Goal: Information Seeking & Learning: Learn about a topic

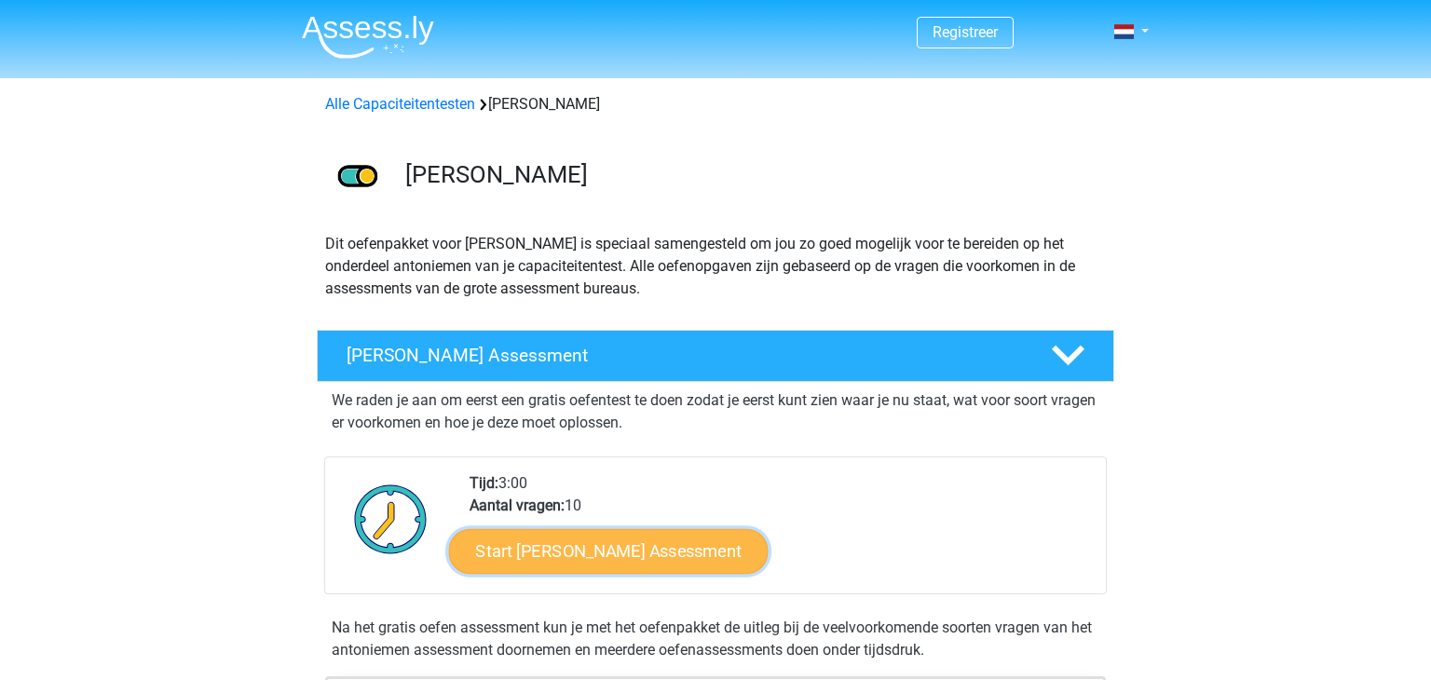
click at [755, 536] on link "Start [PERSON_NAME] Assessment" at bounding box center [609, 550] width 320 height 45
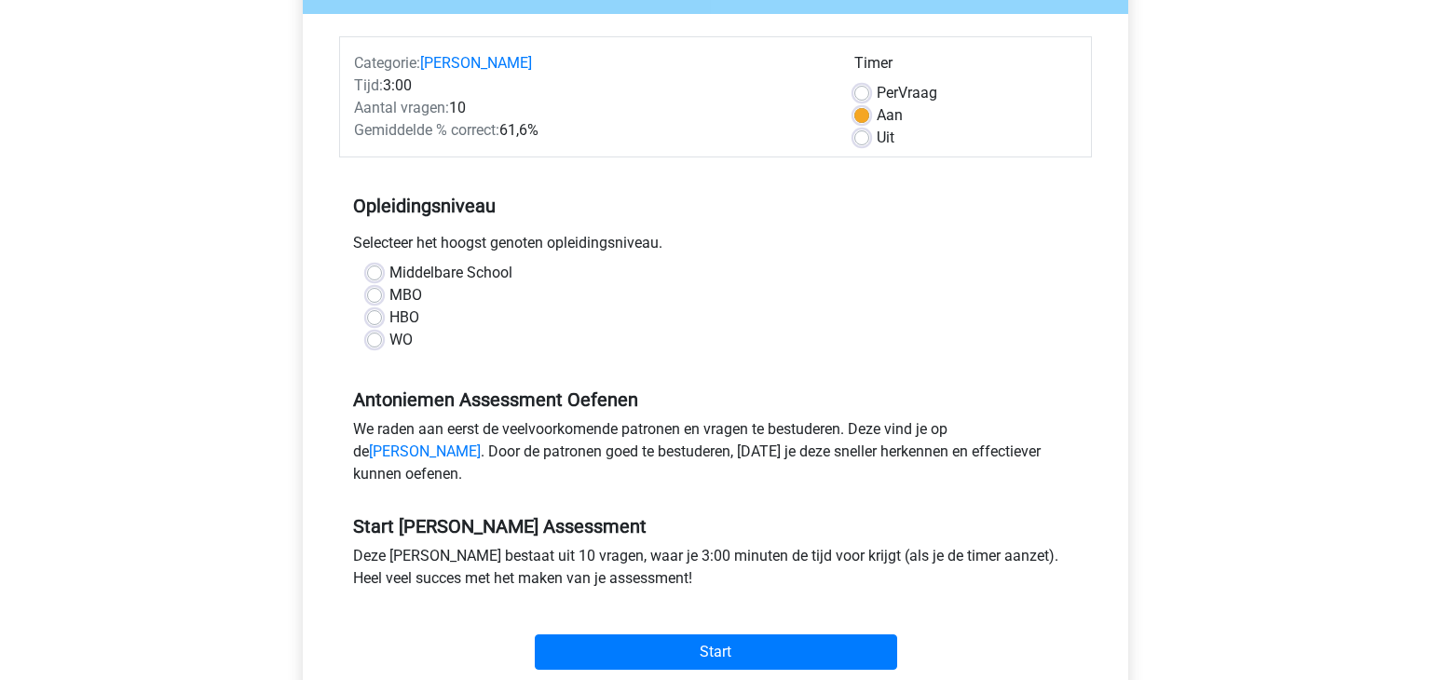
scroll to position [218, 0]
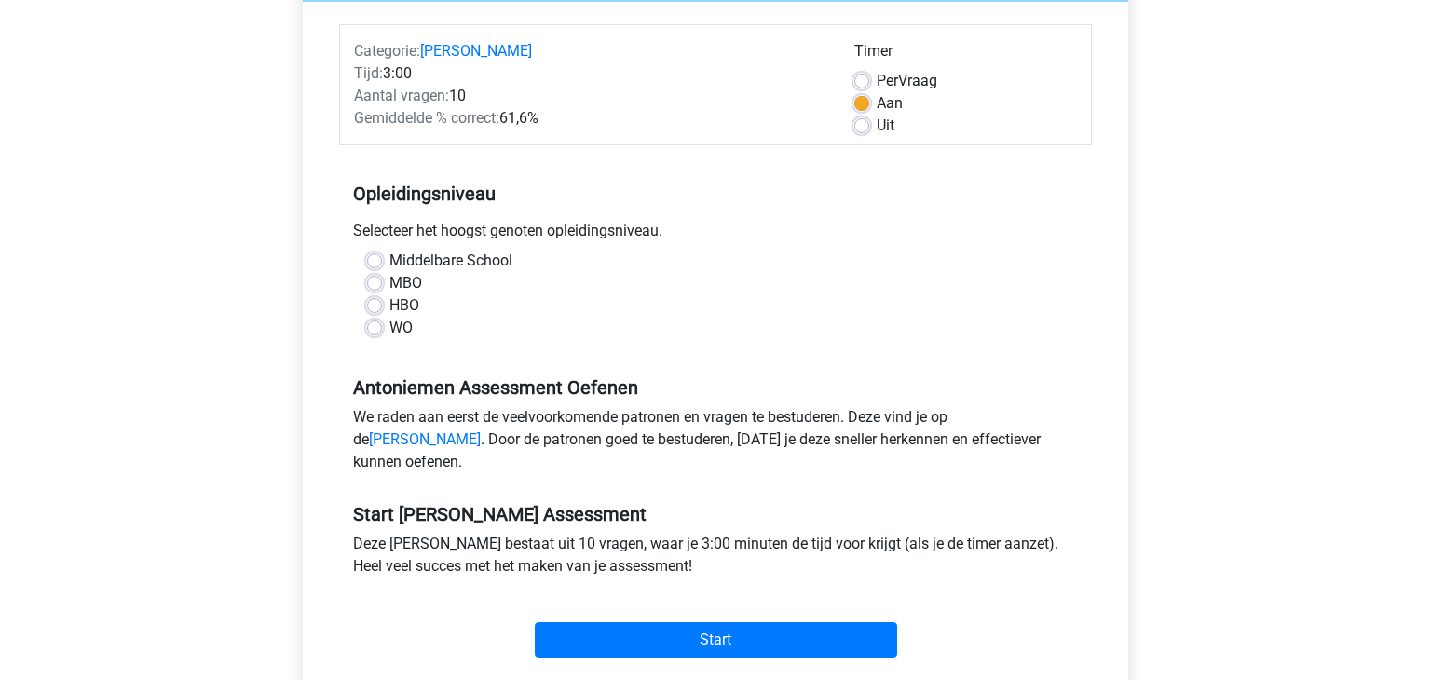
click at [389, 285] on label "MBO" at bounding box center [405, 283] width 33 height 22
click at [373, 285] on input "MBO" at bounding box center [374, 281] width 15 height 19
radio input "true"
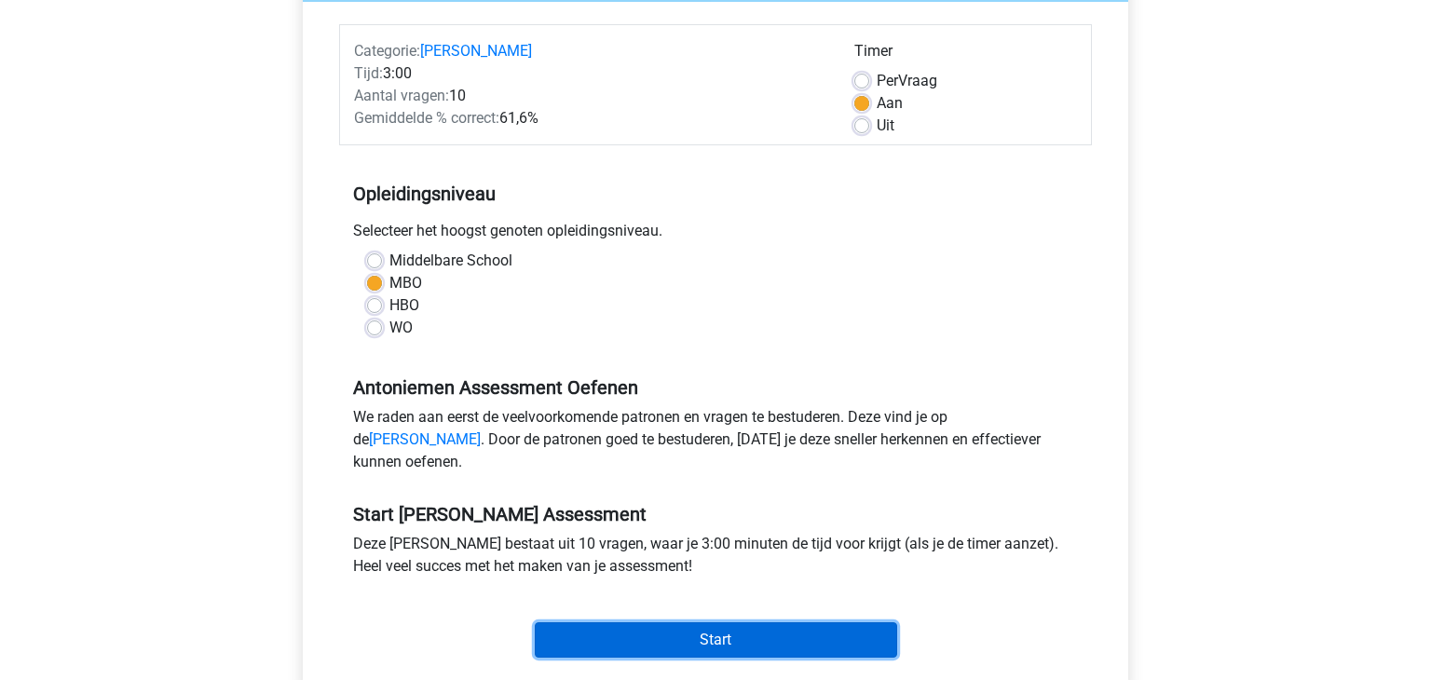
click at [753, 654] on input "Start" at bounding box center [716, 639] width 362 height 35
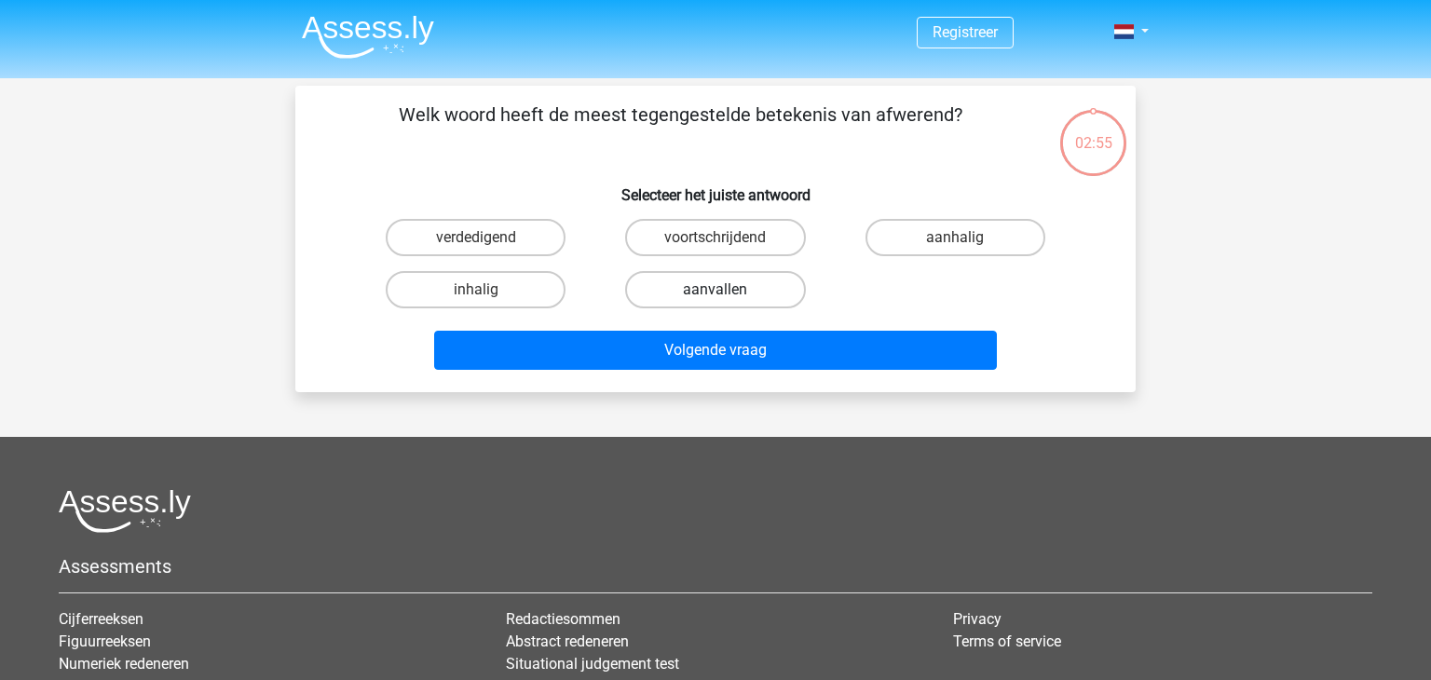
click at [747, 288] on label "aanvallen" at bounding box center [715, 289] width 180 height 37
click at [728, 290] on input "aanvallen" at bounding box center [721, 296] width 12 height 12
radio input "true"
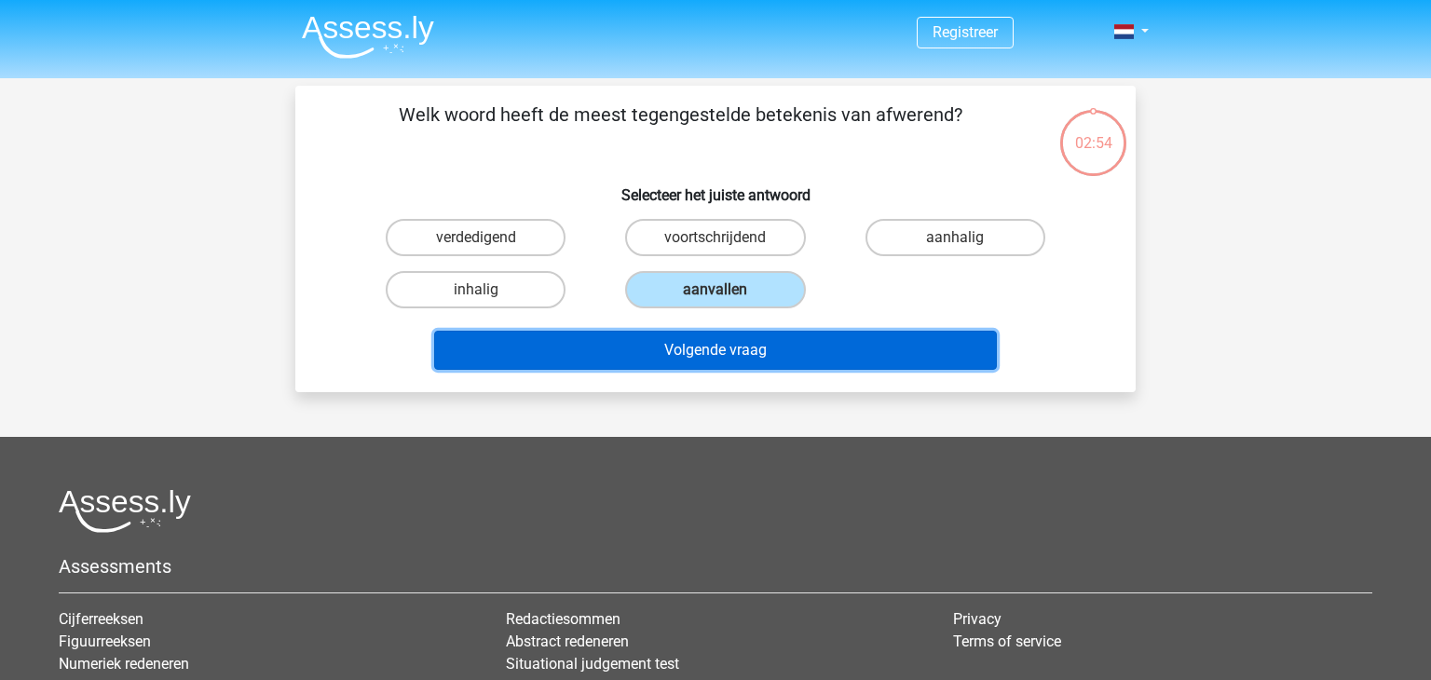
click at [749, 353] on button "Volgende vraag" at bounding box center [716, 350] width 564 height 39
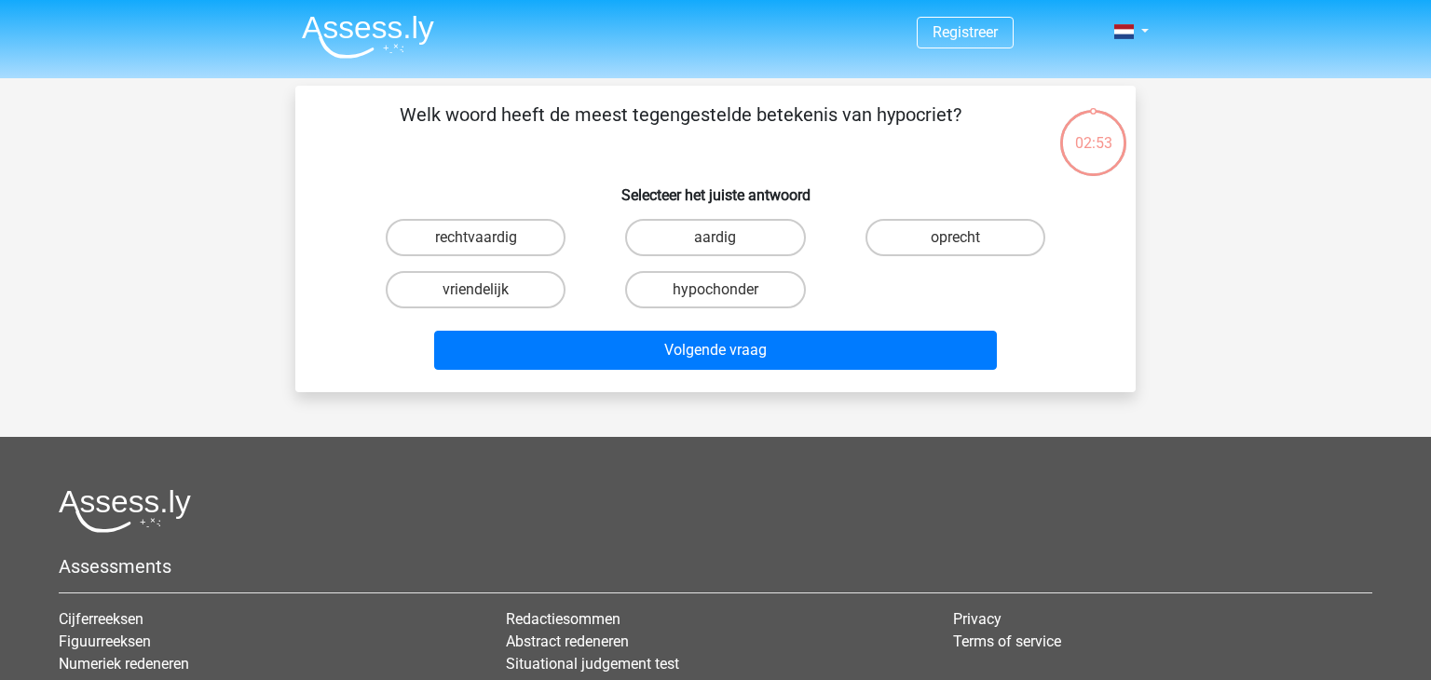
scroll to position [86, 0]
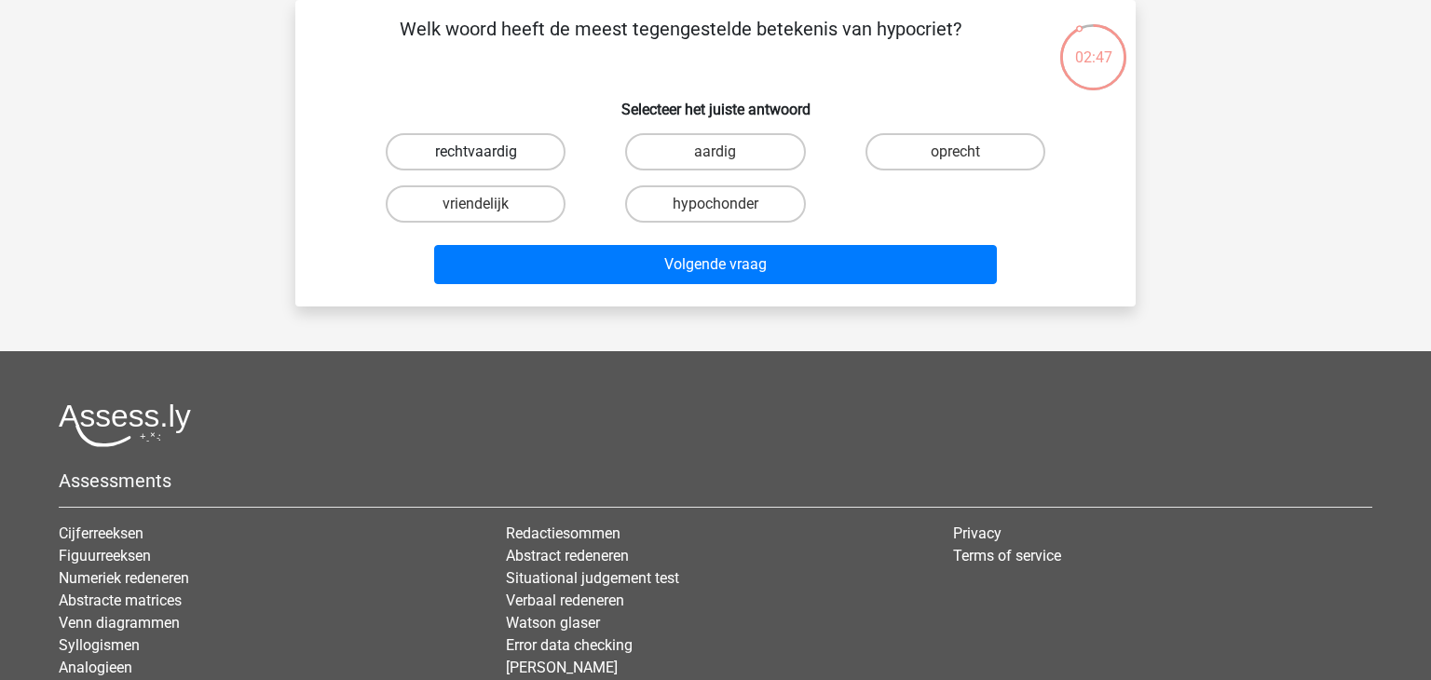
click at [519, 149] on label "rechtvaardig" at bounding box center [476, 151] width 180 height 37
click at [488, 152] on input "rechtvaardig" at bounding box center [482, 158] width 12 height 12
radio input "true"
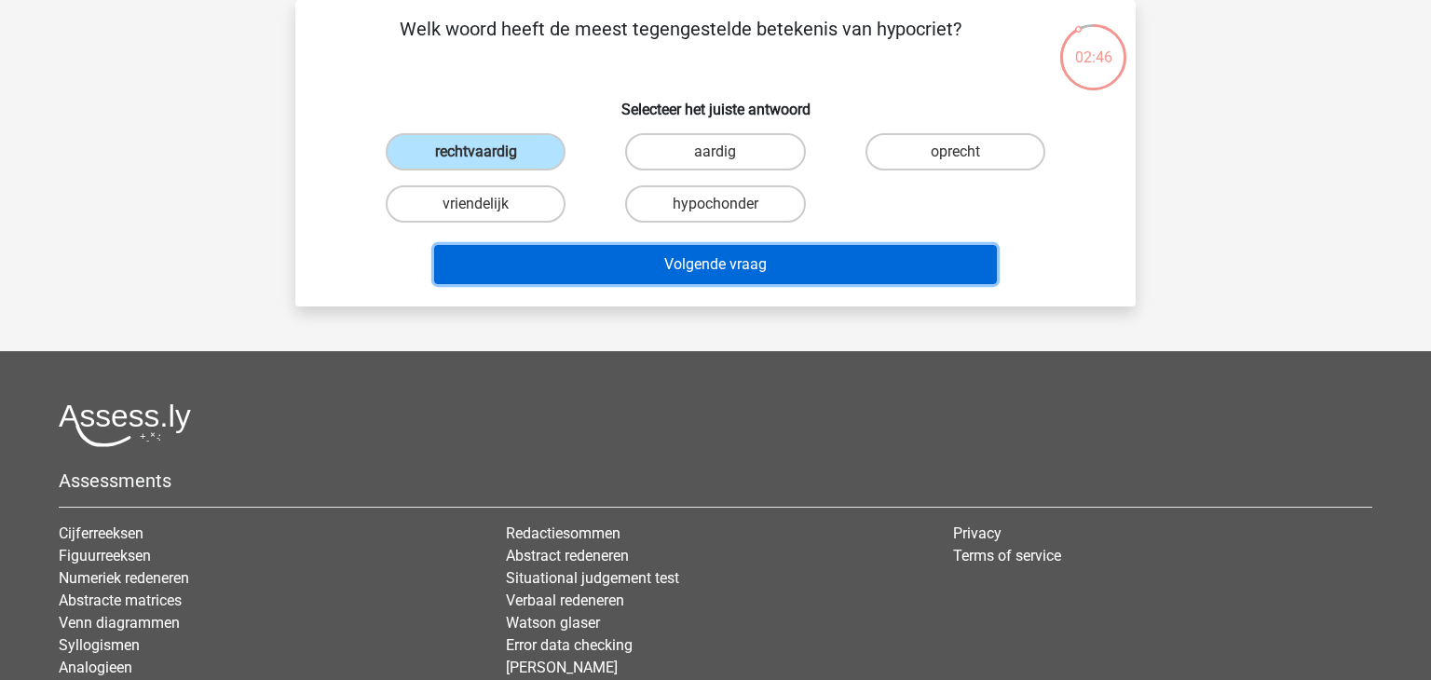
click at [733, 271] on button "Volgende vraag" at bounding box center [716, 264] width 564 height 39
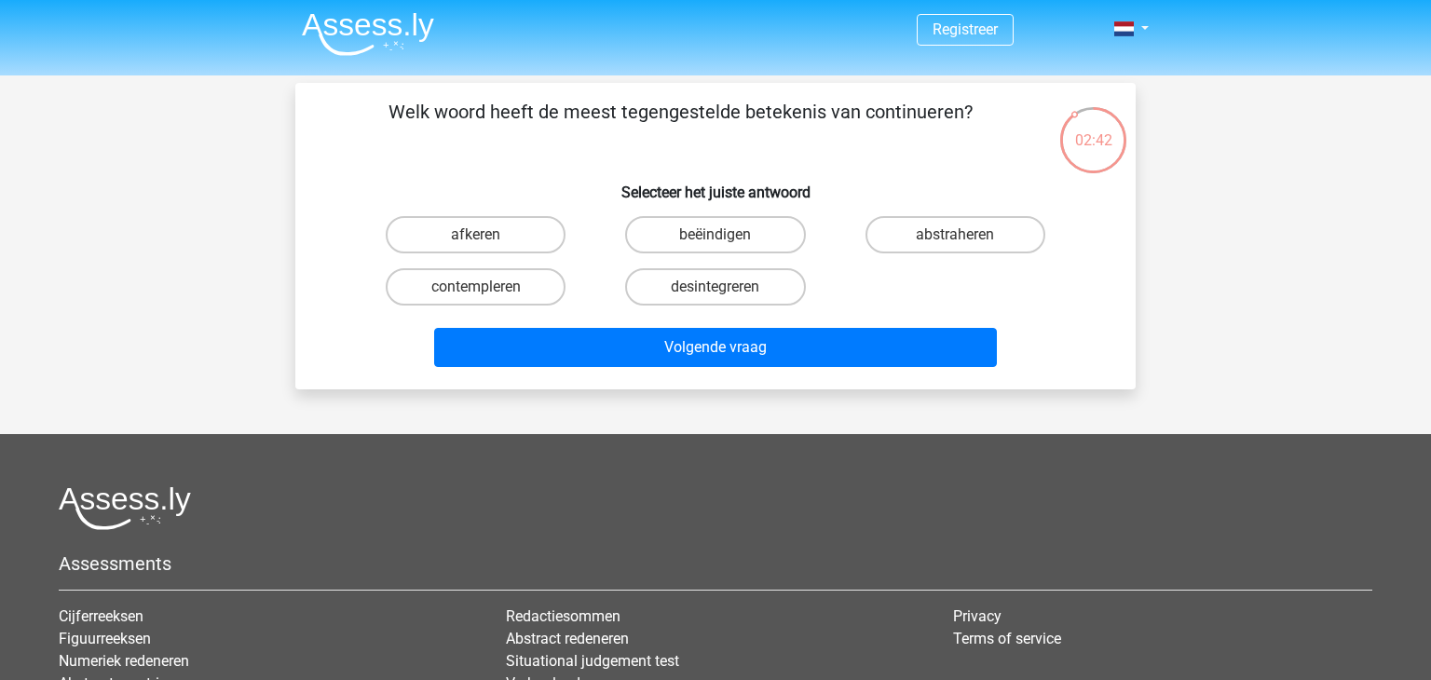
scroll to position [0, 0]
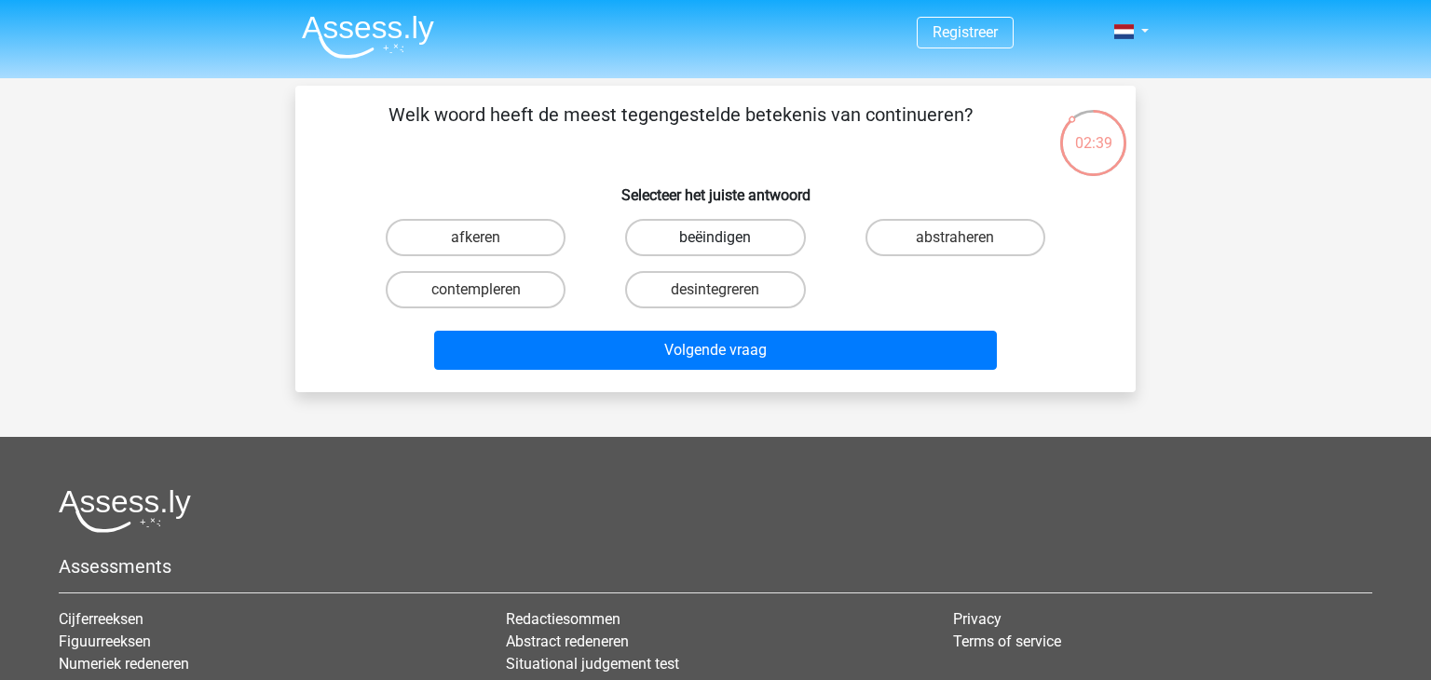
click at [711, 238] on label "beëindigen" at bounding box center [715, 237] width 180 height 37
click at [715, 238] on input "beëindigen" at bounding box center [721, 244] width 12 height 12
radio input "true"
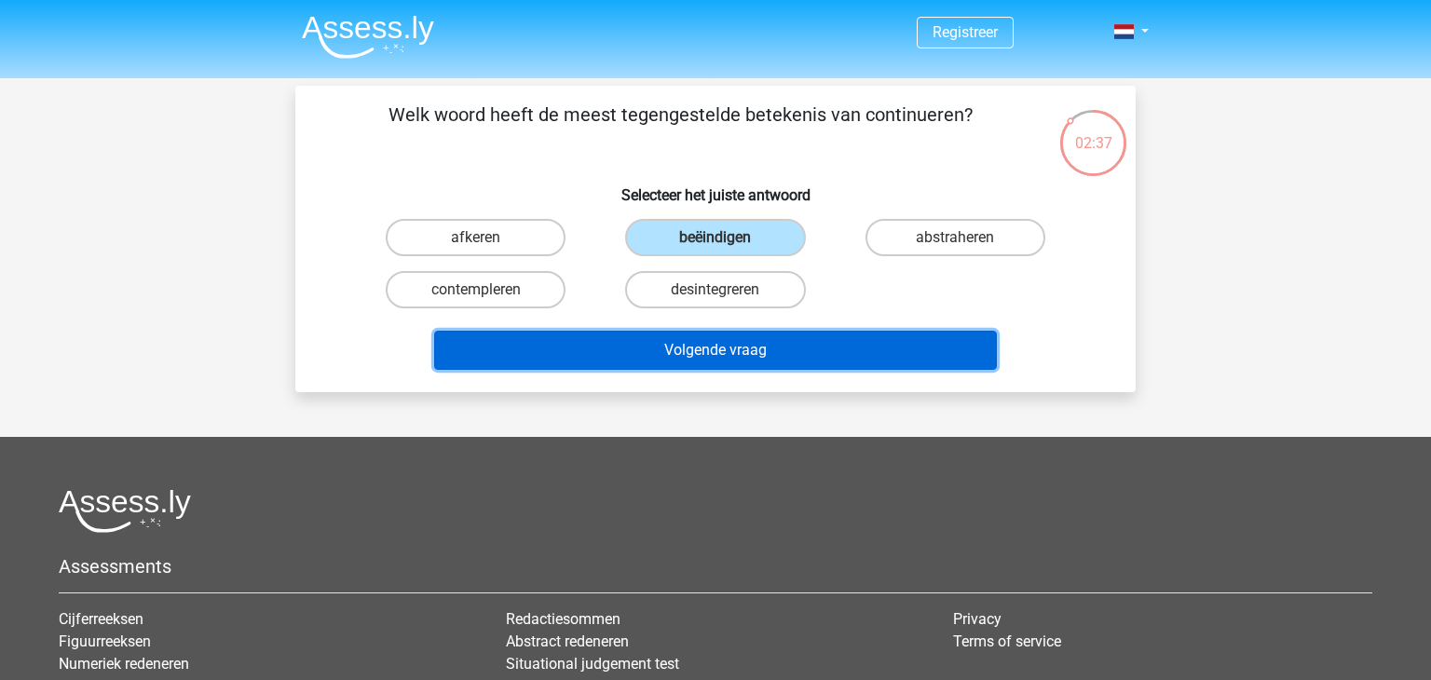
click at [766, 348] on button "Volgende vraag" at bounding box center [716, 350] width 564 height 39
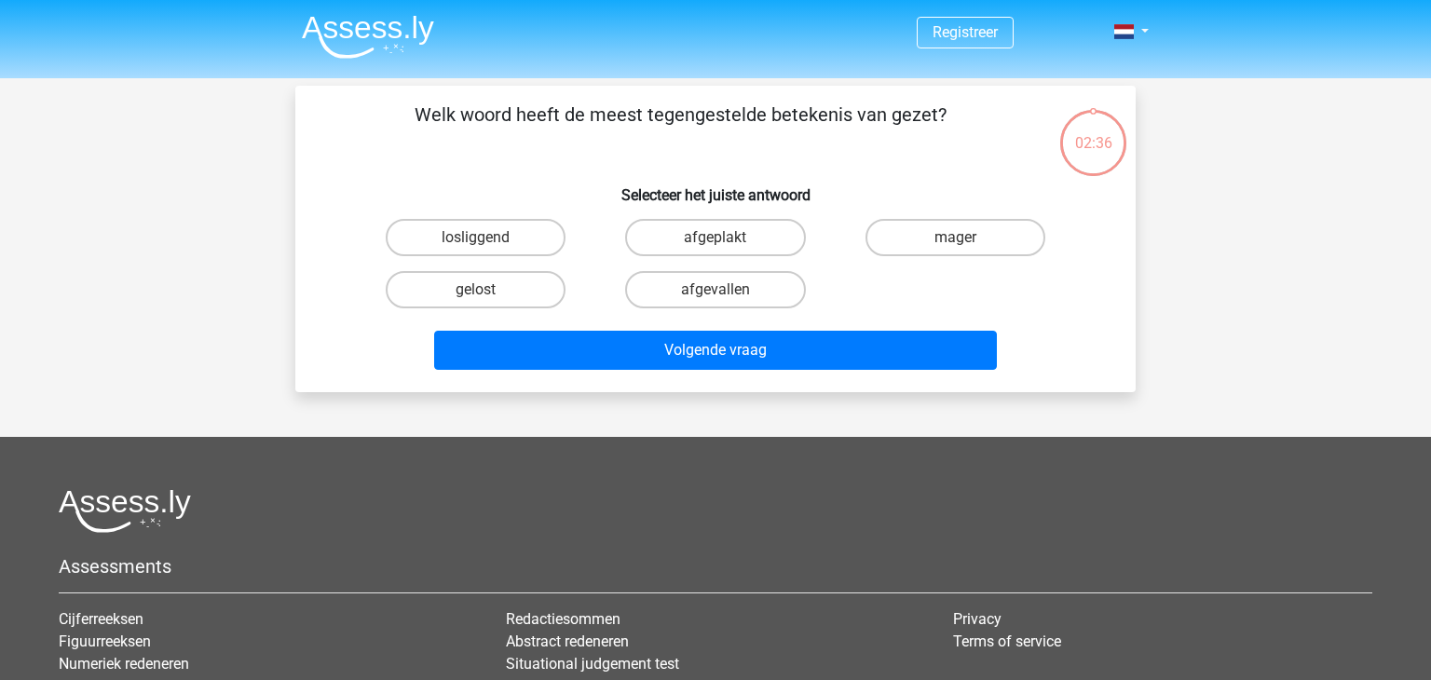
scroll to position [86, 0]
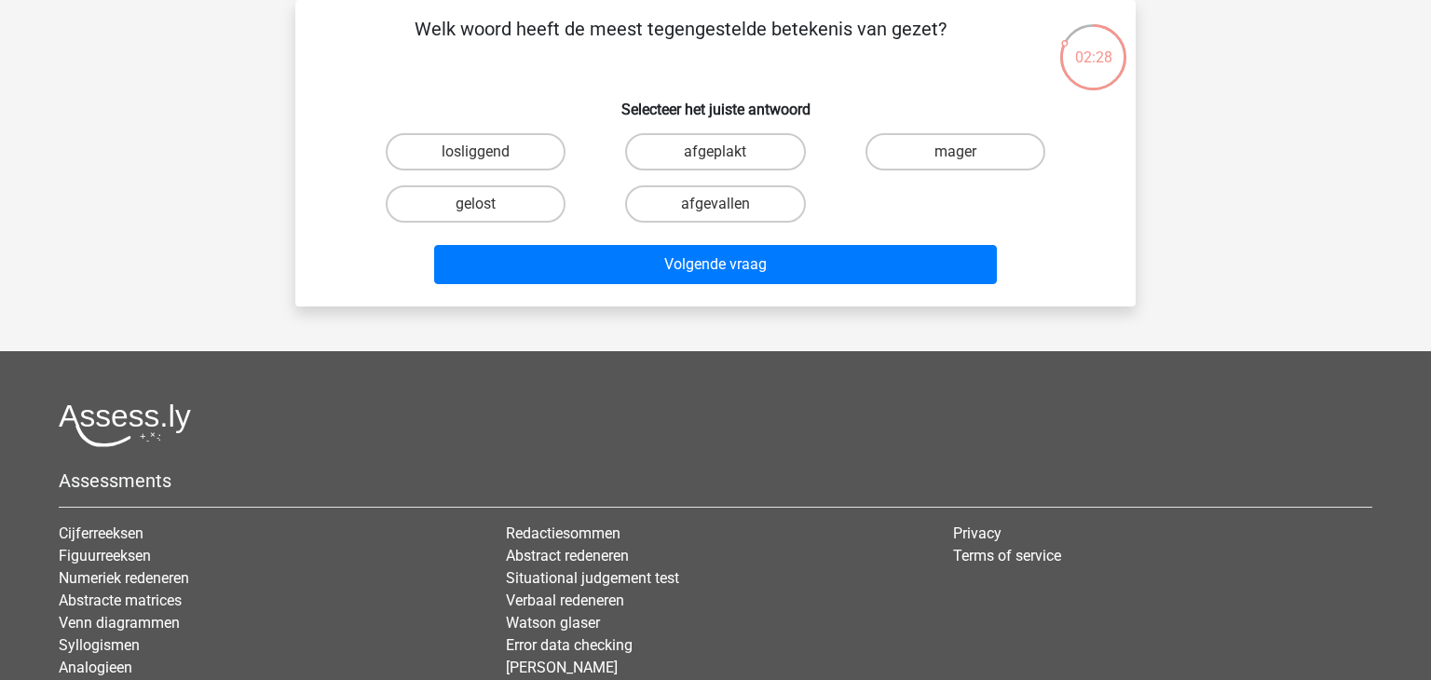
click at [955, 156] on input "mager" at bounding box center [961, 158] width 12 height 12
radio input "true"
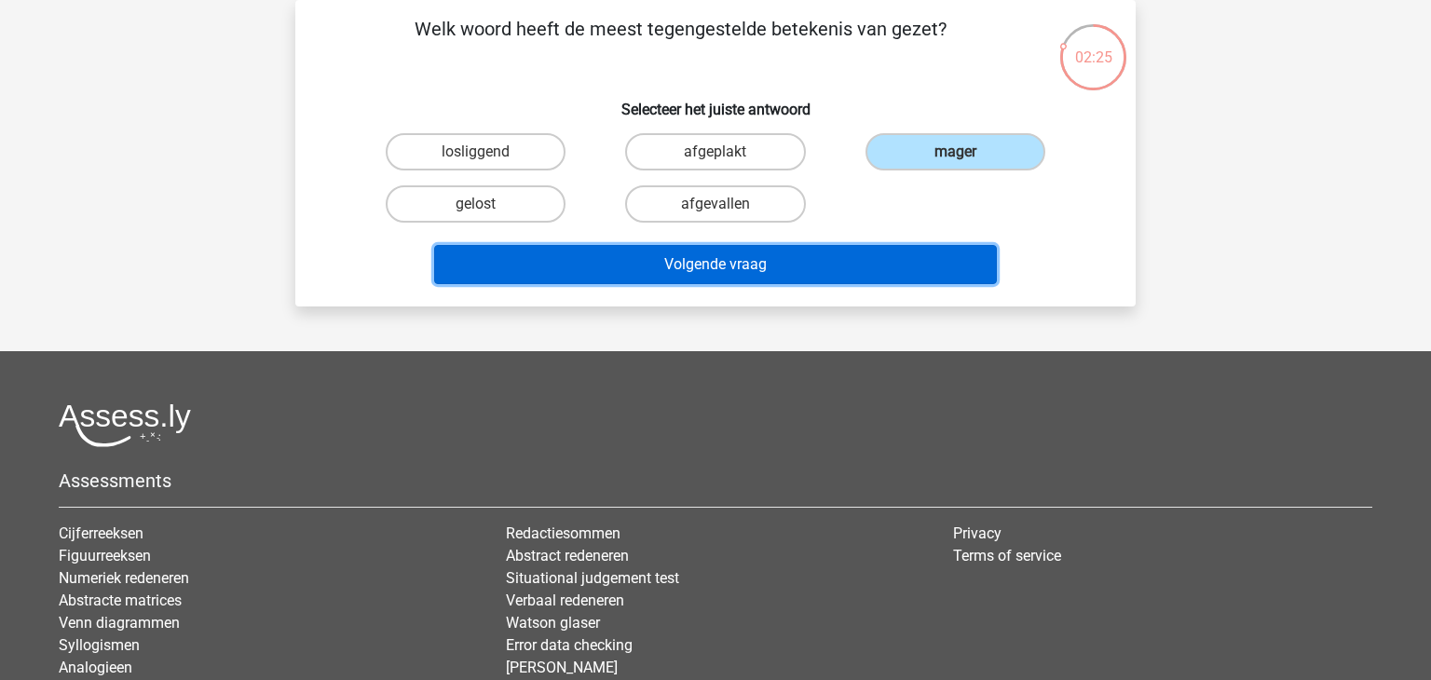
click at [770, 266] on button "Volgende vraag" at bounding box center [716, 264] width 564 height 39
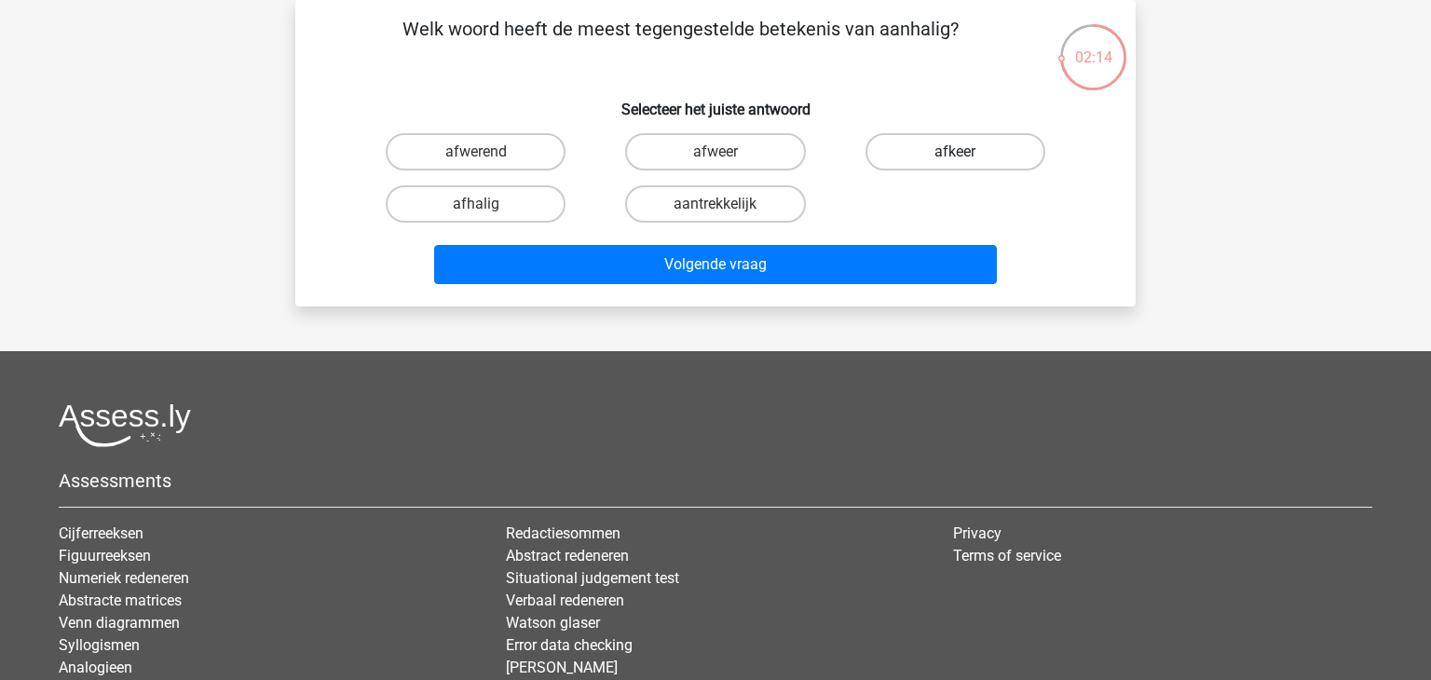
click at [939, 161] on label "afkeer" at bounding box center [955, 151] width 180 height 37
click at [955, 161] on input "afkeer" at bounding box center [961, 158] width 12 height 12
radio input "true"
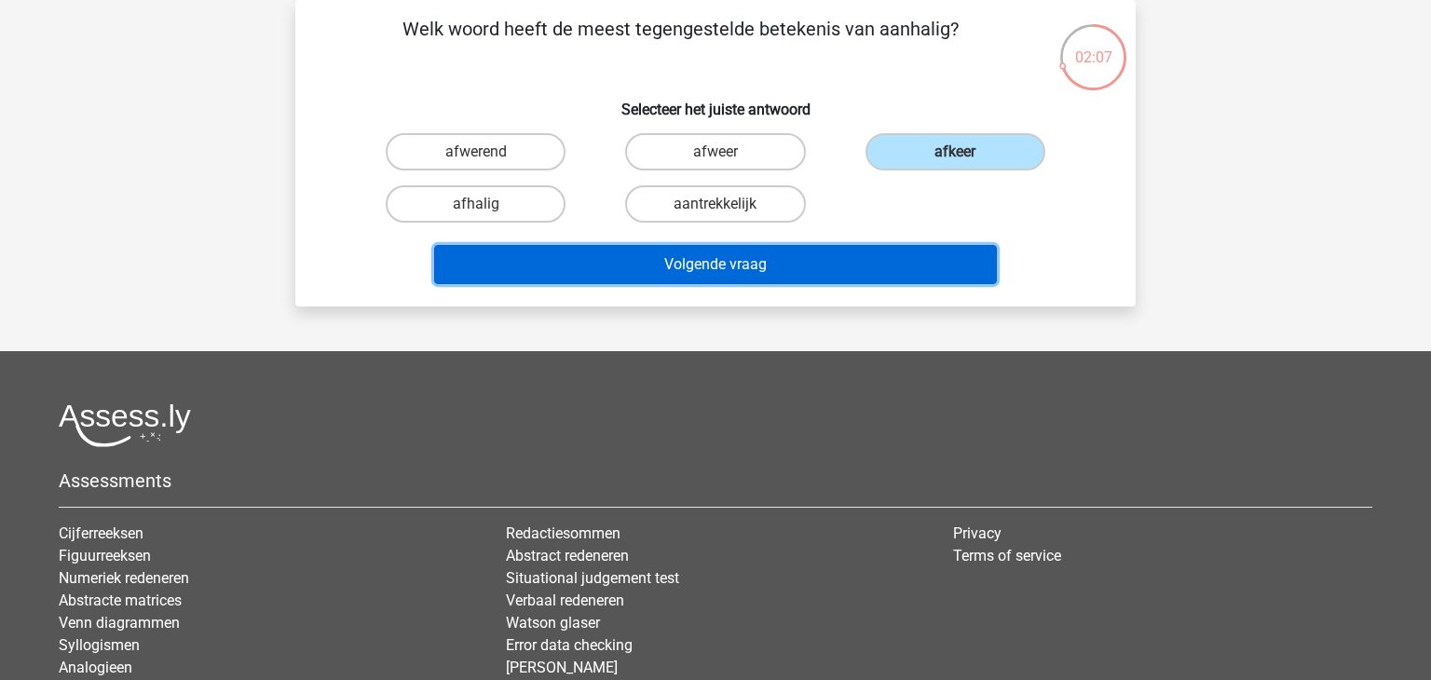
click at [838, 268] on button "Volgende vraag" at bounding box center [716, 264] width 564 height 39
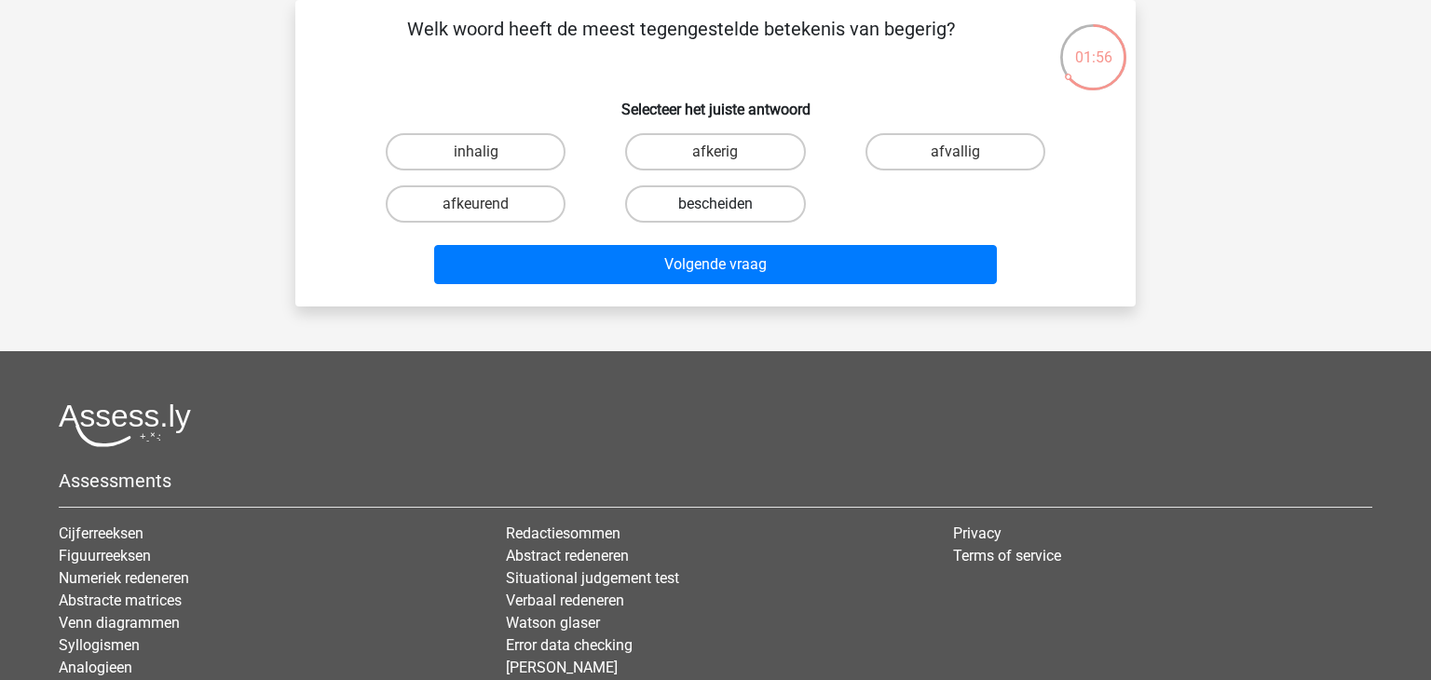
click at [770, 202] on label "bescheiden" at bounding box center [715, 203] width 180 height 37
click at [728, 204] on input "bescheiden" at bounding box center [721, 210] width 12 height 12
radio input "true"
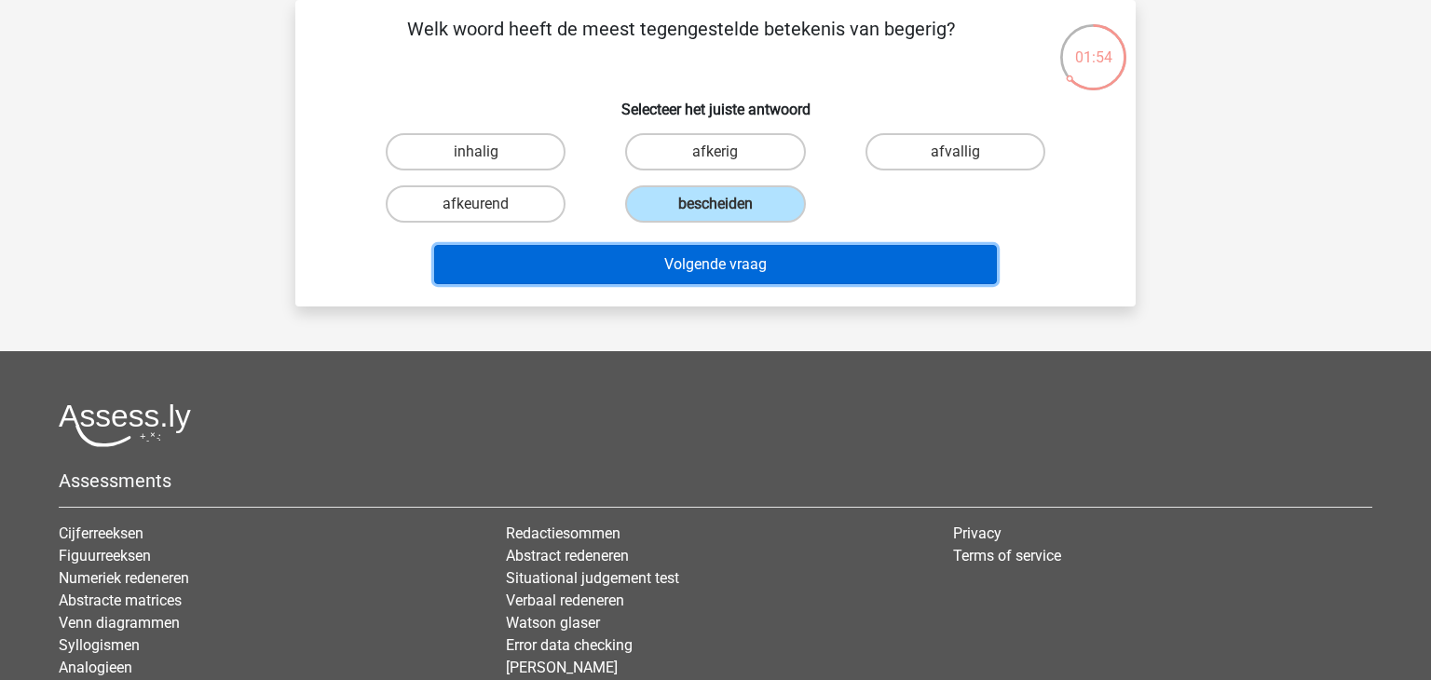
click at [816, 272] on button "Volgende vraag" at bounding box center [716, 264] width 564 height 39
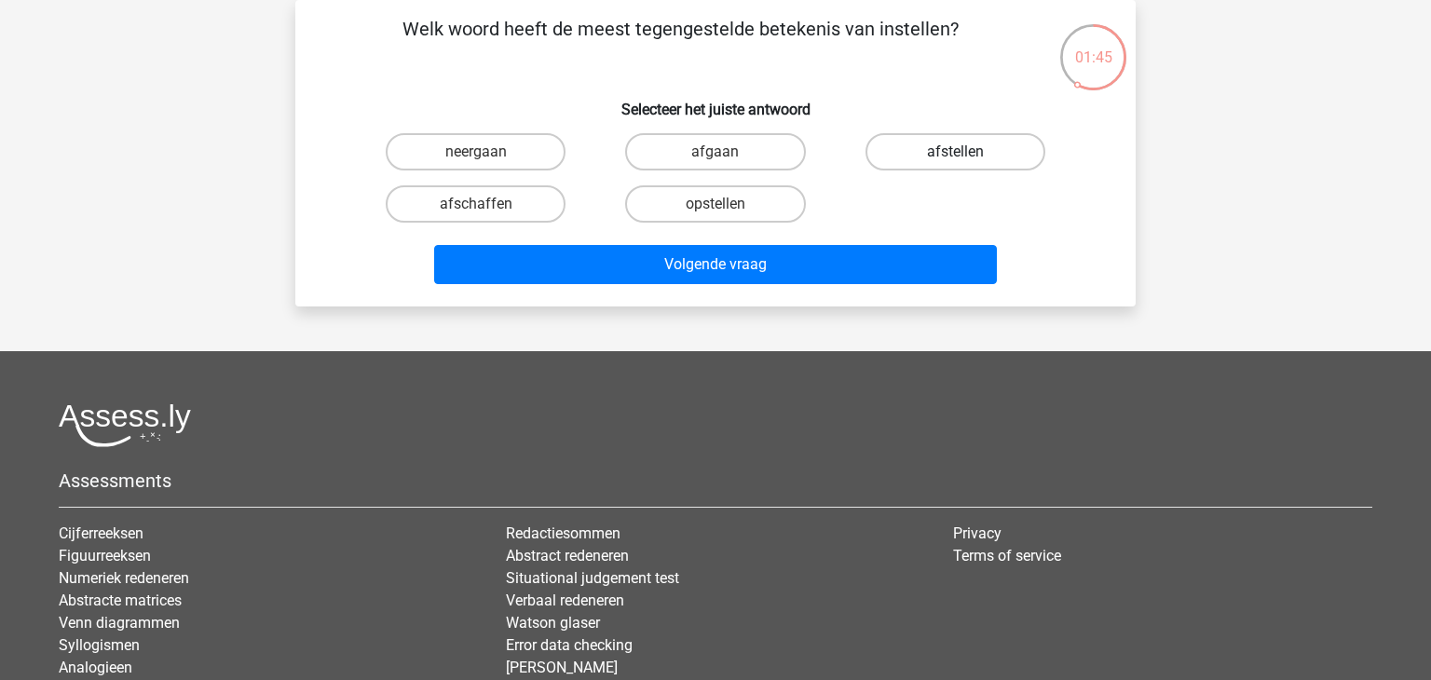
click at [946, 148] on label "afstellen" at bounding box center [955, 151] width 180 height 37
click at [955, 152] on input "afstellen" at bounding box center [961, 158] width 12 height 12
radio input "true"
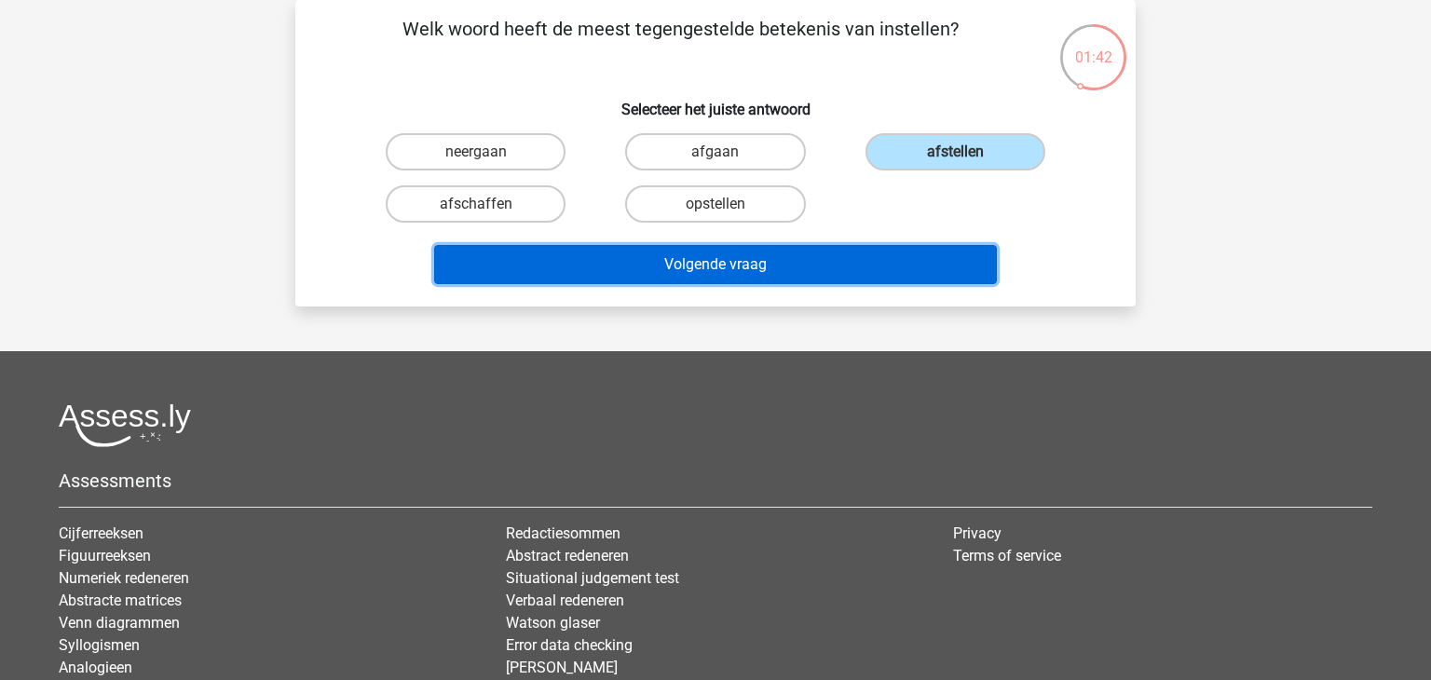
click at [730, 266] on button "Volgende vraag" at bounding box center [716, 264] width 564 height 39
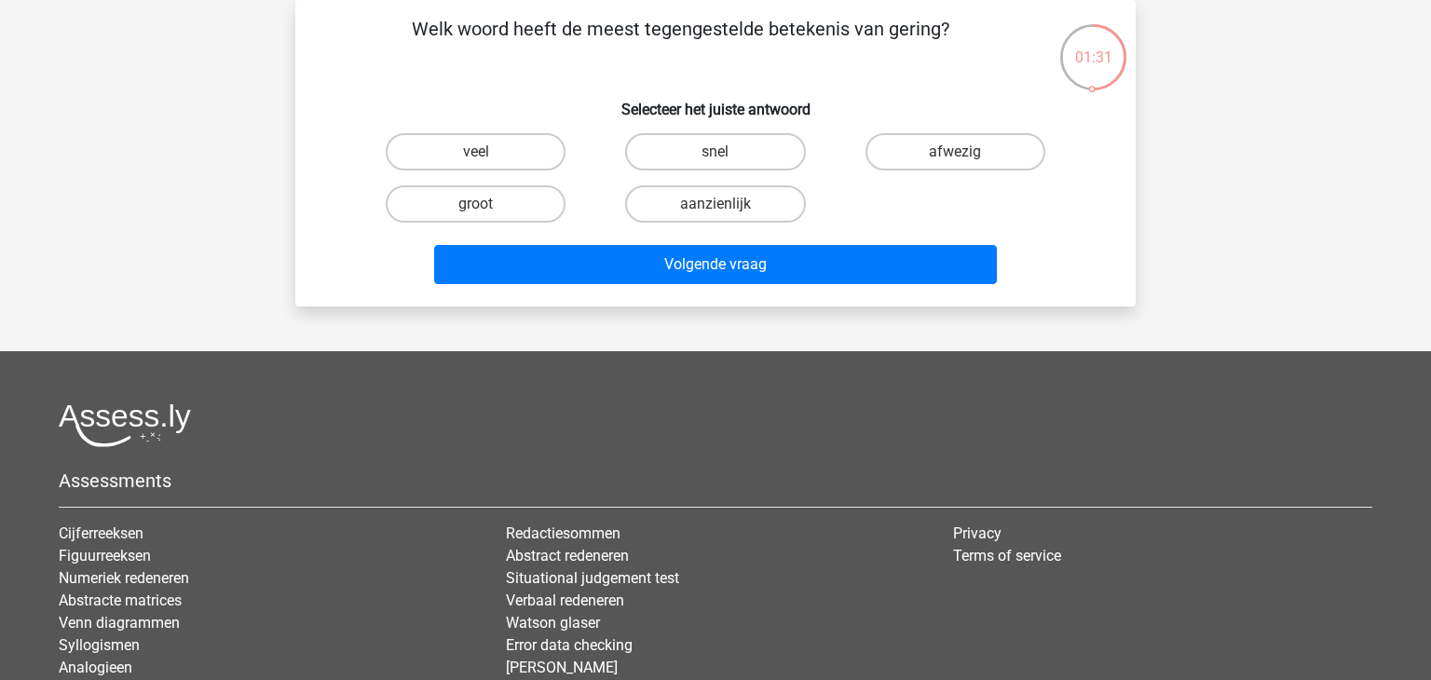
click at [724, 154] on input "snel" at bounding box center [721, 158] width 12 height 12
radio input "true"
click at [730, 202] on label "aanzienlijk" at bounding box center [715, 203] width 180 height 37
click at [728, 204] on input "aanzienlijk" at bounding box center [721, 210] width 12 height 12
radio input "true"
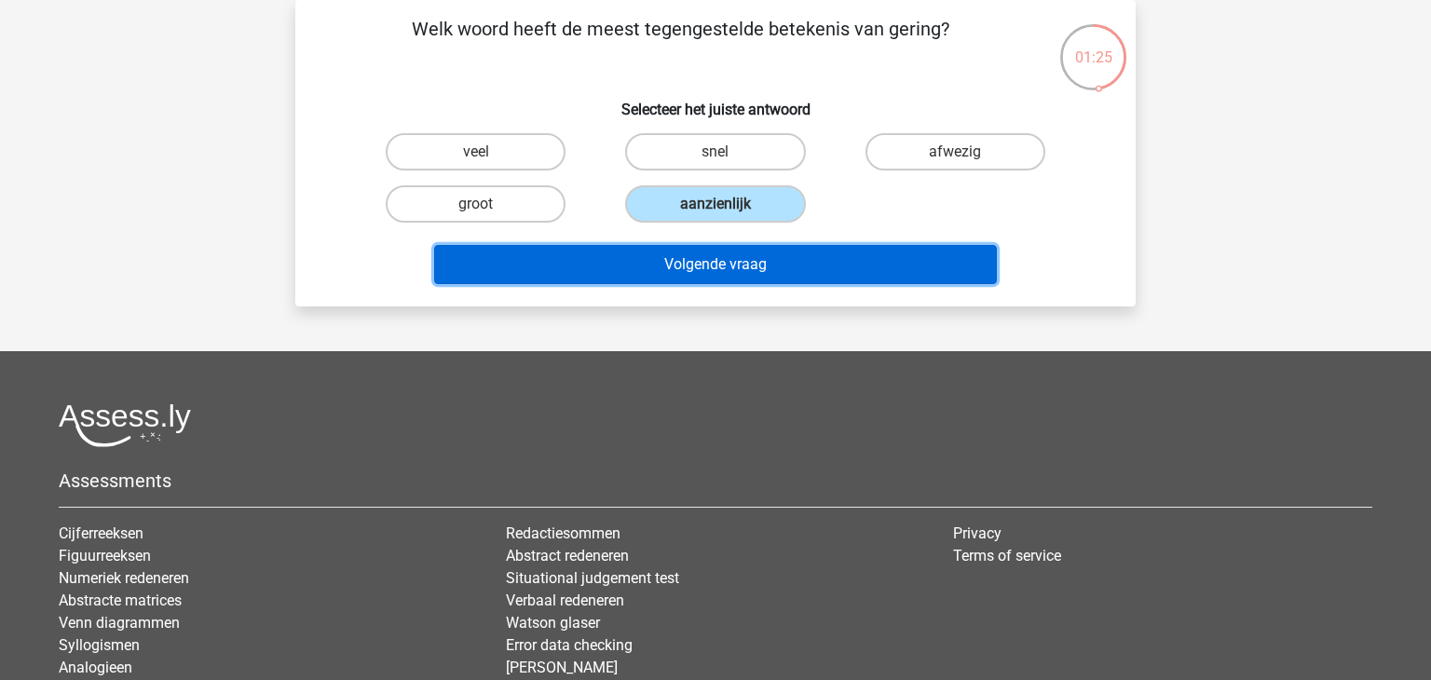
click at [763, 260] on button "Volgende vraag" at bounding box center [716, 264] width 564 height 39
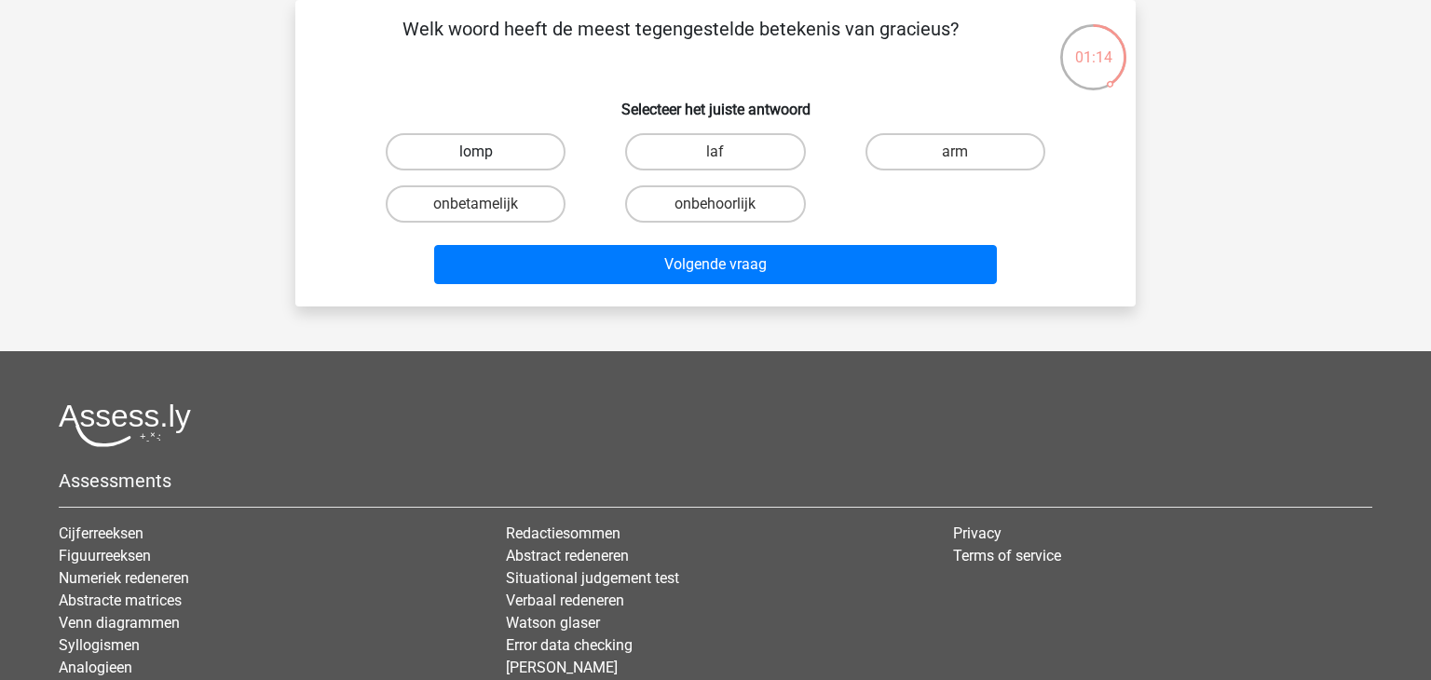
click at [511, 154] on label "lomp" at bounding box center [476, 151] width 180 height 37
click at [488, 154] on input "lomp" at bounding box center [482, 158] width 12 height 12
radio input "true"
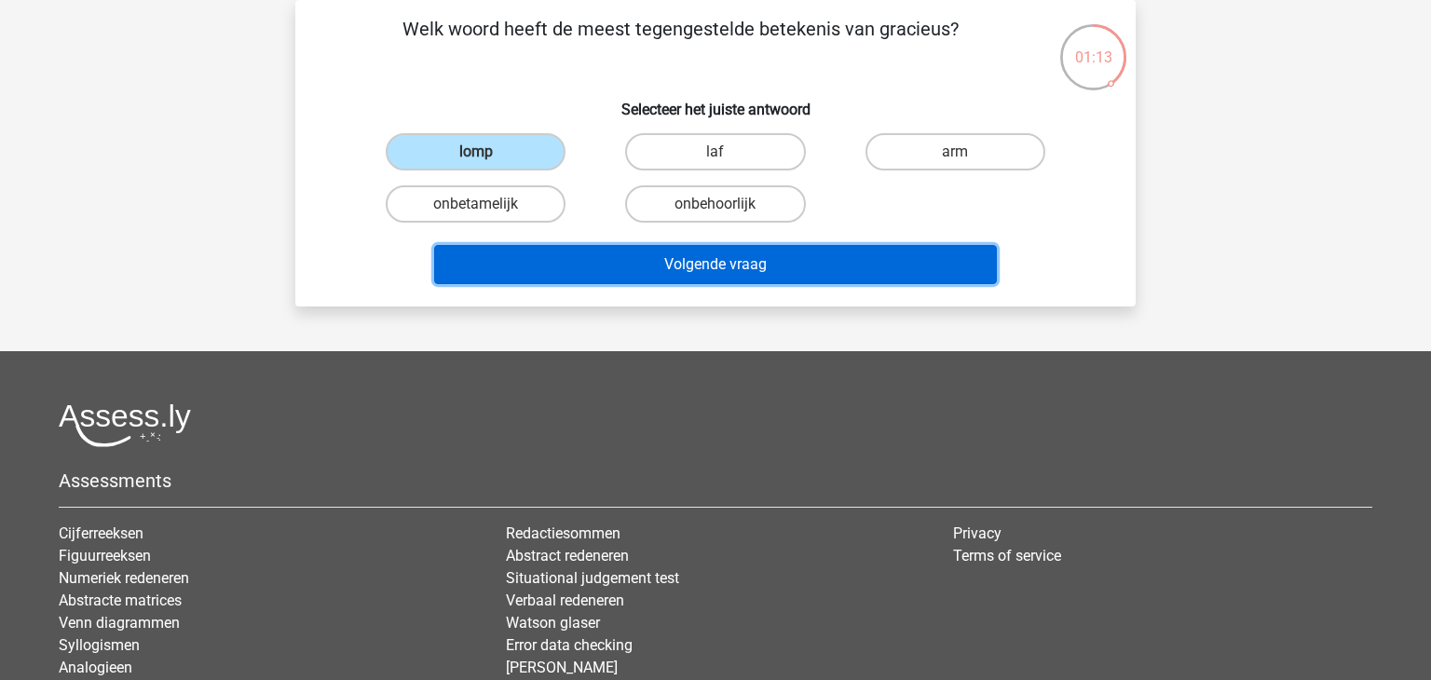
click at [767, 265] on button "Volgende vraag" at bounding box center [716, 264] width 564 height 39
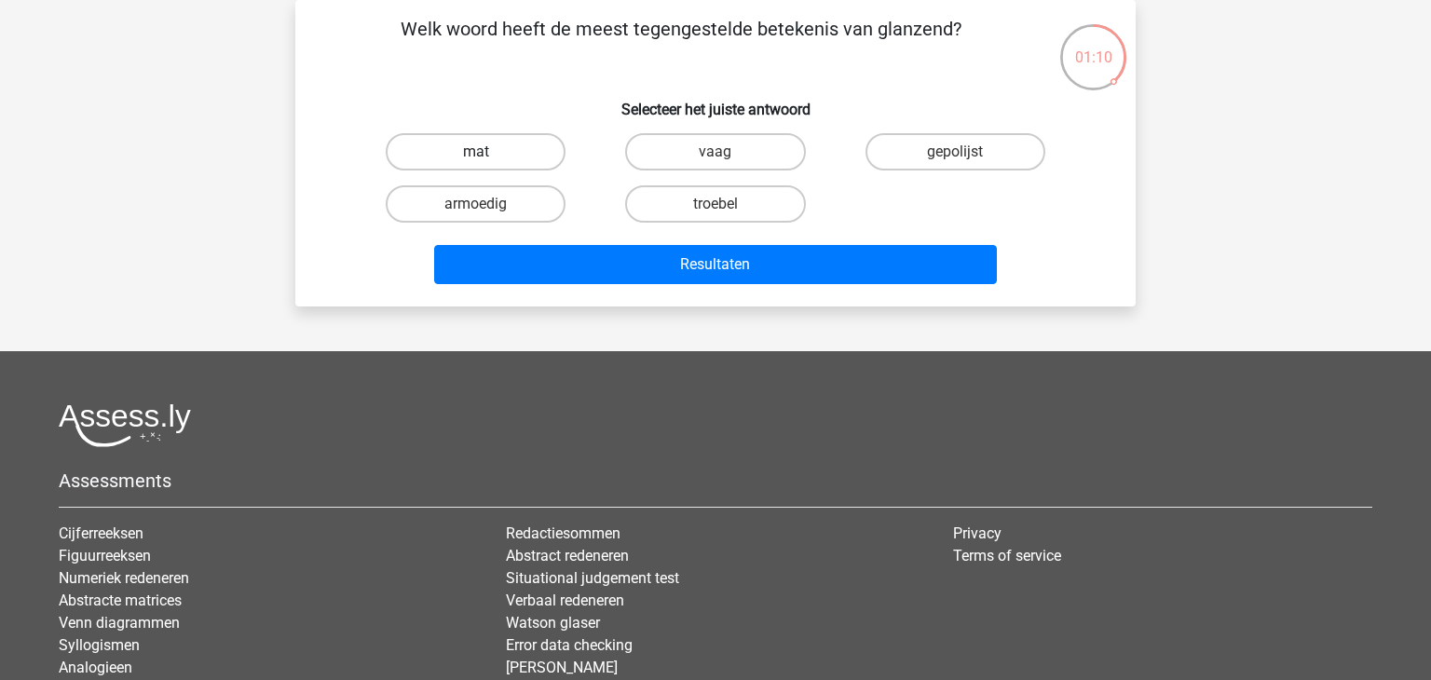
click at [441, 150] on label "mat" at bounding box center [476, 151] width 180 height 37
click at [476, 152] on input "mat" at bounding box center [482, 158] width 12 height 12
radio input "true"
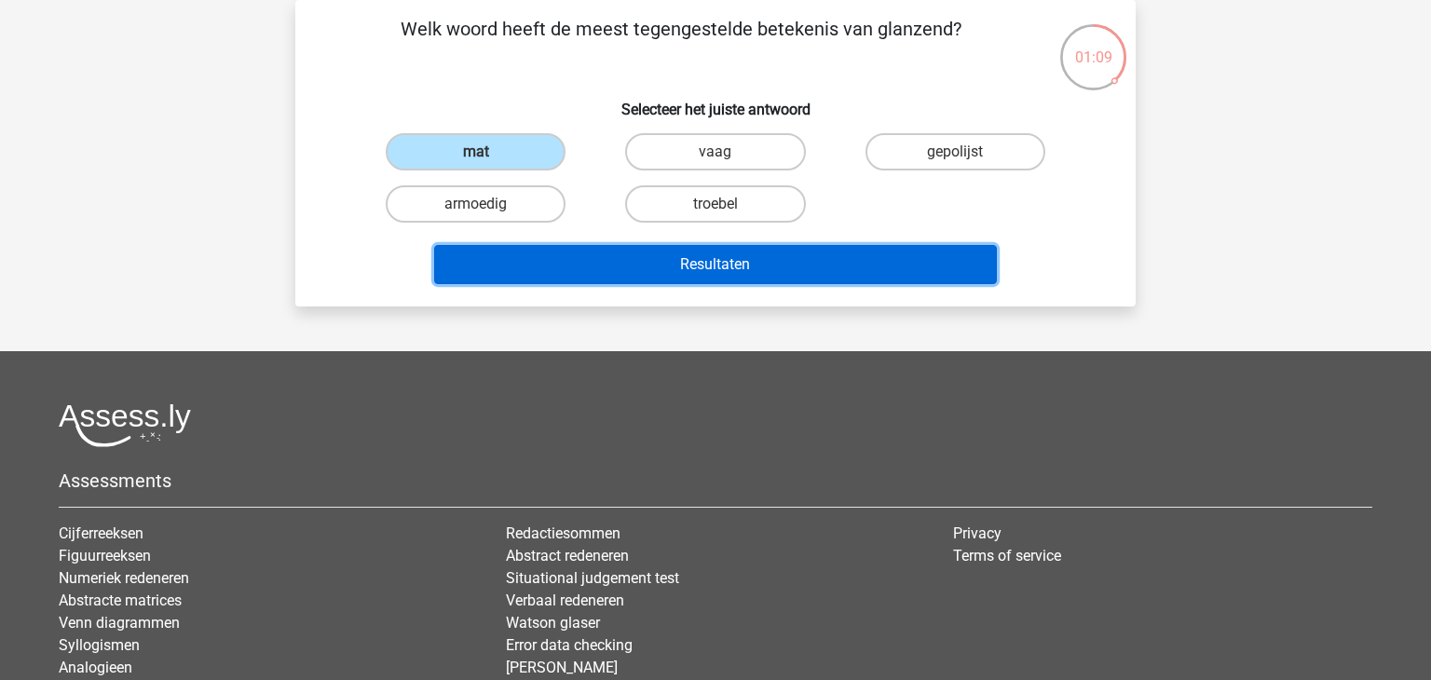
click at [733, 268] on button "Resultaten" at bounding box center [716, 264] width 564 height 39
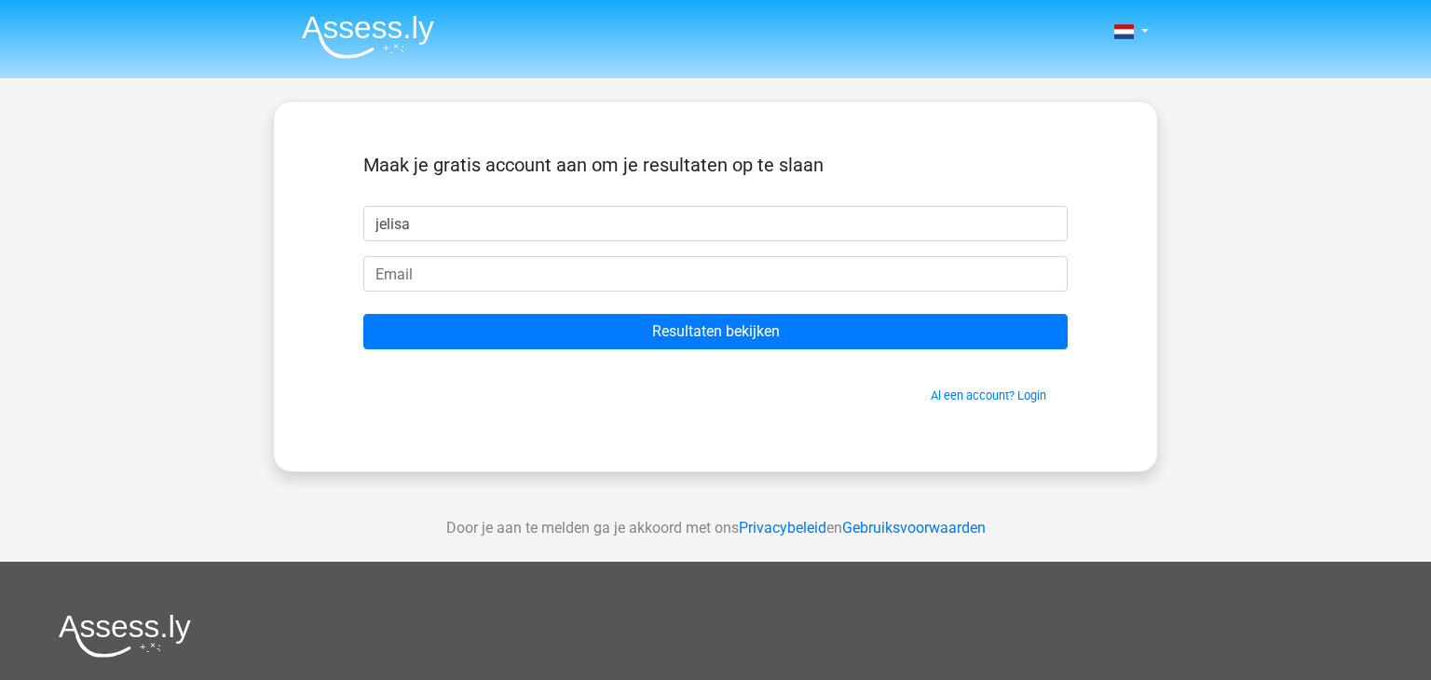
type input "jelisa"
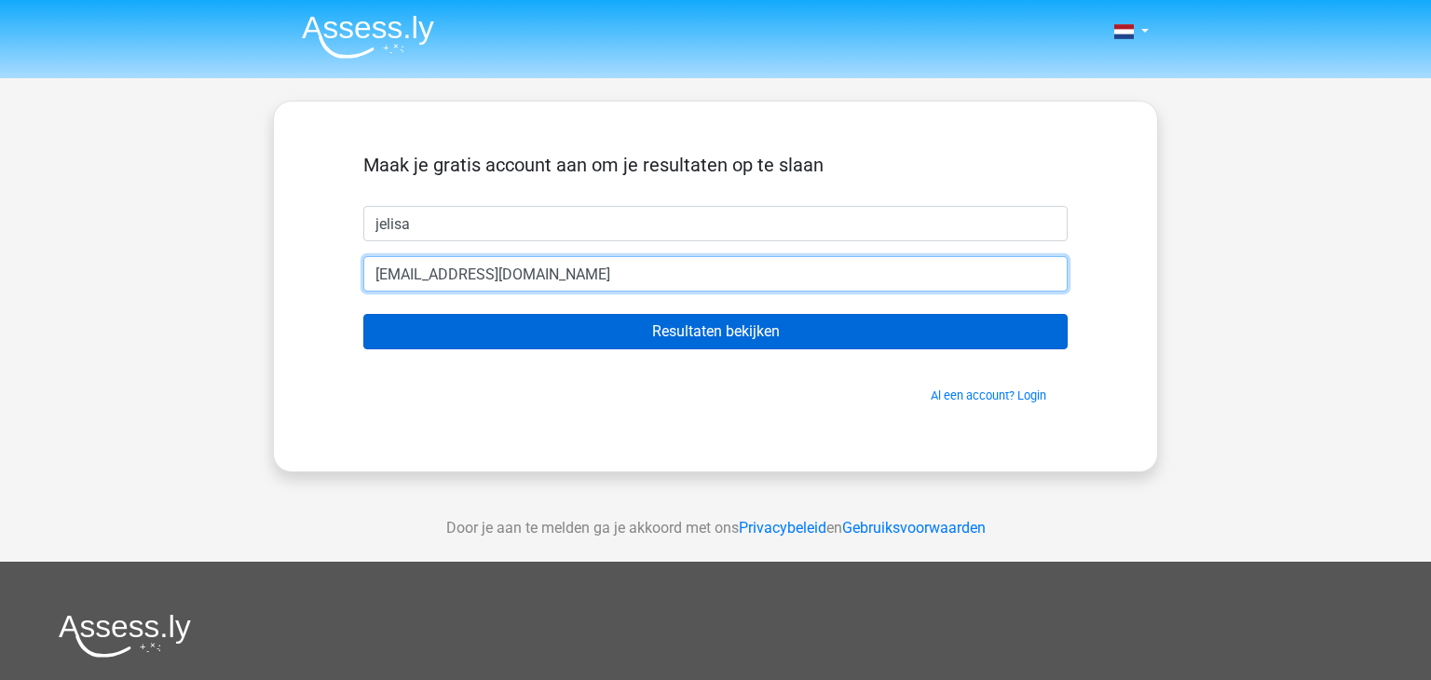
type input "jelisa_blinker@hotmail.com"
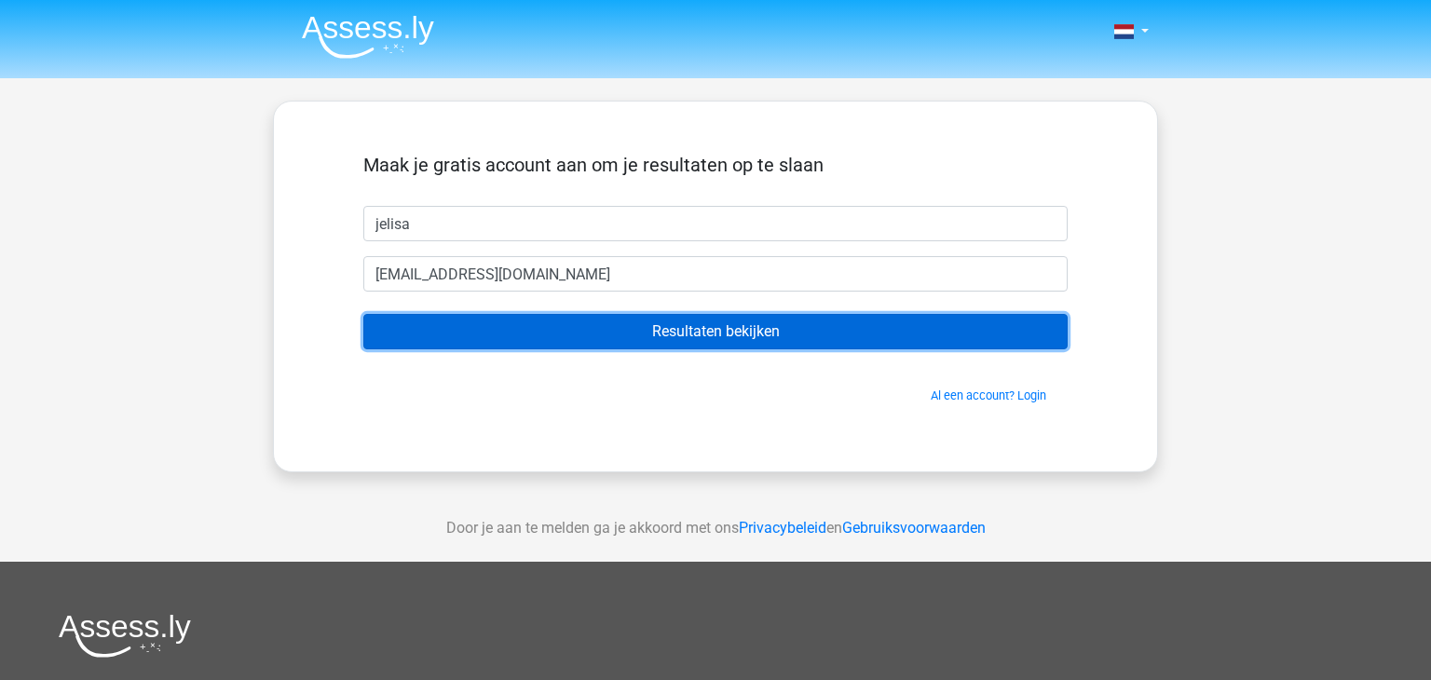
click at [701, 331] on input "Resultaten bekijken" at bounding box center [715, 331] width 704 height 35
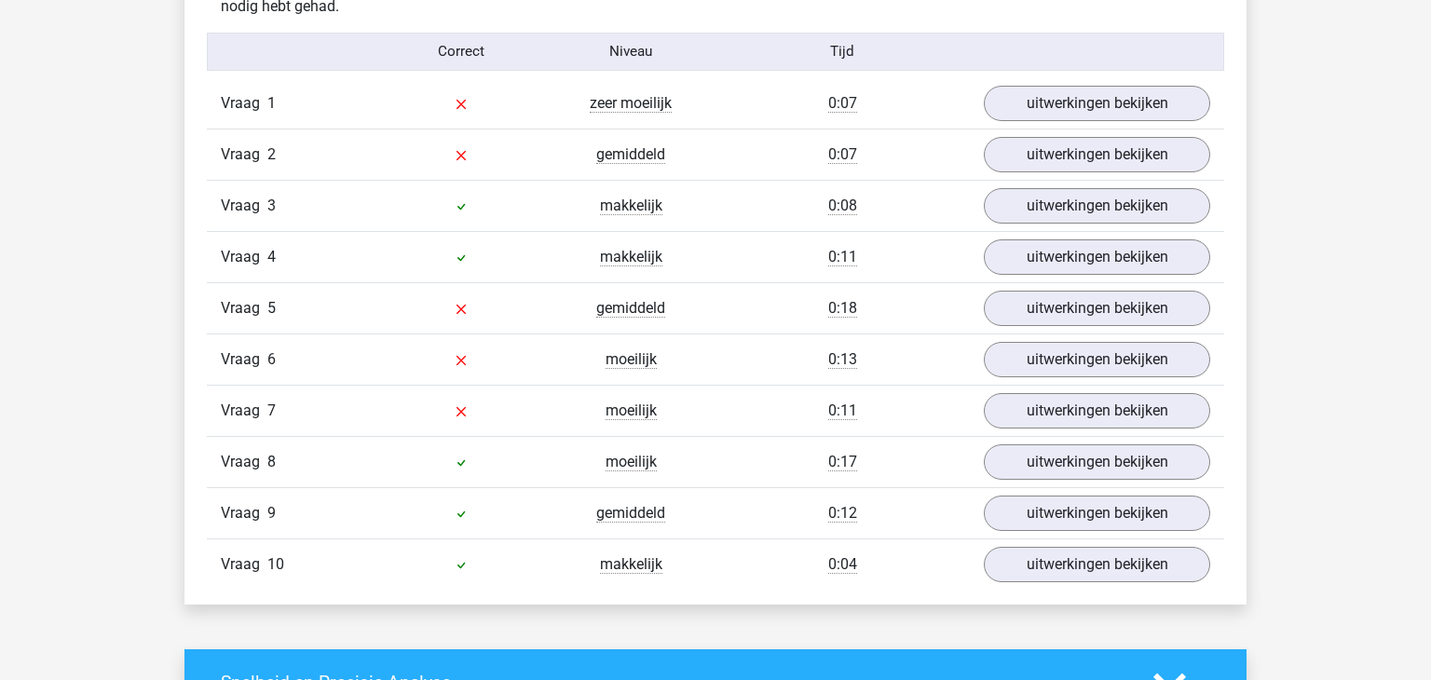
scroll to position [1552, 0]
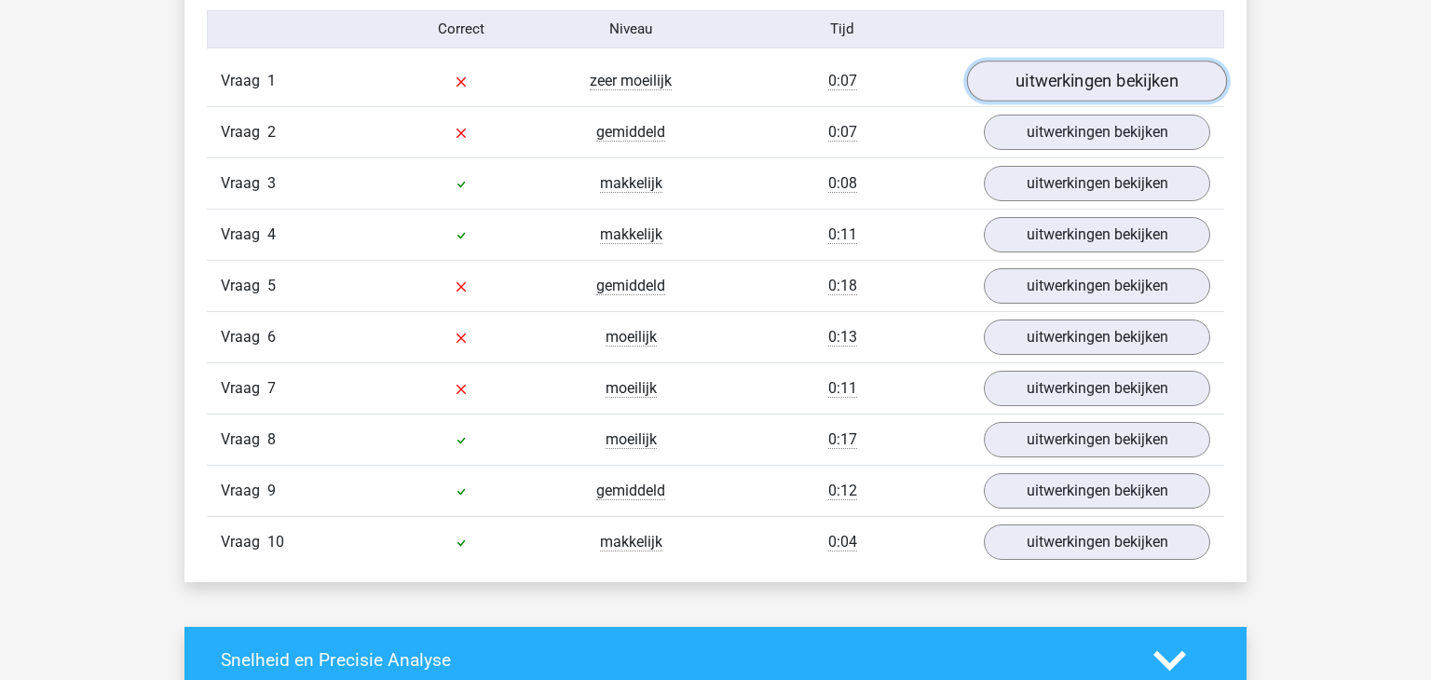
click at [1157, 73] on link "uitwerkingen bekijken" at bounding box center [1097, 81] width 260 height 41
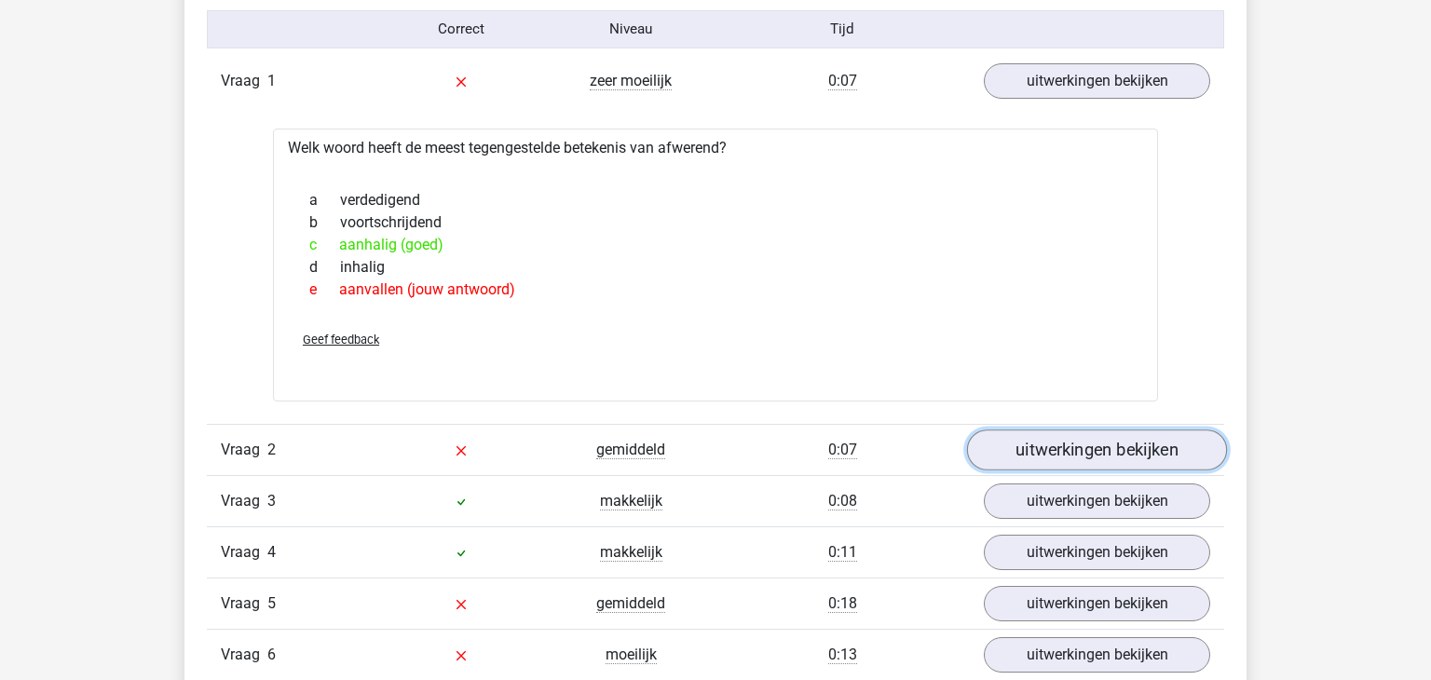
click at [1143, 444] on link "uitwerkingen bekijken" at bounding box center [1097, 449] width 260 height 41
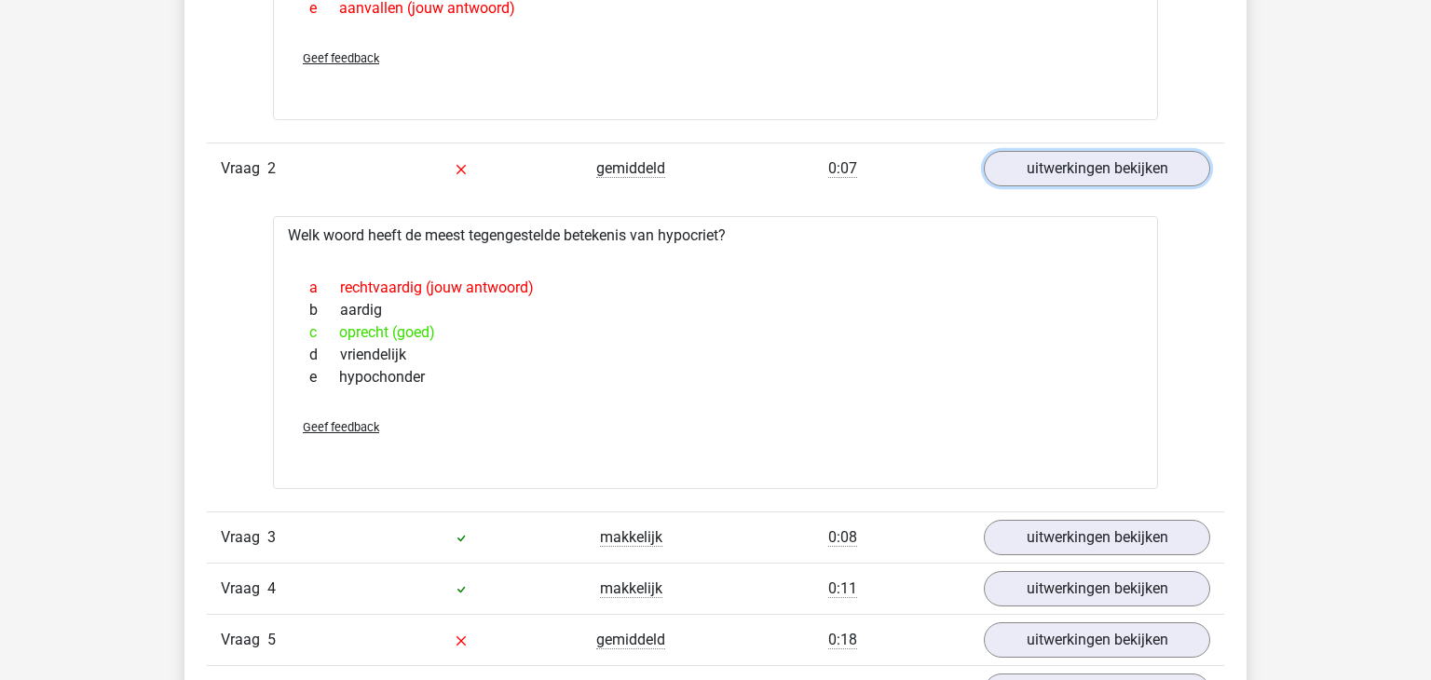
scroll to position [1904, 0]
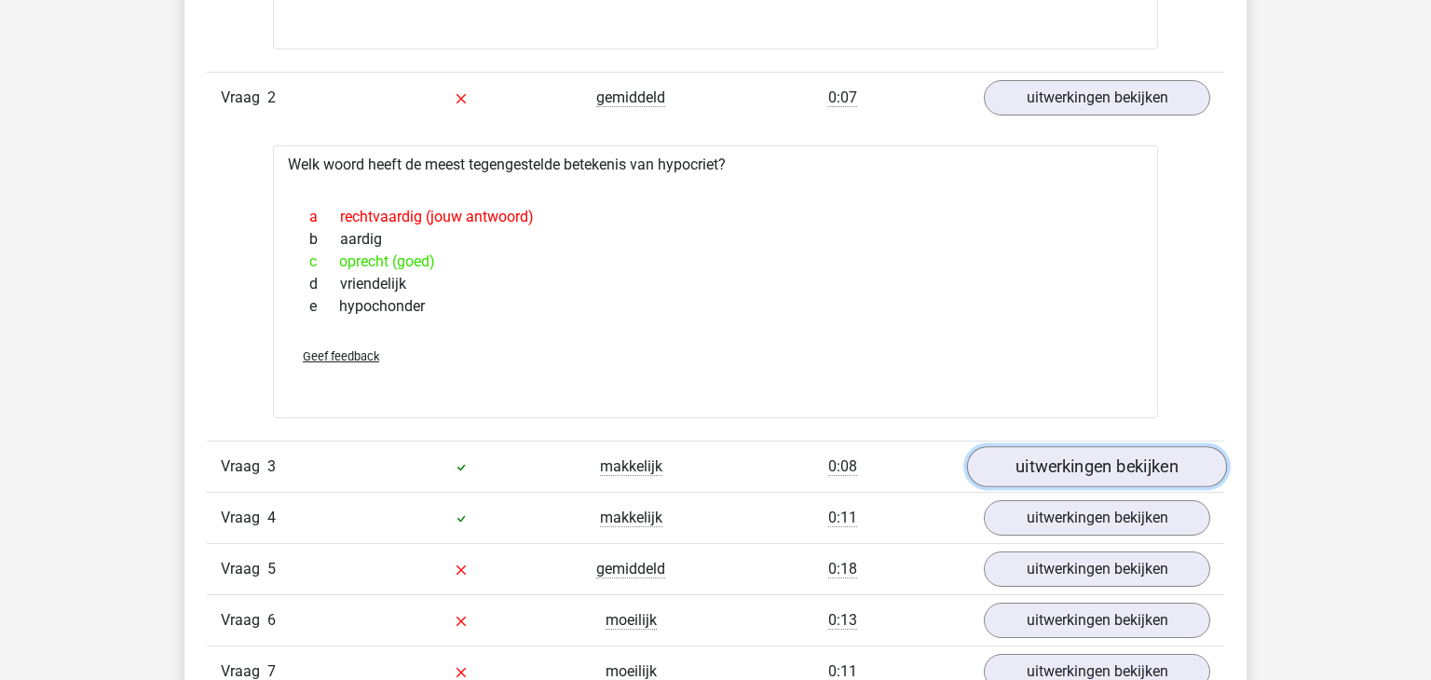
click at [1141, 459] on link "uitwerkingen bekijken" at bounding box center [1097, 467] width 260 height 41
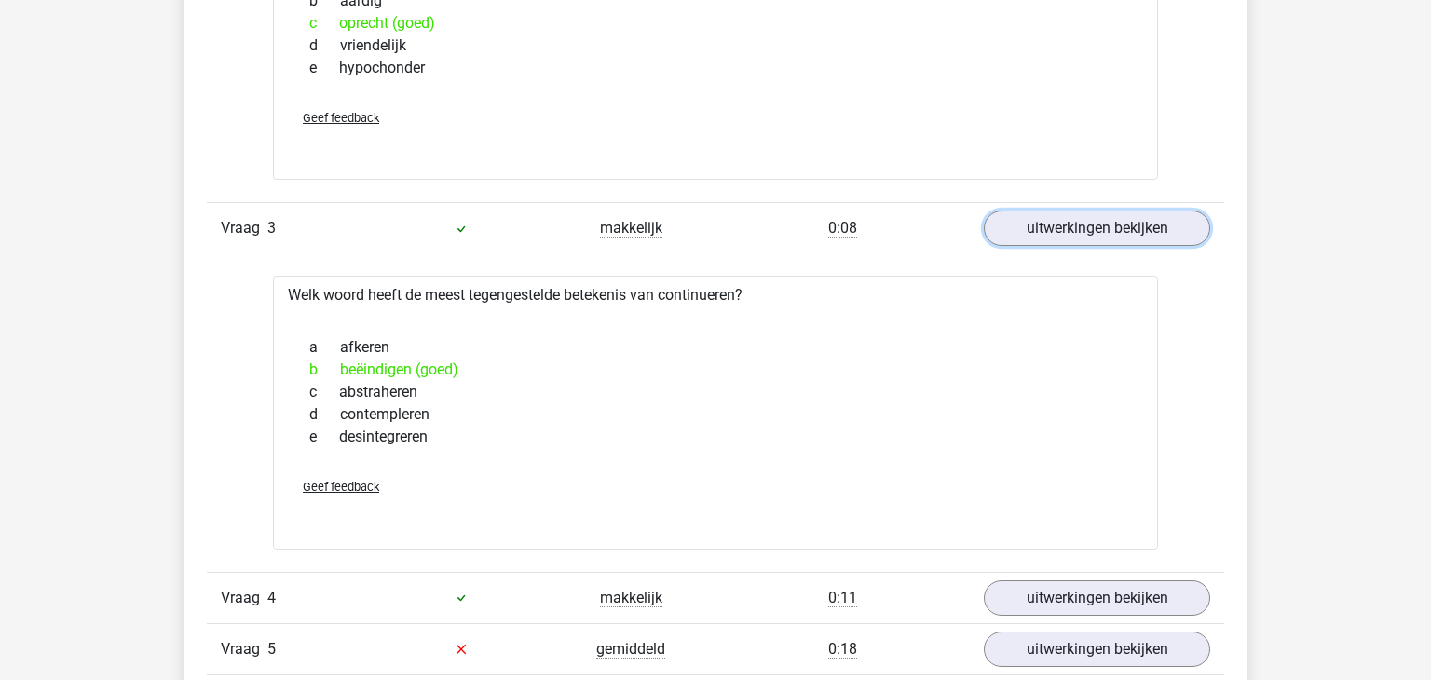
scroll to position [2390, 0]
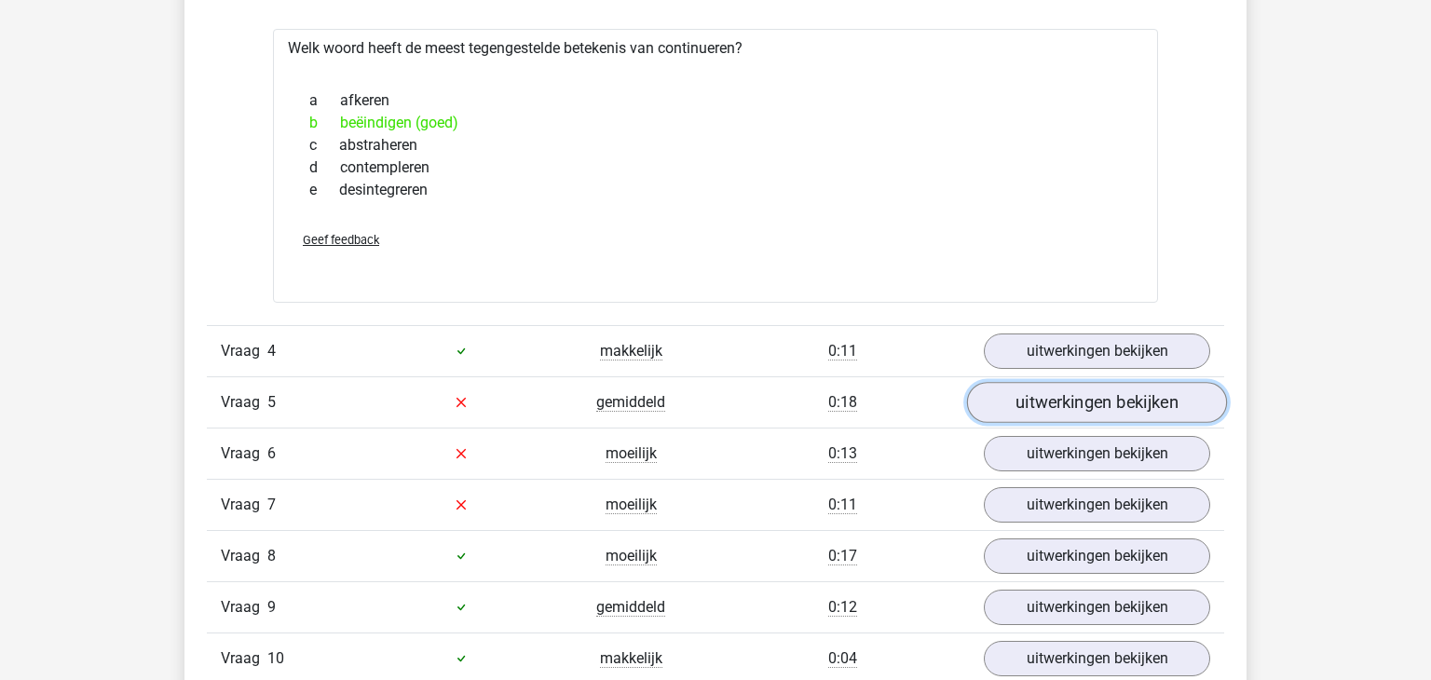
click at [1141, 400] on link "uitwerkingen bekijken" at bounding box center [1097, 402] width 260 height 41
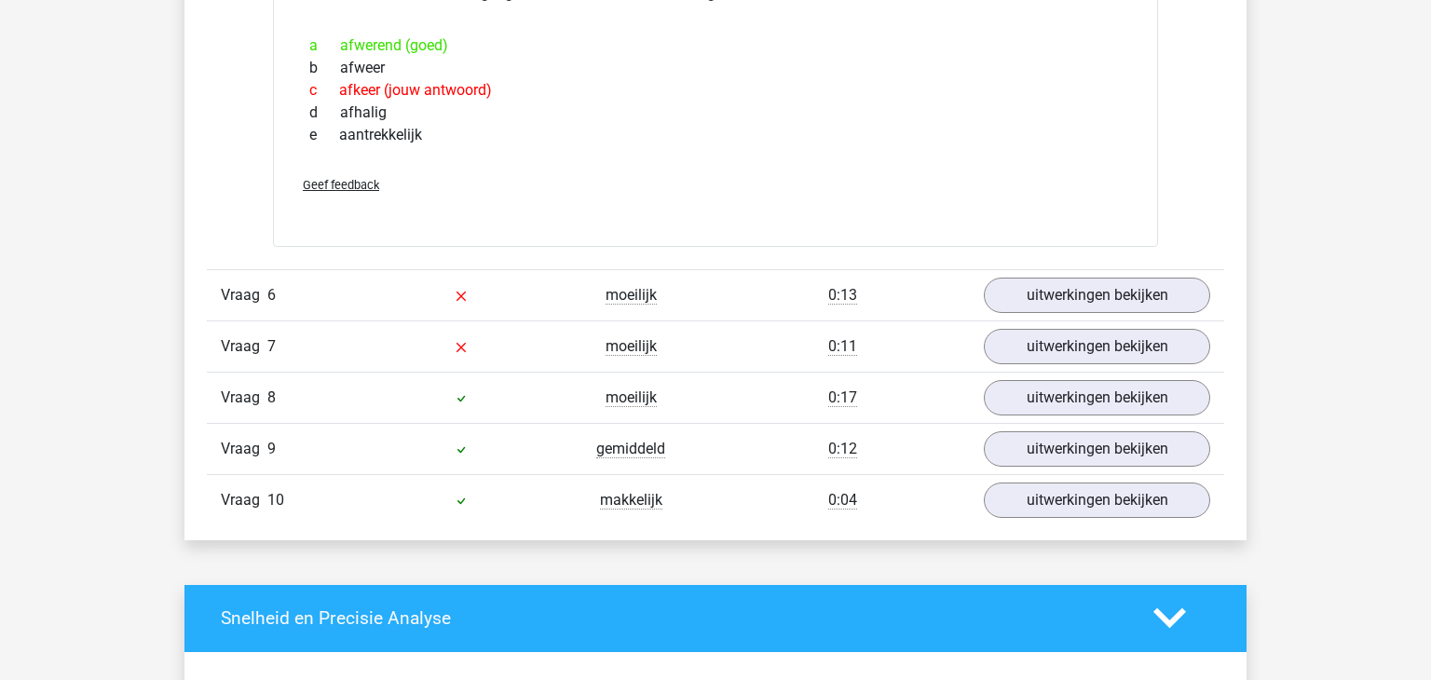
scroll to position [2872, 0]
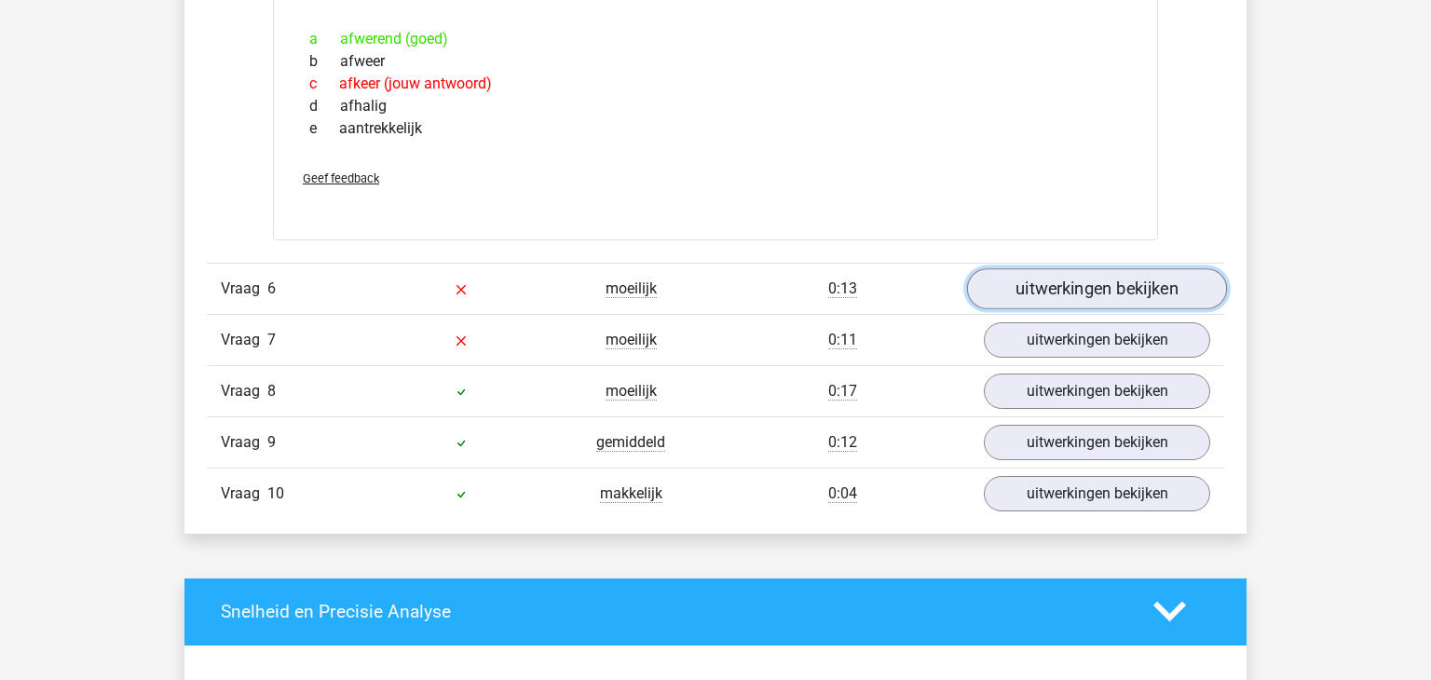
click at [1170, 288] on link "uitwerkingen bekijken" at bounding box center [1097, 288] width 260 height 41
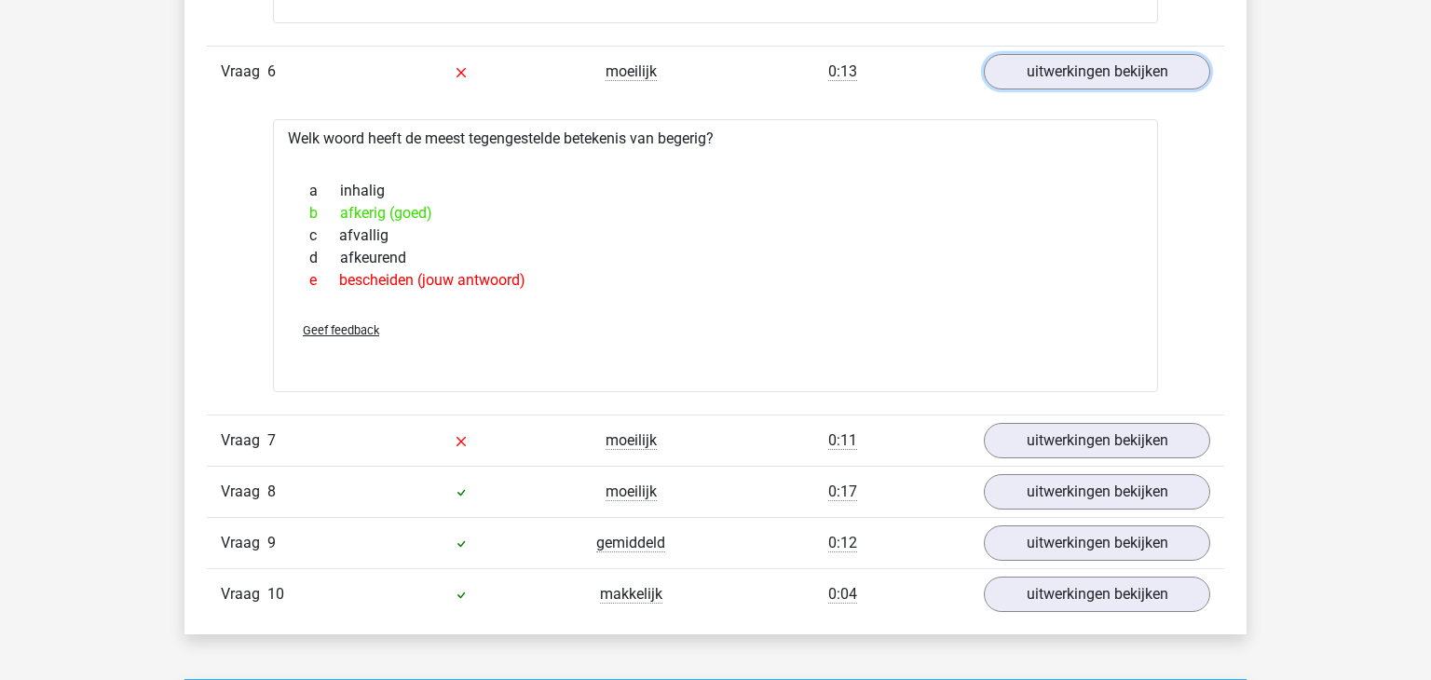
scroll to position [3095, 0]
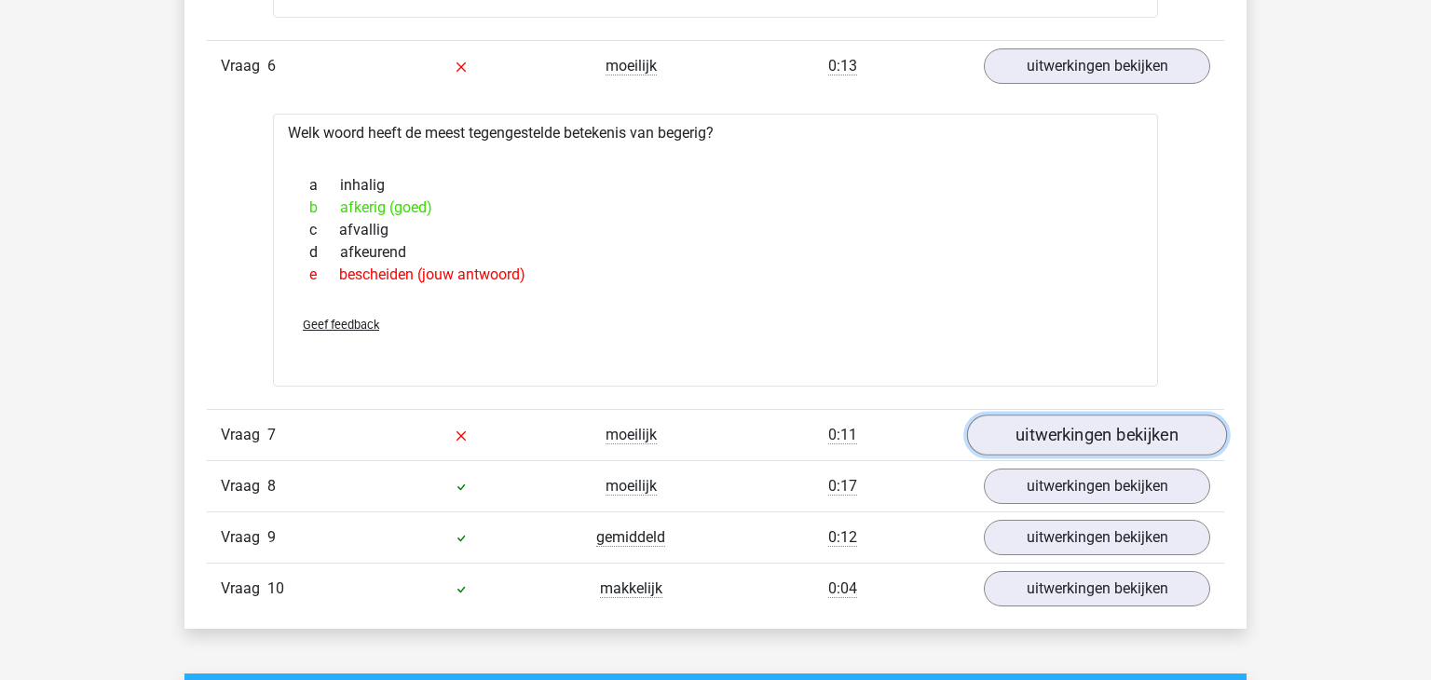
click at [1142, 433] on link "uitwerkingen bekijken" at bounding box center [1097, 435] width 260 height 41
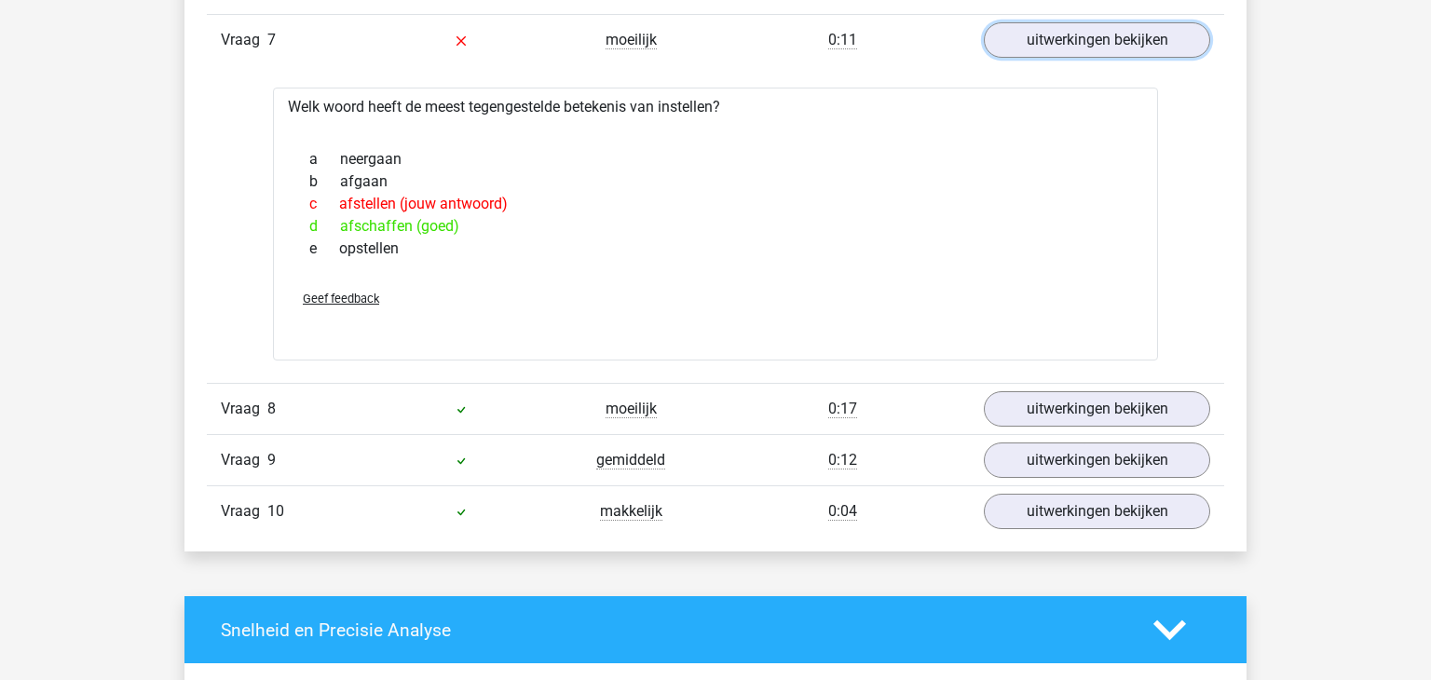
scroll to position [3496, 0]
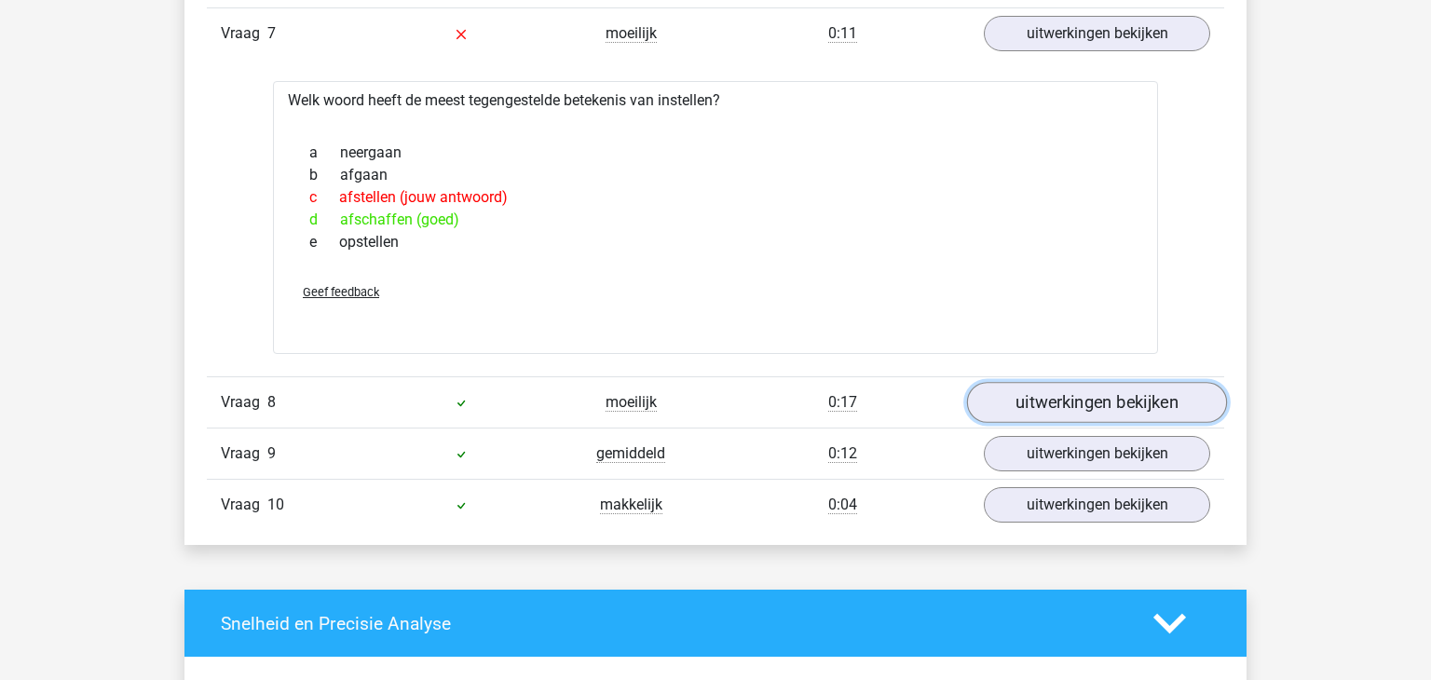
click at [1181, 396] on link "uitwerkingen bekijken" at bounding box center [1097, 402] width 260 height 41
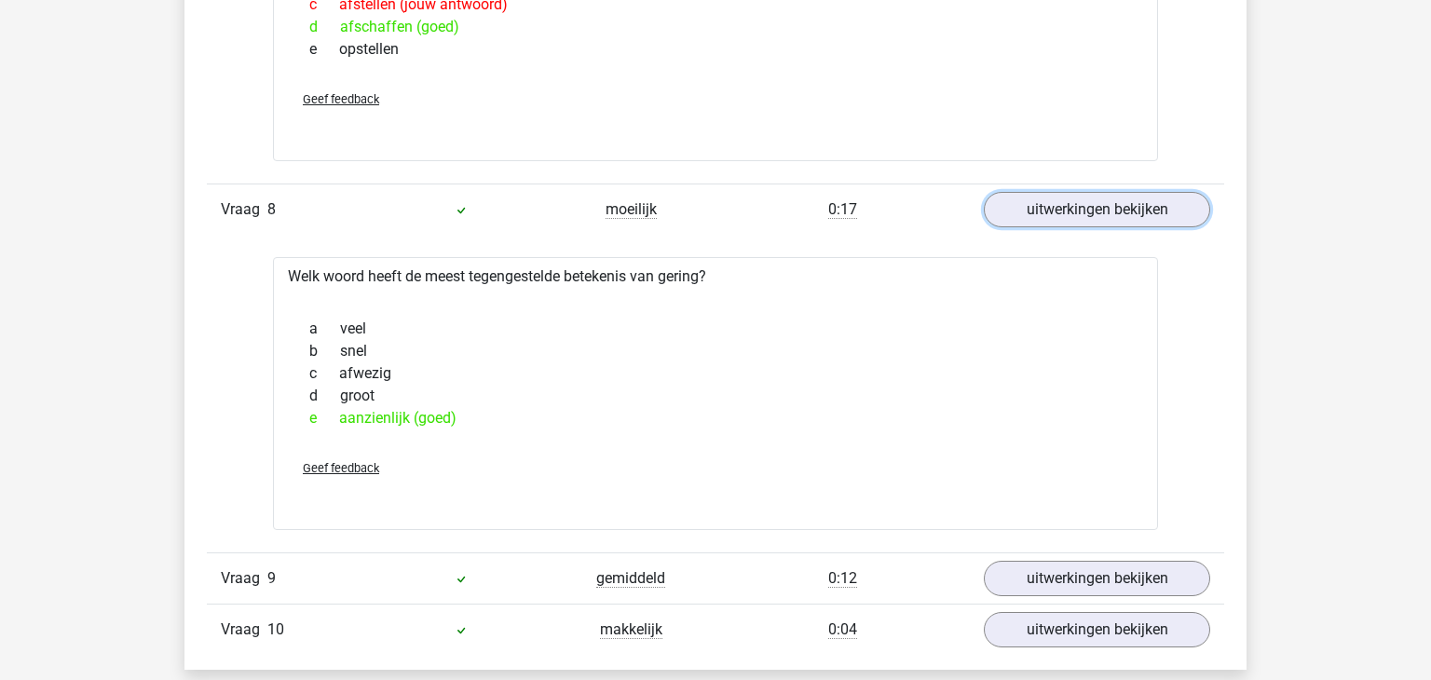
scroll to position [3764, 0]
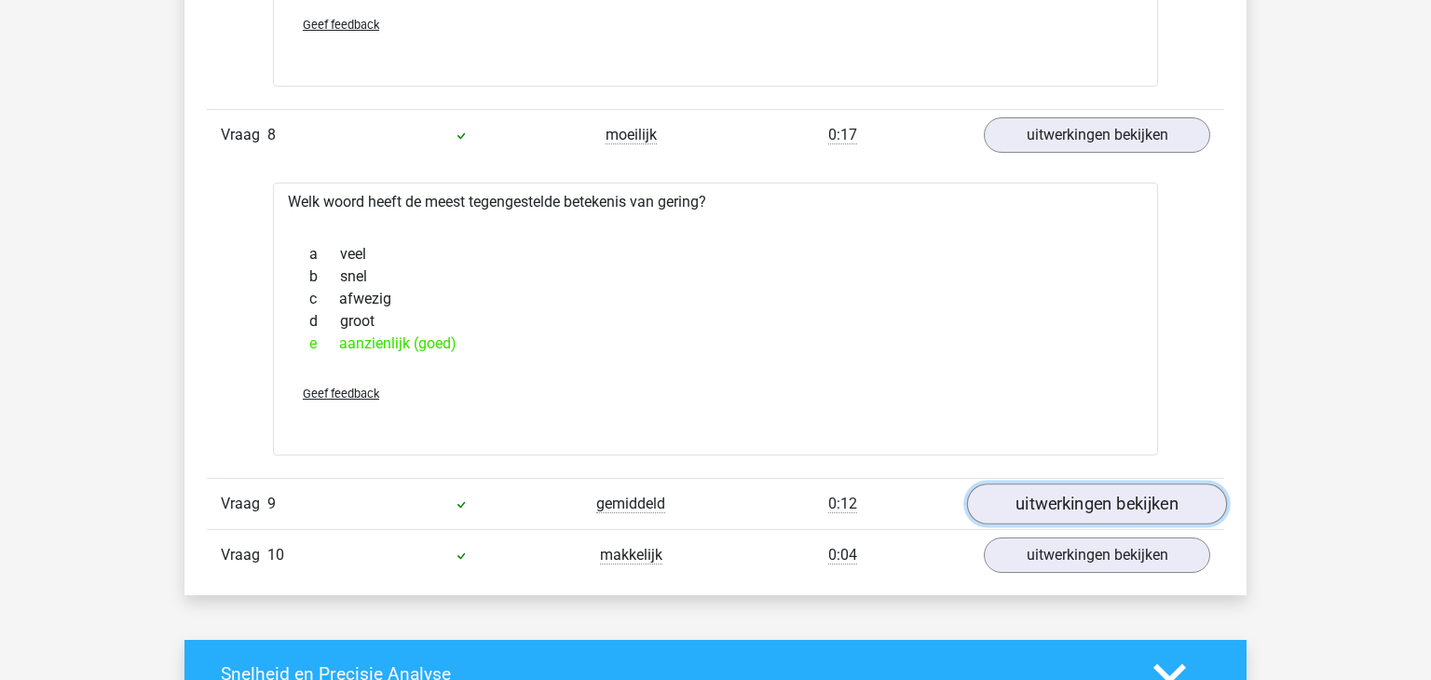
click at [1111, 495] on link "uitwerkingen bekijken" at bounding box center [1097, 504] width 260 height 41
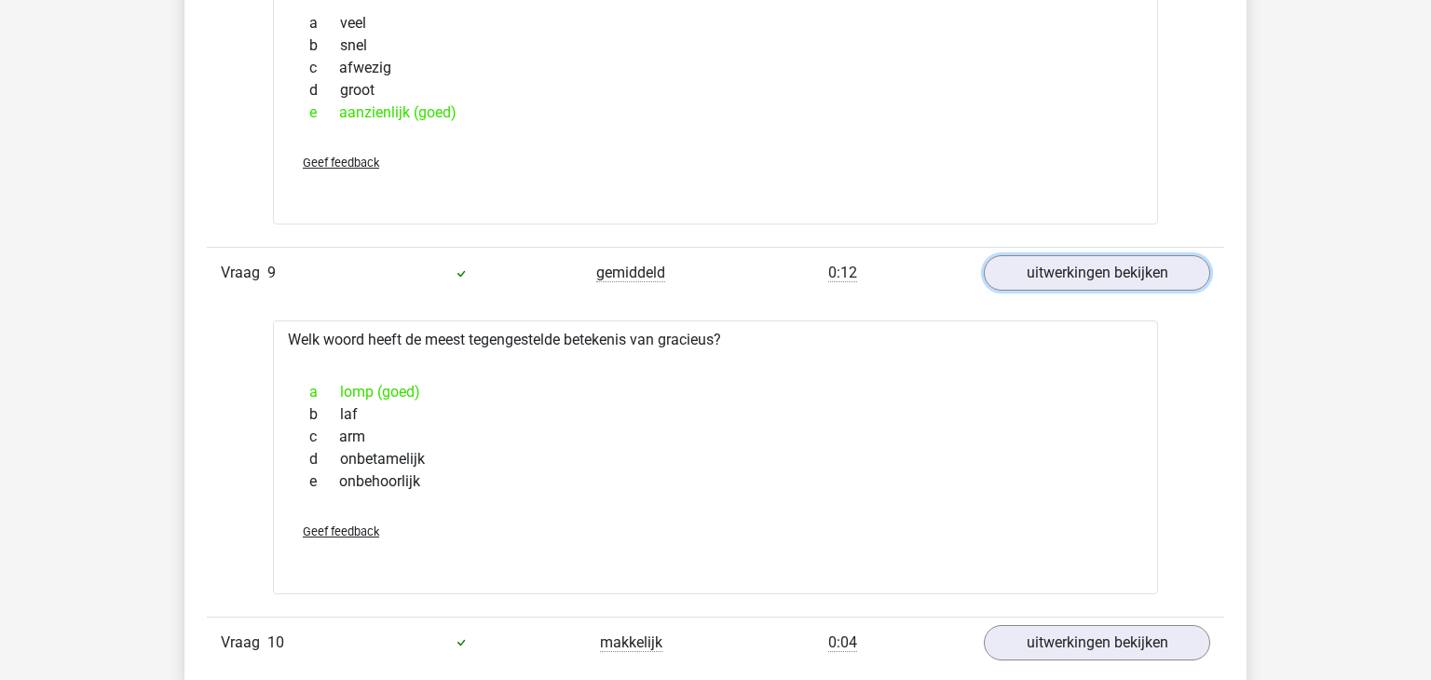
scroll to position [4176, 0]
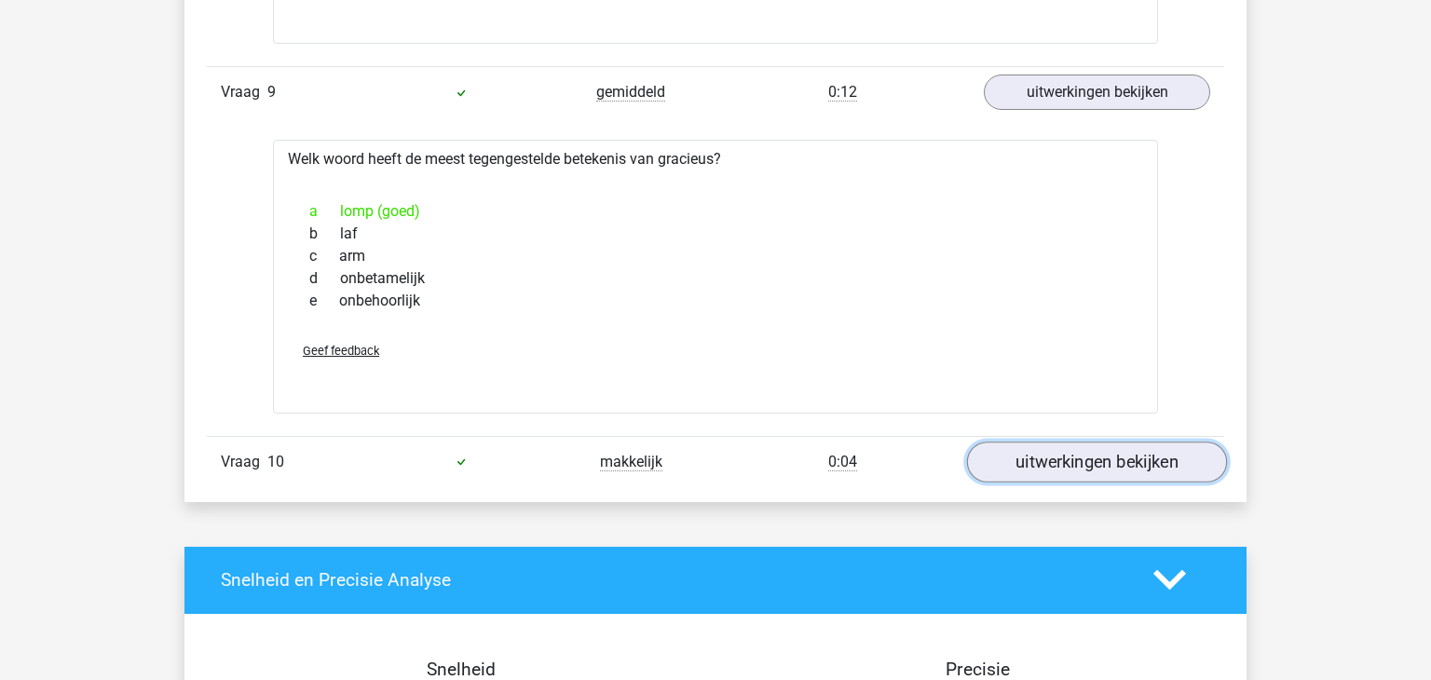
click at [1131, 453] on link "uitwerkingen bekijken" at bounding box center [1097, 462] width 260 height 41
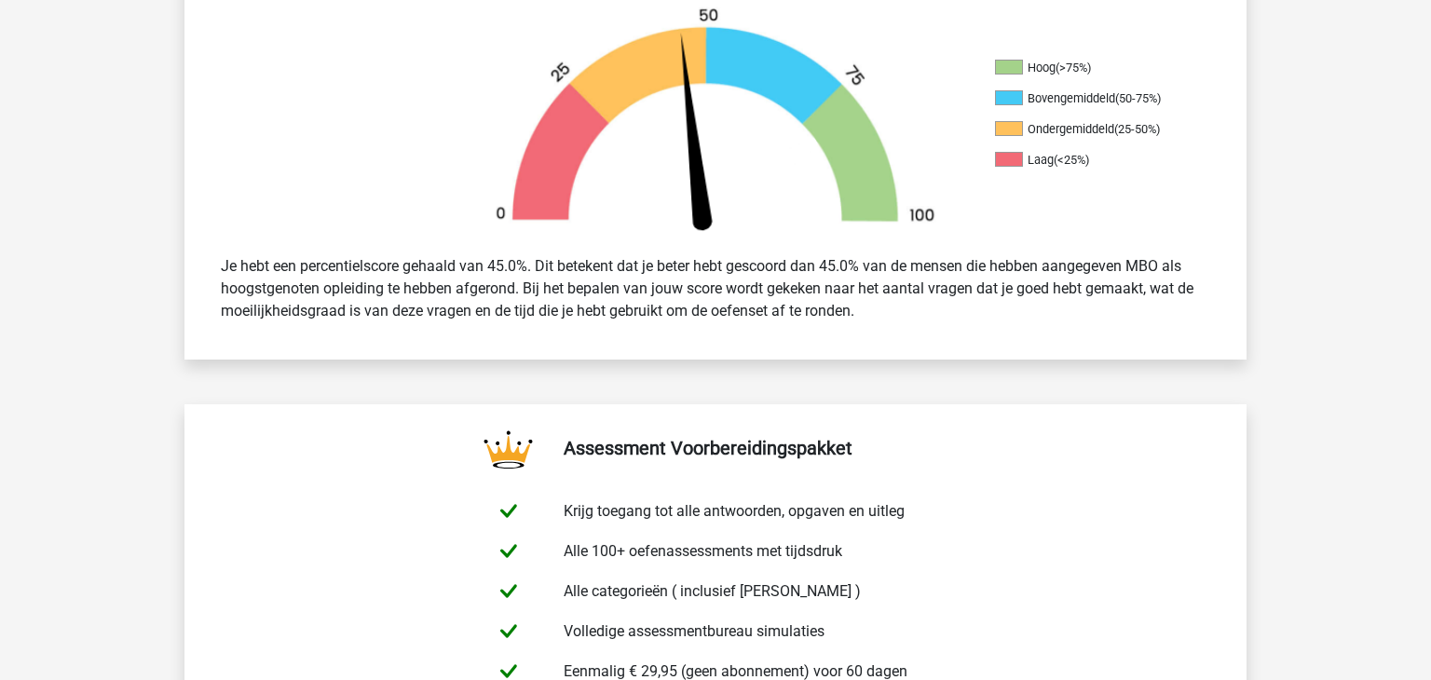
scroll to position [0, 0]
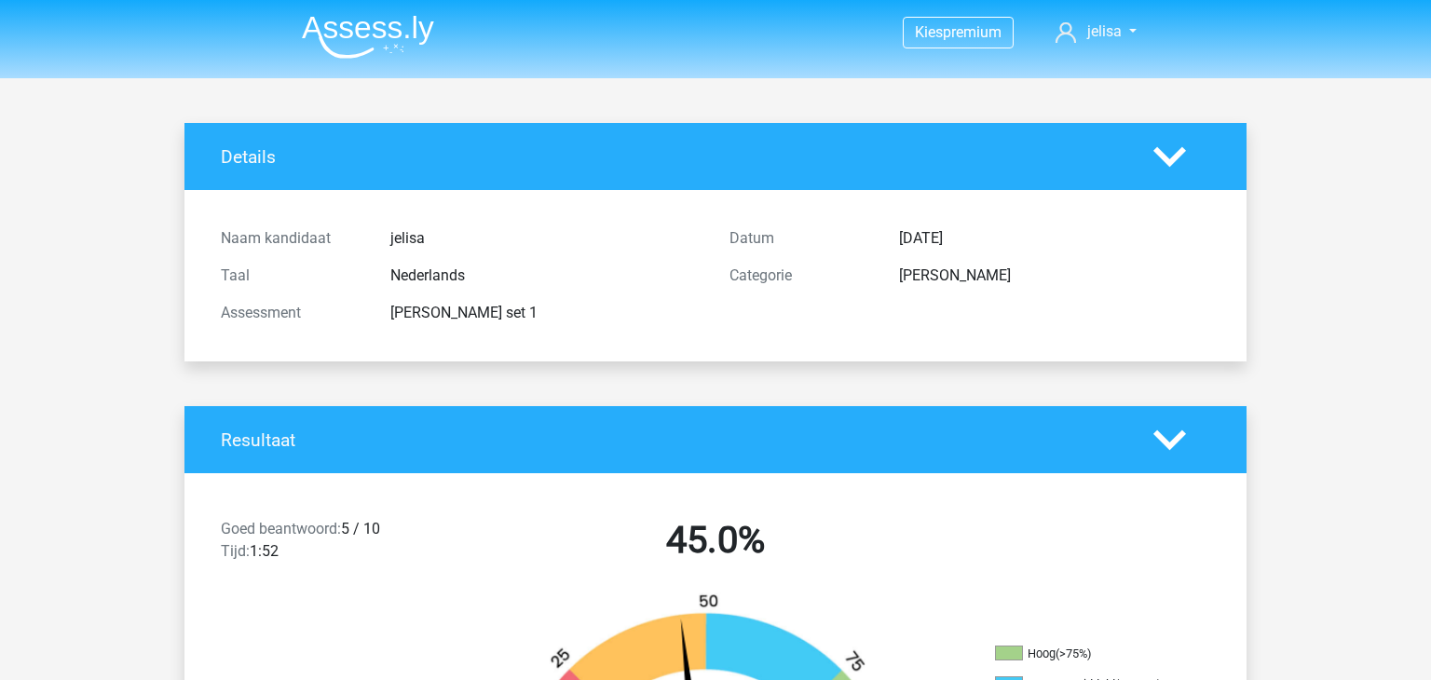
click at [356, 41] on img at bounding box center [368, 37] width 132 height 44
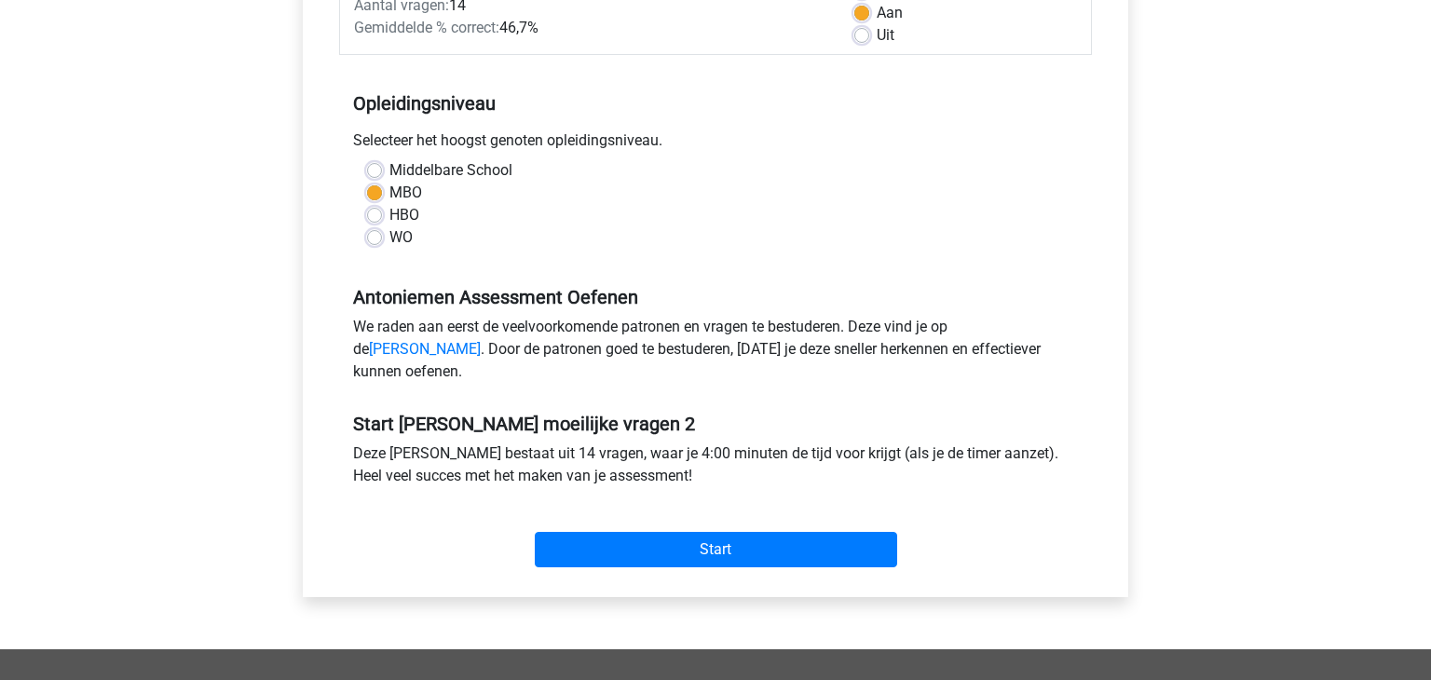
scroll to position [329, 0]
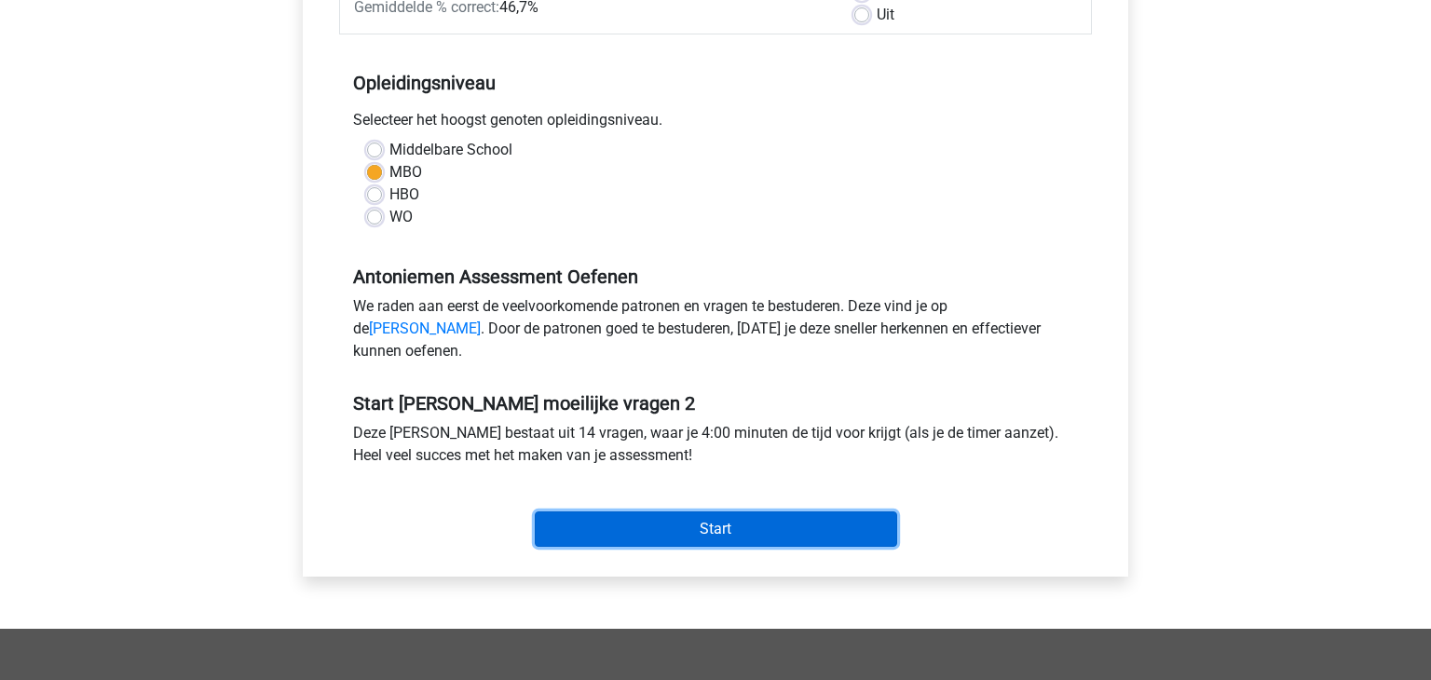
click at [762, 547] on input "Start" at bounding box center [716, 528] width 362 height 35
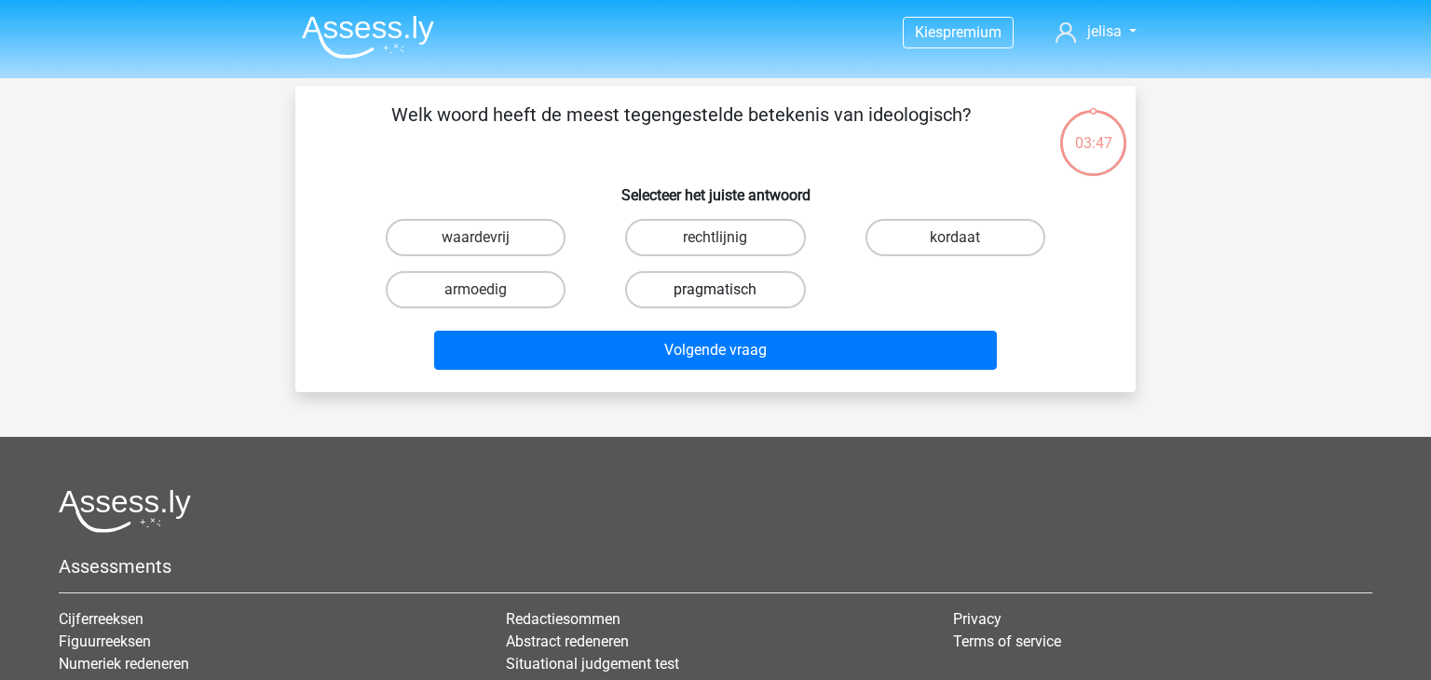
click at [712, 295] on label "pragmatisch" at bounding box center [715, 289] width 180 height 37
click at [715, 295] on input "pragmatisch" at bounding box center [721, 296] width 12 height 12
radio input "true"
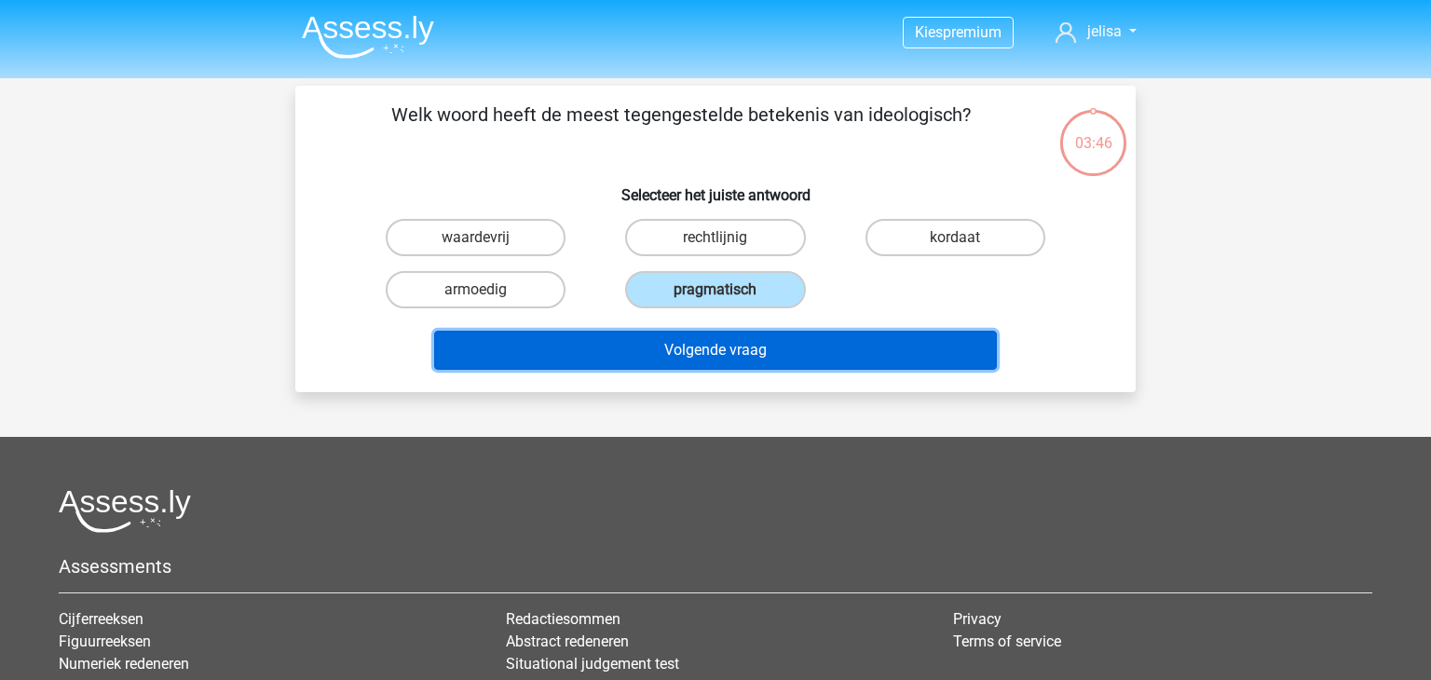
click at [739, 342] on button "Volgende vraag" at bounding box center [716, 350] width 564 height 39
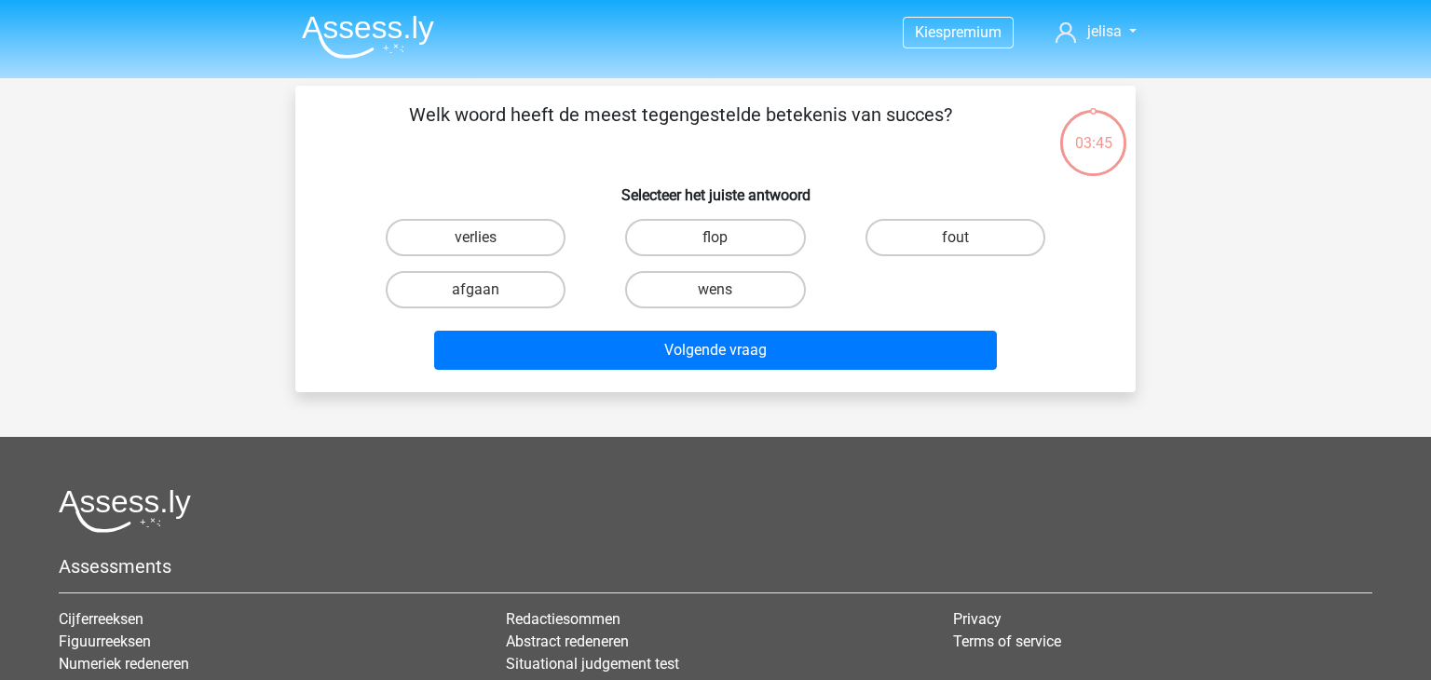
scroll to position [86, 0]
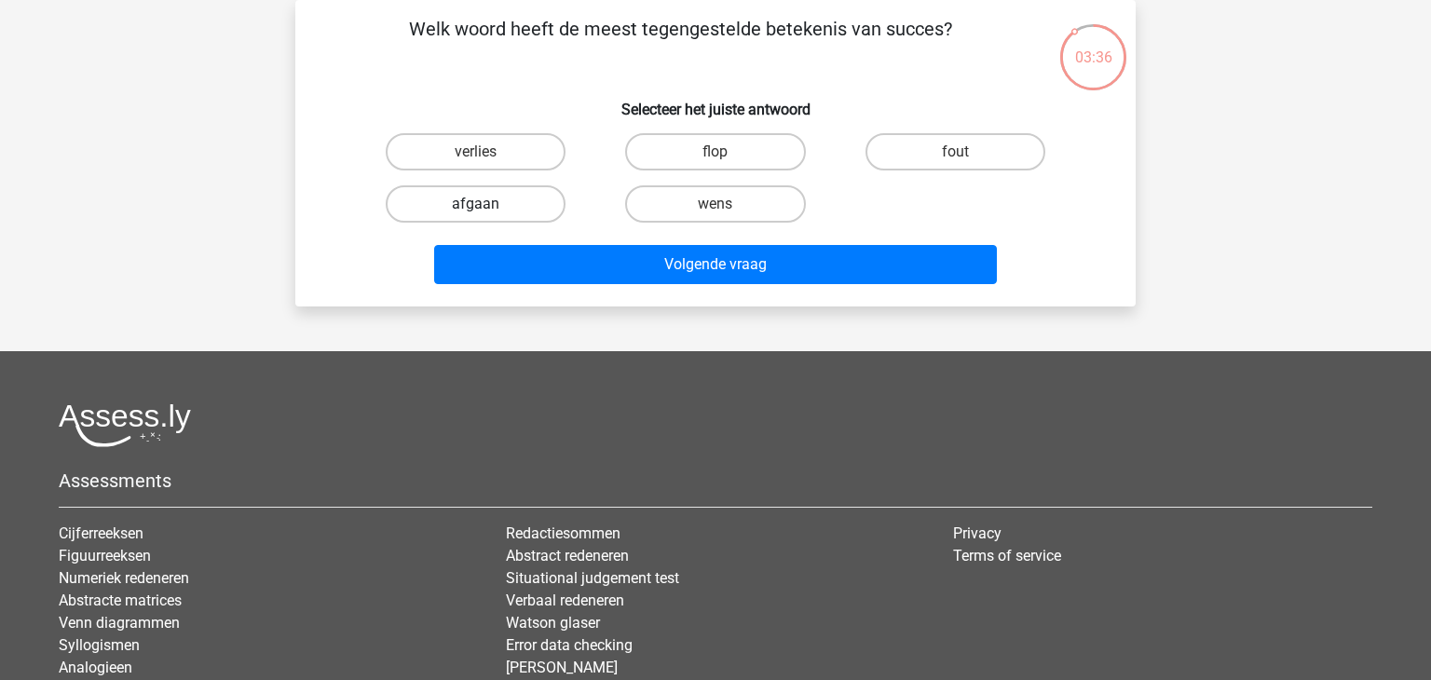
click at [520, 204] on label "afgaan" at bounding box center [476, 203] width 180 height 37
click at [488, 204] on input "afgaan" at bounding box center [482, 210] width 12 height 12
radio input "true"
click at [513, 155] on label "verlies" at bounding box center [476, 151] width 180 height 37
click at [488, 155] on input "verlies" at bounding box center [482, 158] width 12 height 12
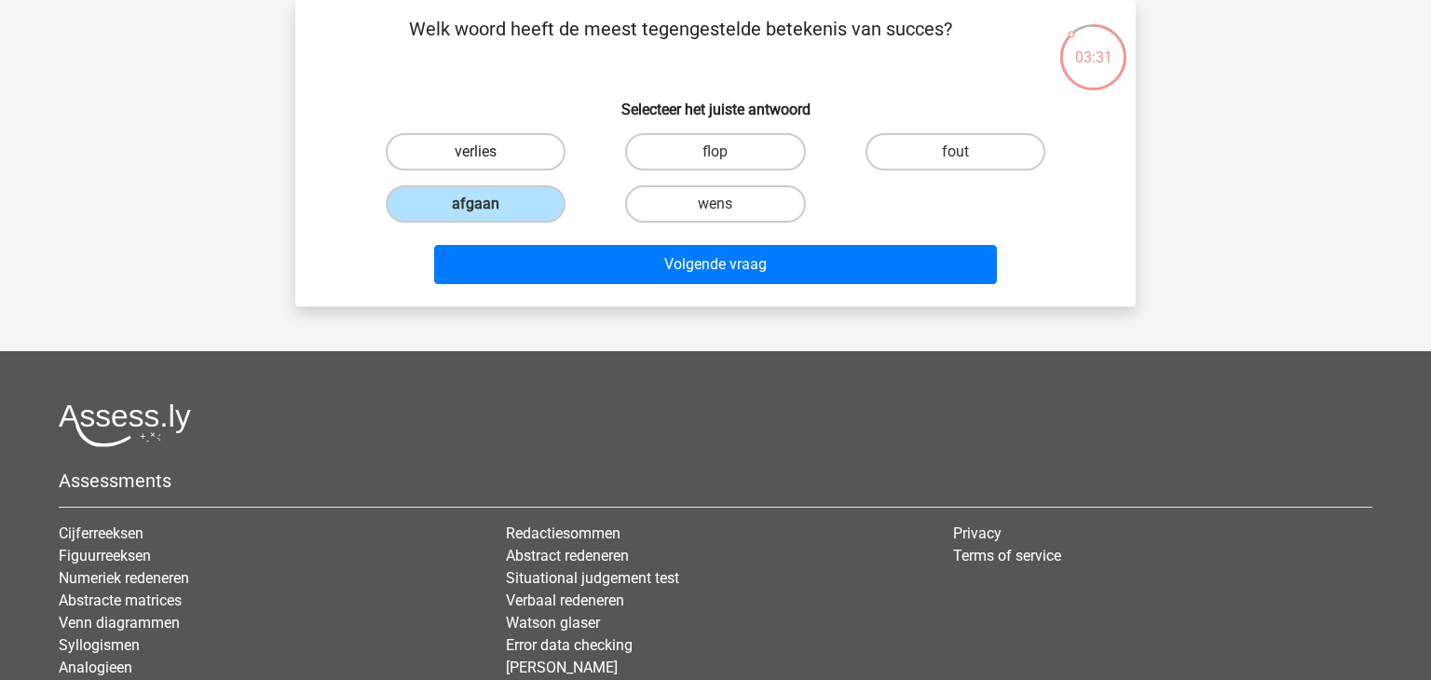
radio input "true"
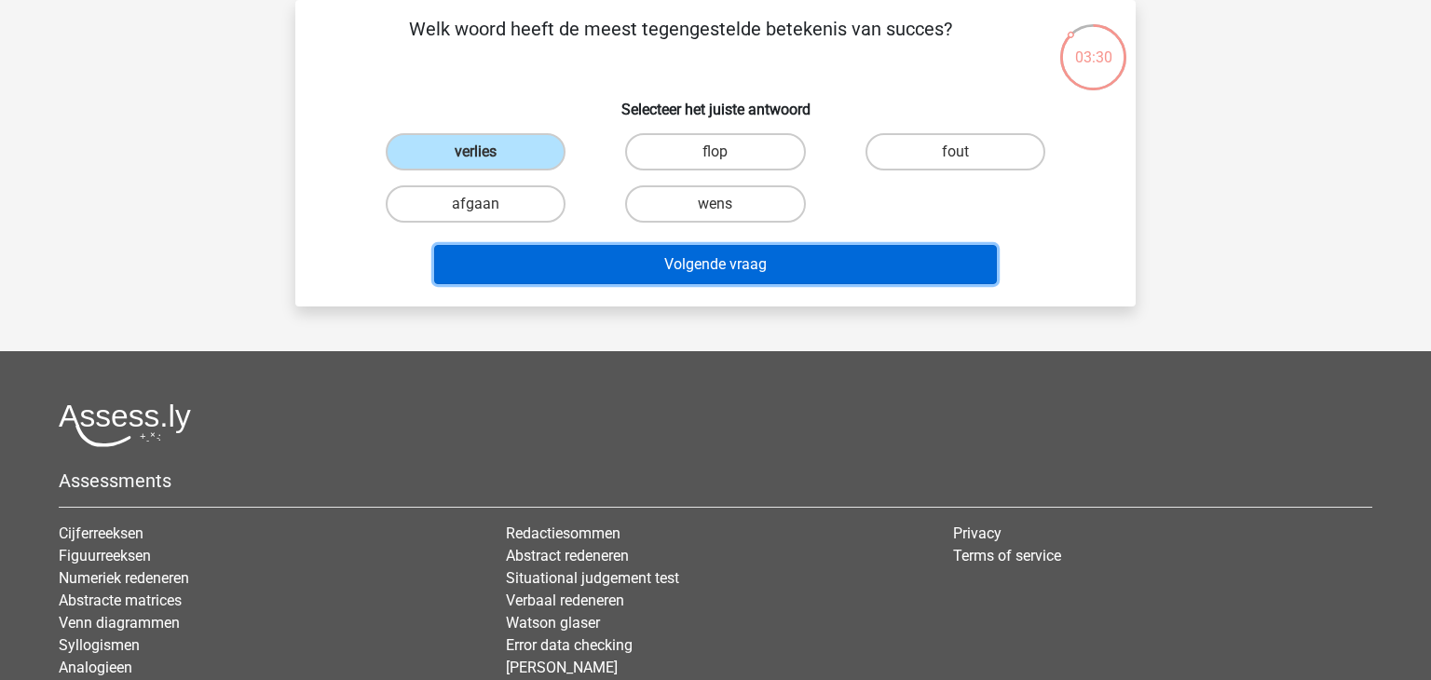
click at [739, 263] on button "Volgende vraag" at bounding box center [716, 264] width 564 height 39
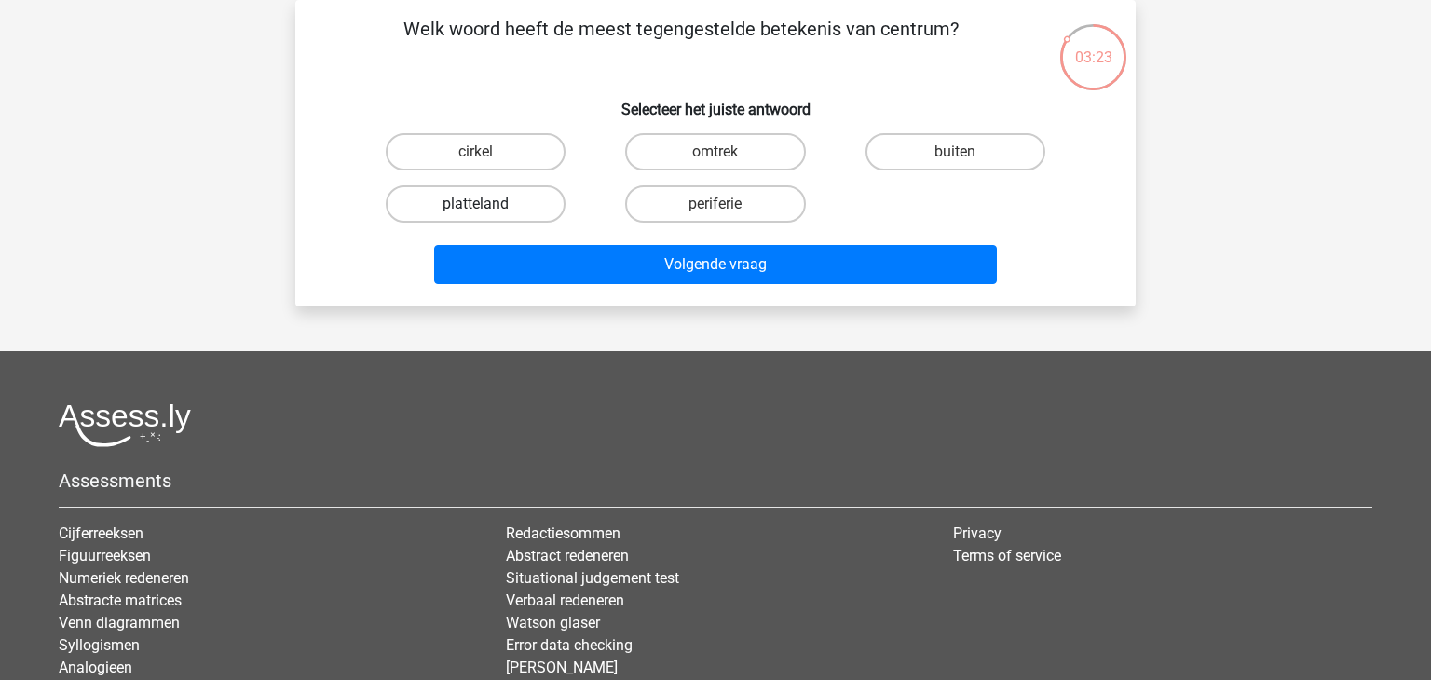
click at [492, 204] on label "platteland" at bounding box center [476, 203] width 180 height 37
click at [488, 204] on input "platteland" at bounding box center [482, 210] width 12 height 12
radio input "true"
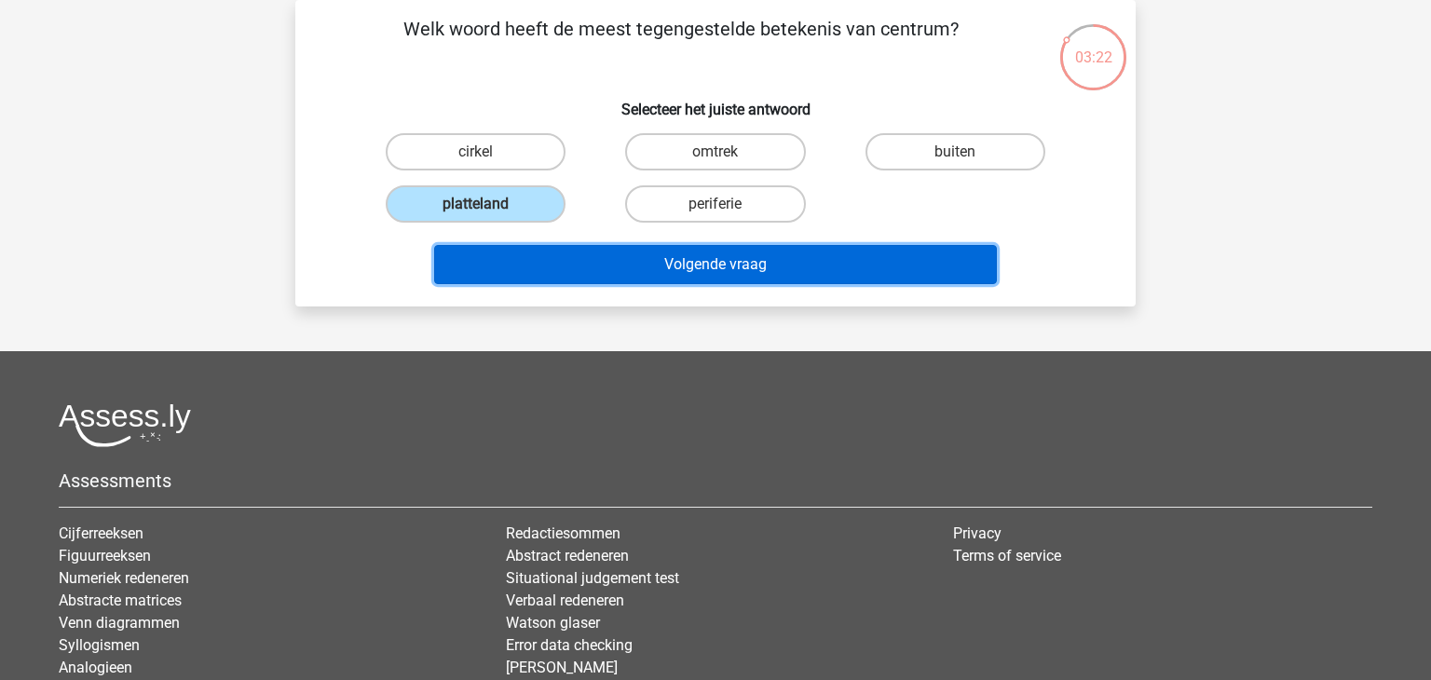
click at [719, 268] on button "Volgende vraag" at bounding box center [716, 264] width 564 height 39
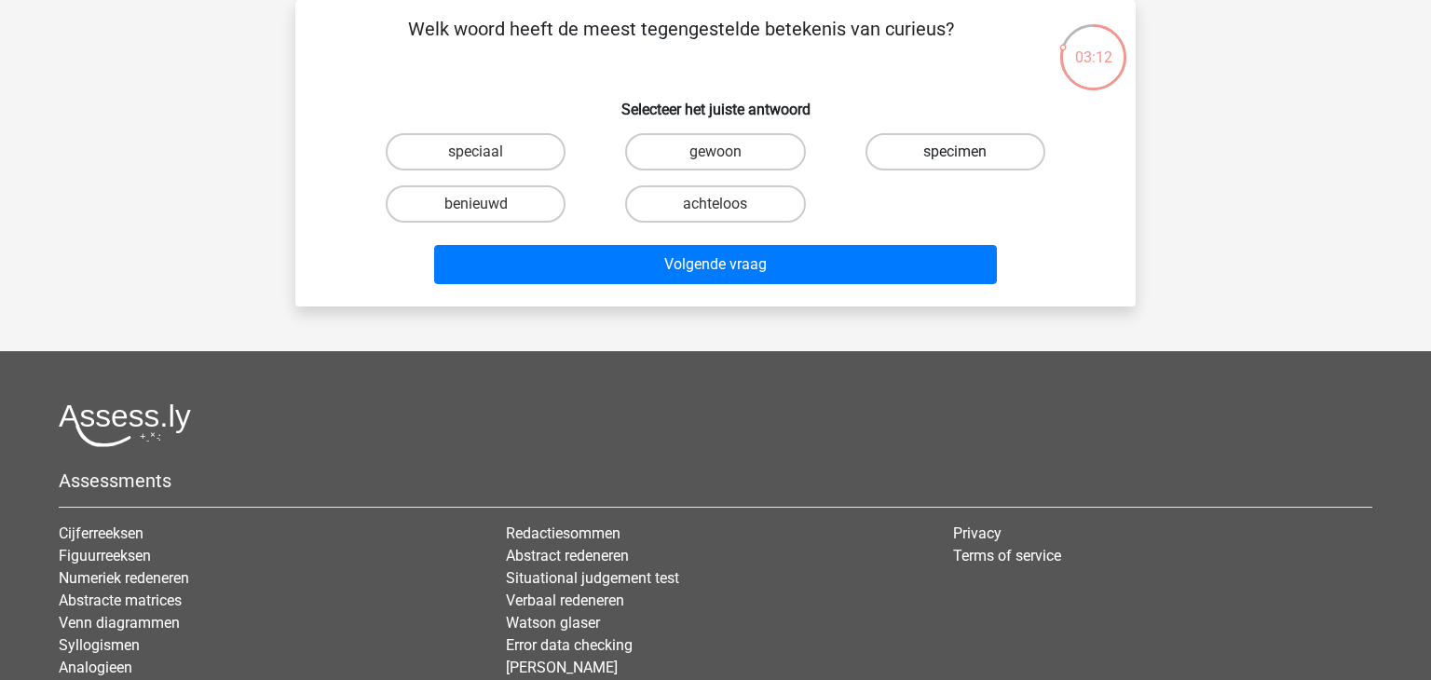
click at [950, 156] on label "specimen" at bounding box center [955, 151] width 180 height 37
click at [955, 156] on input "specimen" at bounding box center [961, 158] width 12 height 12
radio input "true"
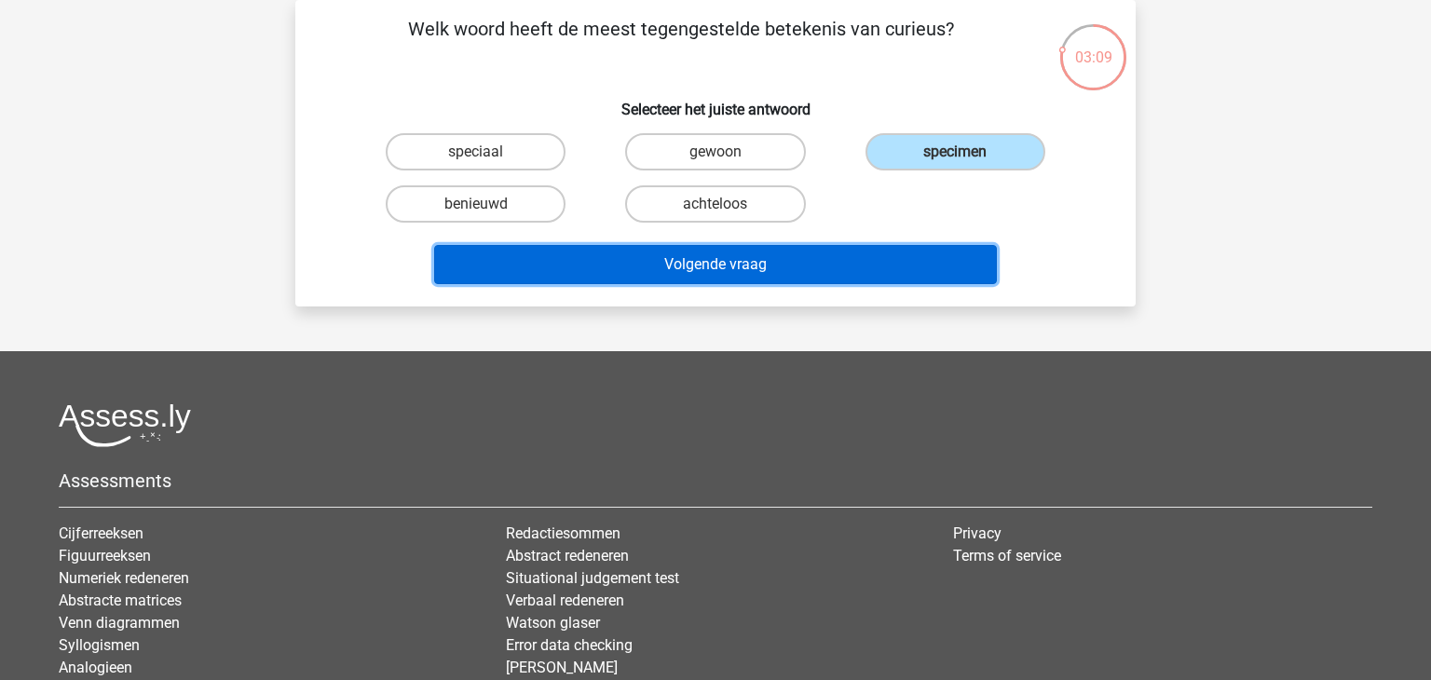
click at [775, 256] on button "Volgende vraag" at bounding box center [716, 264] width 564 height 39
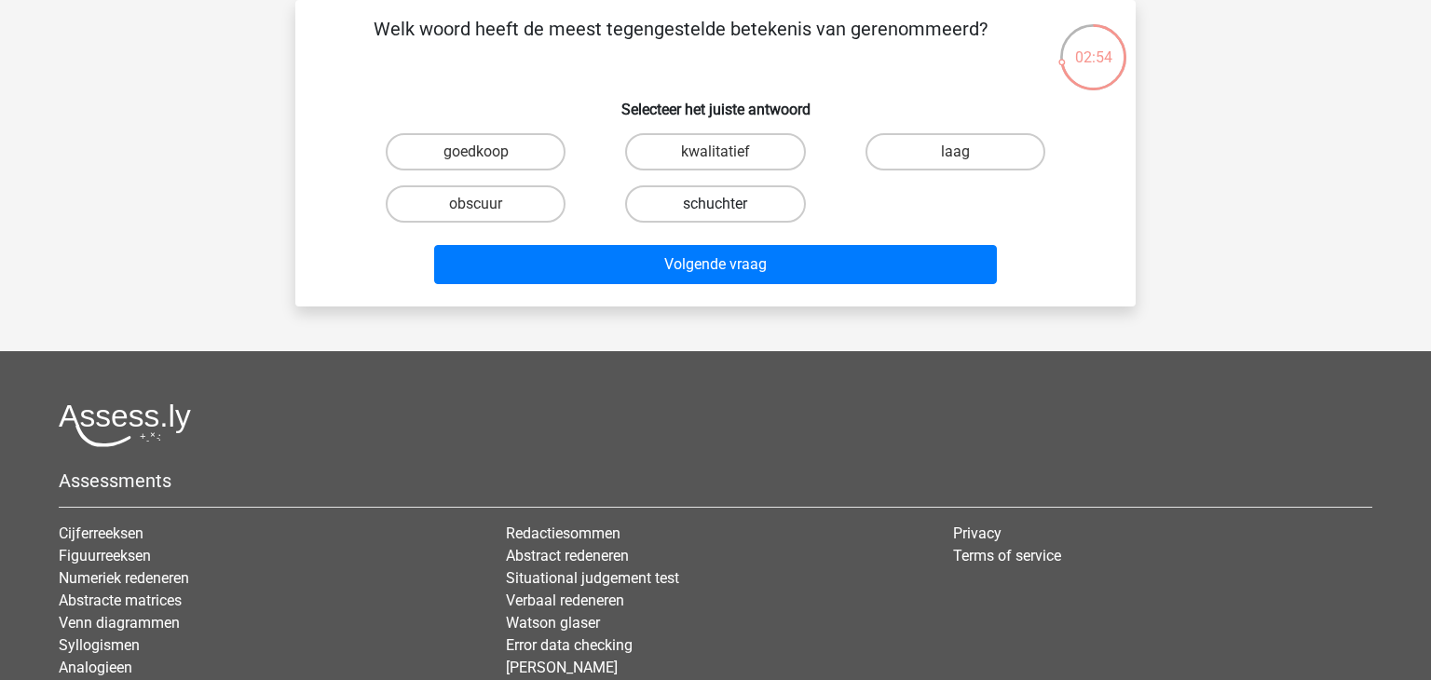
click at [720, 201] on label "schuchter" at bounding box center [715, 203] width 180 height 37
click at [720, 204] on input "schuchter" at bounding box center [721, 210] width 12 height 12
radio input "true"
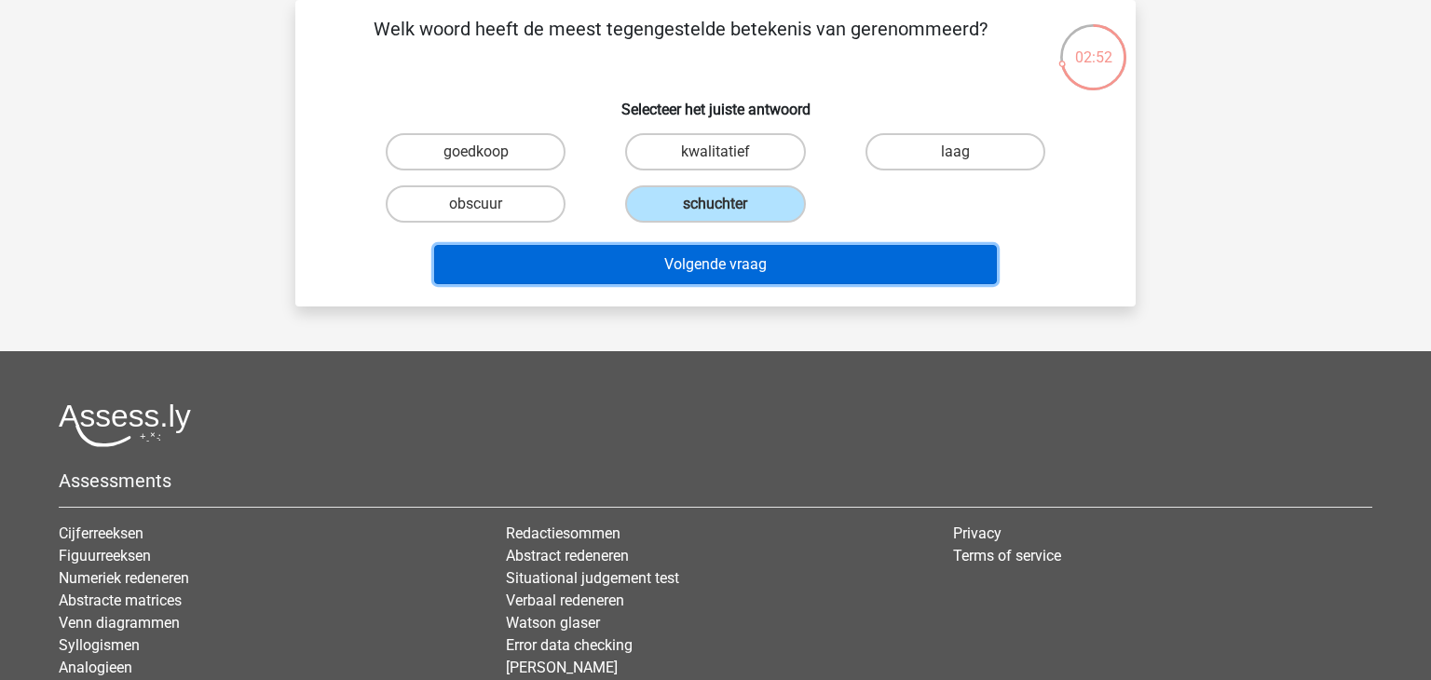
click at [770, 272] on button "Volgende vraag" at bounding box center [716, 264] width 564 height 39
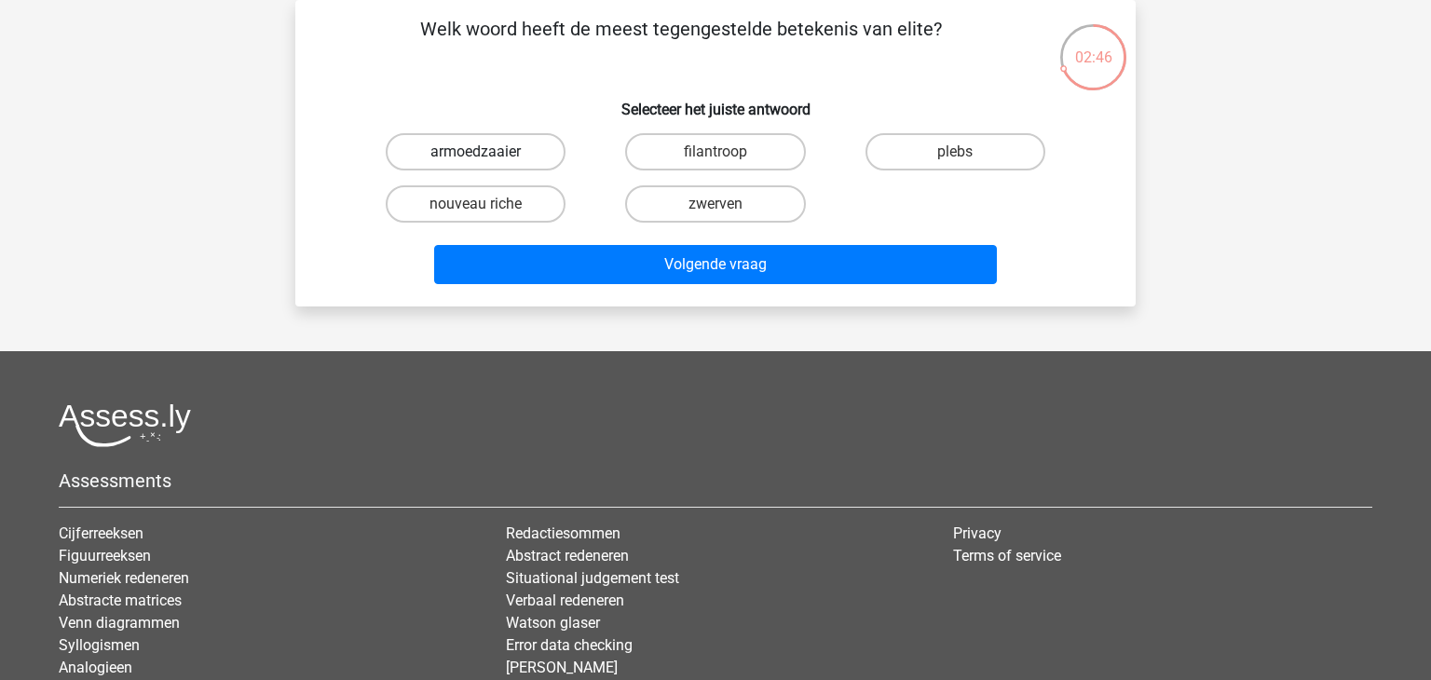
click at [531, 150] on label "armoedzaaier" at bounding box center [476, 151] width 180 height 37
click at [488, 152] on input "armoedzaaier" at bounding box center [482, 158] width 12 height 12
radio input "true"
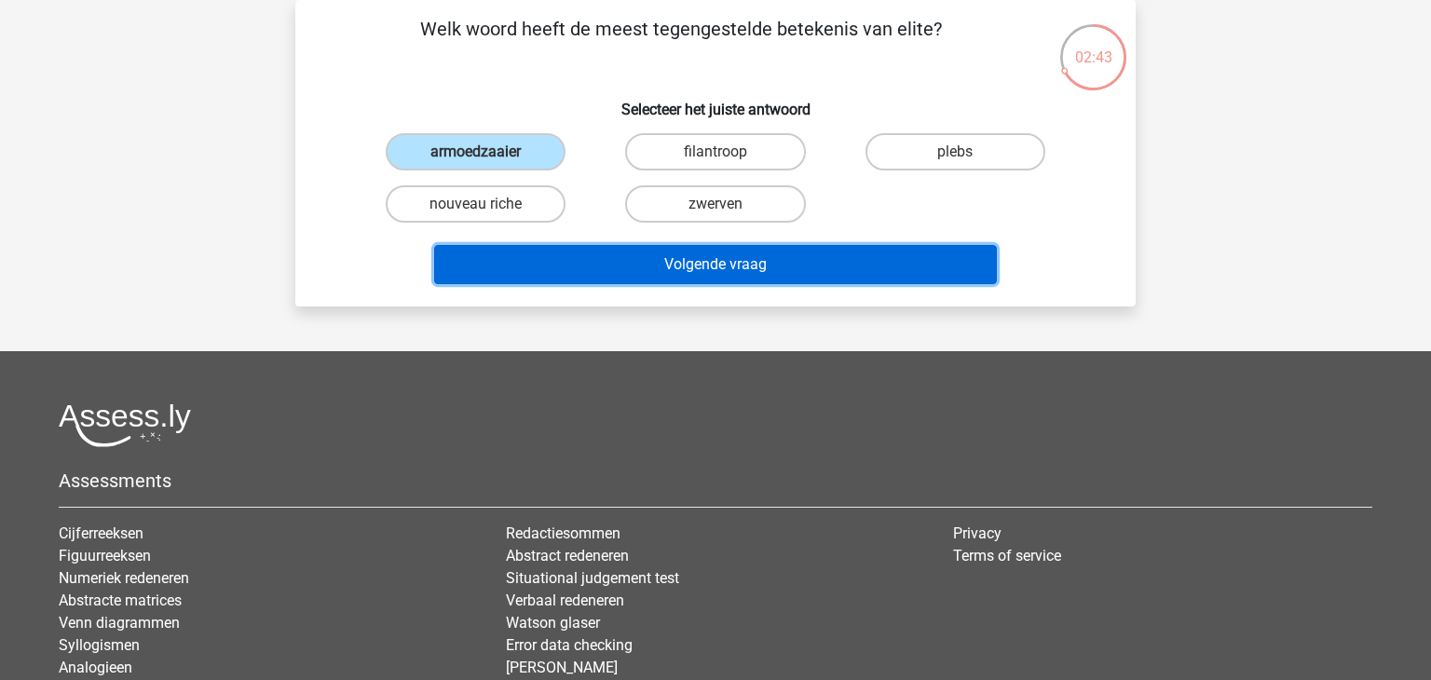
click at [744, 264] on button "Volgende vraag" at bounding box center [716, 264] width 564 height 39
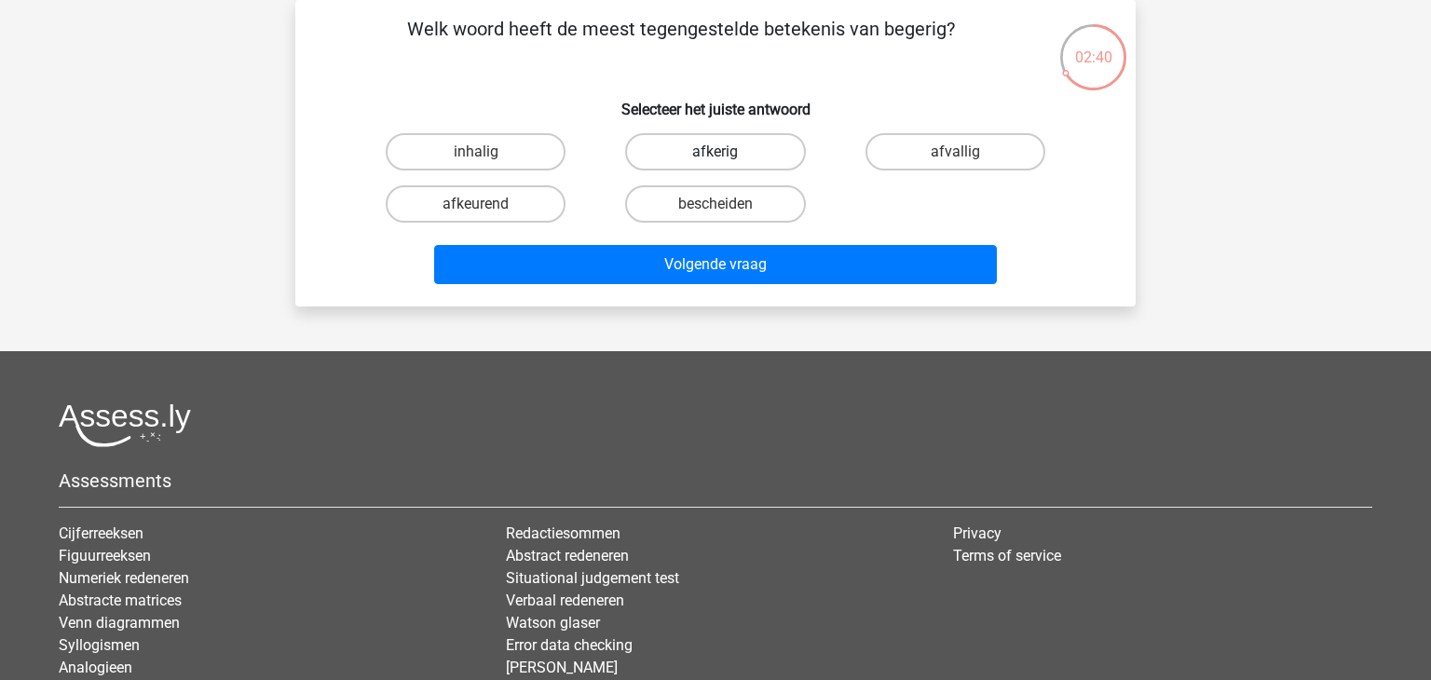
click at [737, 153] on label "afkerig" at bounding box center [715, 151] width 180 height 37
click at [728, 153] on input "afkerig" at bounding box center [721, 158] width 12 height 12
radio input "true"
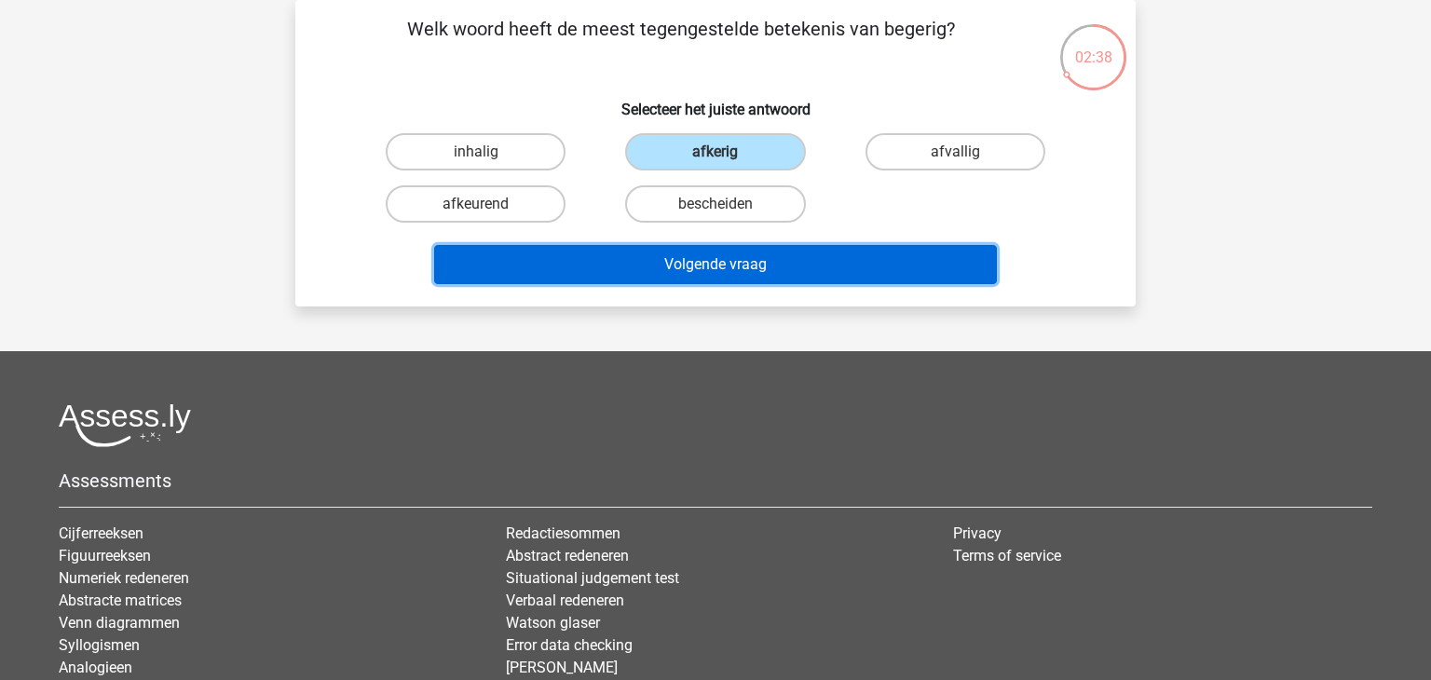
click at [744, 274] on button "Volgende vraag" at bounding box center [716, 264] width 564 height 39
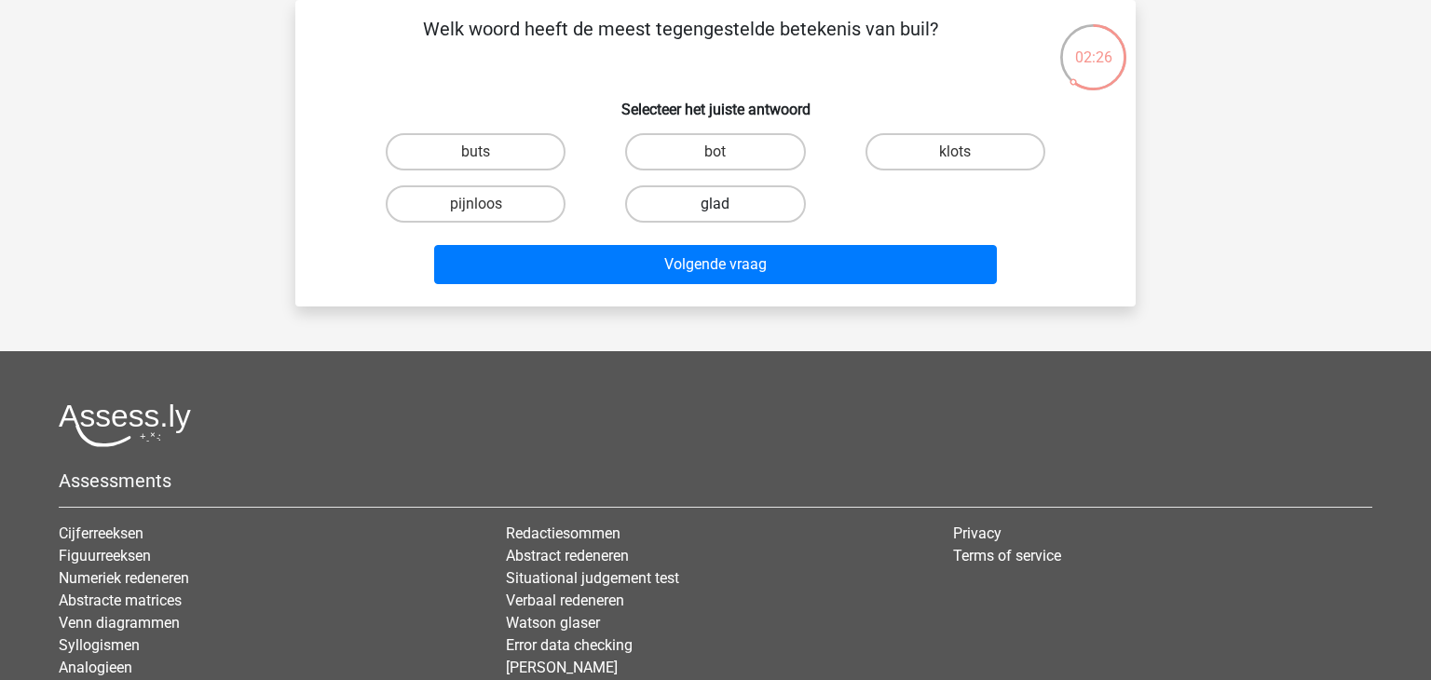
click at [733, 199] on label "glad" at bounding box center [715, 203] width 180 height 37
click at [728, 204] on input "glad" at bounding box center [721, 210] width 12 height 12
radio input "true"
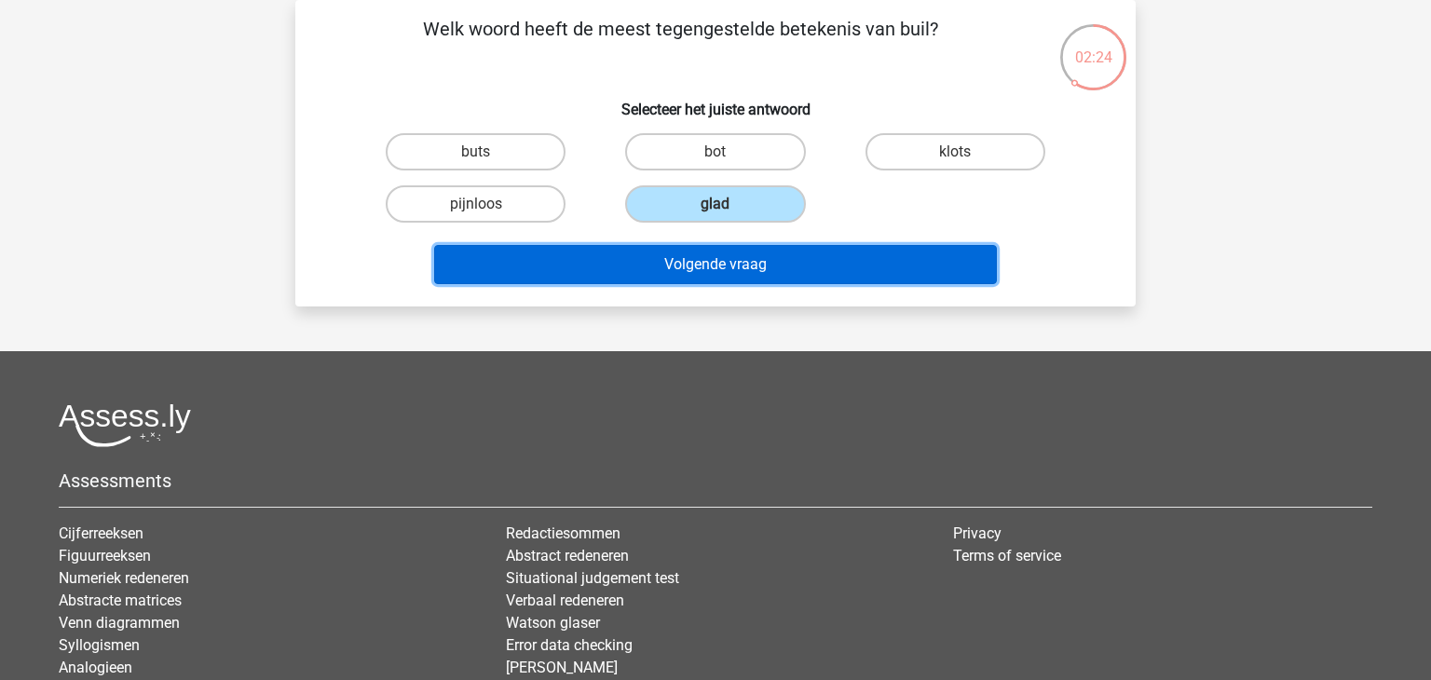
click at [746, 267] on button "Volgende vraag" at bounding box center [716, 264] width 564 height 39
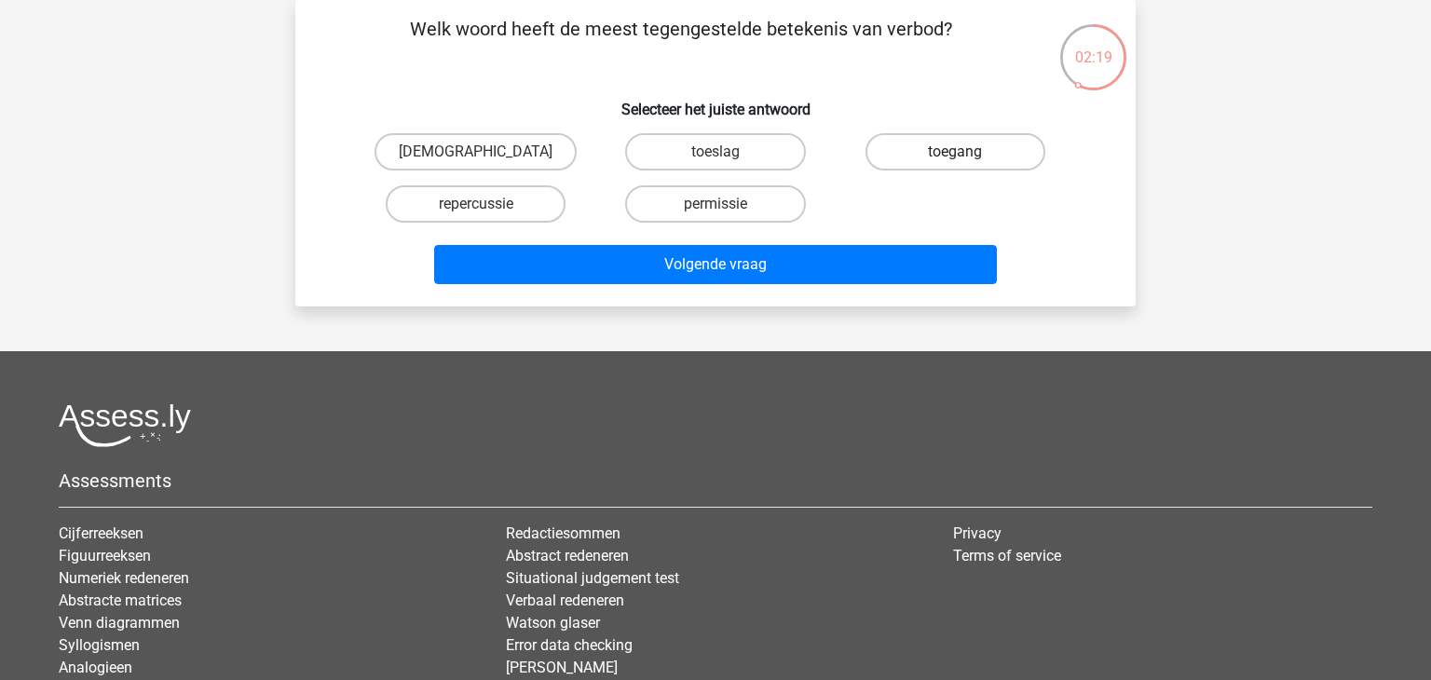
click at [938, 151] on label "toegang" at bounding box center [955, 151] width 180 height 37
click at [955, 152] on input "toegang" at bounding box center [961, 158] width 12 height 12
radio input "true"
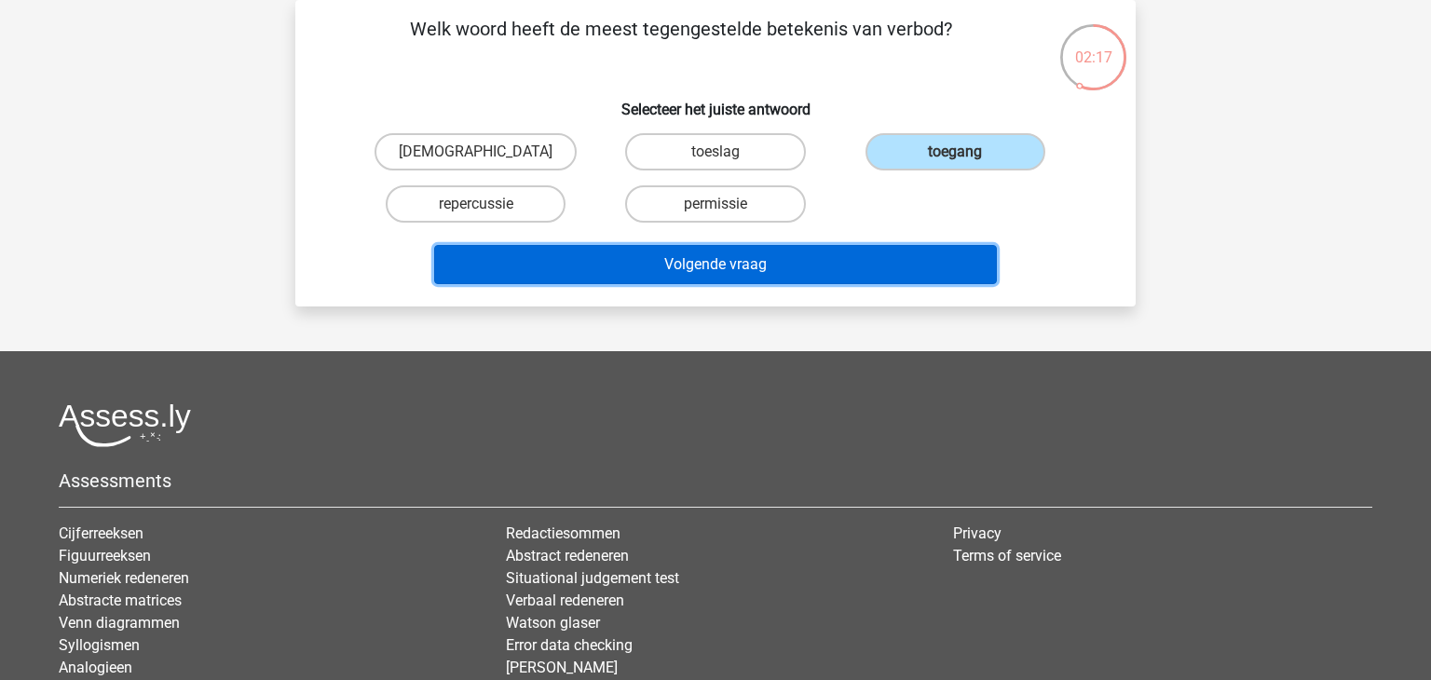
click at [768, 256] on button "Volgende vraag" at bounding box center [716, 264] width 564 height 39
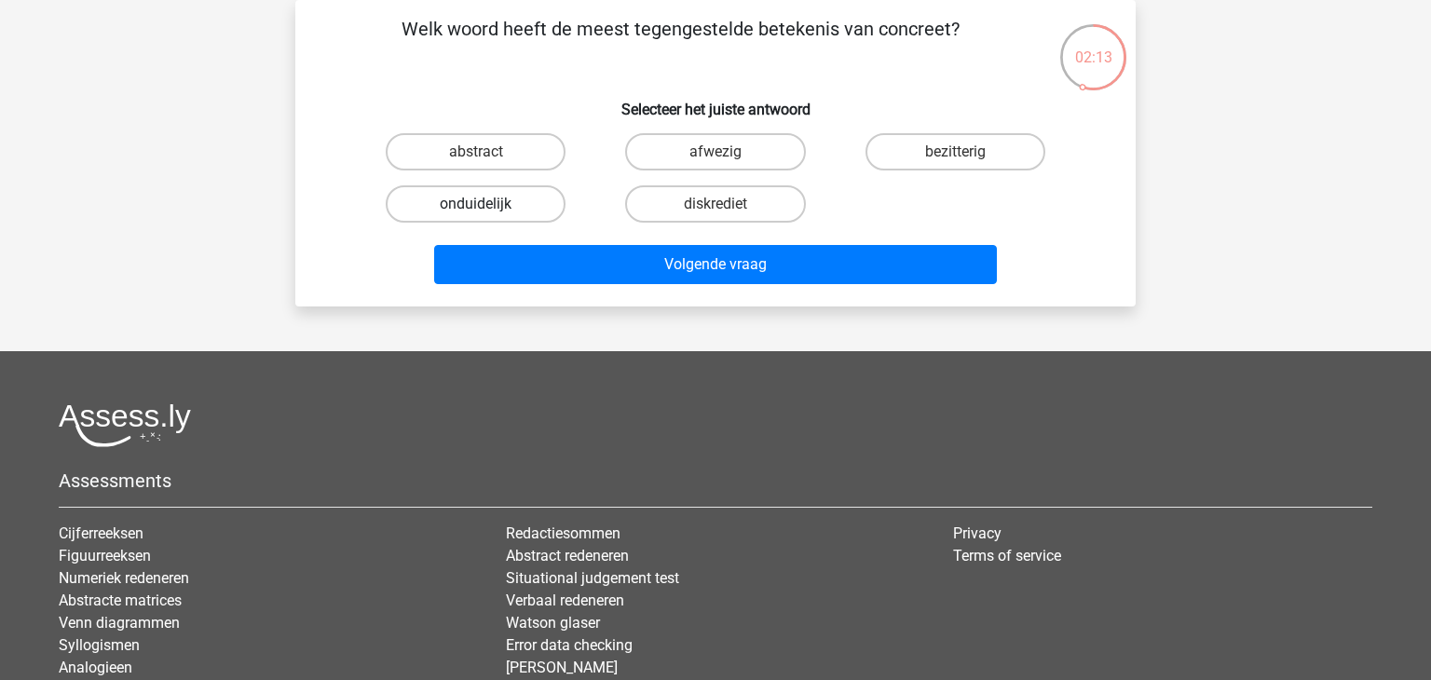
click at [487, 205] on label "onduidelijk" at bounding box center [476, 203] width 180 height 37
click at [487, 205] on input "onduidelijk" at bounding box center [482, 210] width 12 height 12
radio input "true"
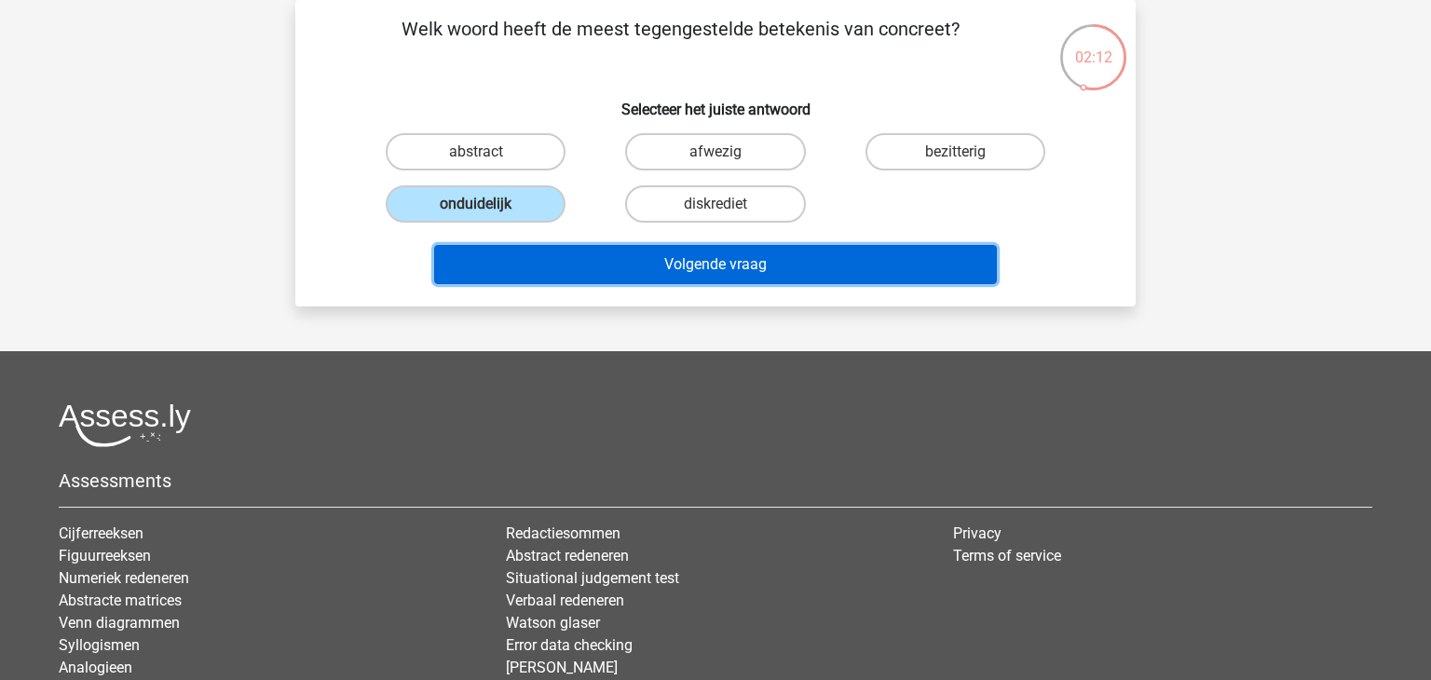
click at [675, 276] on button "Volgende vraag" at bounding box center [716, 264] width 564 height 39
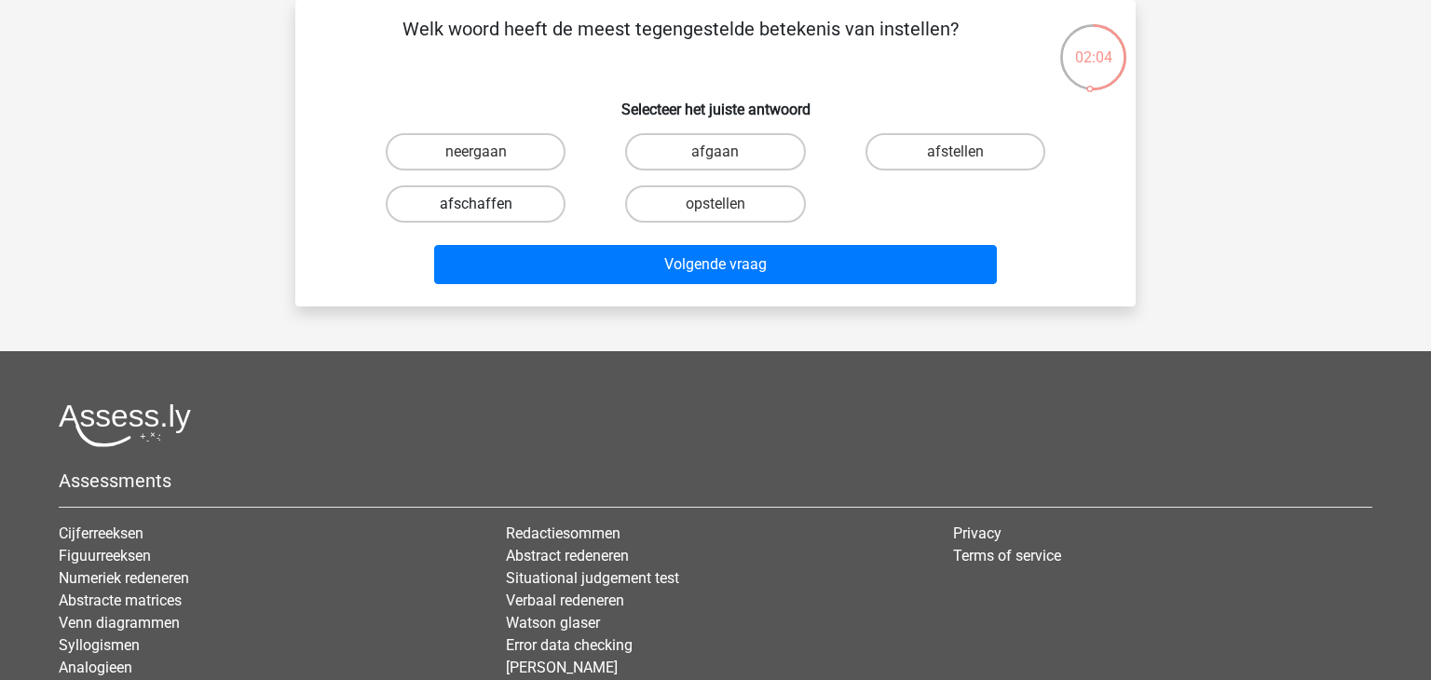
click at [502, 201] on label "afschaffen" at bounding box center [476, 203] width 180 height 37
click at [488, 204] on input "afschaffen" at bounding box center [482, 210] width 12 height 12
radio input "true"
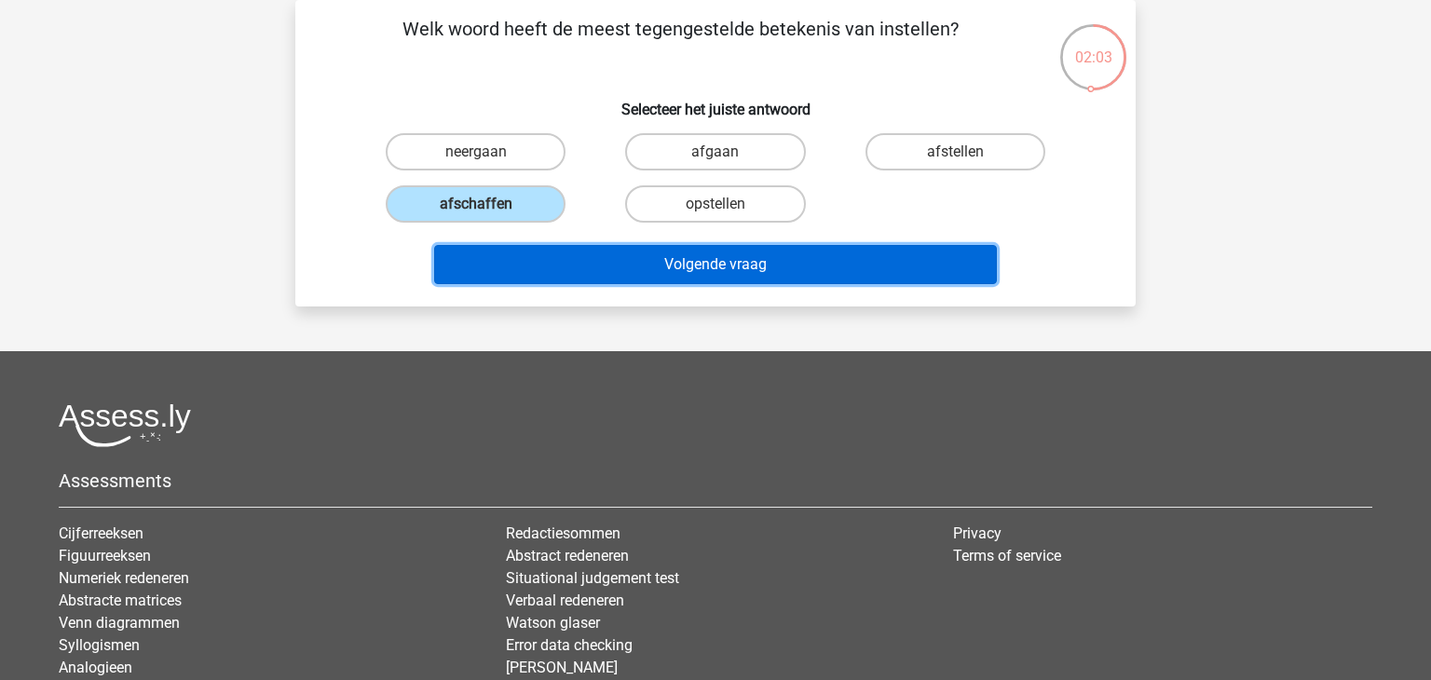
click at [745, 267] on button "Volgende vraag" at bounding box center [716, 264] width 564 height 39
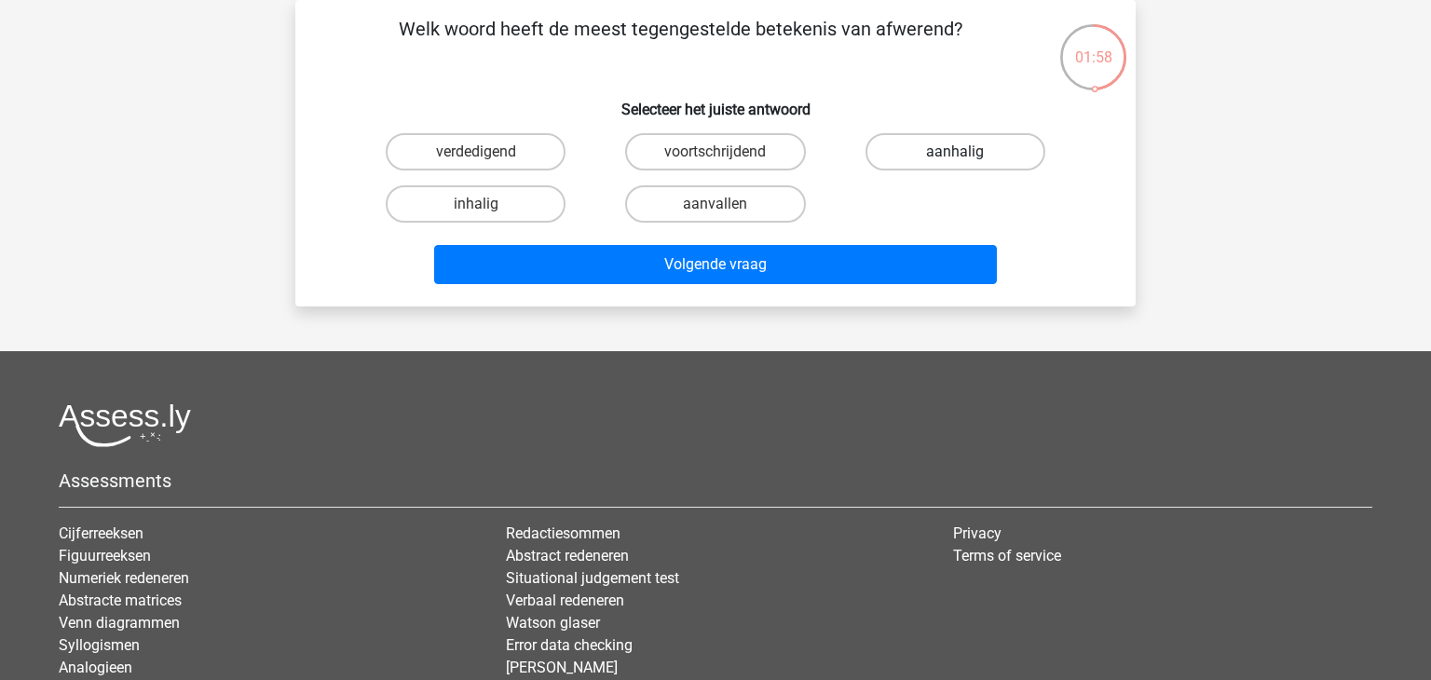
click at [973, 157] on label "aanhalig" at bounding box center [955, 151] width 180 height 37
click at [967, 157] on input "aanhalig" at bounding box center [961, 158] width 12 height 12
radio input "true"
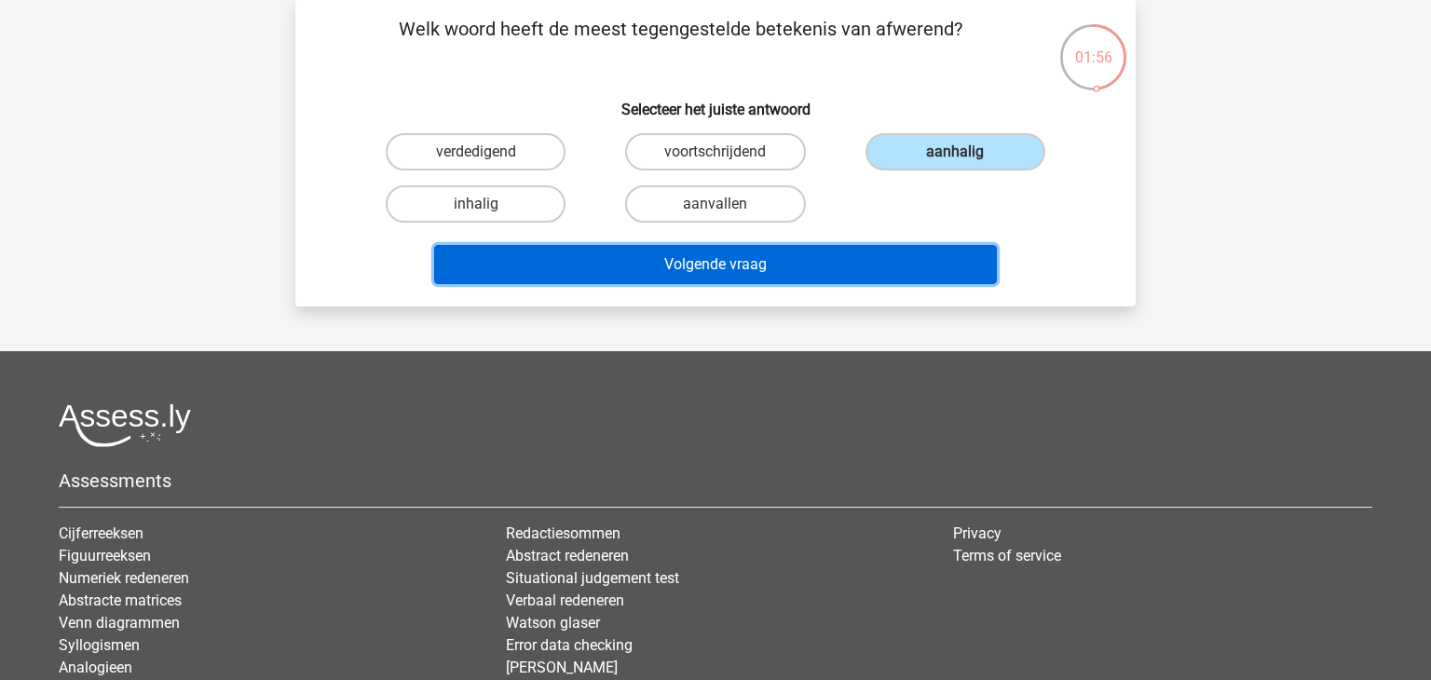
click at [790, 264] on button "Volgende vraag" at bounding box center [716, 264] width 564 height 39
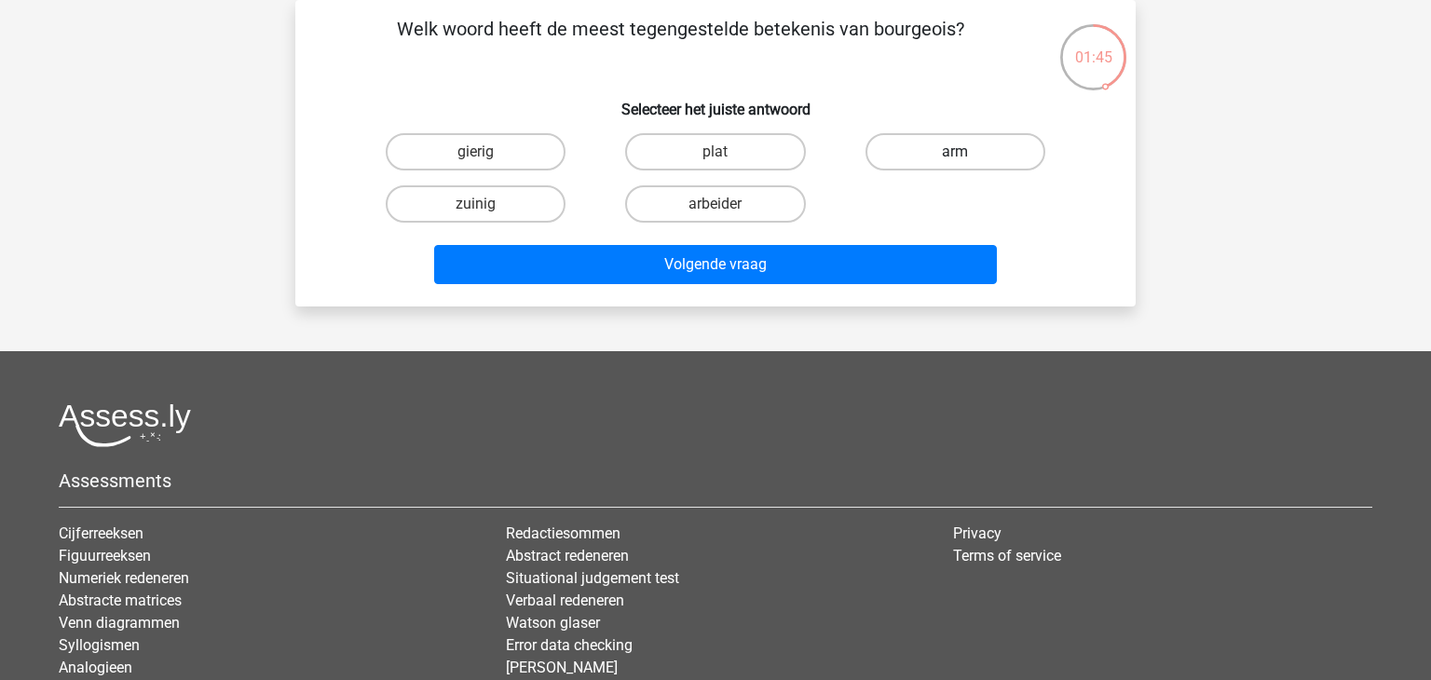
click at [968, 158] on label "arm" at bounding box center [955, 151] width 180 height 37
click at [967, 158] on input "arm" at bounding box center [961, 158] width 12 height 12
radio input "true"
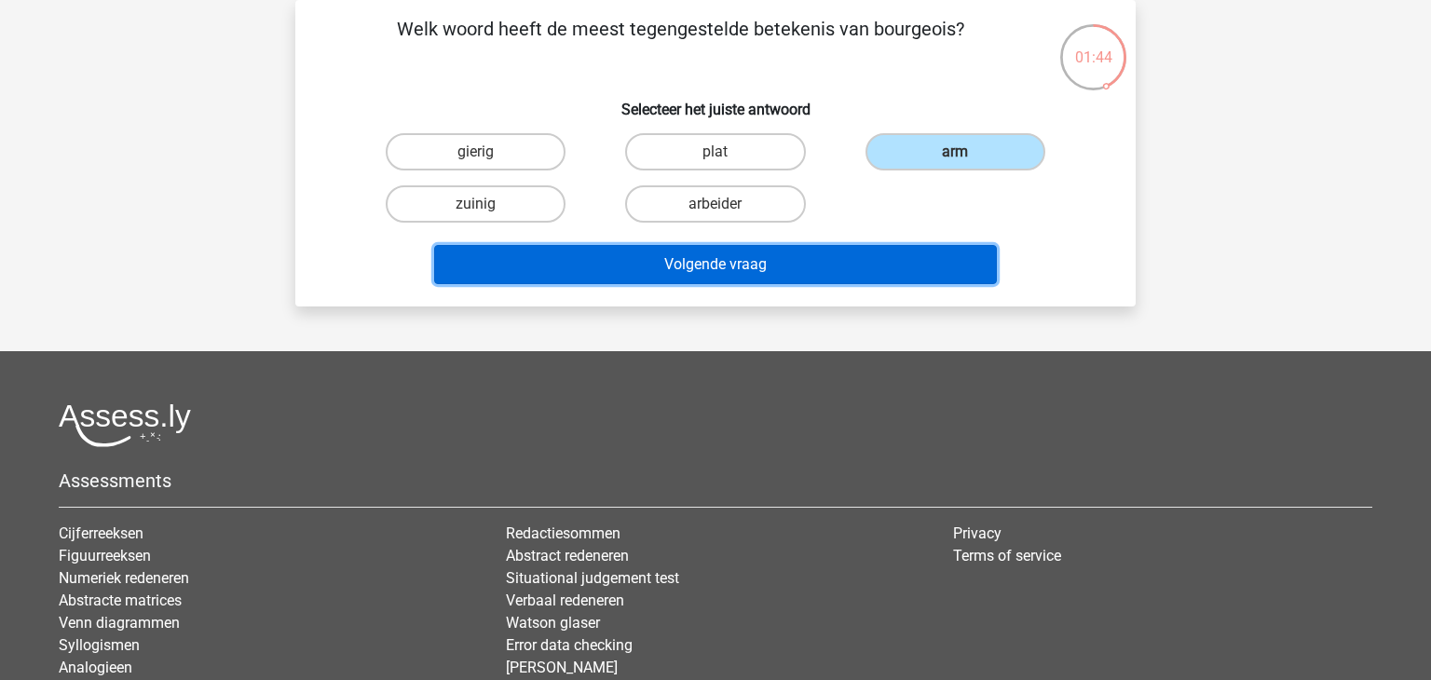
click at [821, 273] on button "Volgende vraag" at bounding box center [716, 264] width 564 height 39
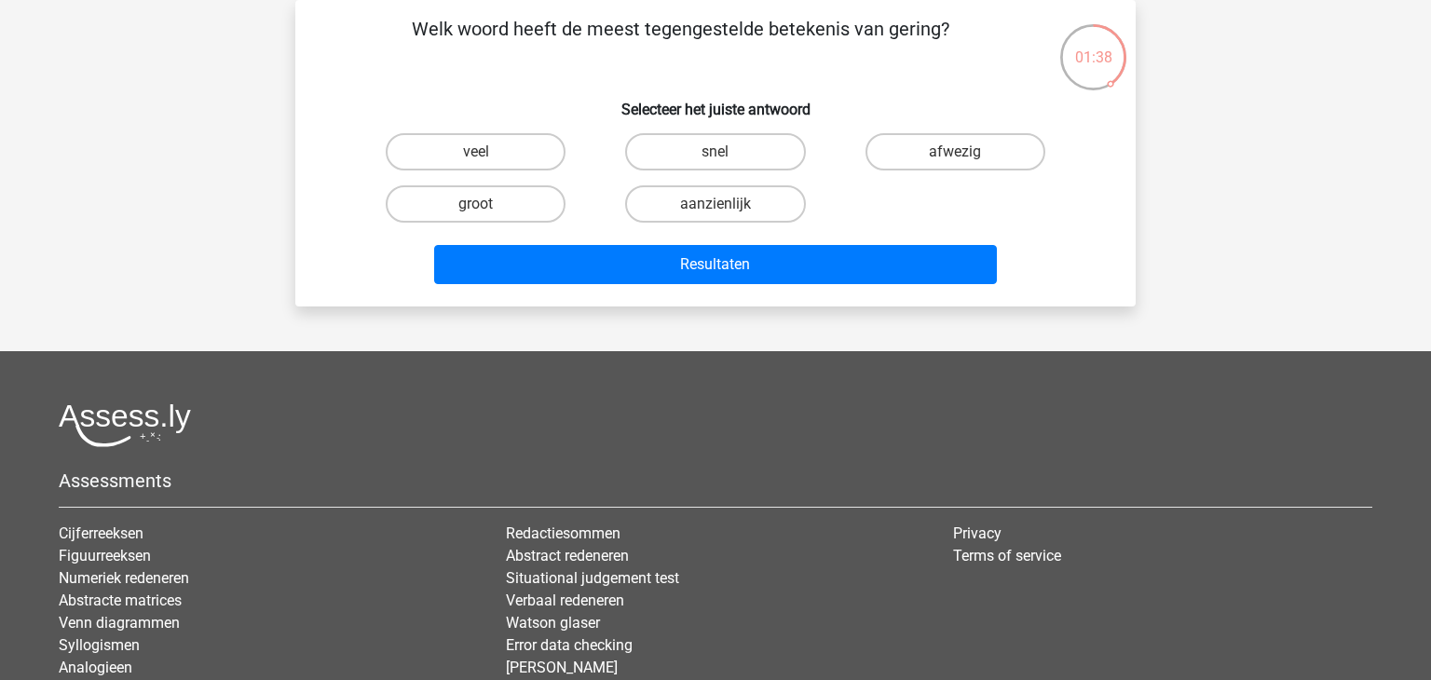
click at [726, 204] on input "aanzienlijk" at bounding box center [721, 210] width 12 height 12
radio input "true"
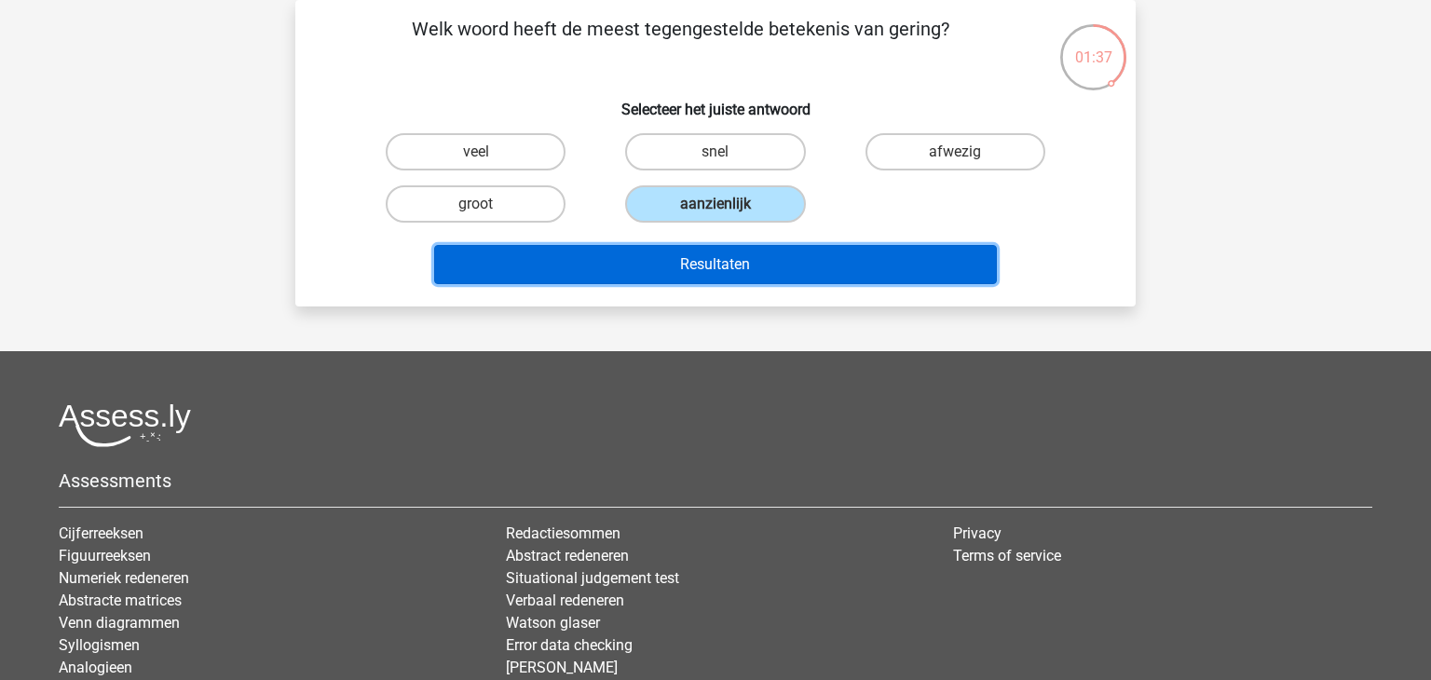
click at [731, 264] on button "Resultaten" at bounding box center [716, 264] width 564 height 39
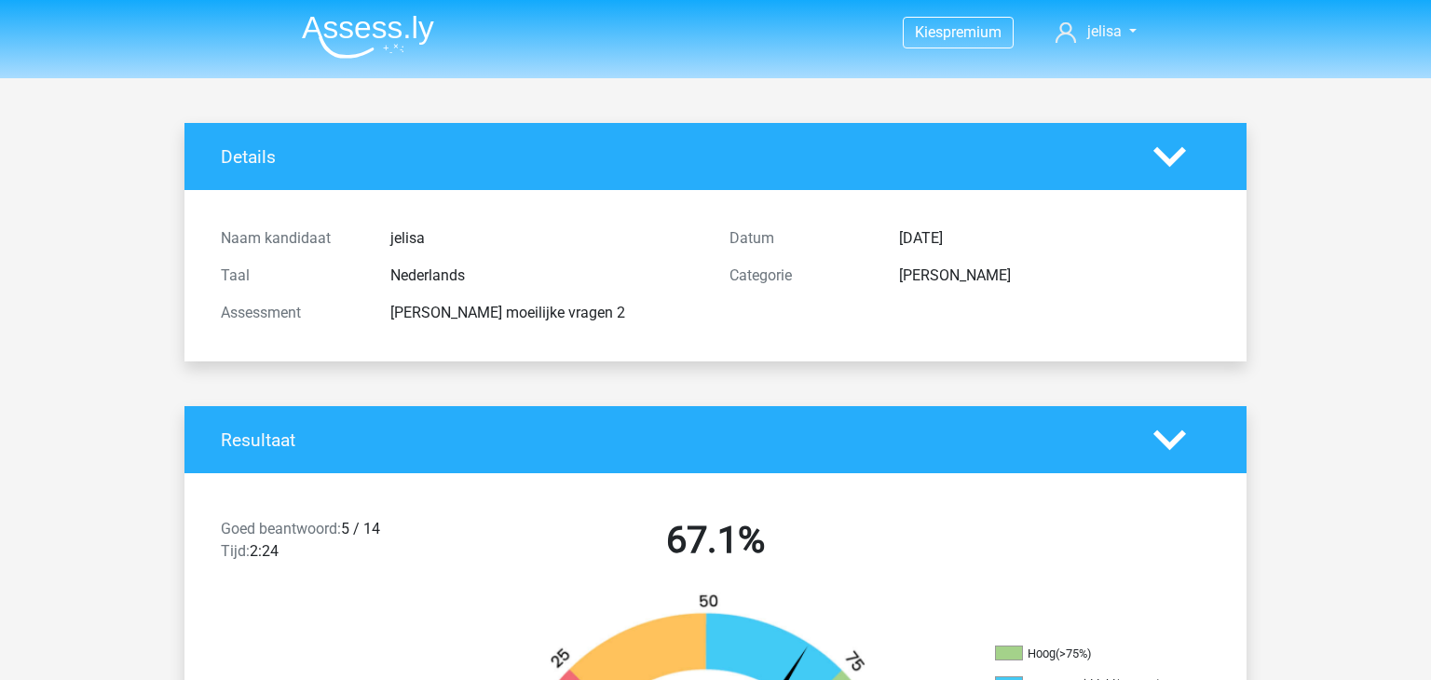
click at [375, 24] on img at bounding box center [368, 37] width 132 height 44
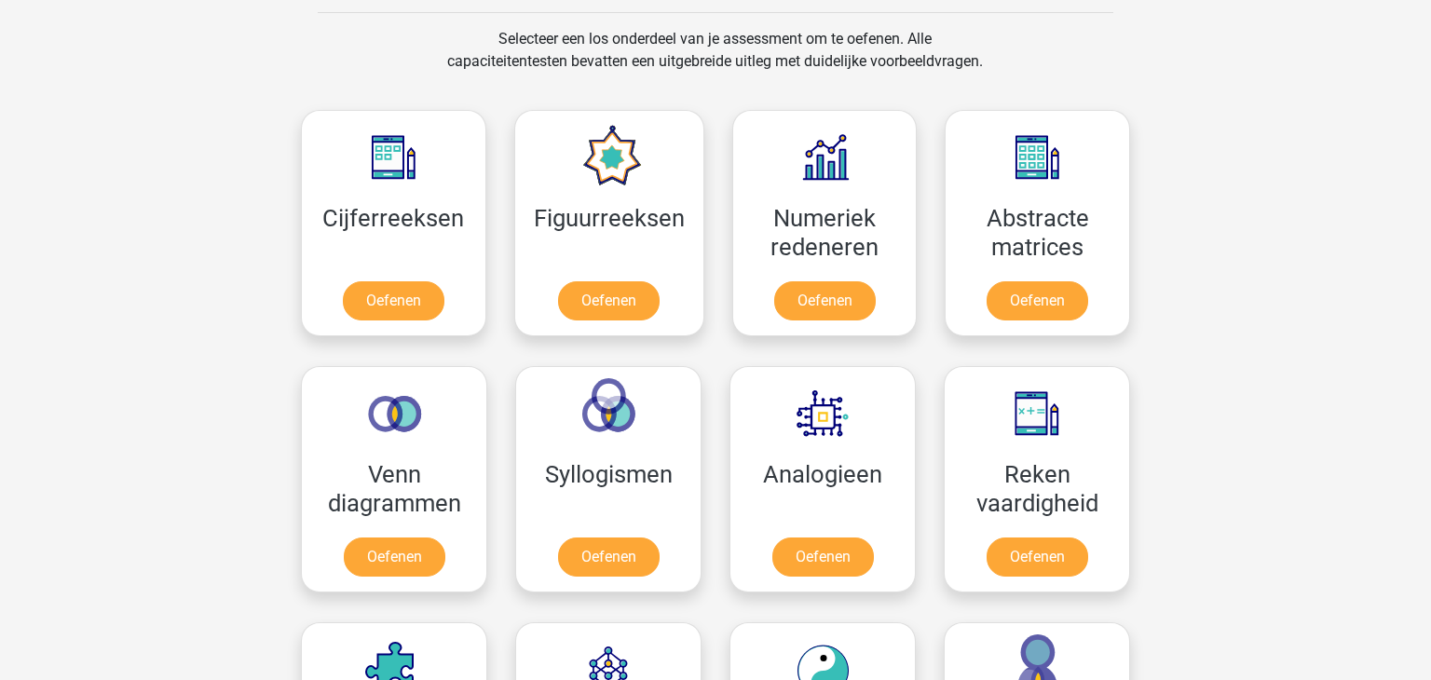
scroll to position [777, 0]
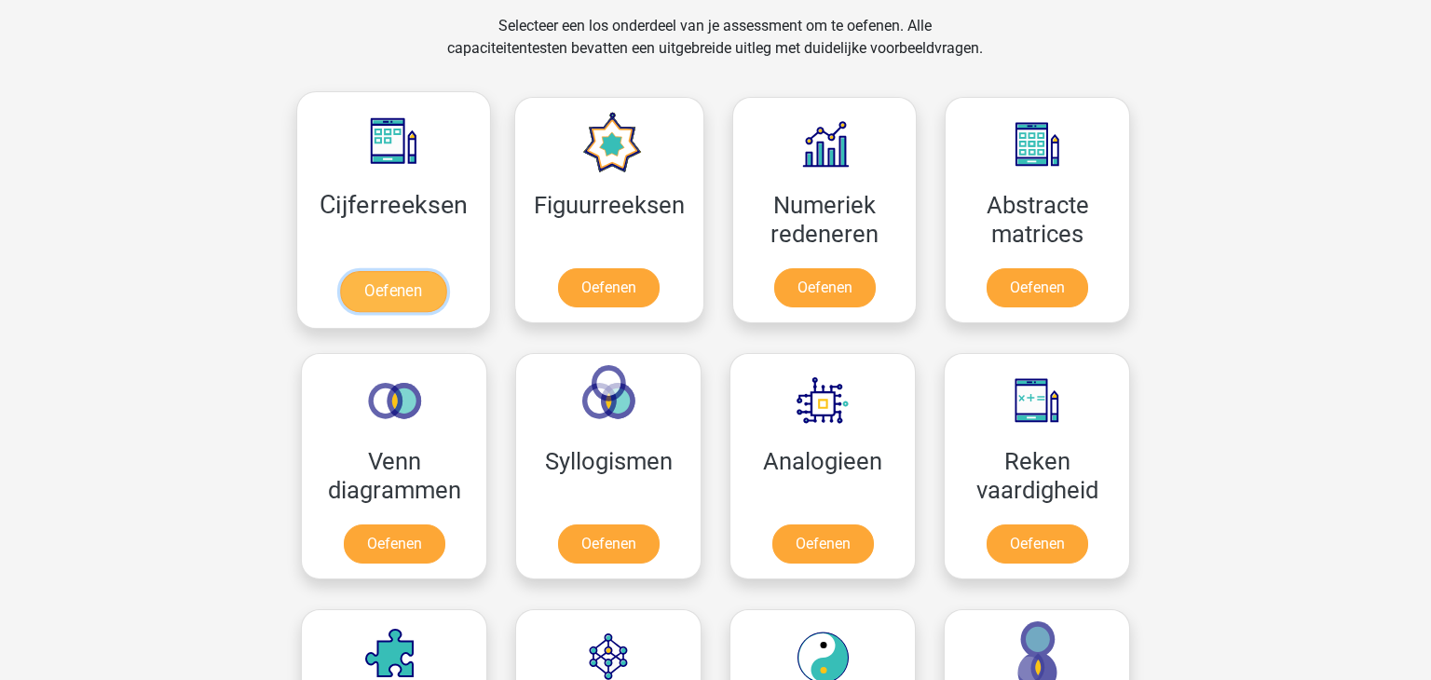
click at [401, 285] on link "Oefenen" at bounding box center [393, 291] width 106 height 41
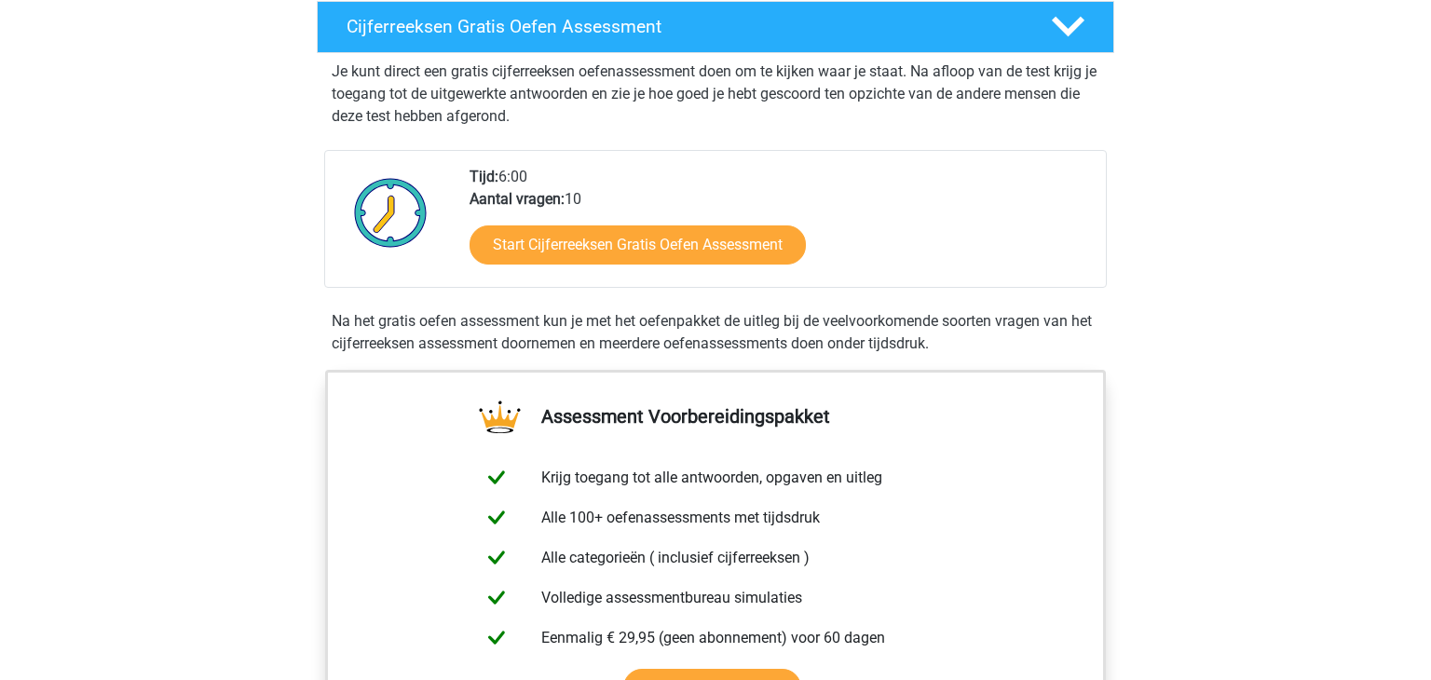
scroll to position [332, 0]
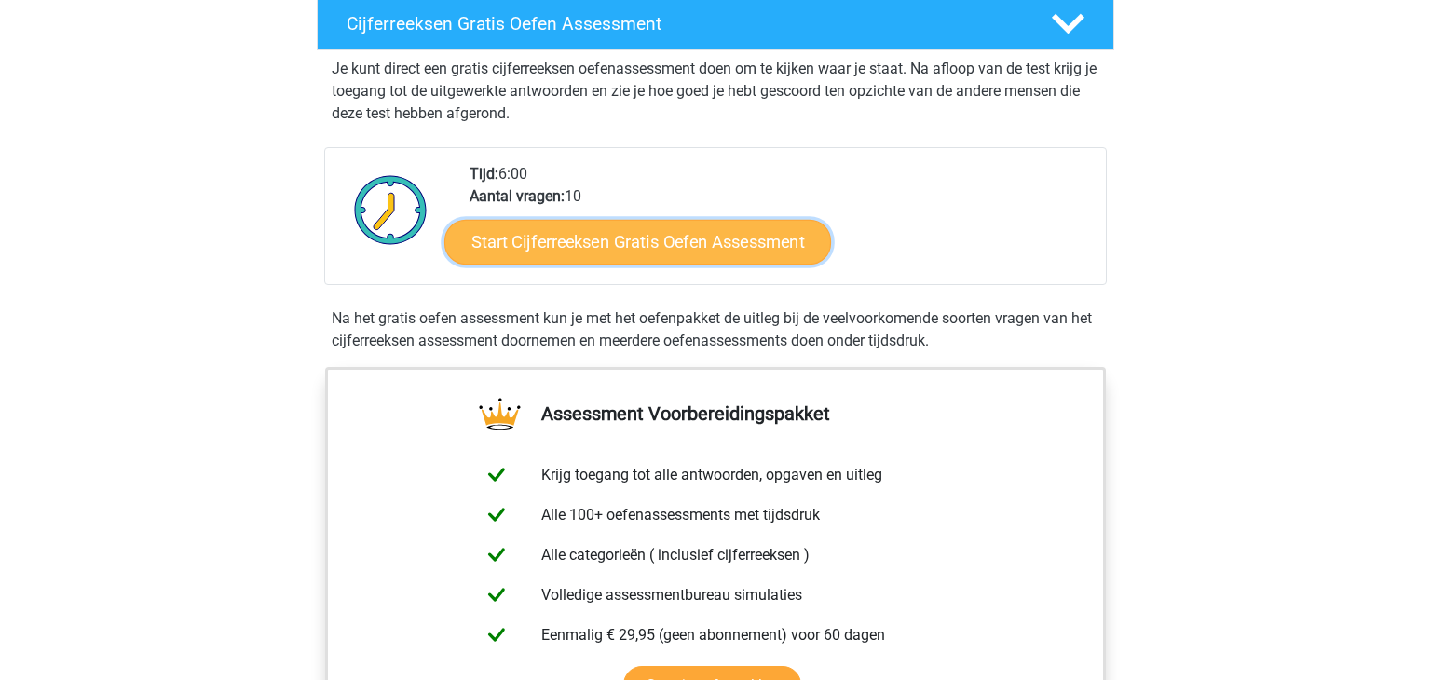
click at [719, 263] on link "Start Cijferreeksen Gratis Oefen Assessment" at bounding box center [637, 241] width 387 height 45
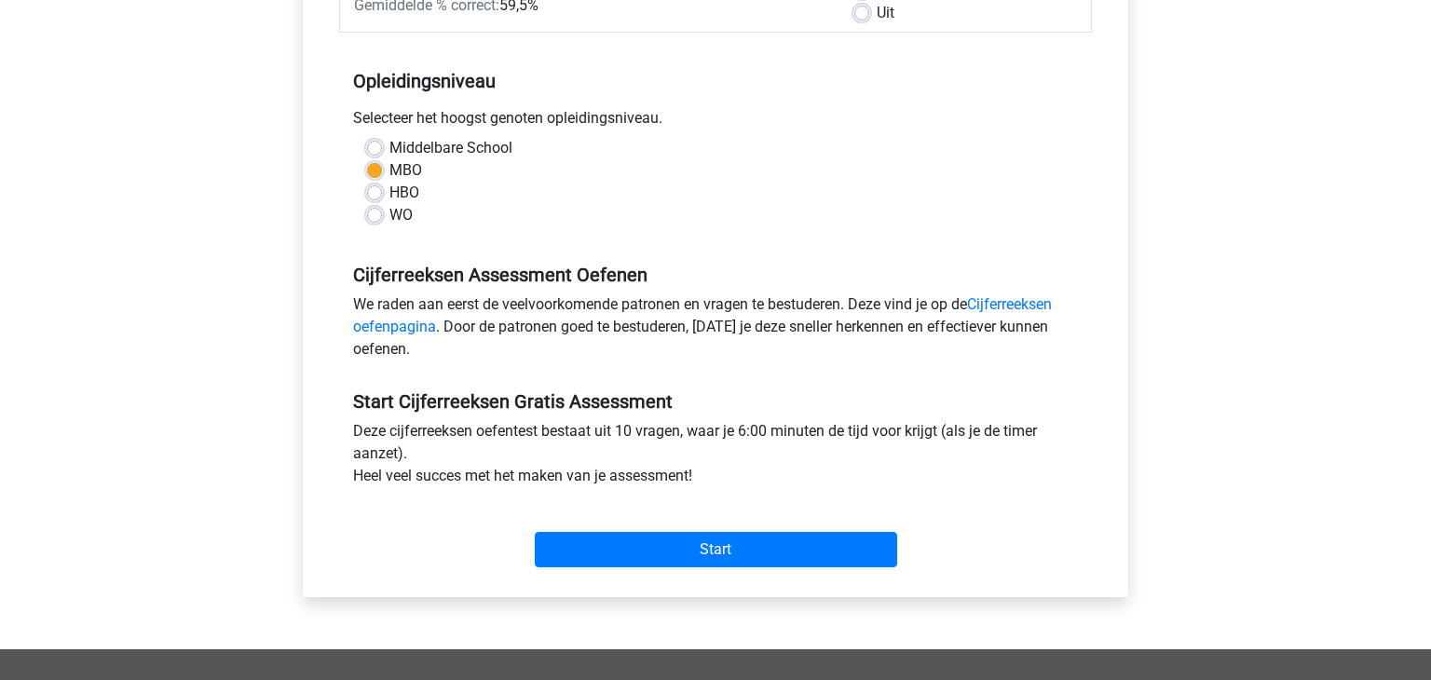
scroll to position [332, 0]
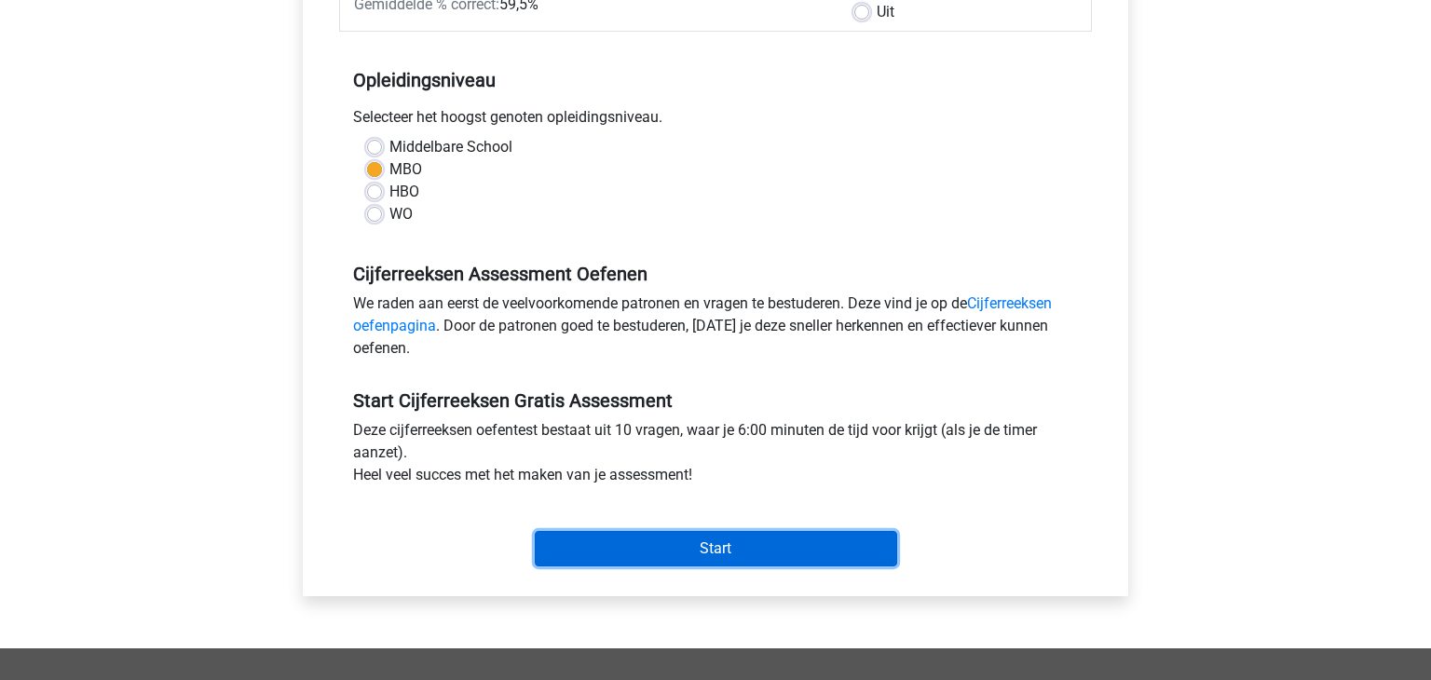
click at [739, 554] on input "Start" at bounding box center [716, 548] width 362 height 35
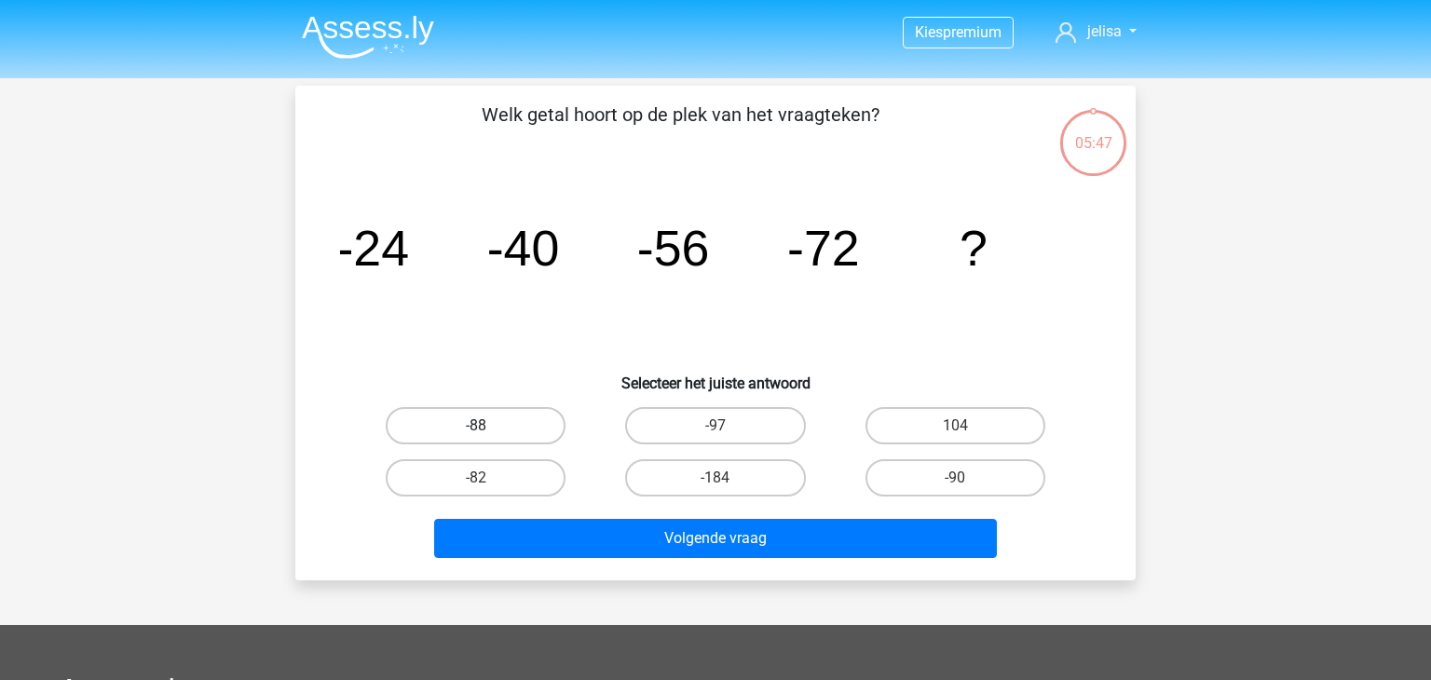
click at [538, 423] on label "-88" at bounding box center [476, 425] width 180 height 37
click at [488, 426] on input "-88" at bounding box center [482, 432] width 12 height 12
radio input "true"
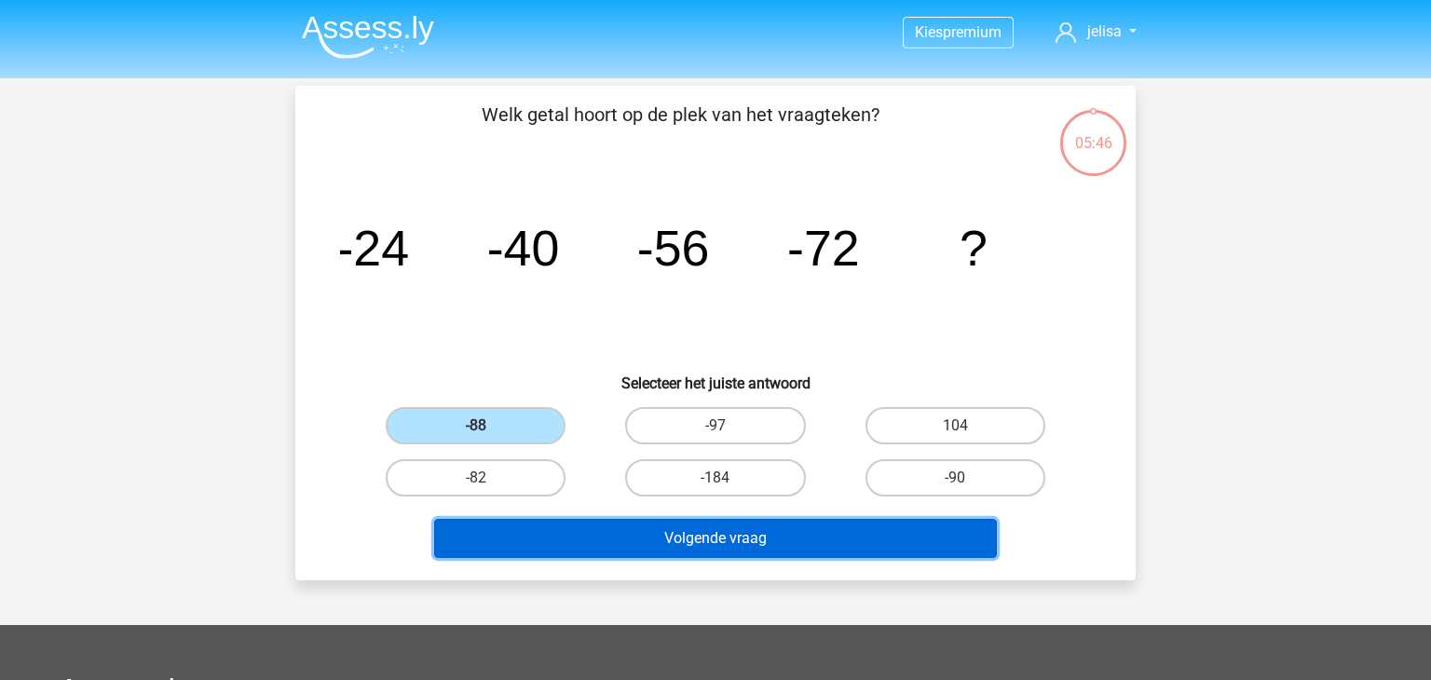
click at [778, 547] on button "Volgende vraag" at bounding box center [716, 538] width 564 height 39
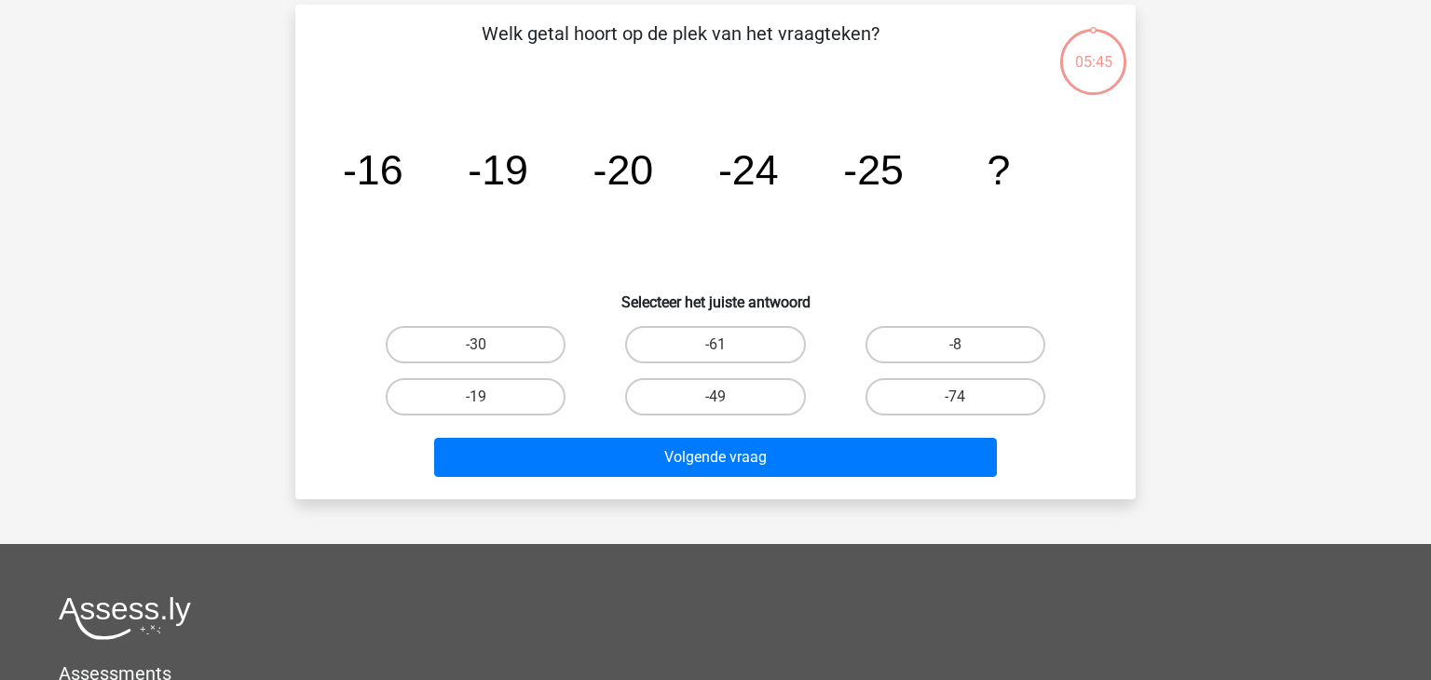
scroll to position [86, 0]
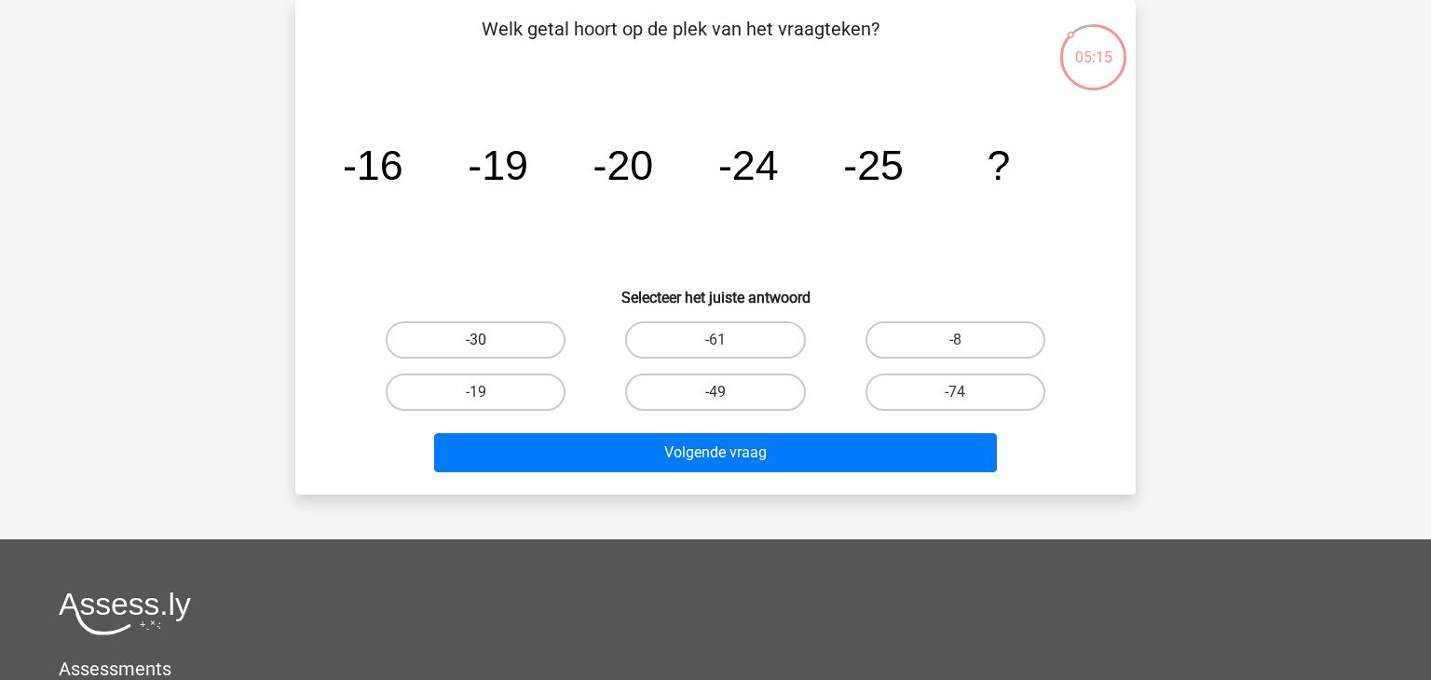
click at [511, 349] on label "-30" at bounding box center [476, 339] width 180 height 37
click at [488, 349] on input "-30" at bounding box center [482, 346] width 12 height 12
radio input "true"
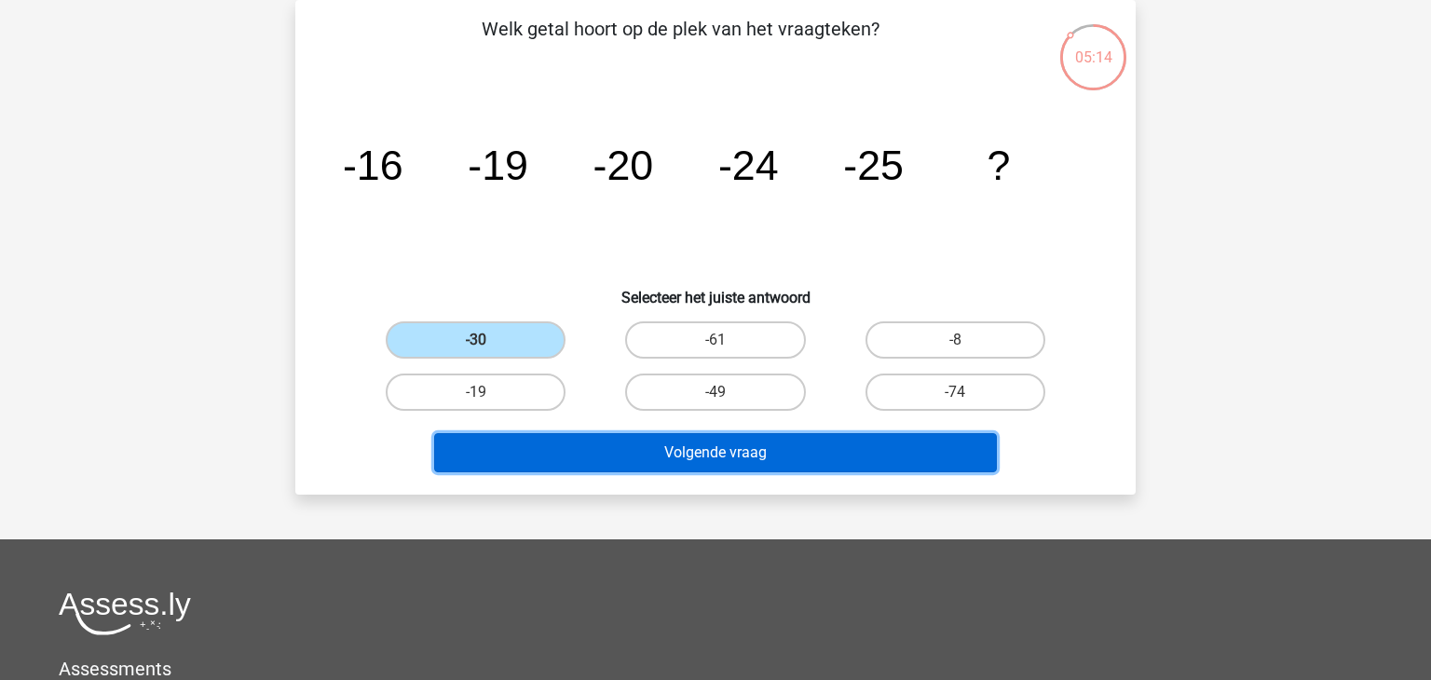
click at [693, 459] on button "Volgende vraag" at bounding box center [716, 452] width 564 height 39
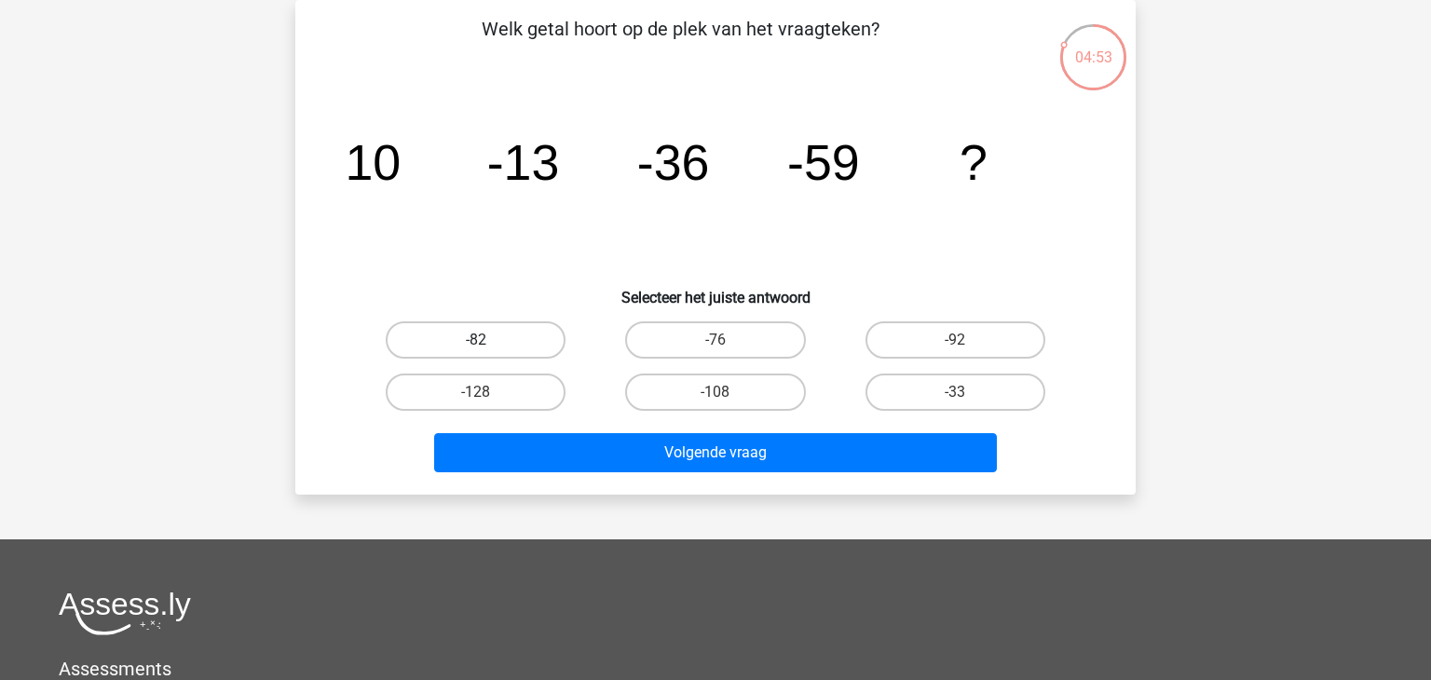
click at [531, 342] on label "-82" at bounding box center [476, 339] width 180 height 37
click at [488, 342] on input "-82" at bounding box center [482, 346] width 12 height 12
radio input "true"
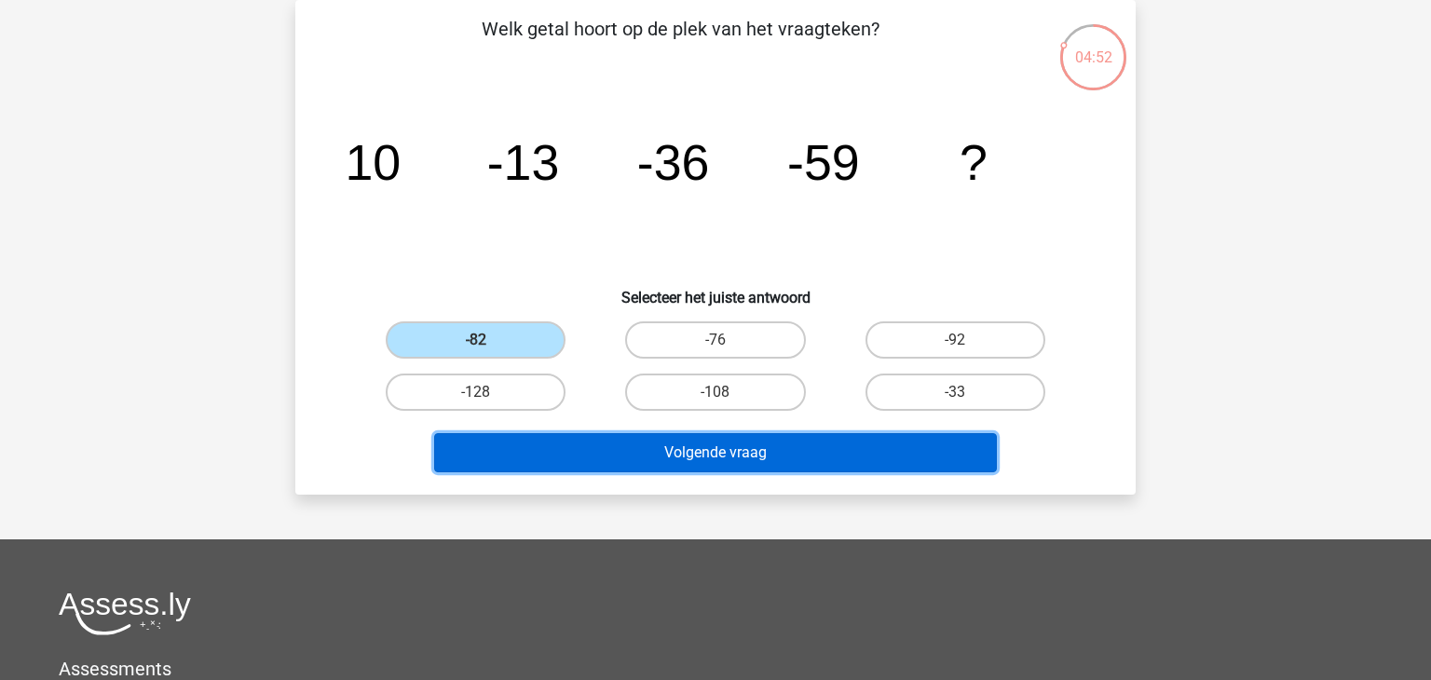
click at [713, 451] on button "Volgende vraag" at bounding box center [716, 452] width 564 height 39
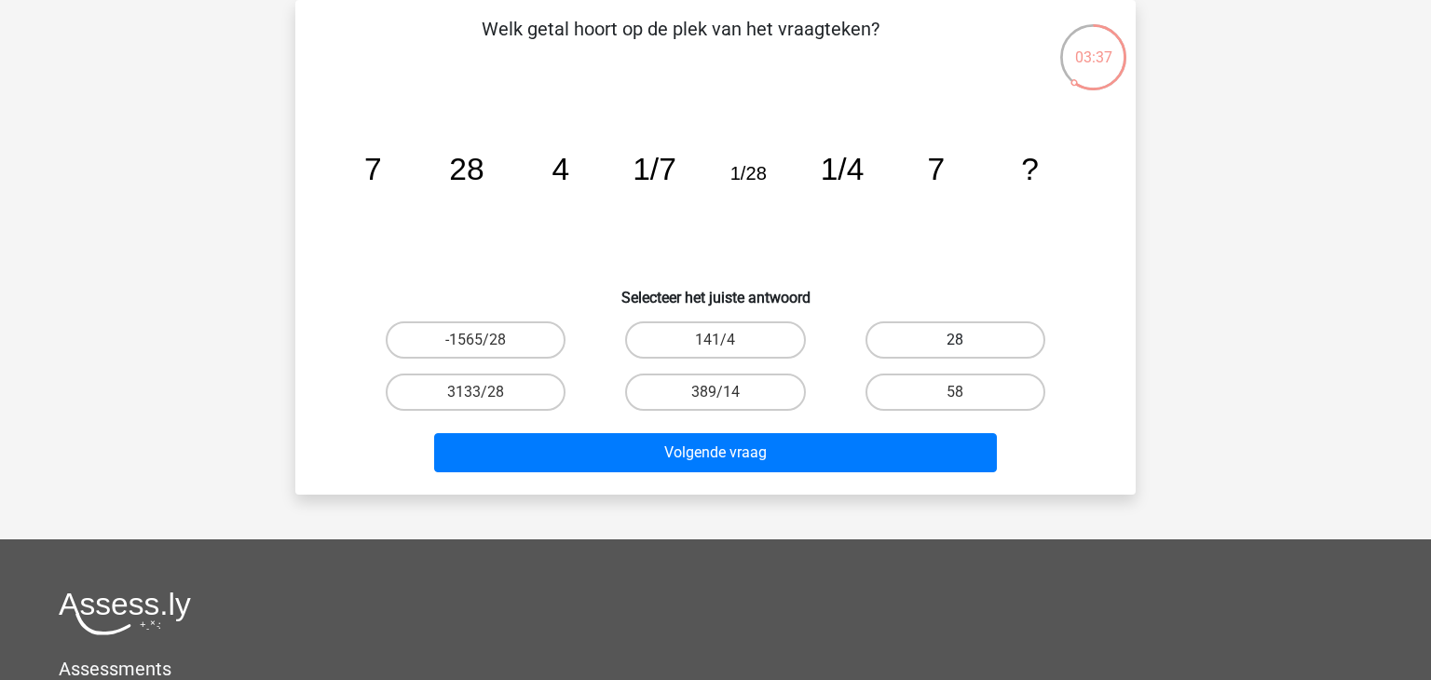
click at [939, 345] on label "28" at bounding box center [955, 339] width 180 height 37
click at [955, 345] on input "28" at bounding box center [961, 346] width 12 height 12
radio input "true"
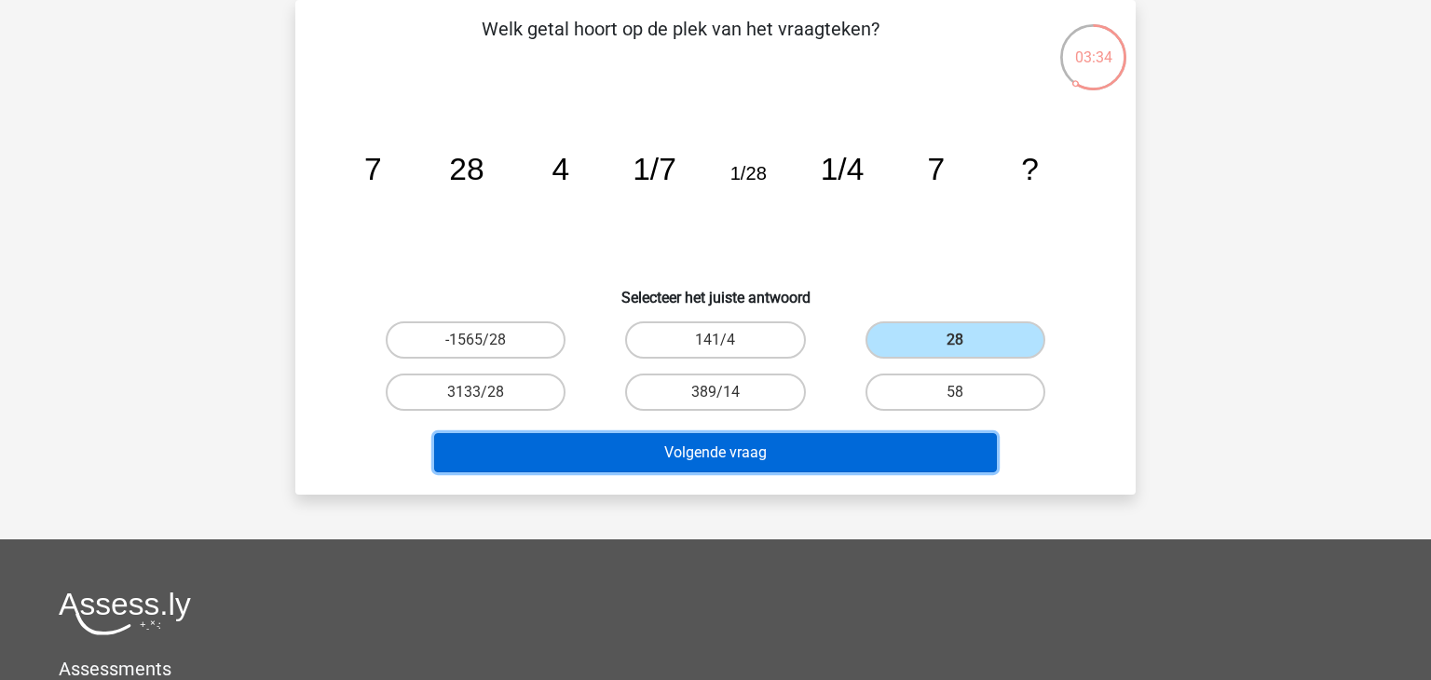
click at [789, 447] on button "Volgende vraag" at bounding box center [716, 452] width 564 height 39
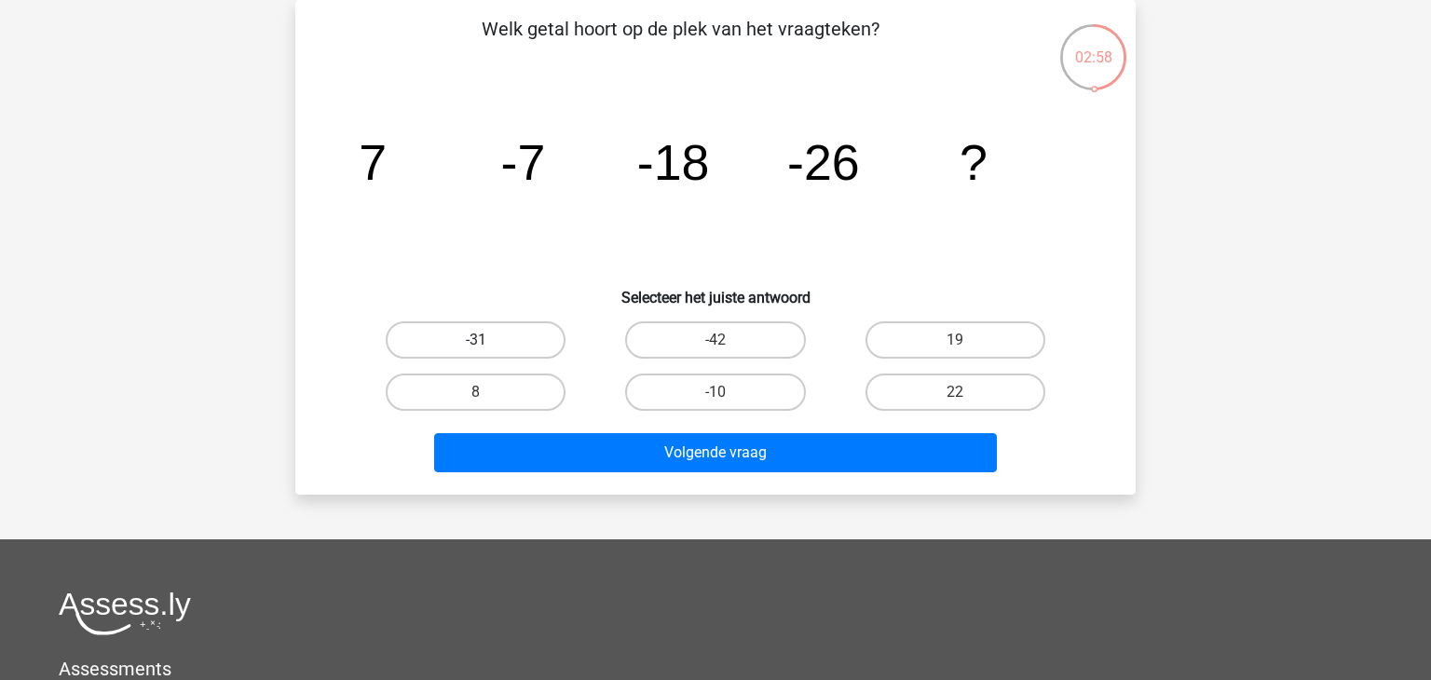
click at [506, 340] on label "-31" at bounding box center [476, 339] width 180 height 37
click at [488, 340] on input "-31" at bounding box center [482, 346] width 12 height 12
radio input "true"
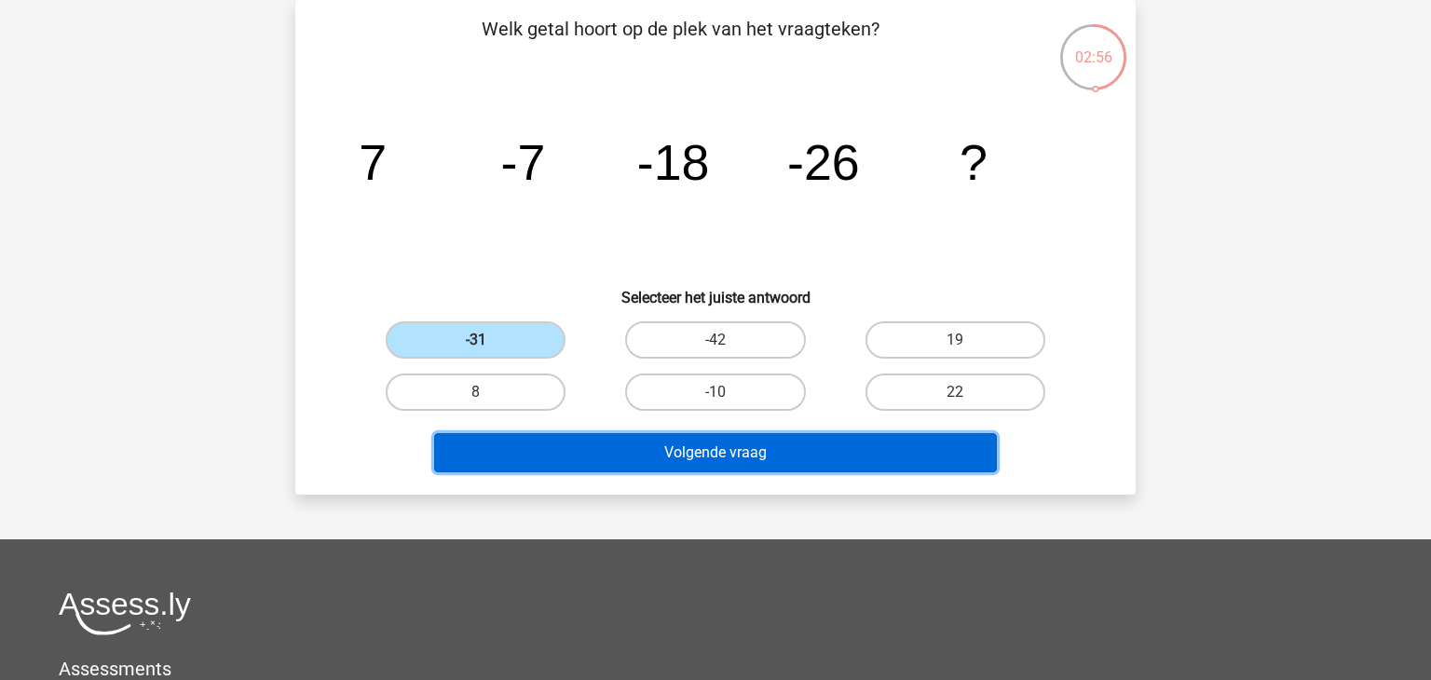
click at [725, 449] on button "Volgende vraag" at bounding box center [716, 452] width 564 height 39
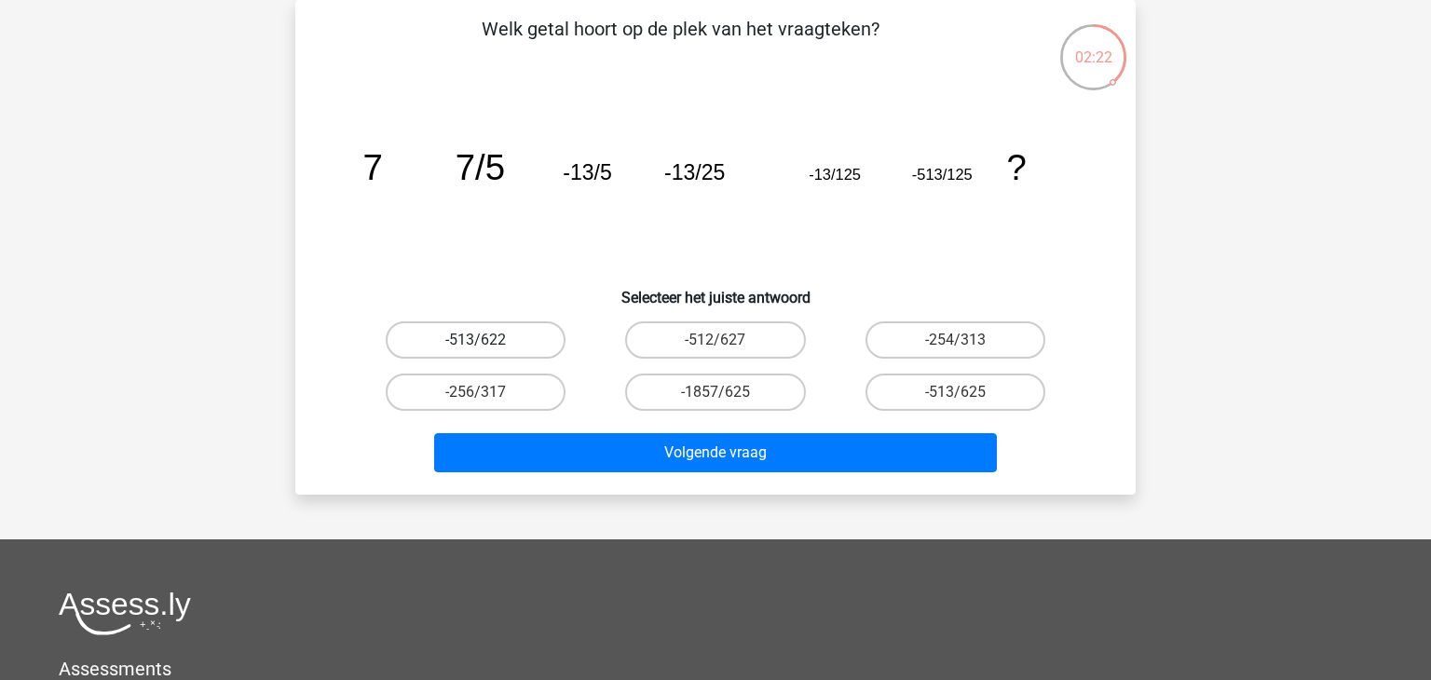
click at [511, 334] on label "-513/622" at bounding box center [476, 339] width 180 height 37
click at [488, 340] on input "-513/622" at bounding box center [482, 346] width 12 height 12
radio input "true"
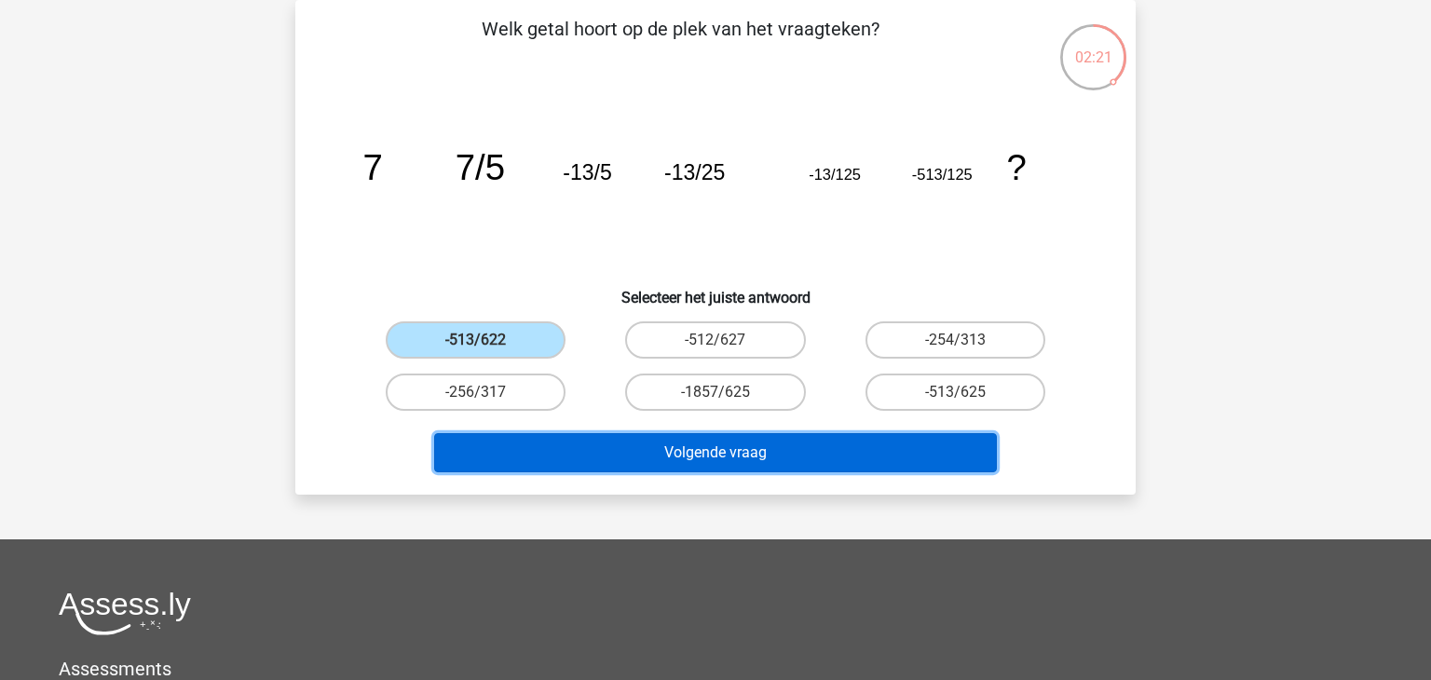
click at [726, 457] on button "Volgende vraag" at bounding box center [716, 452] width 564 height 39
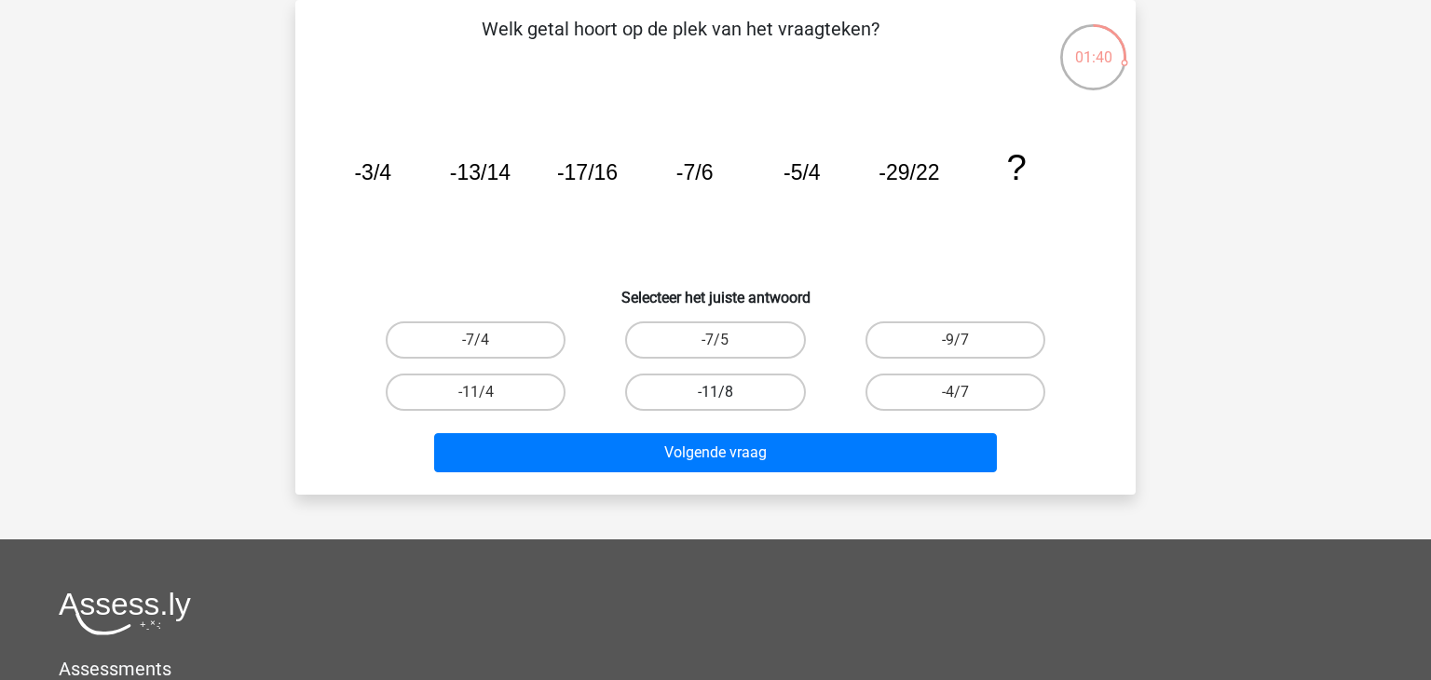
click at [668, 388] on label "-11/8" at bounding box center [715, 392] width 180 height 37
click at [715, 392] on input "-11/8" at bounding box center [721, 398] width 12 height 12
radio input "true"
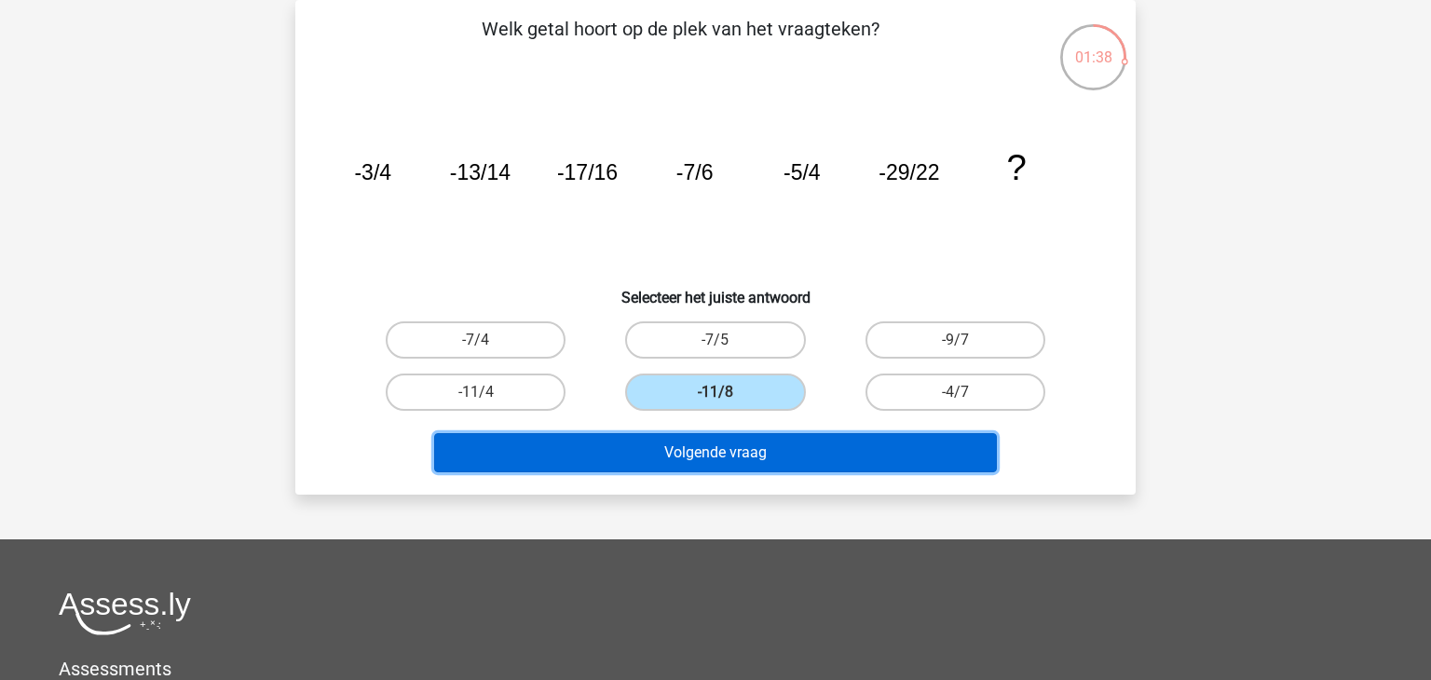
click at [667, 445] on button "Volgende vraag" at bounding box center [716, 452] width 564 height 39
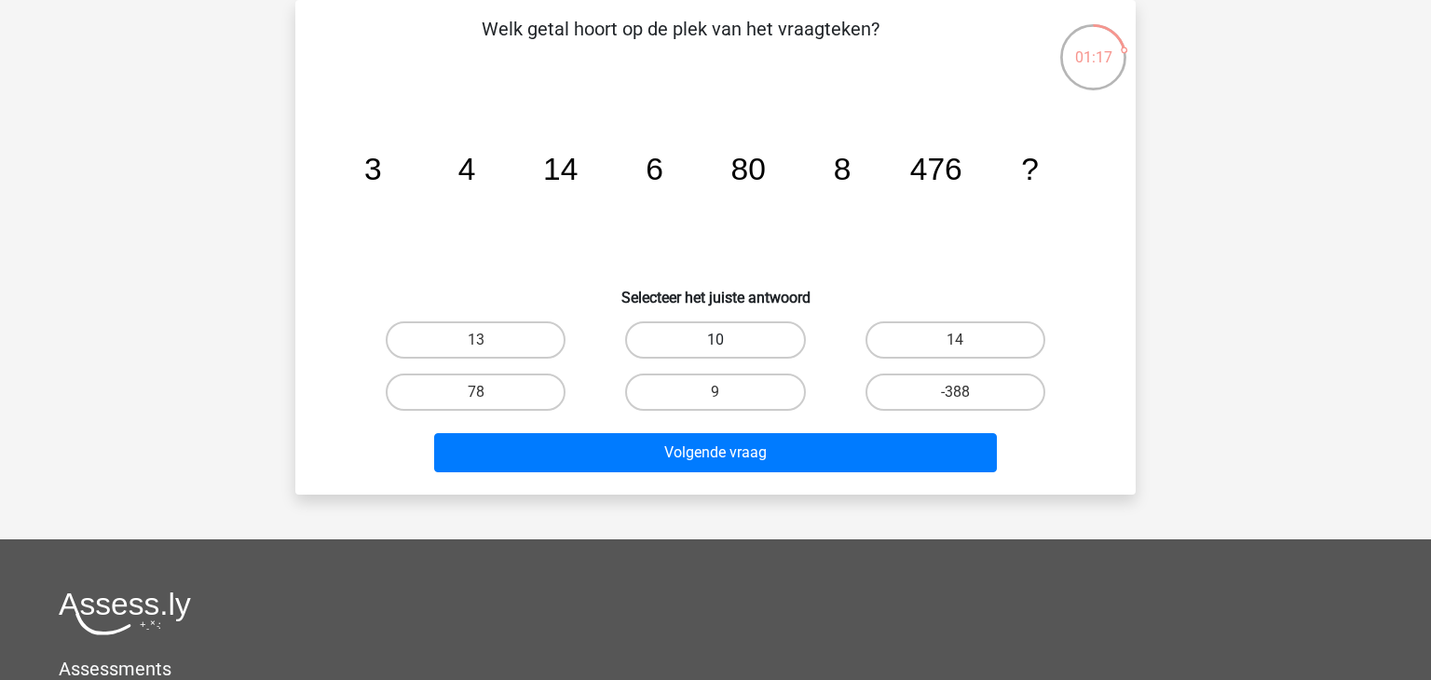
click at [715, 334] on label "10" at bounding box center [715, 339] width 180 height 37
click at [715, 340] on input "10" at bounding box center [721, 346] width 12 height 12
radio input "true"
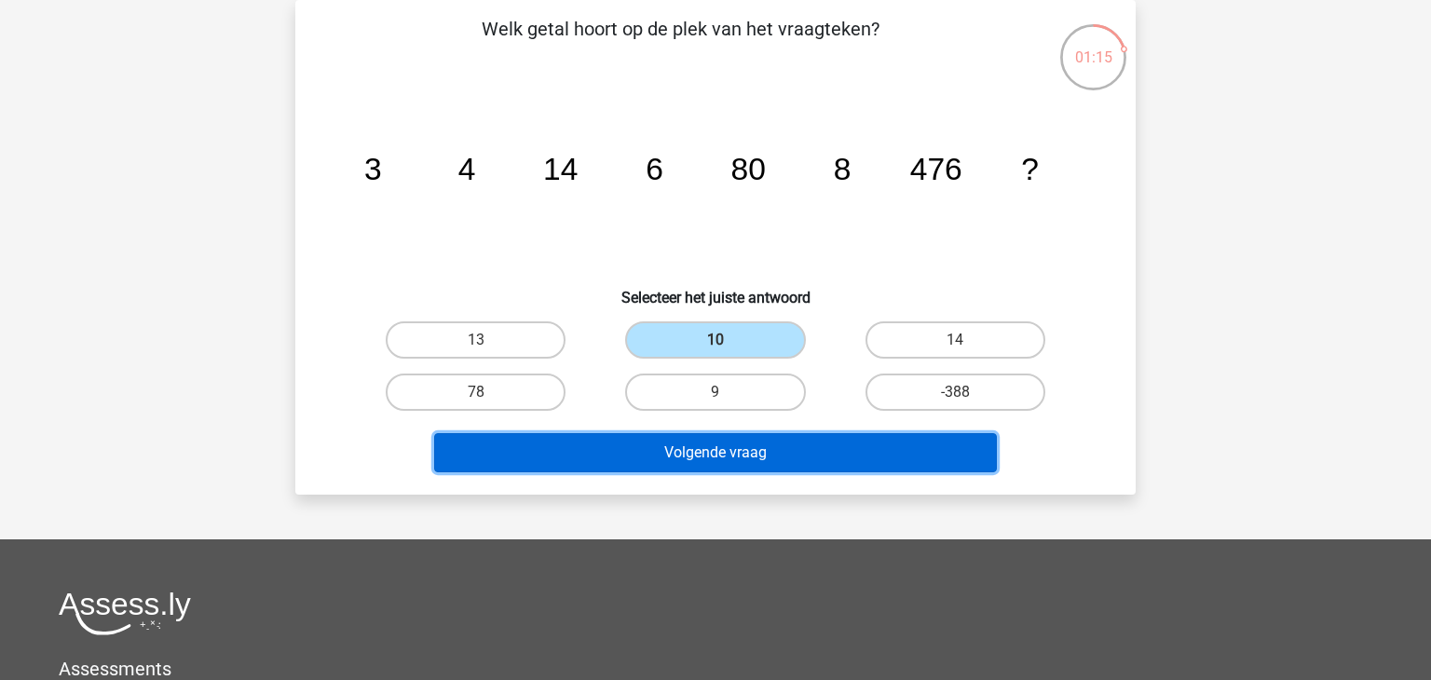
click at [732, 461] on button "Volgende vraag" at bounding box center [716, 452] width 564 height 39
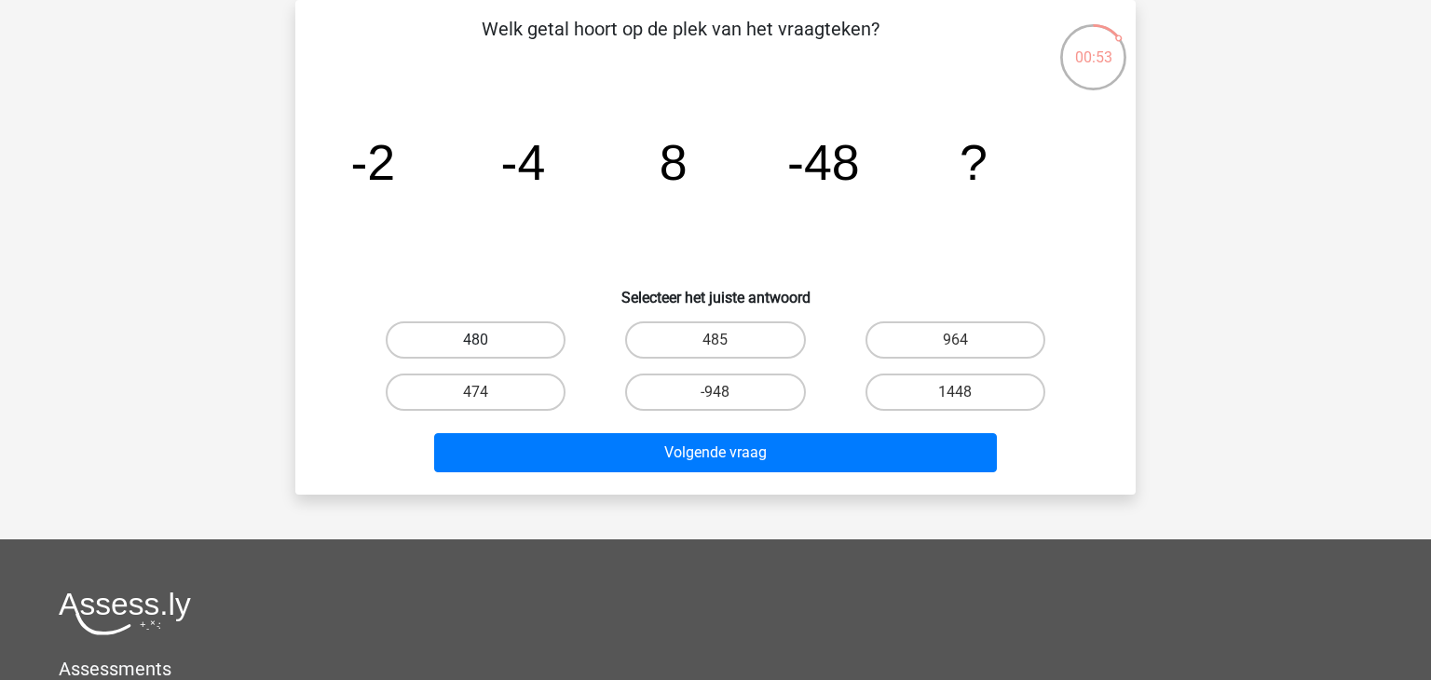
click at [518, 334] on label "480" at bounding box center [476, 339] width 180 height 37
click at [488, 340] on input "480" at bounding box center [482, 346] width 12 height 12
radio input "true"
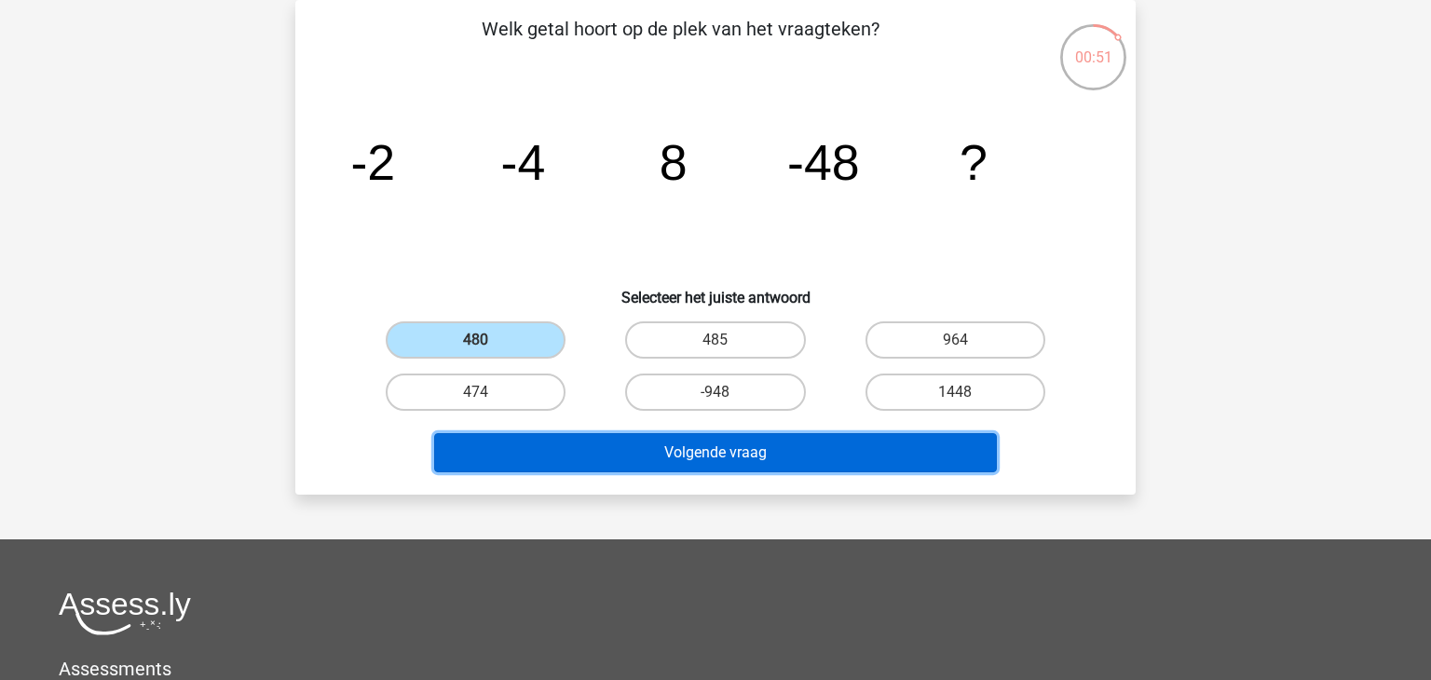
click at [687, 464] on button "Volgende vraag" at bounding box center [716, 452] width 564 height 39
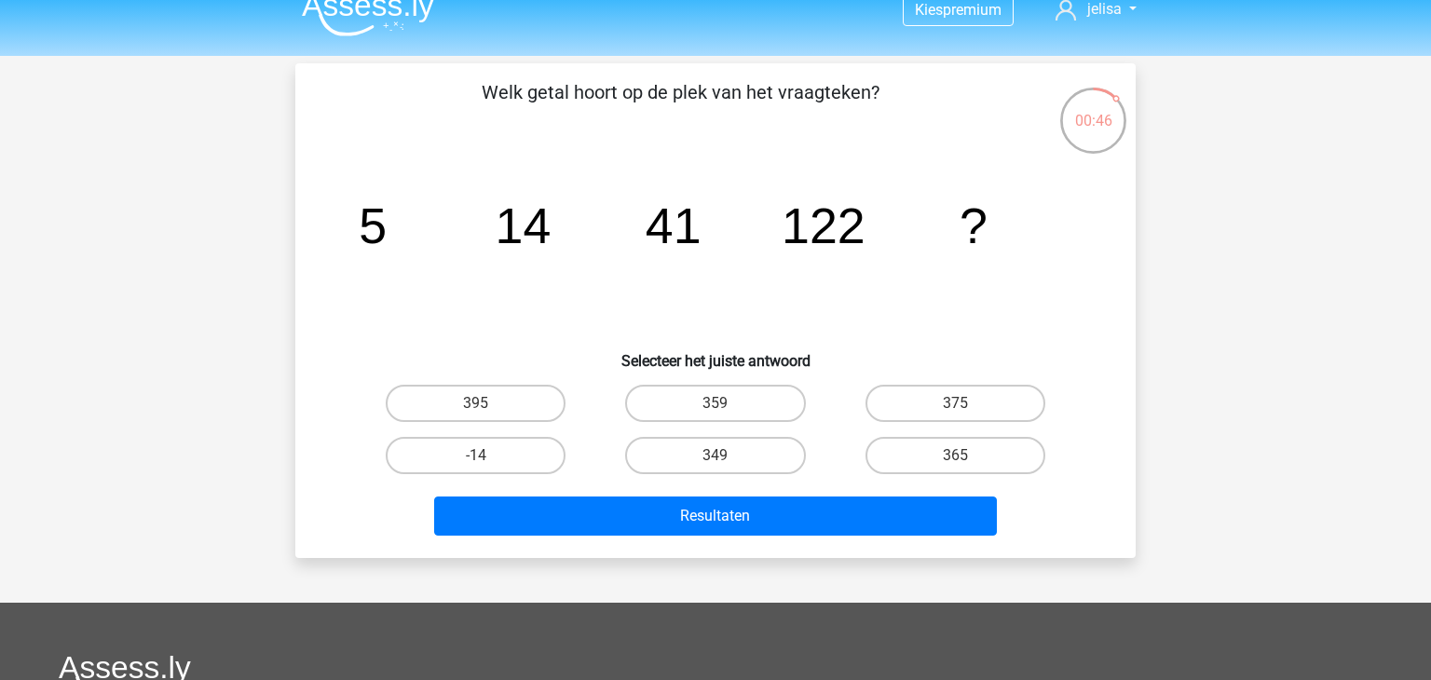
scroll to position [20, 0]
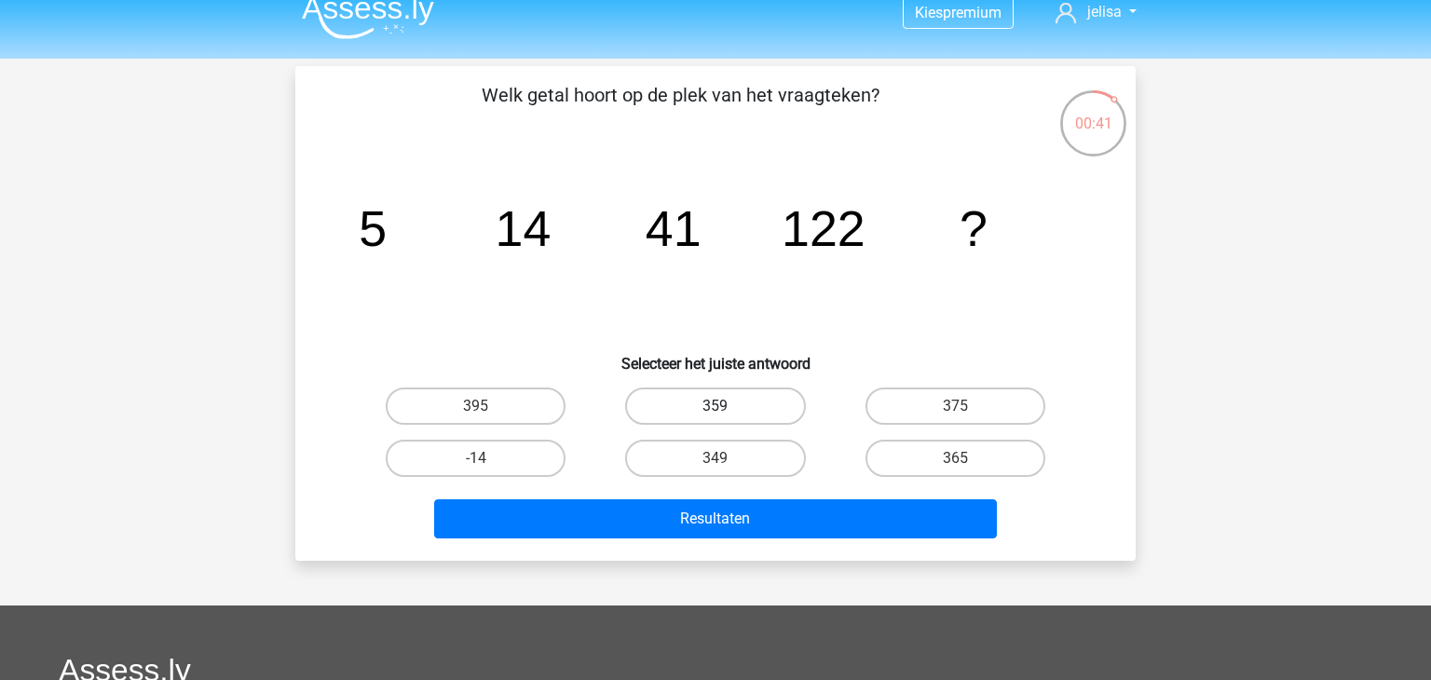
click at [766, 408] on label "359" at bounding box center [715, 406] width 180 height 37
click at [728, 408] on input "359" at bounding box center [721, 412] width 12 height 12
radio input "true"
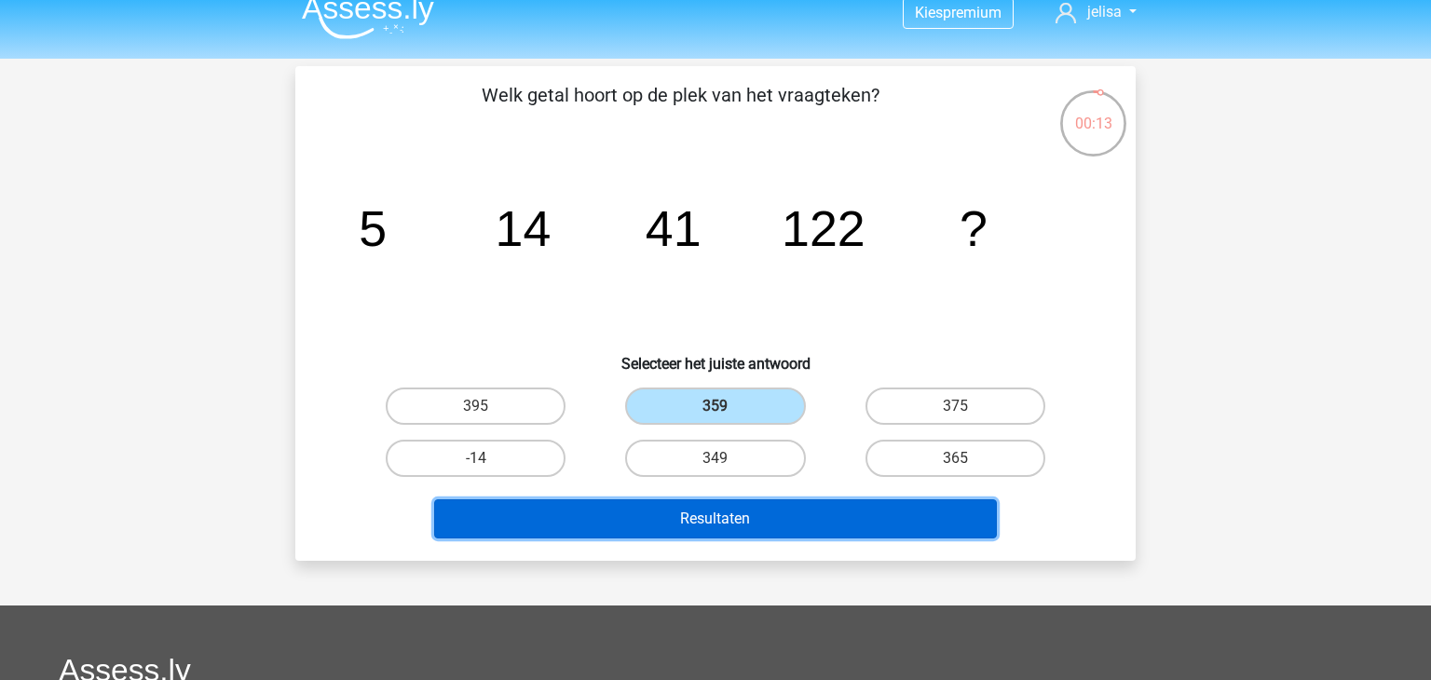
click at [708, 515] on button "Resultaten" at bounding box center [716, 518] width 564 height 39
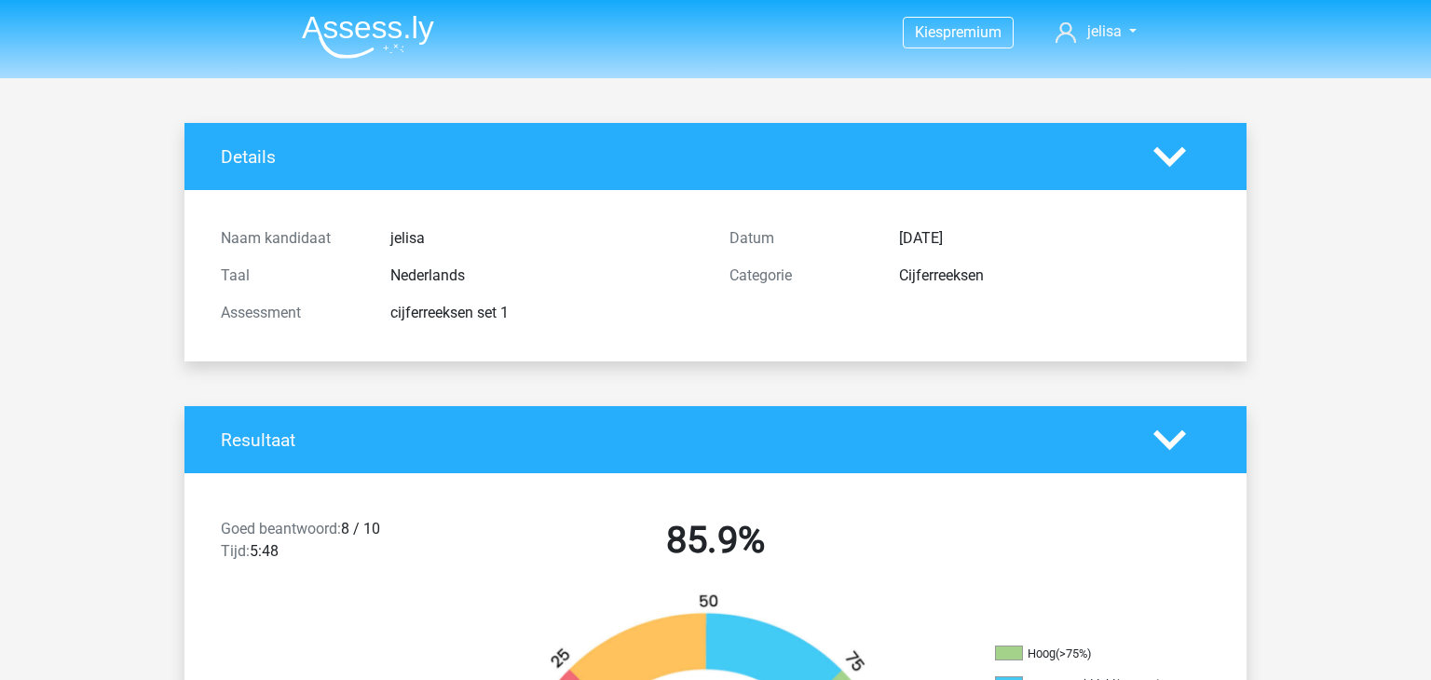
click at [360, 10] on li at bounding box center [360, 32] width 147 height 51
click at [370, 28] on img at bounding box center [368, 37] width 132 height 44
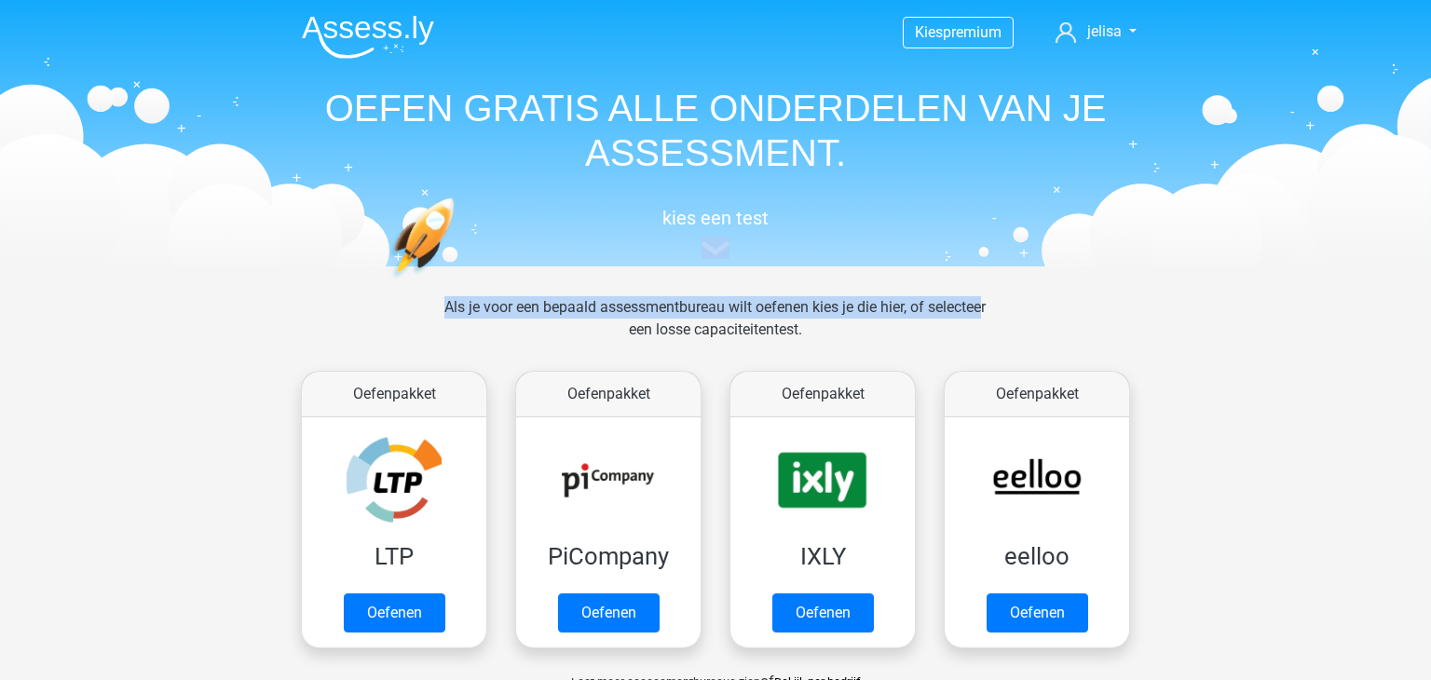
drag, startPoint x: 1430, startPoint y: 228, endPoint x: 1425, endPoint y: 312, distance: 84.0
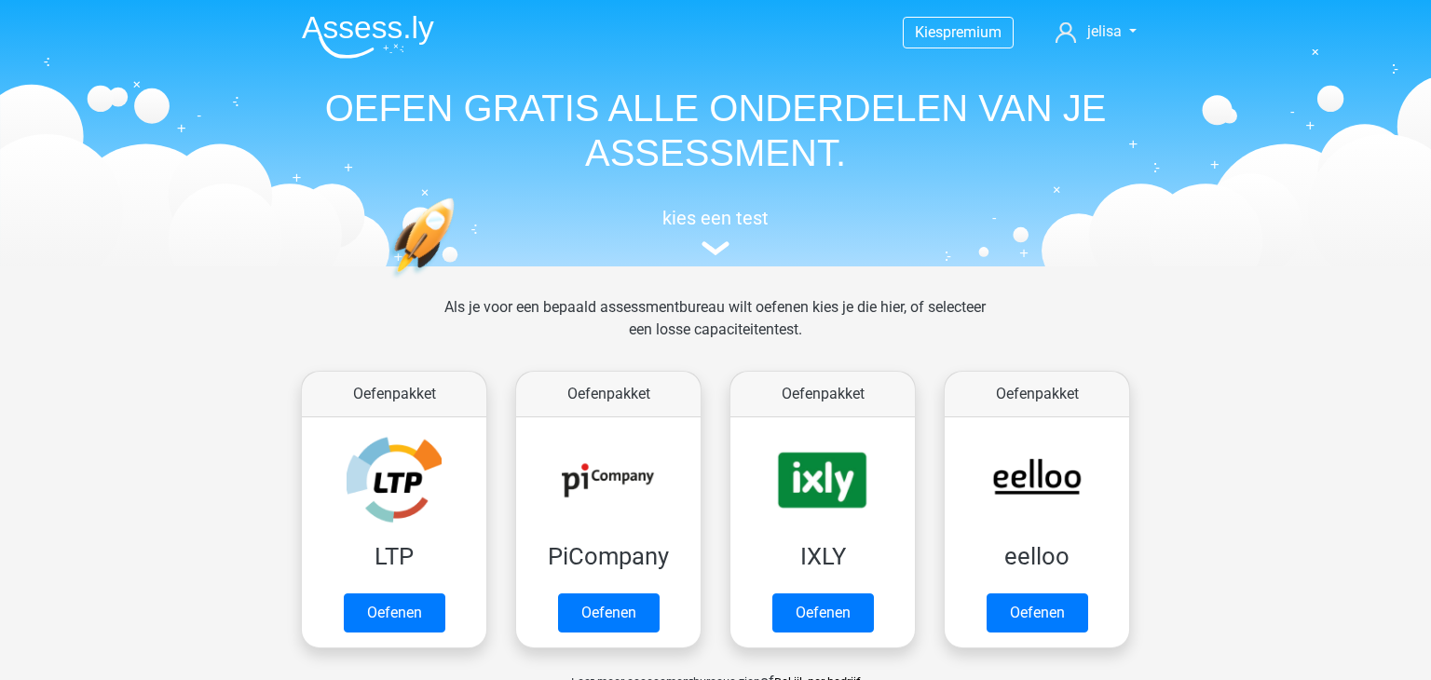
click at [1372, 89] on header "Kies premium jelisa jelisa_blinker@hotmail.com" at bounding box center [715, 133] width 1431 height 266
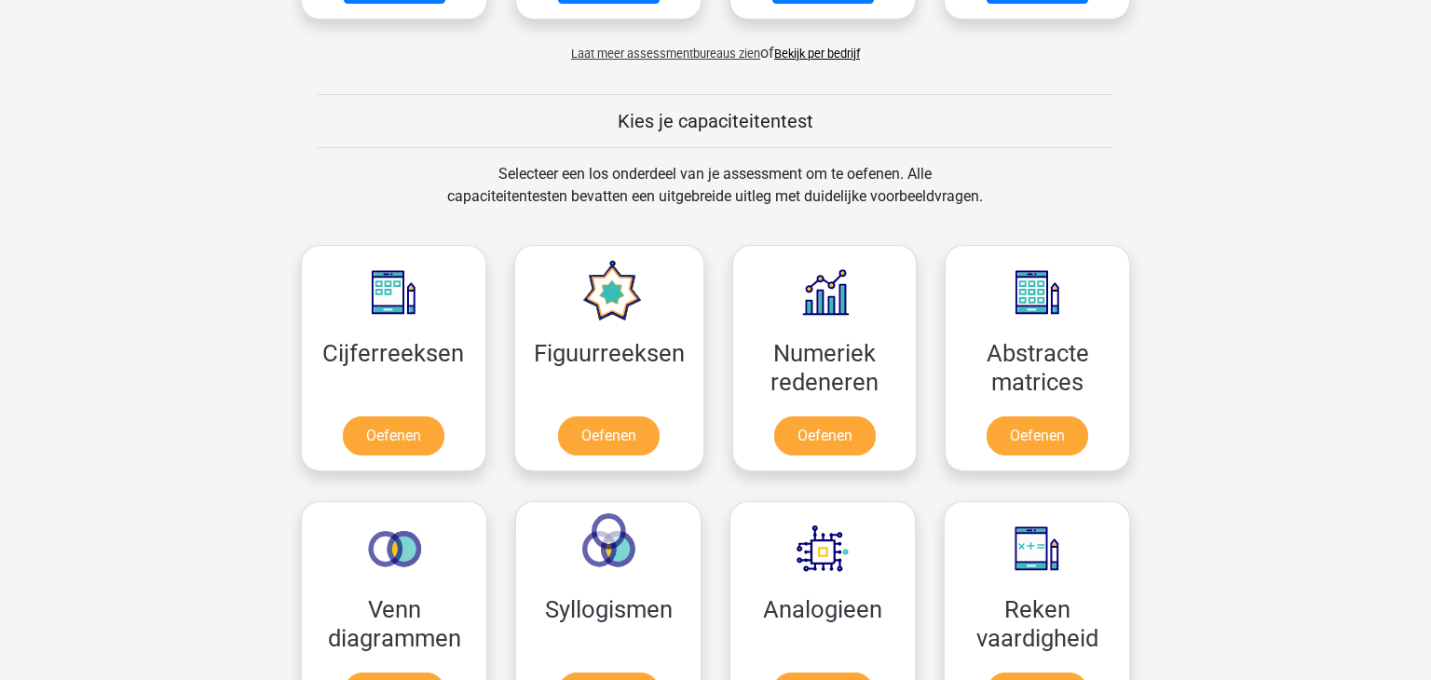
scroll to position [634, 0]
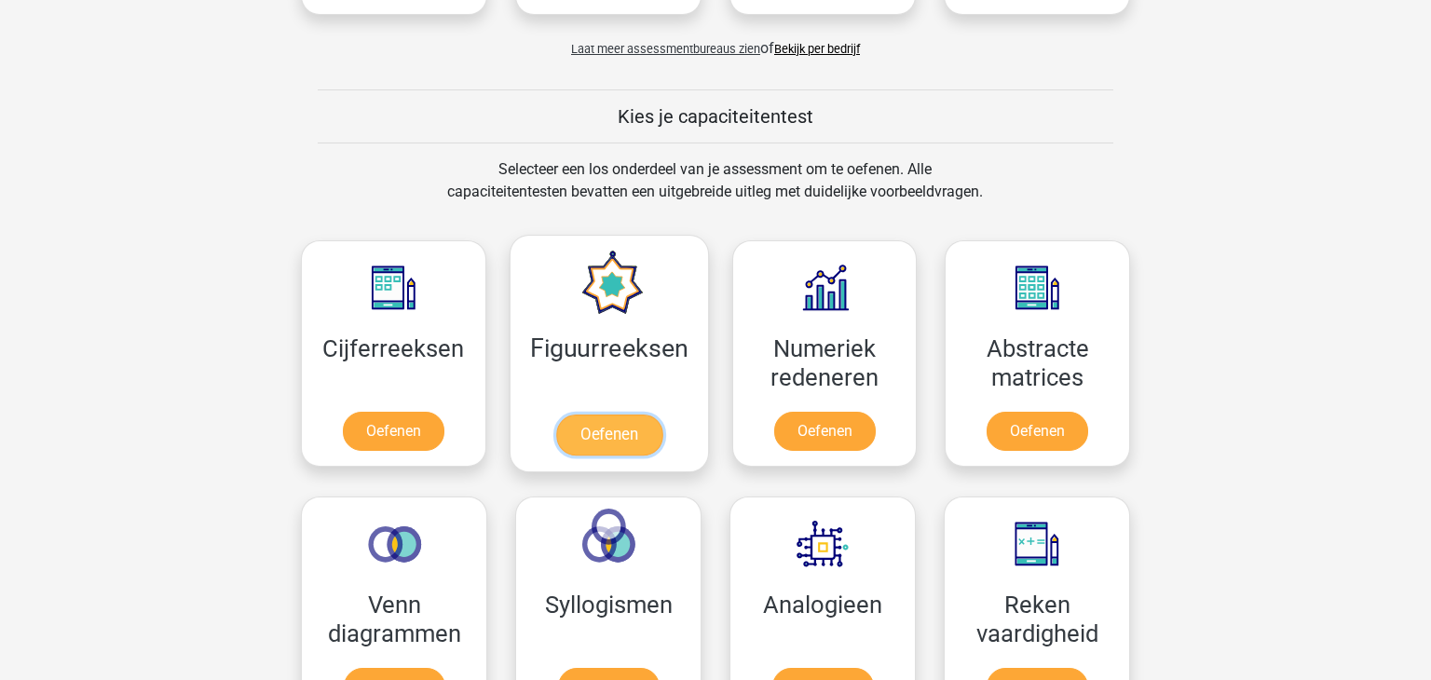
click at [571, 429] on link "Oefenen" at bounding box center [608, 435] width 106 height 41
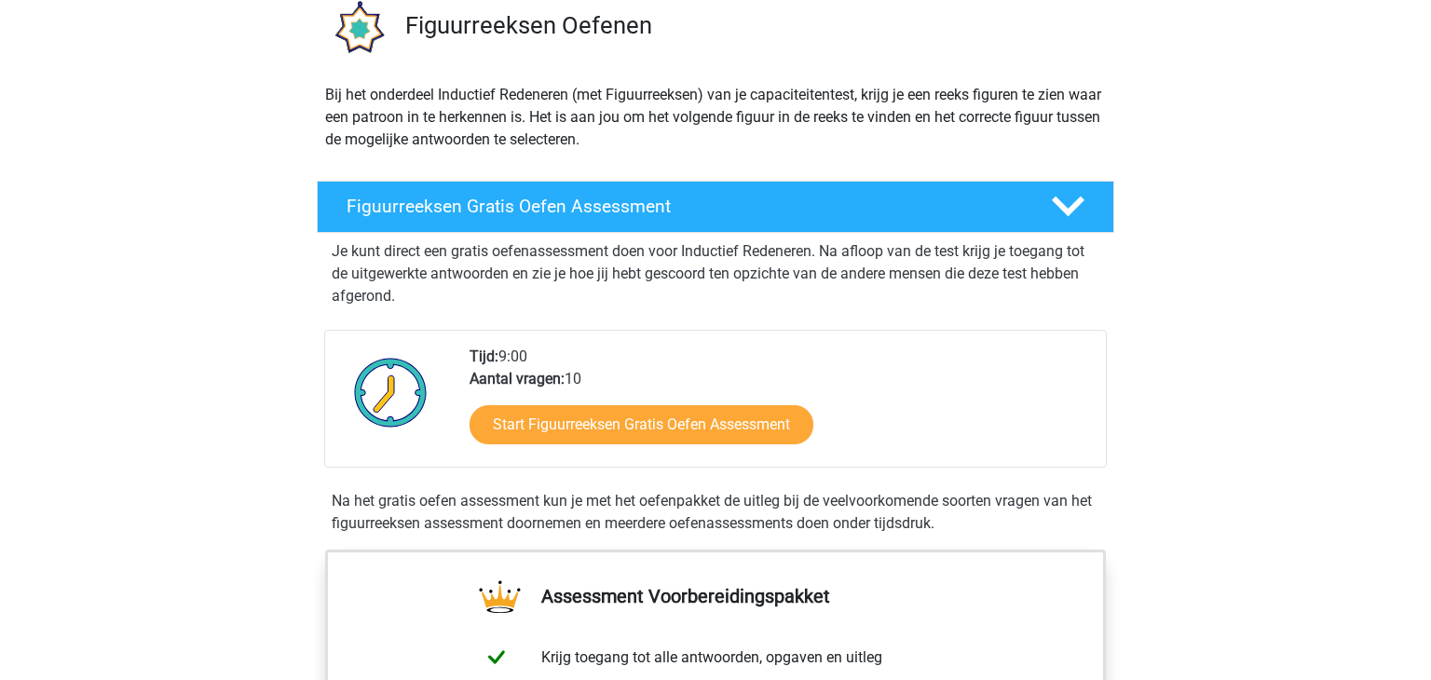
scroll to position [186, 0]
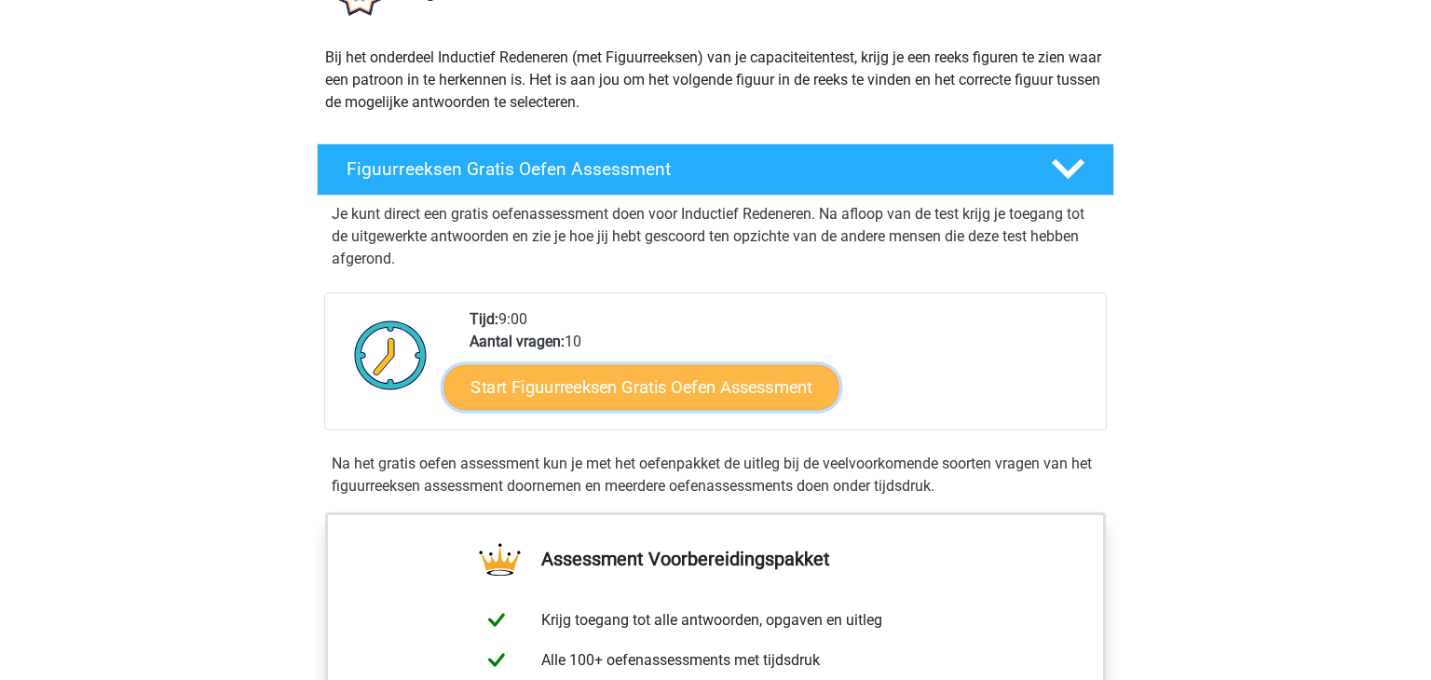
click at [680, 394] on link "Start Figuurreeksen Gratis Oefen Assessment" at bounding box center [641, 386] width 395 height 45
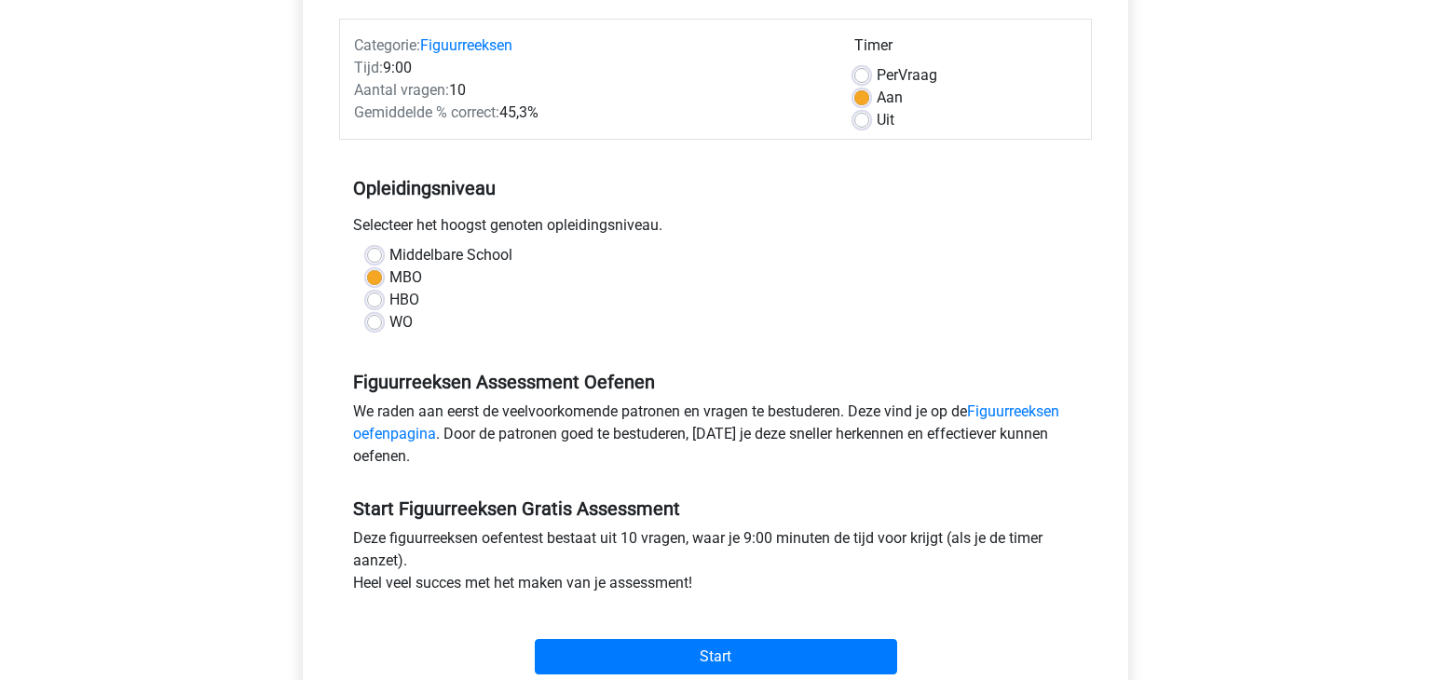
scroll to position [261, 0]
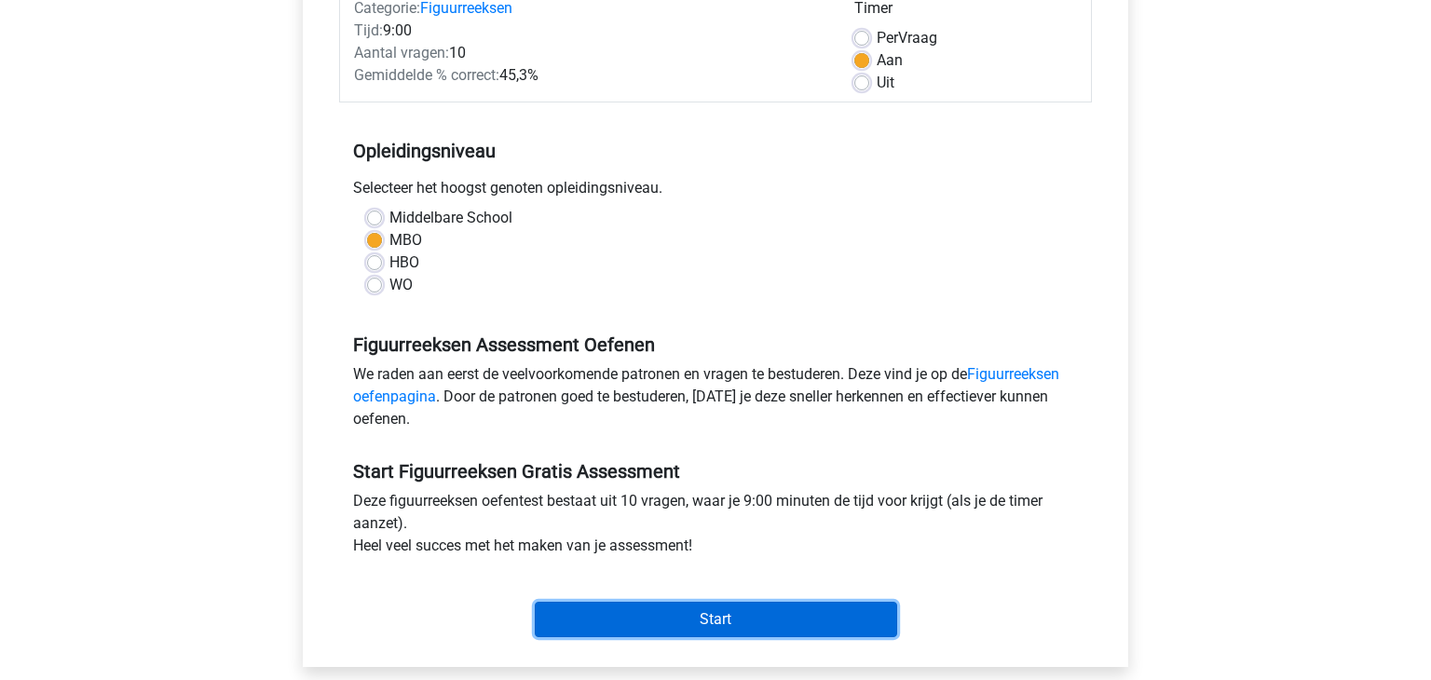
click at [761, 621] on input "Start" at bounding box center [716, 619] width 362 height 35
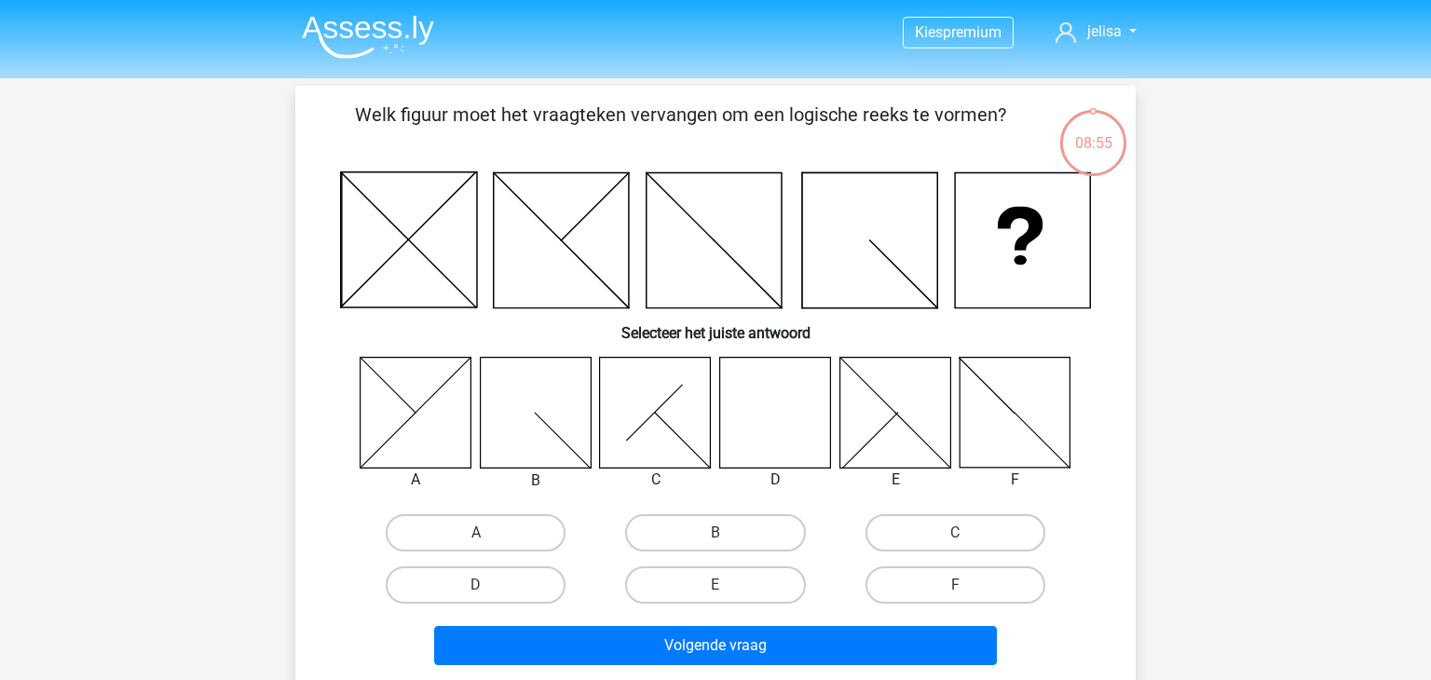
click at [778, 407] on icon at bounding box center [775, 412] width 111 height 111
click at [496, 594] on label "D" at bounding box center [476, 584] width 180 height 37
click at [488, 594] on input "D" at bounding box center [482, 591] width 12 height 12
radio input "true"
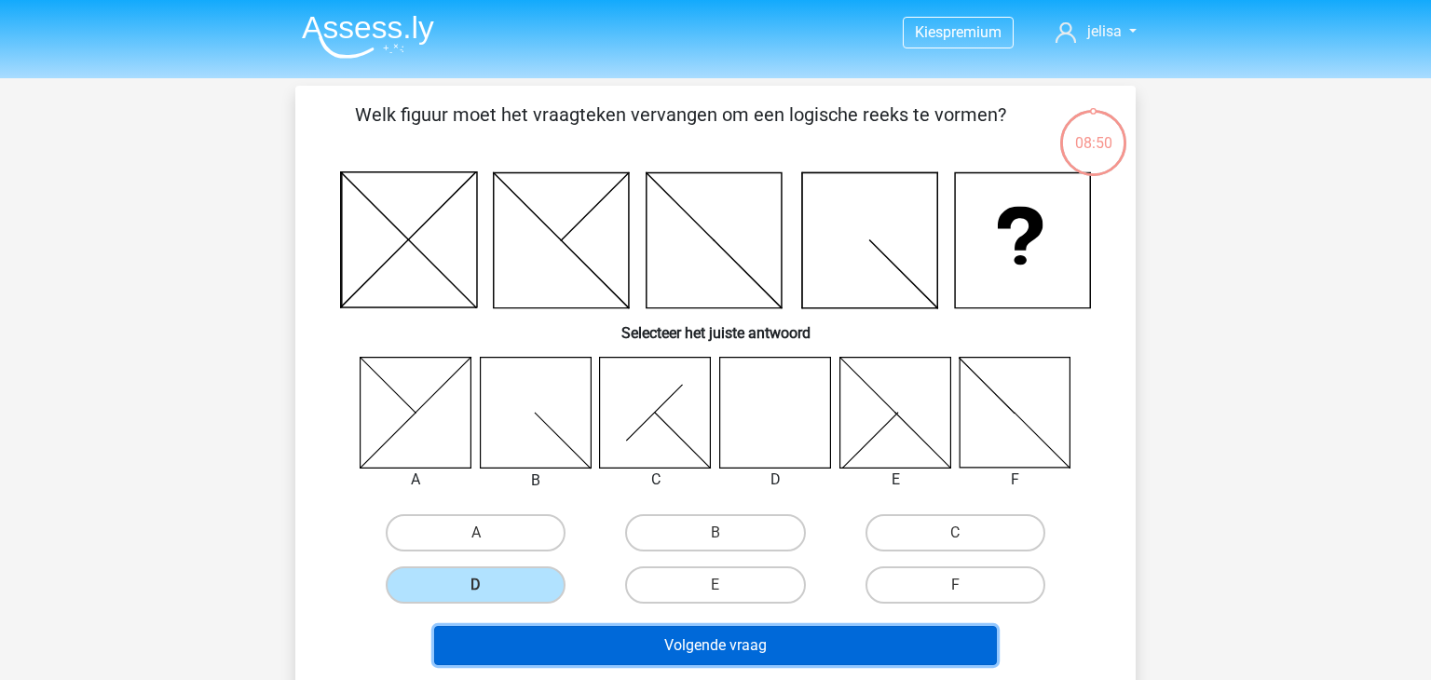
click at [682, 654] on button "Volgende vraag" at bounding box center [716, 645] width 564 height 39
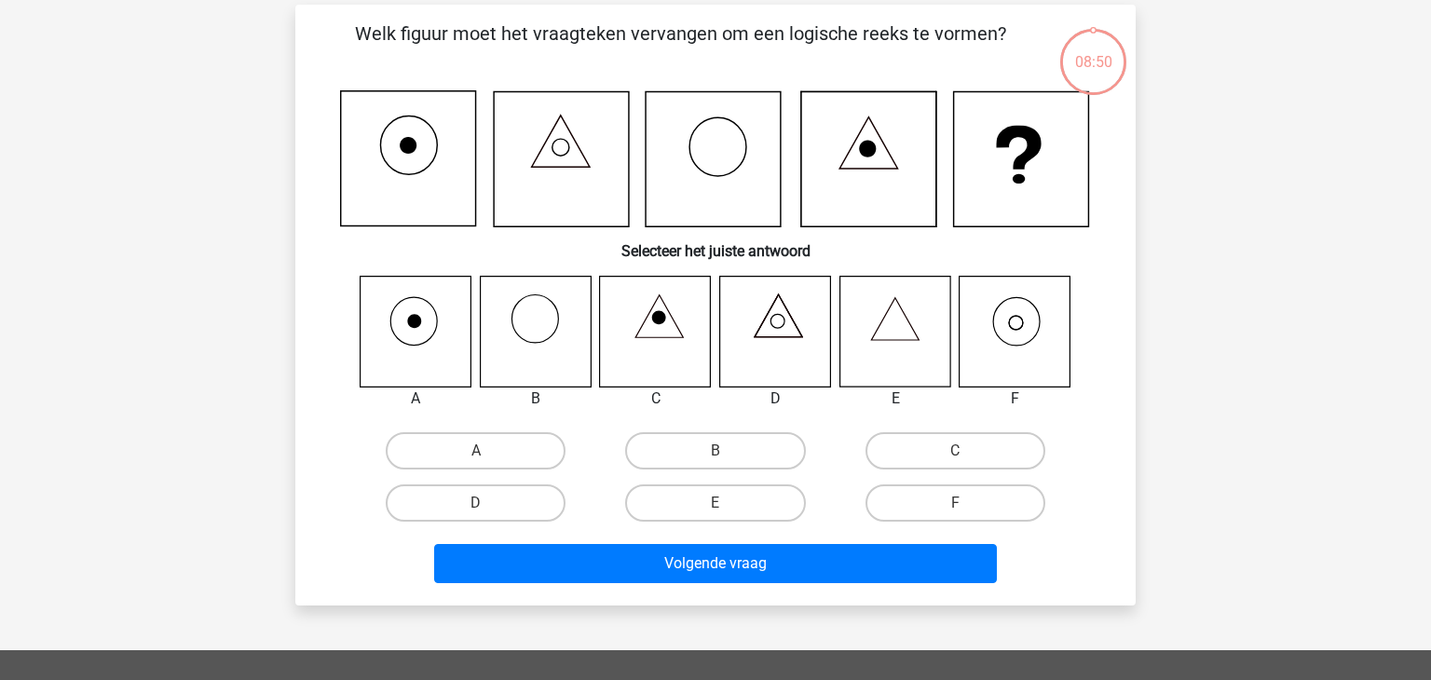
scroll to position [86, 0]
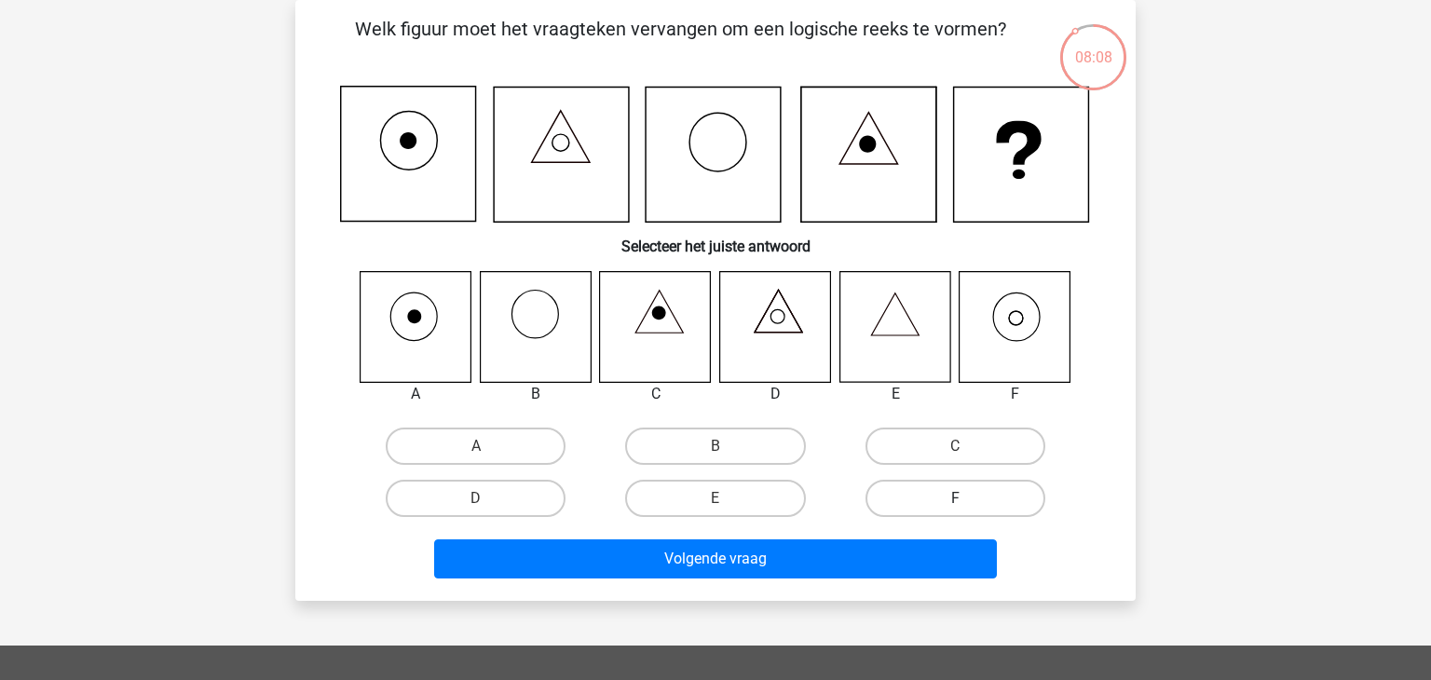
click at [952, 505] on label "F" at bounding box center [955, 498] width 180 height 37
click at [955, 505] on input "F" at bounding box center [961, 504] width 12 height 12
radio input "true"
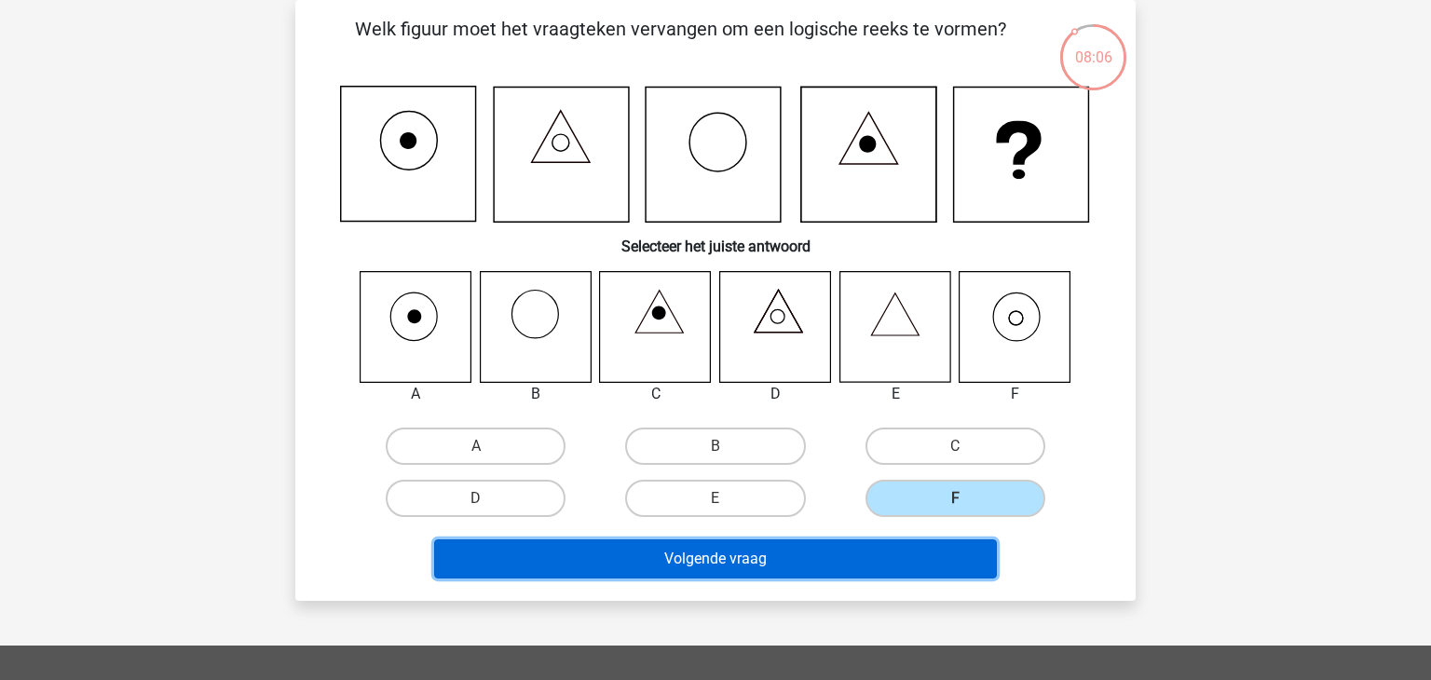
click at [819, 552] on button "Volgende vraag" at bounding box center [716, 558] width 564 height 39
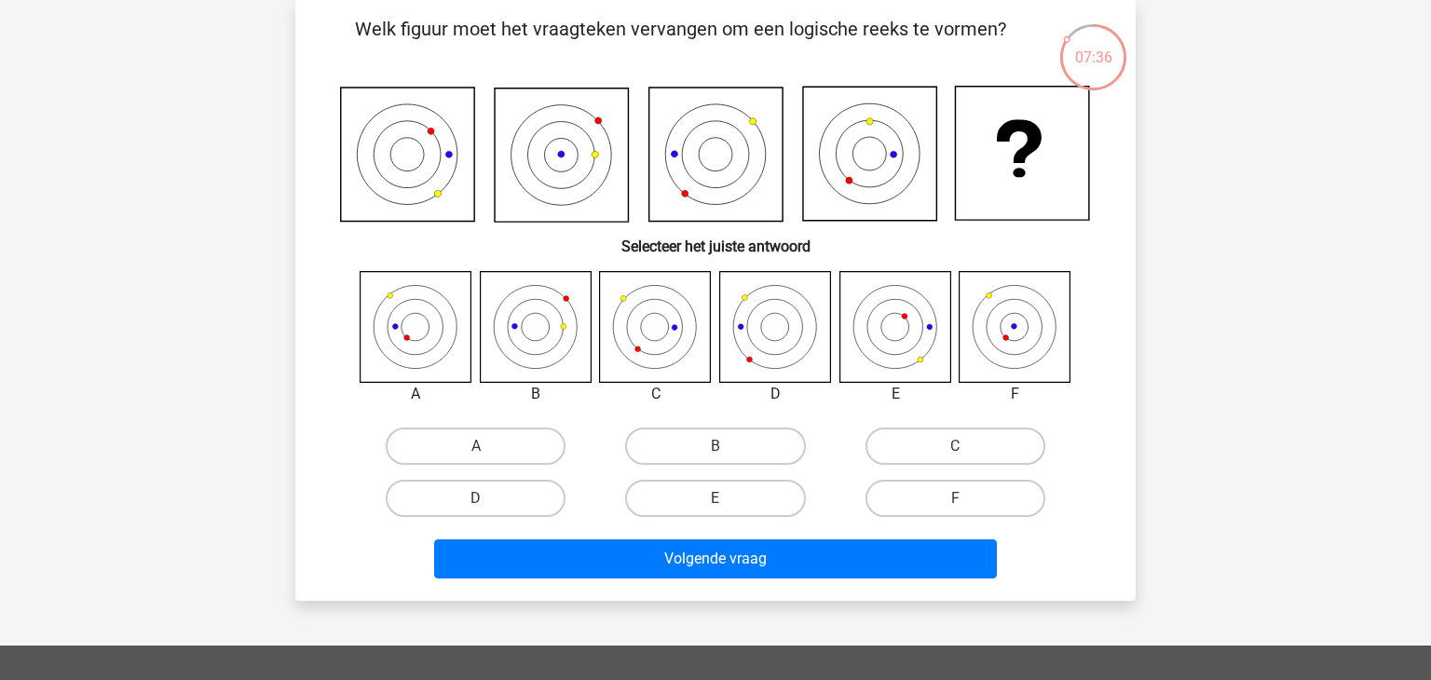
click at [556, 319] on icon at bounding box center [535, 326] width 111 height 111
click at [683, 436] on label "B" at bounding box center [715, 446] width 180 height 37
click at [715, 446] on input "B" at bounding box center [721, 452] width 12 height 12
radio input "true"
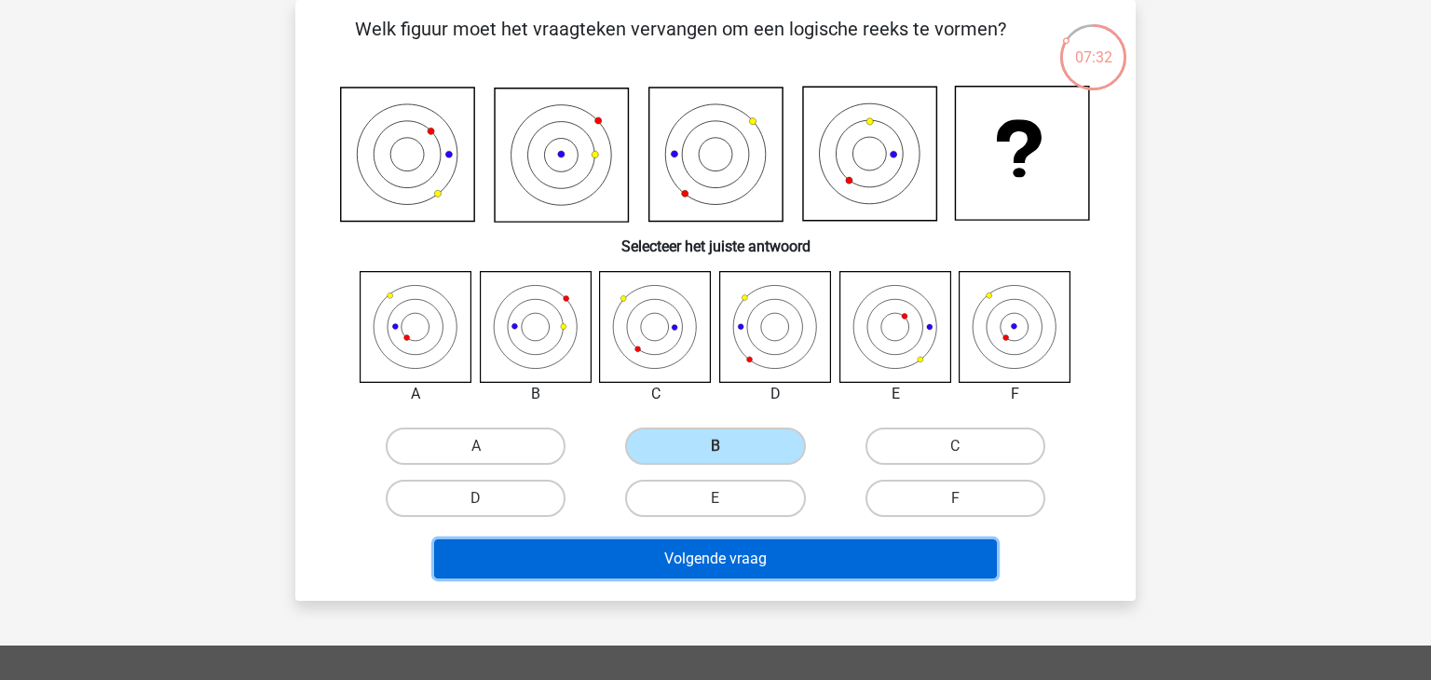
click at [729, 574] on button "Volgende vraag" at bounding box center [716, 558] width 564 height 39
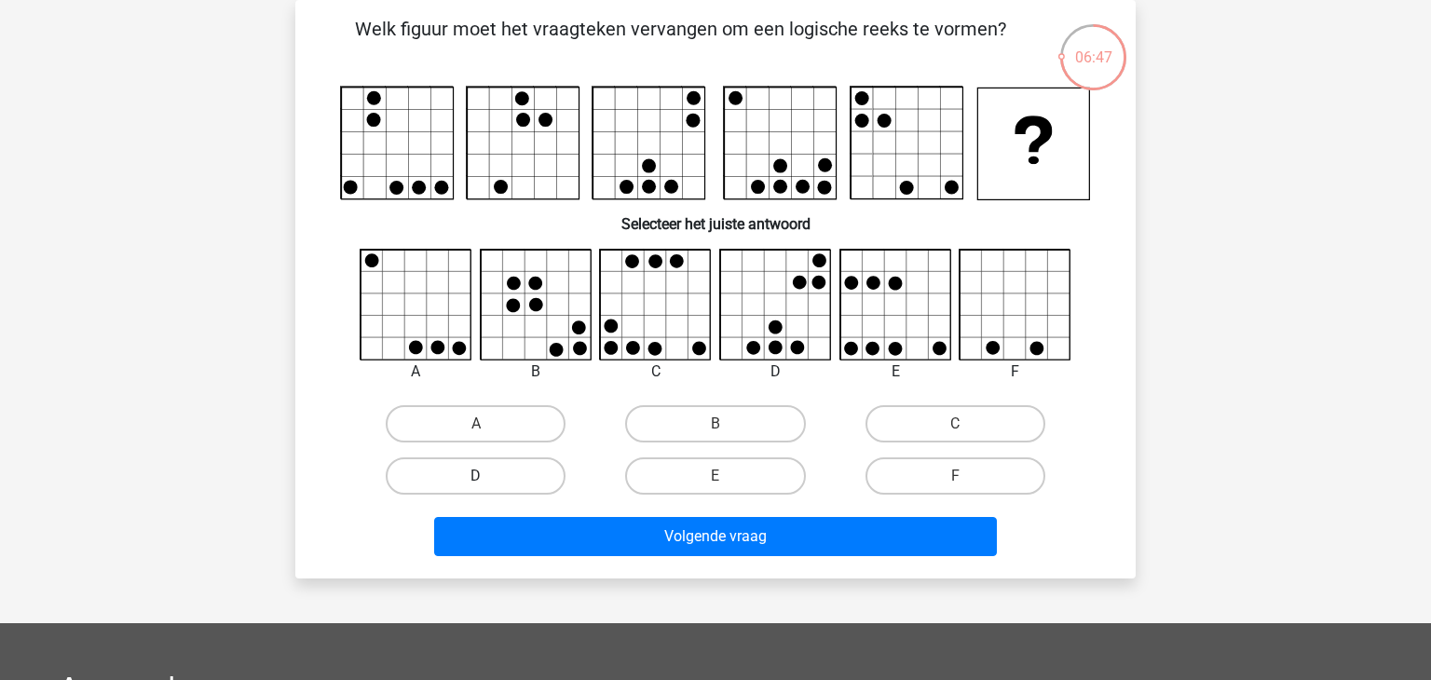
click at [539, 474] on label "D" at bounding box center [476, 475] width 180 height 37
click at [488, 476] on input "D" at bounding box center [482, 482] width 12 height 12
radio input "true"
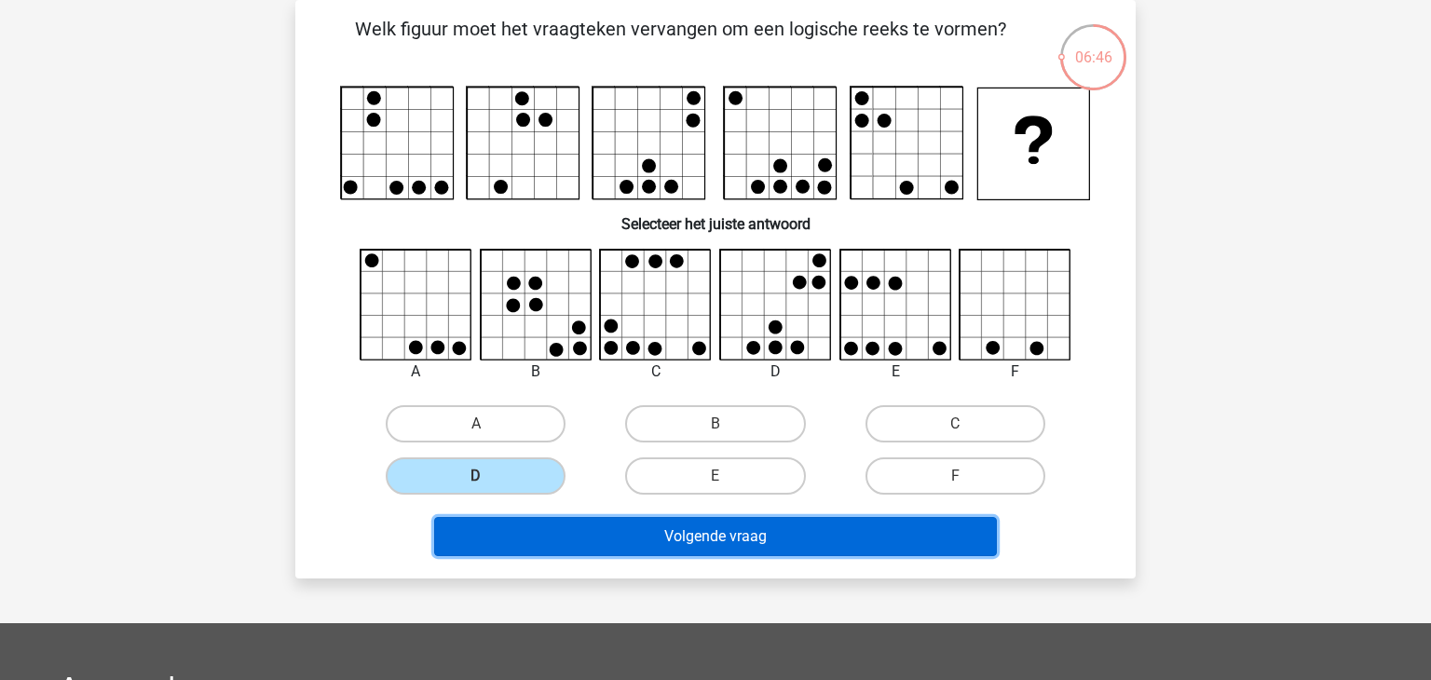
click at [617, 530] on button "Volgende vraag" at bounding box center [716, 536] width 564 height 39
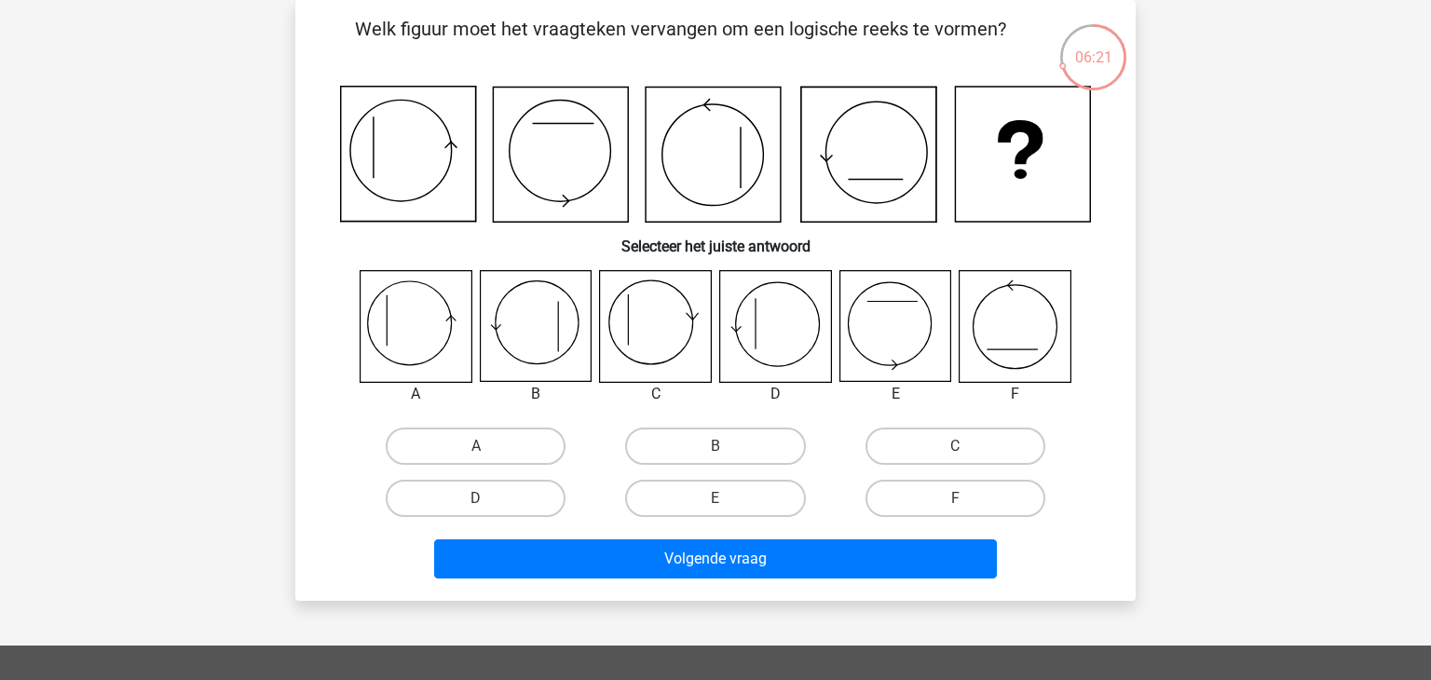
click at [721, 447] on input "B" at bounding box center [721, 452] width 12 height 12
radio input "true"
click at [477, 446] on input "A" at bounding box center [482, 452] width 12 height 12
radio input "true"
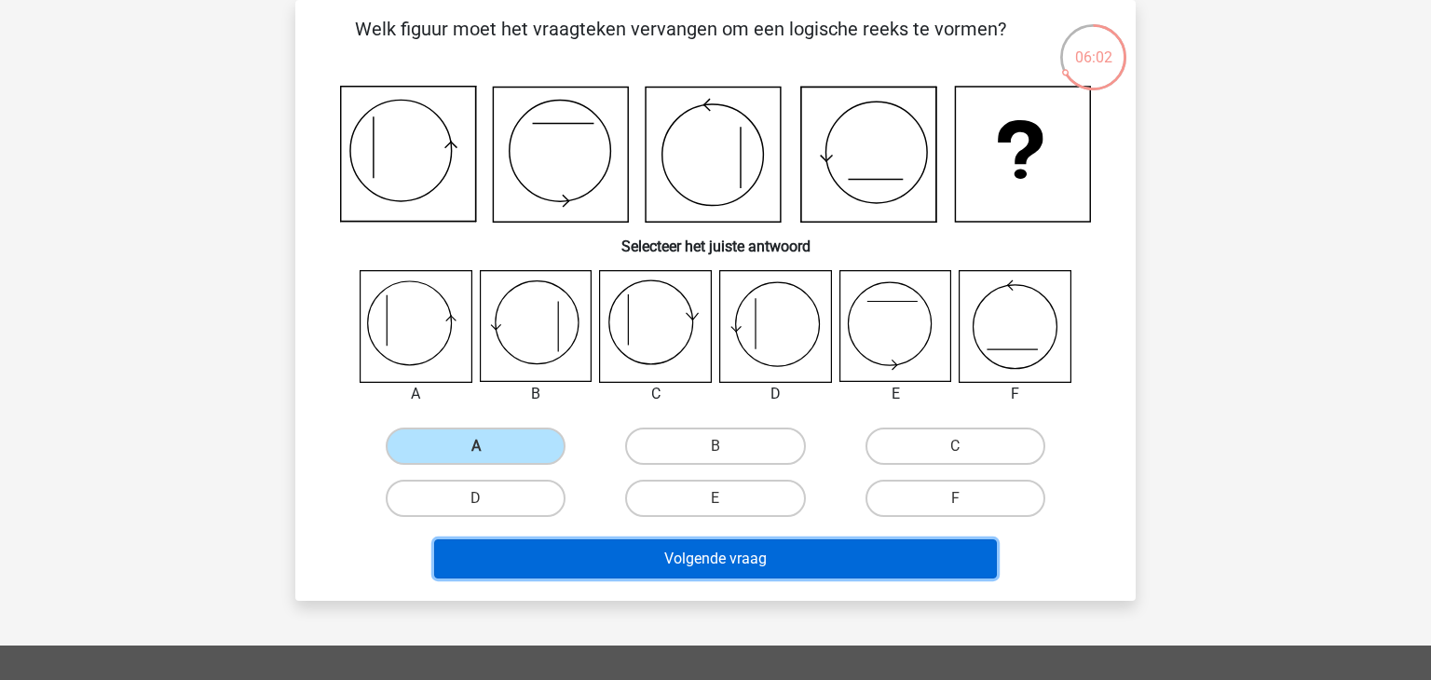
click at [594, 553] on button "Volgende vraag" at bounding box center [716, 558] width 564 height 39
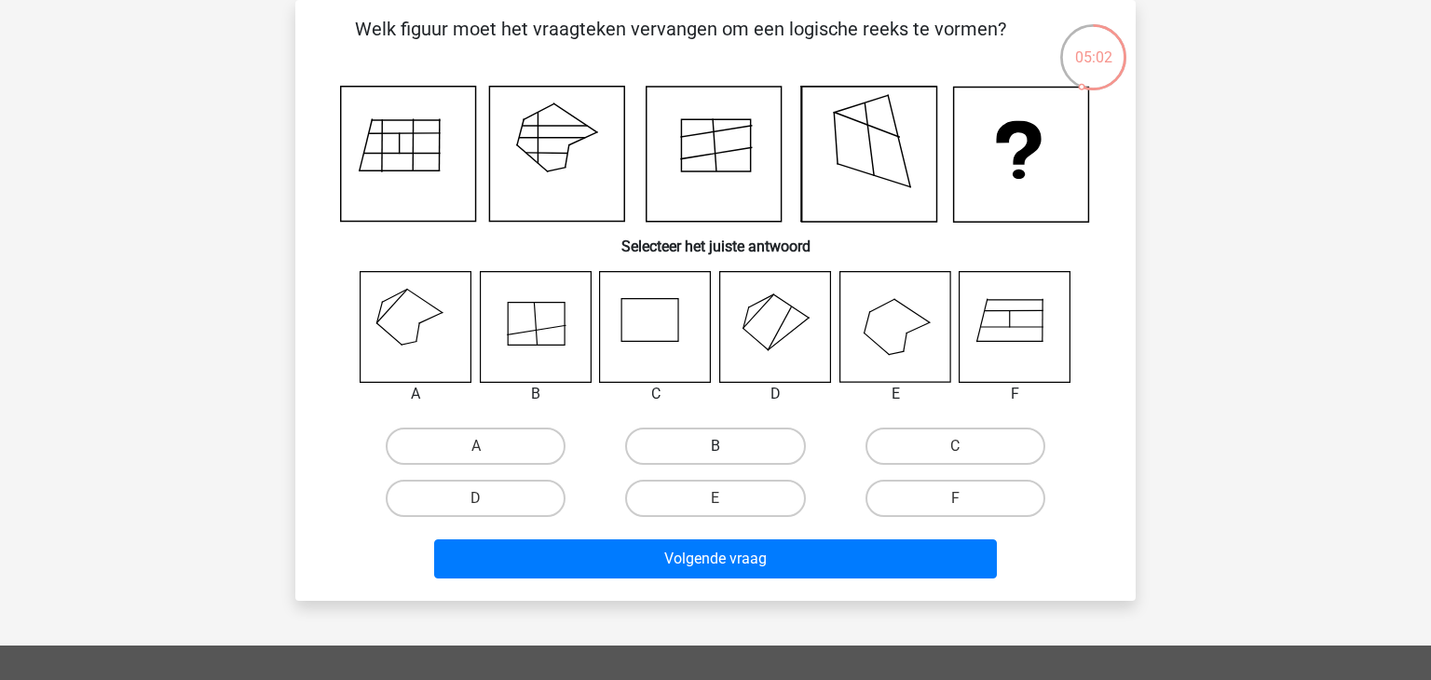
click at [688, 441] on label "B" at bounding box center [715, 446] width 180 height 37
click at [715, 446] on input "B" at bounding box center [721, 452] width 12 height 12
radio input "true"
click at [443, 438] on label "A" at bounding box center [476, 446] width 180 height 37
click at [476, 446] on input "A" at bounding box center [482, 452] width 12 height 12
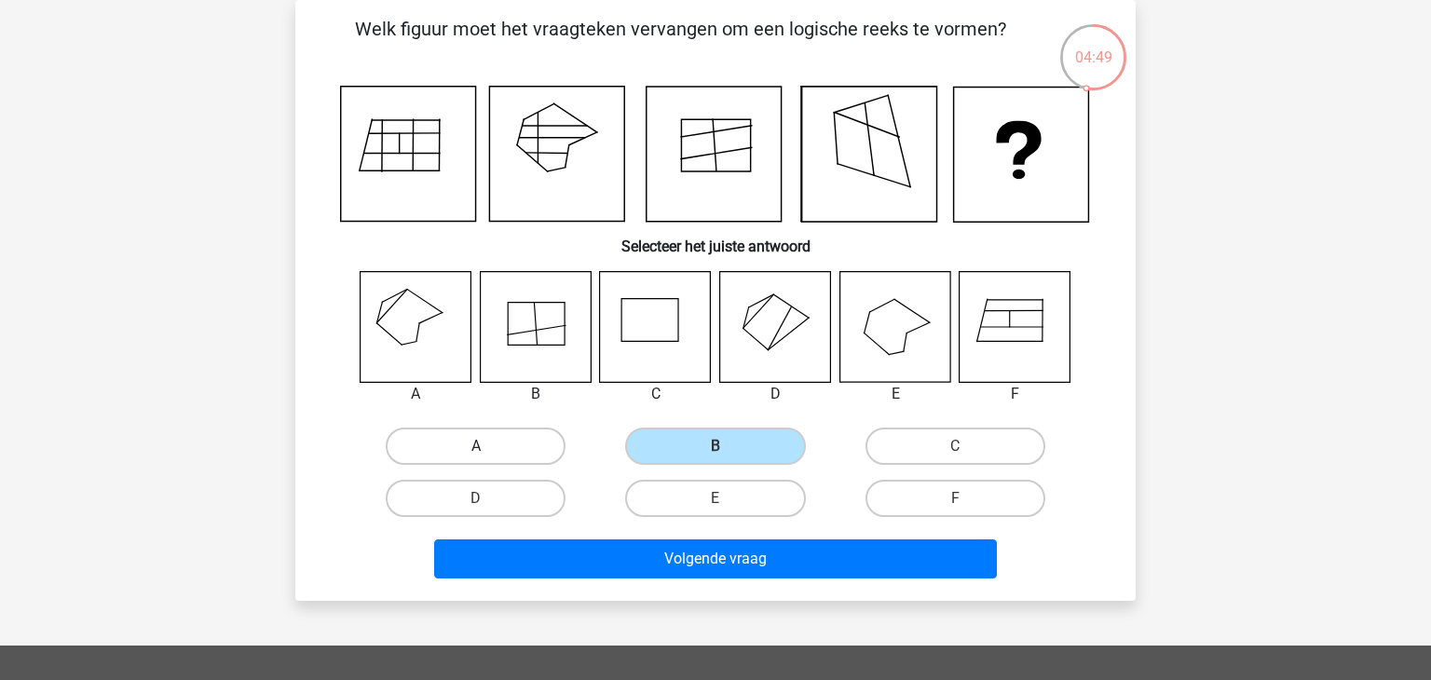
radio input "true"
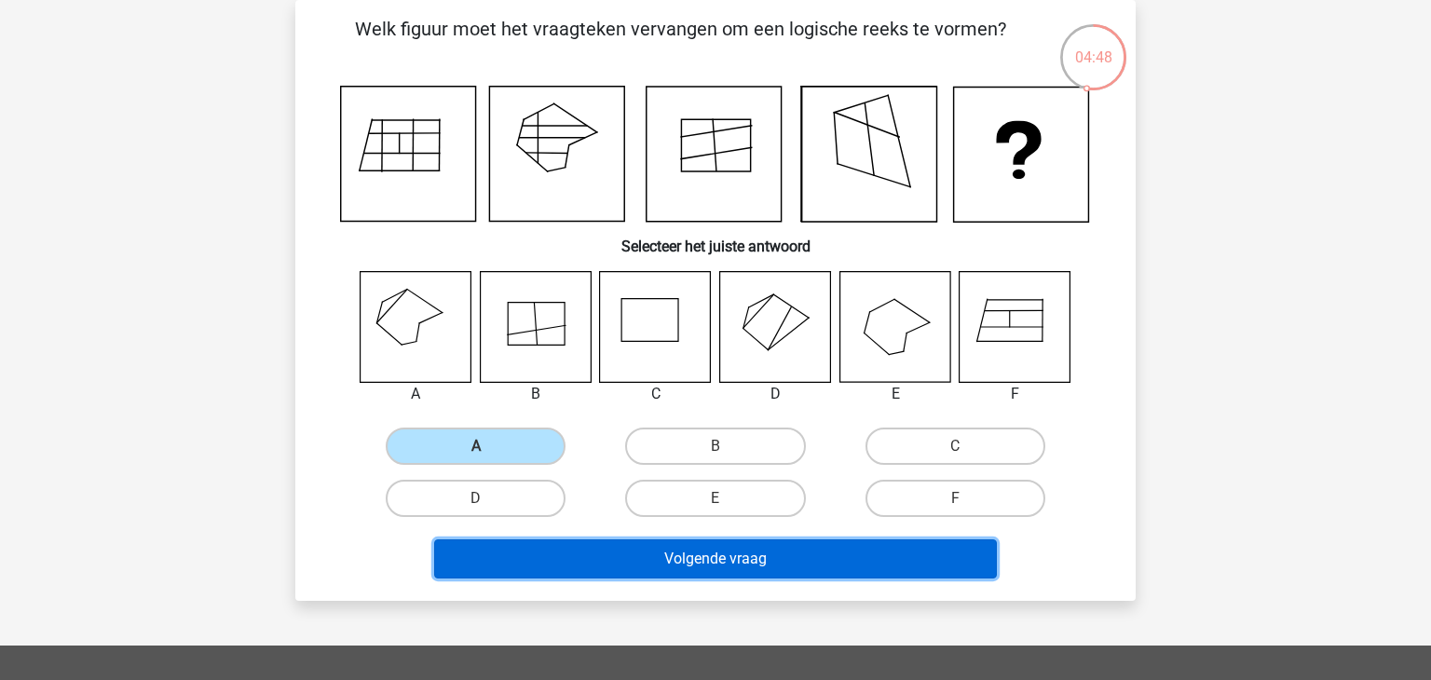
click at [593, 561] on button "Volgende vraag" at bounding box center [716, 558] width 564 height 39
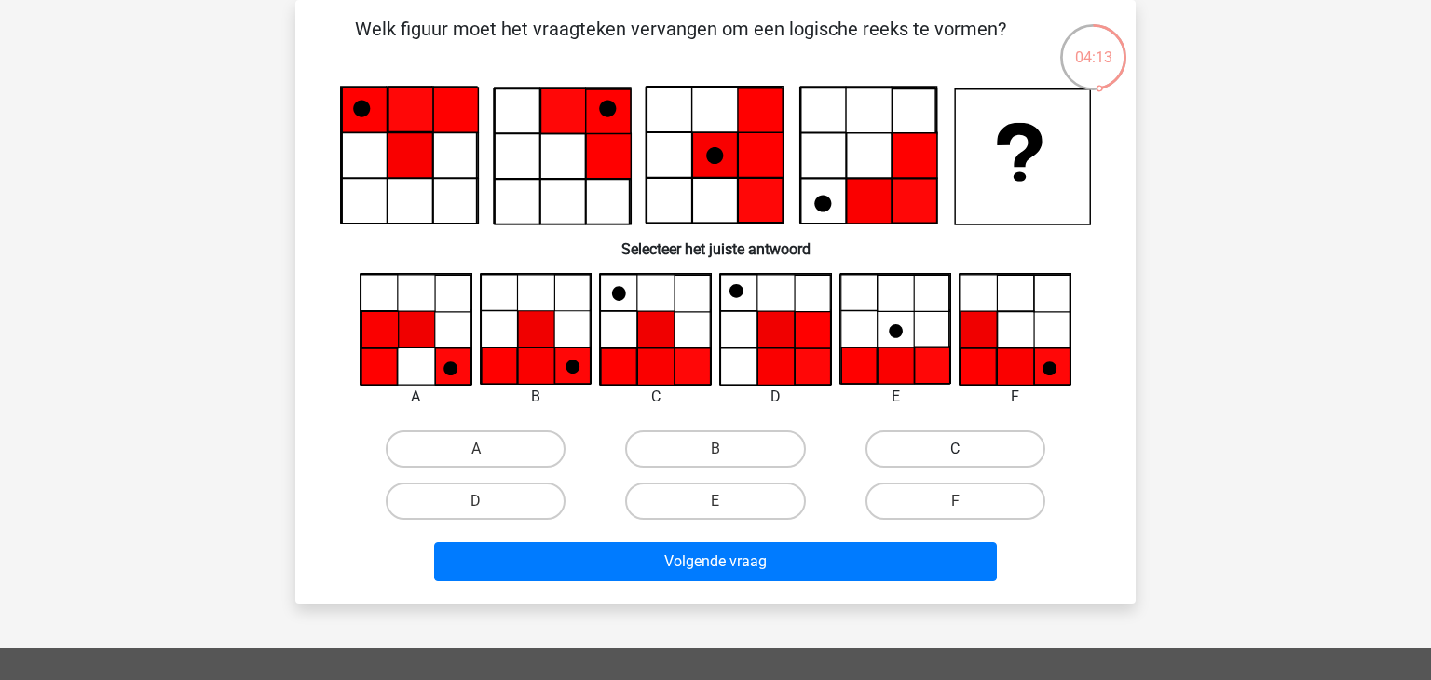
click at [966, 443] on label "C" at bounding box center [955, 448] width 180 height 37
click at [966, 449] on input "C" at bounding box center [961, 455] width 12 height 12
radio input "true"
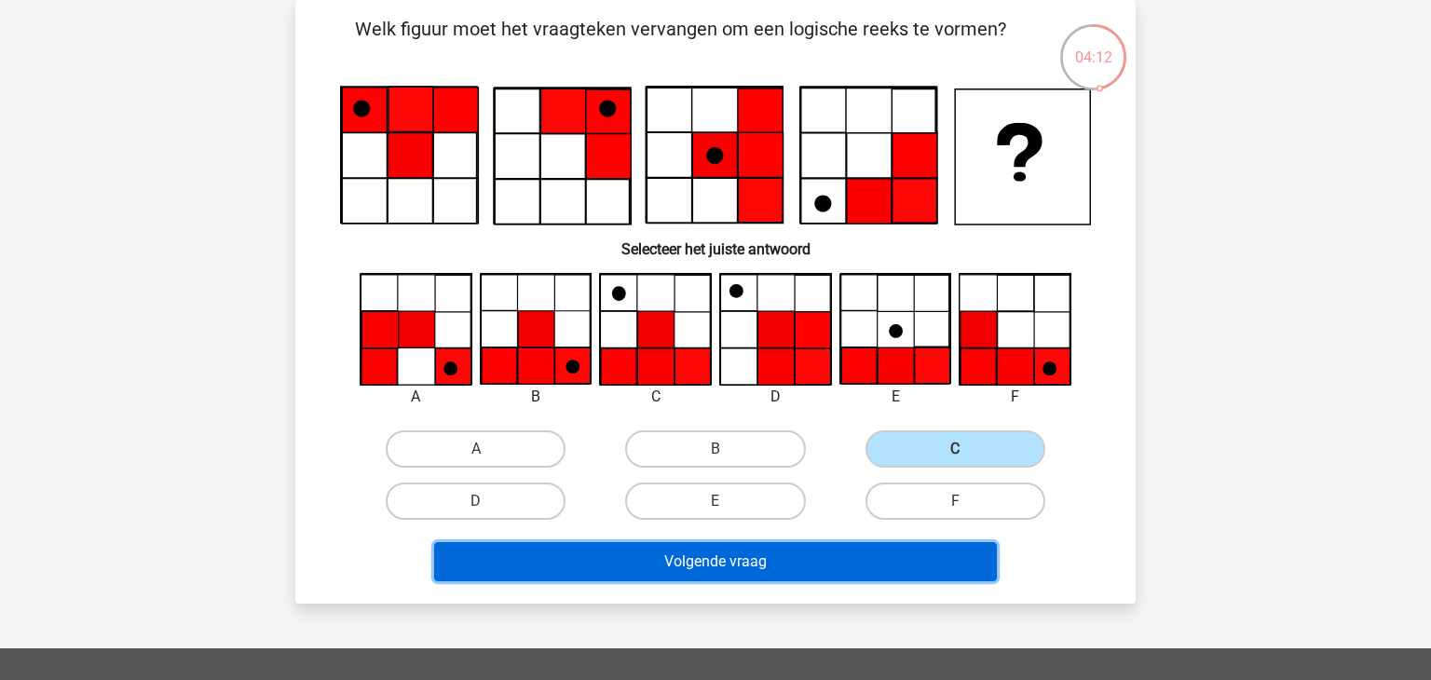
click at [798, 574] on button "Volgende vraag" at bounding box center [716, 561] width 564 height 39
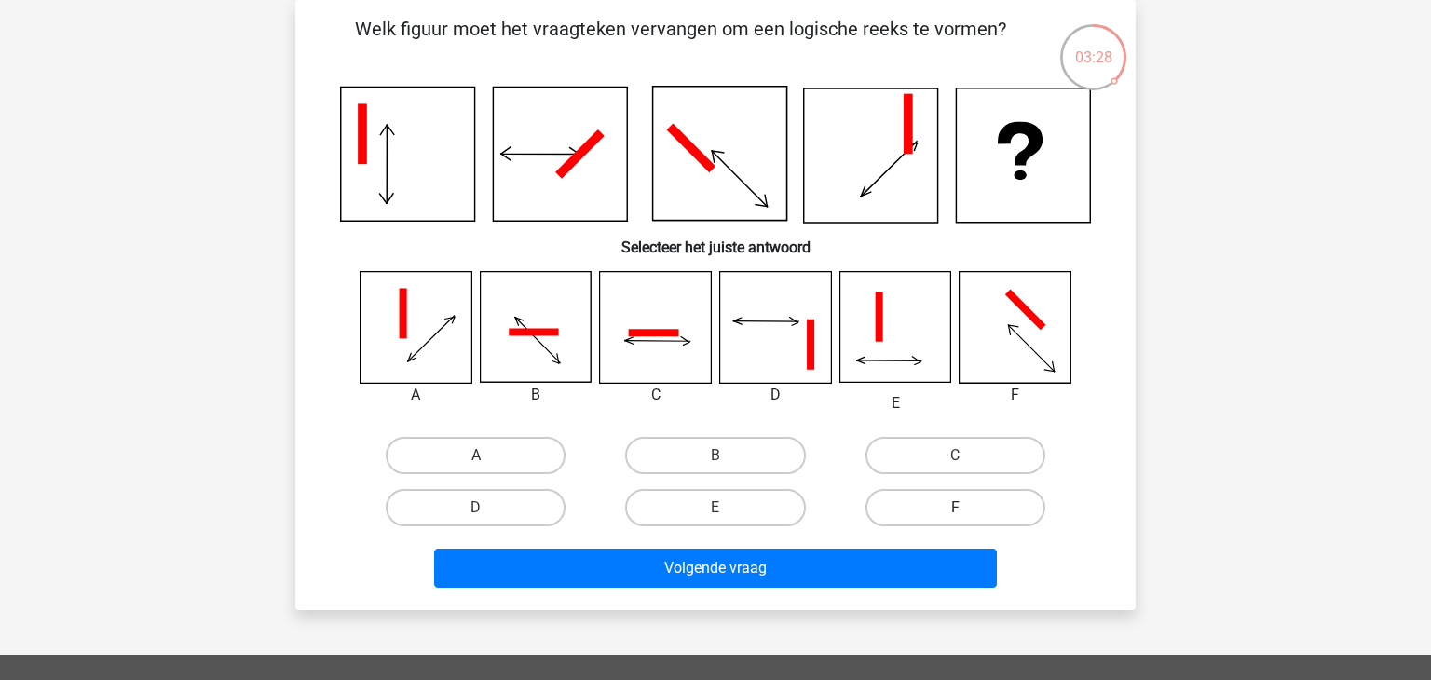
click at [975, 512] on label "F" at bounding box center [955, 507] width 180 height 37
click at [967, 512] on input "F" at bounding box center [961, 514] width 12 height 12
radio input "true"
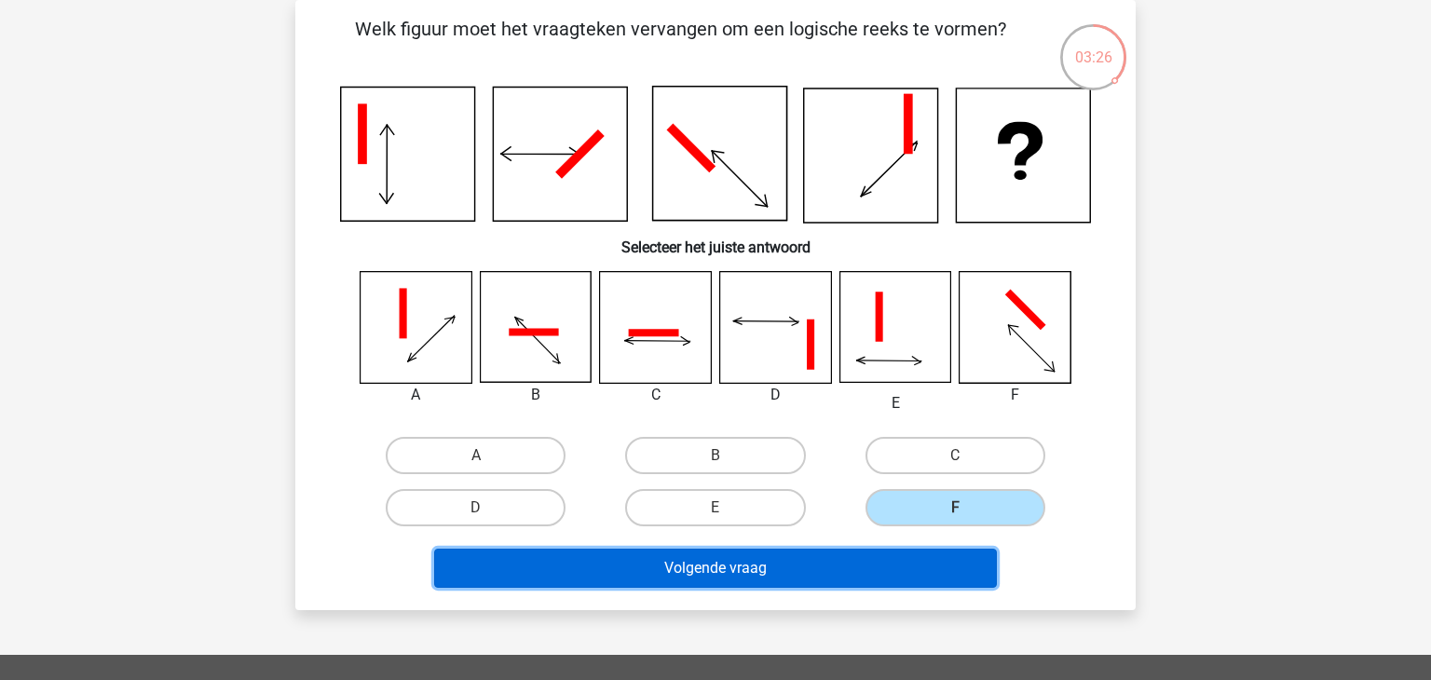
click at [838, 571] on button "Volgende vraag" at bounding box center [716, 568] width 564 height 39
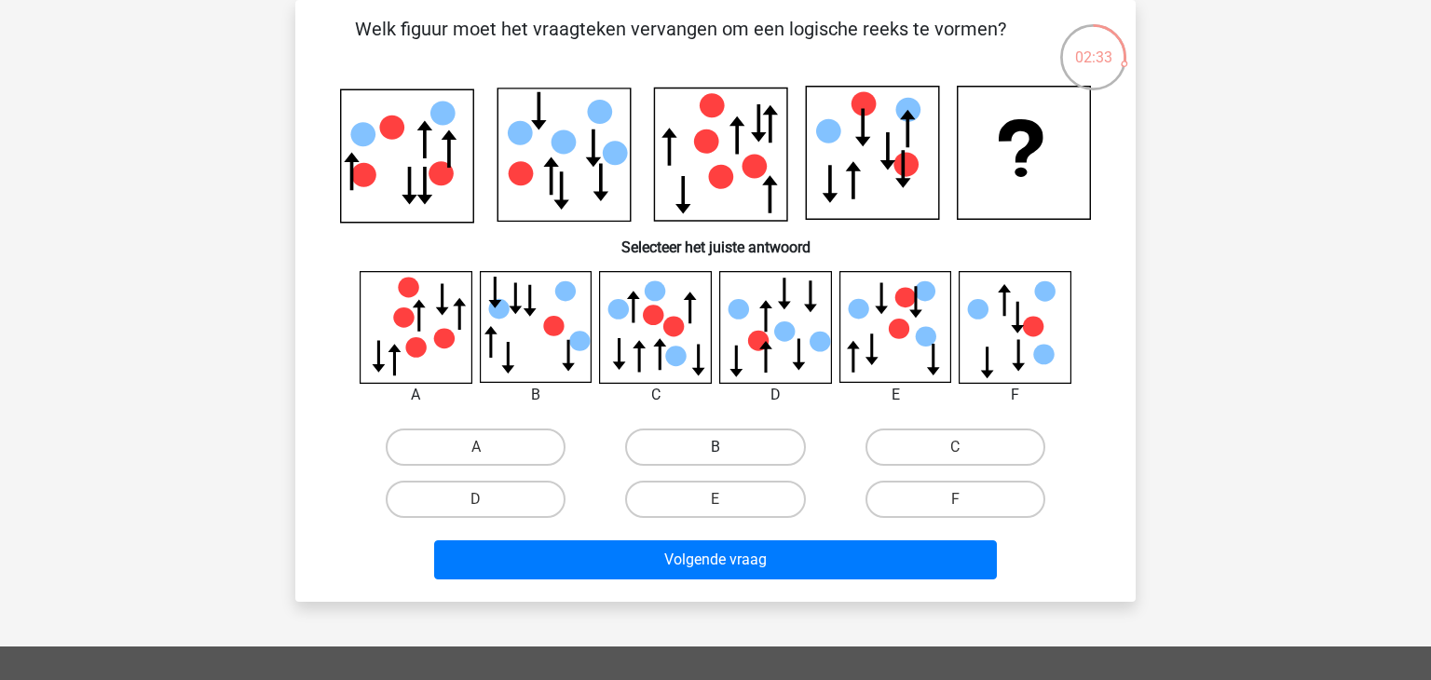
click at [712, 439] on label "B" at bounding box center [715, 447] width 180 height 37
click at [715, 447] on input "B" at bounding box center [721, 453] width 12 height 12
radio input "true"
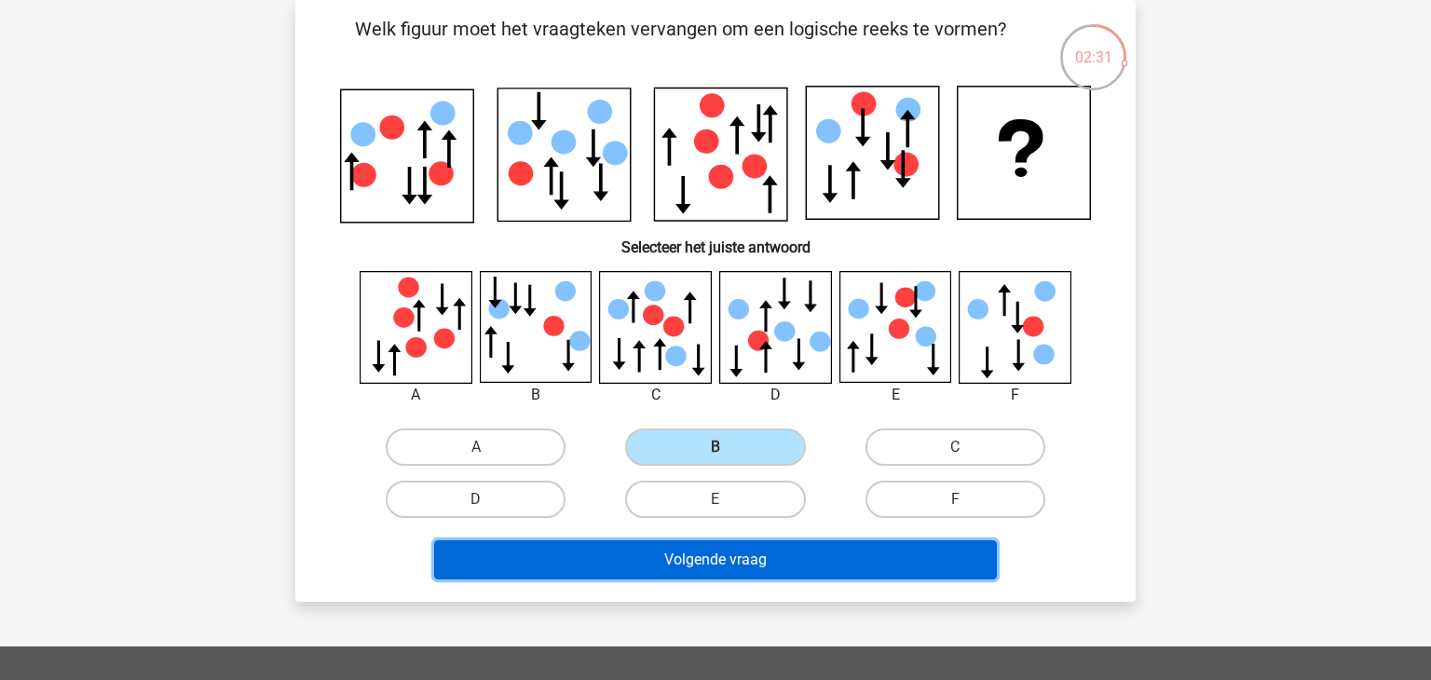
click at [760, 556] on button "Volgende vraag" at bounding box center [716, 559] width 564 height 39
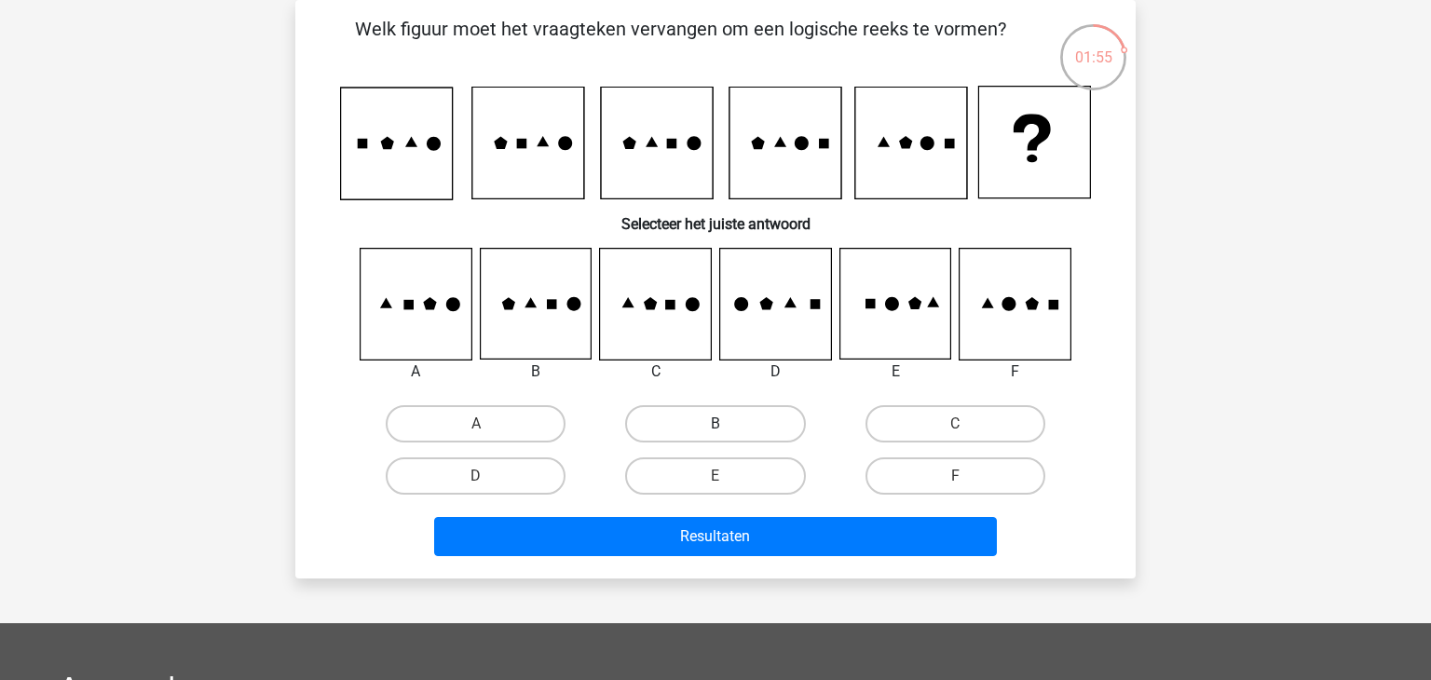
click at [684, 426] on label "B" at bounding box center [715, 423] width 180 height 37
click at [715, 426] on input "B" at bounding box center [721, 430] width 12 height 12
radio input "true"
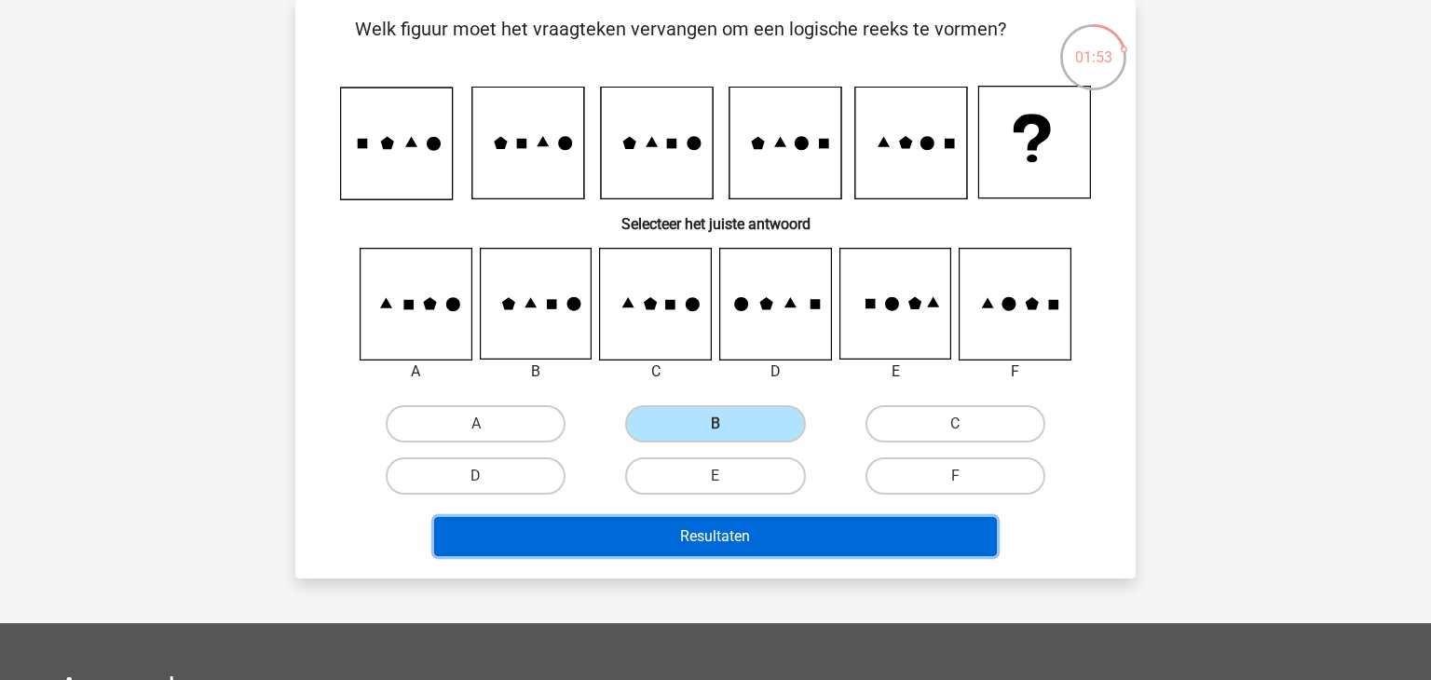
click at [678, 534] on button "Resultaten" at bounding box center [716, 536] width 564 height 39
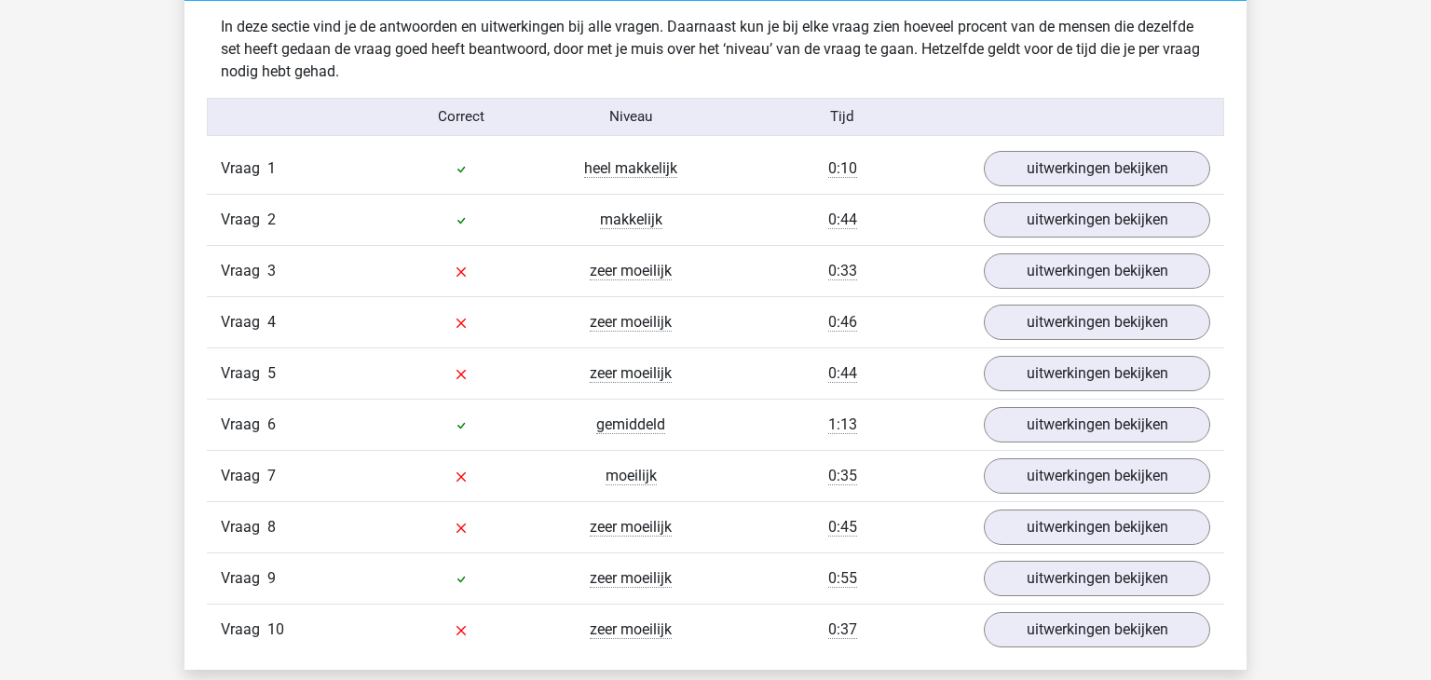
scroll to position [1491, 0]
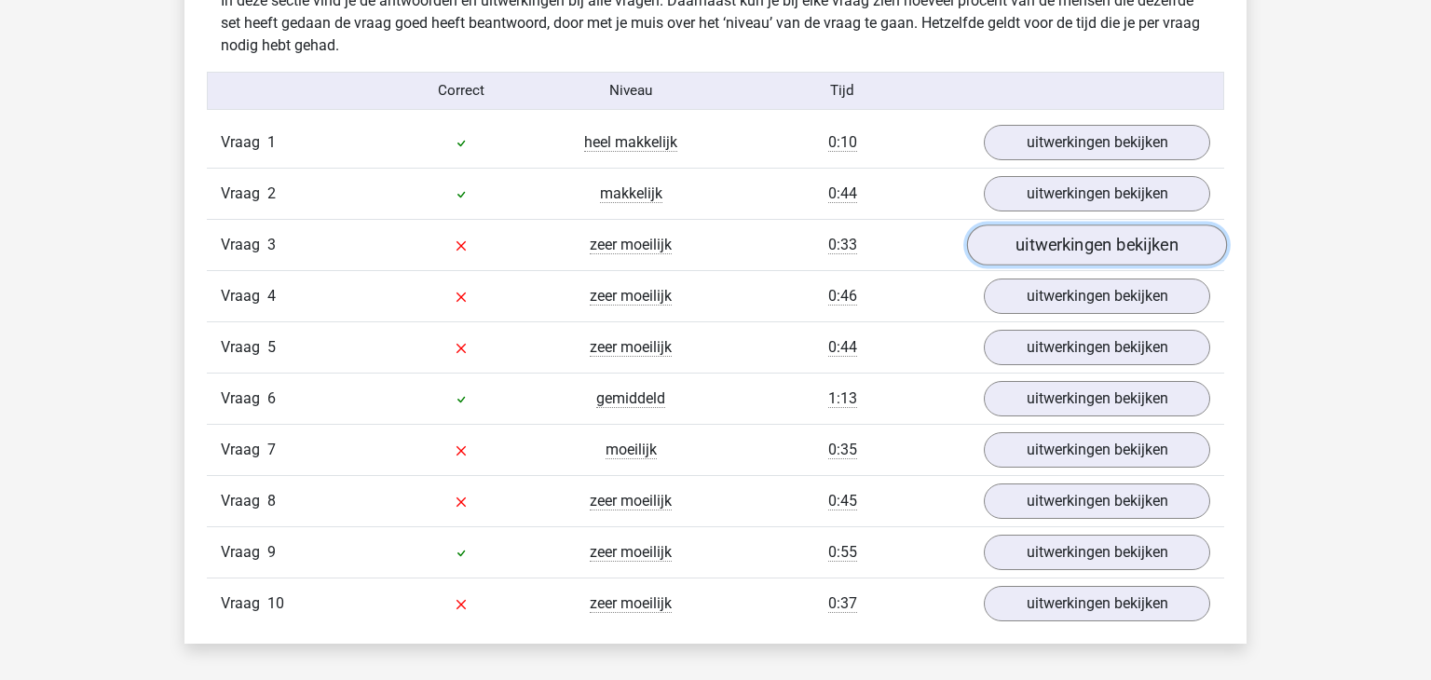
click at [1126, 235] on link "uitwerkingen bekijken" at bounding box center [1097, 245] width 260 height 41
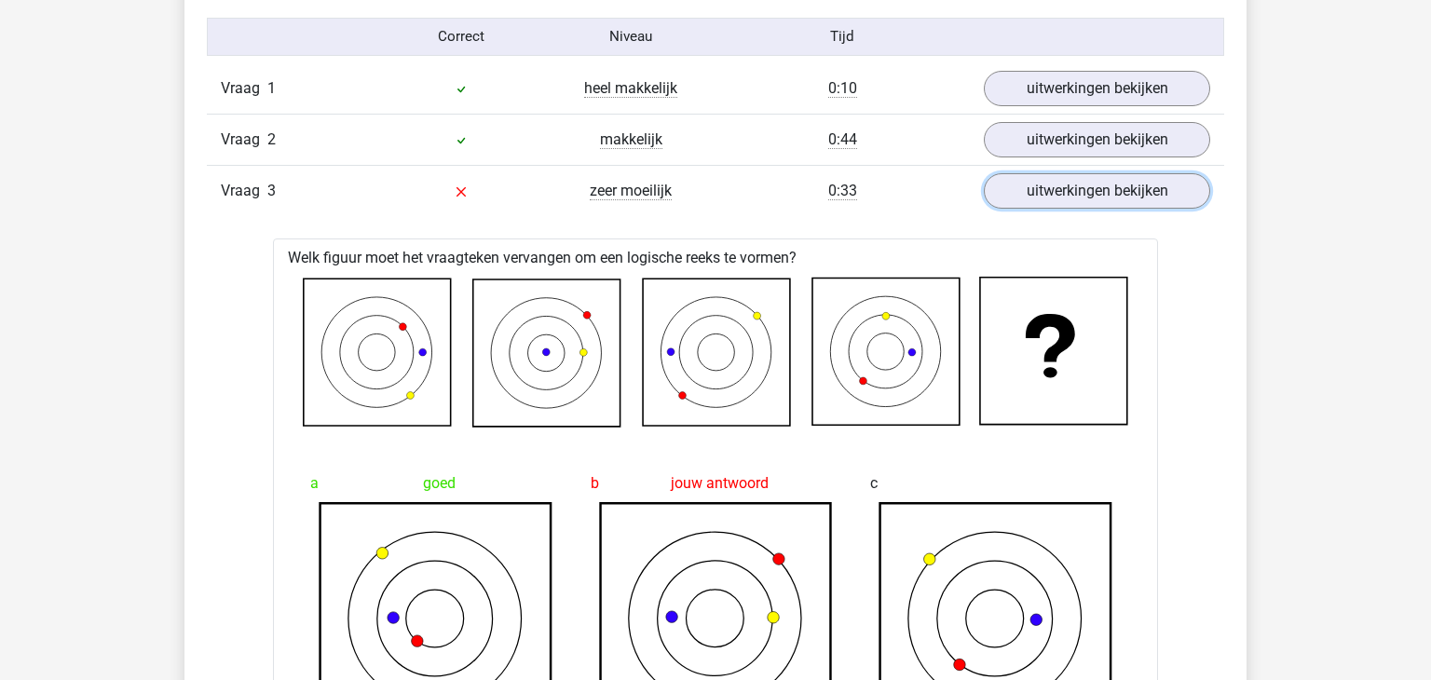
scroll to position [1483, 0]
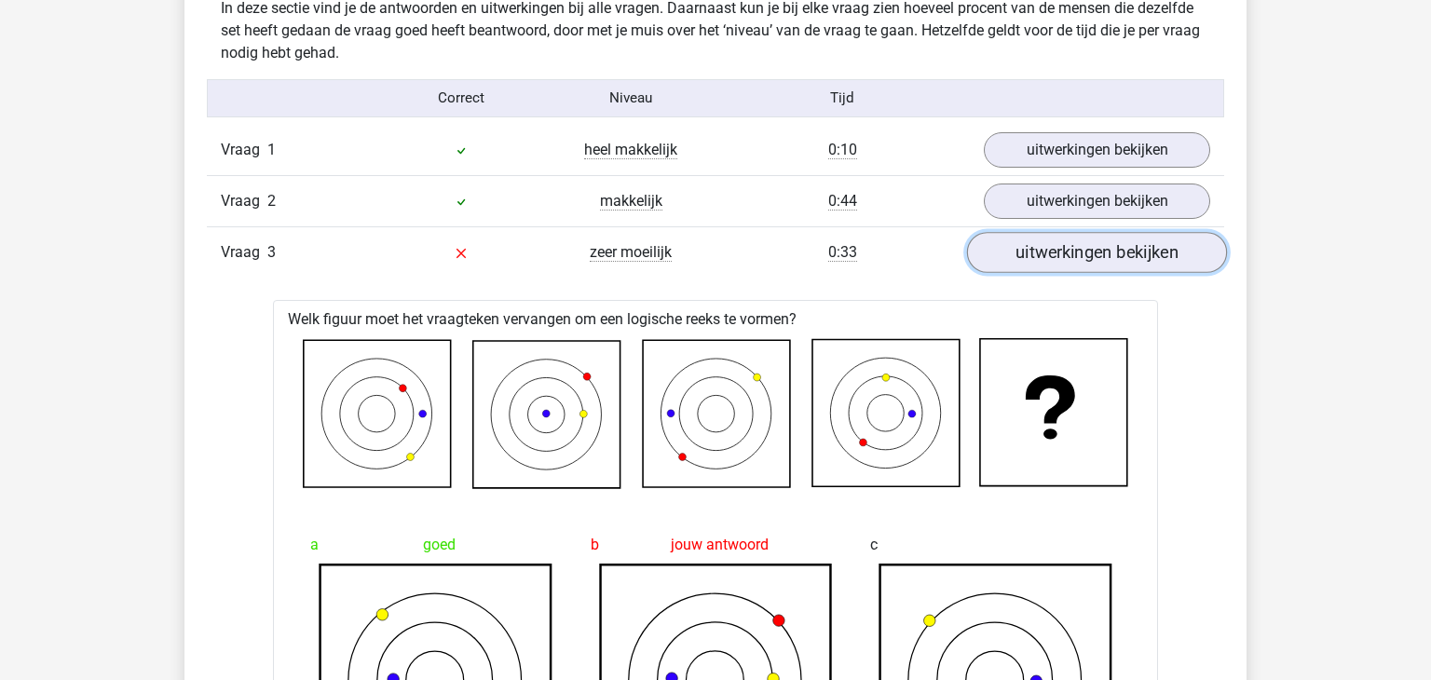
click at [1129, 248] on link "uitwerkingen bekijken" at bounding box center [1097, 252] width 260 height 41
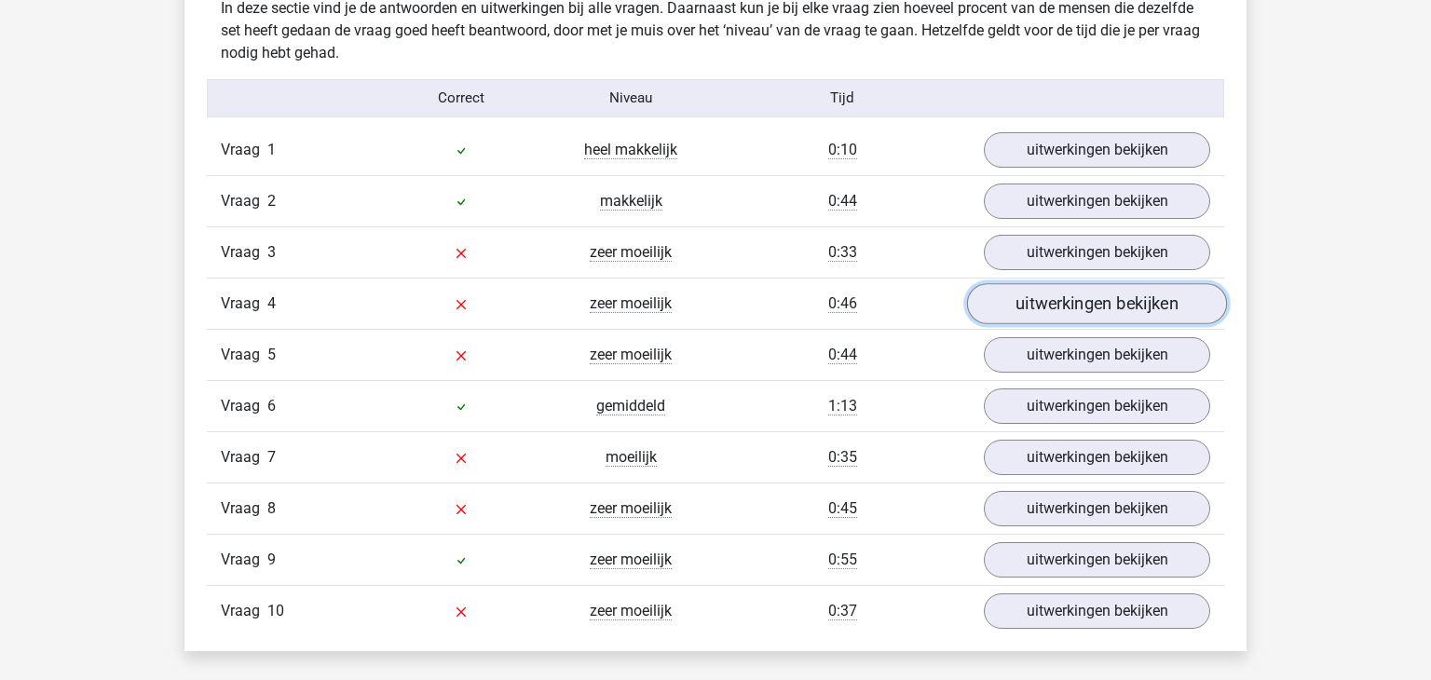
click at [1127, 297] on link "uitwerkingen bekijken" at bounding box center [1097, 303] width 260 height 41
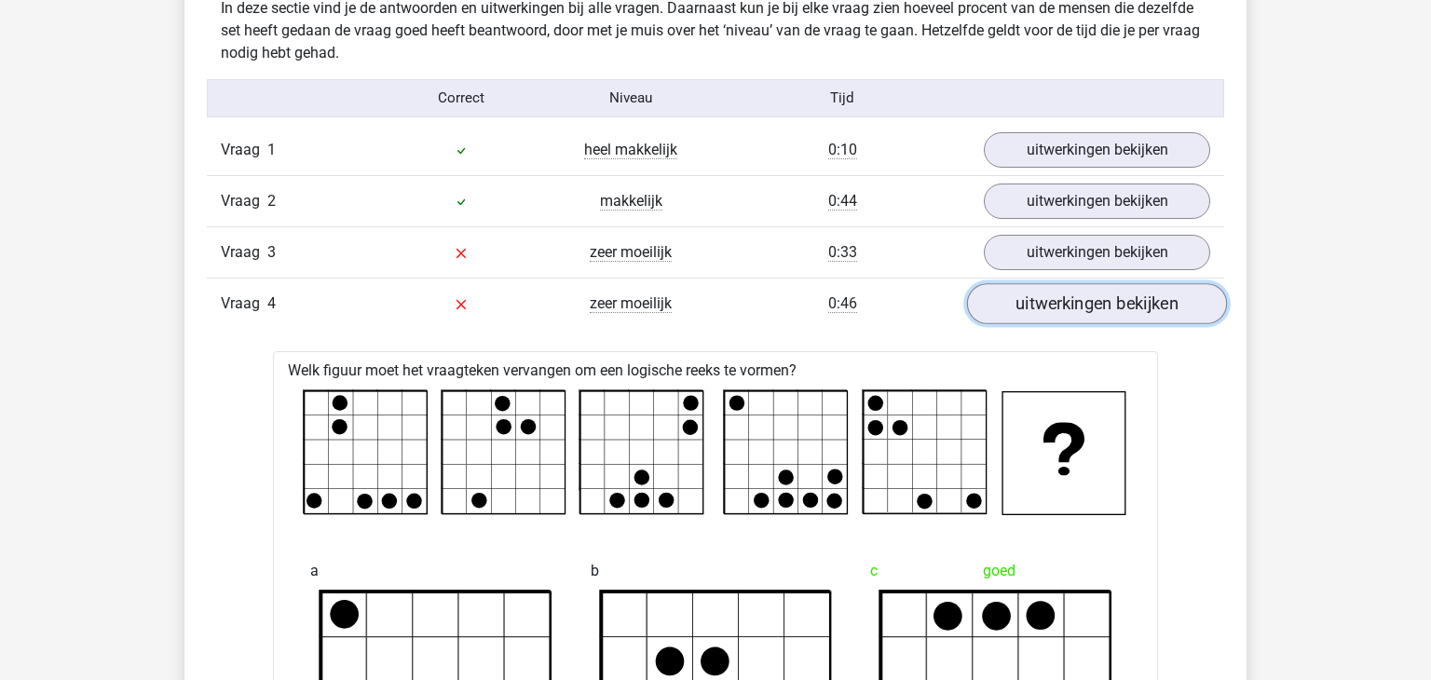
click at [1147, 313] on link "uitwerkingen bekijken" at bounding box center [1097, 303] width 260 height 41
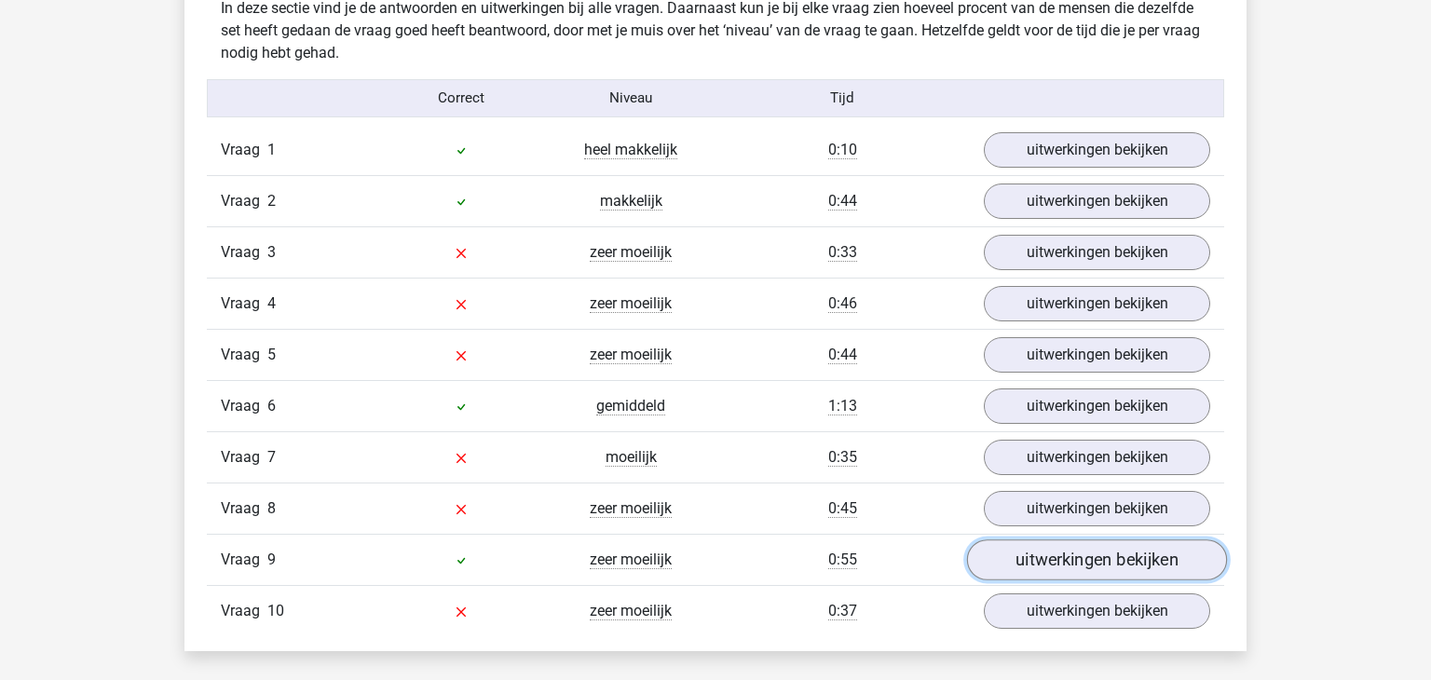
click at [1083, 564] on link "uitwerkingen bekijken" at bounding box center [1097, 559] width 260 height 41
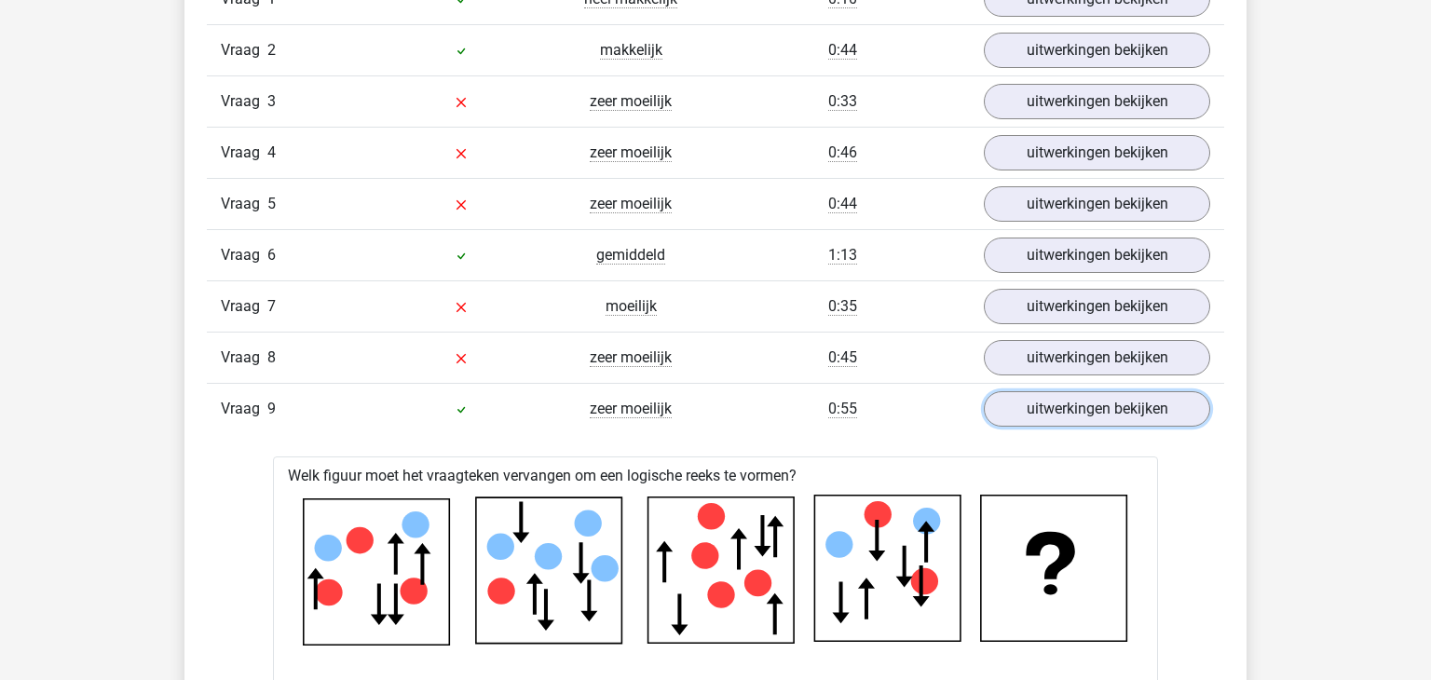
scroll to position [1579, 0]
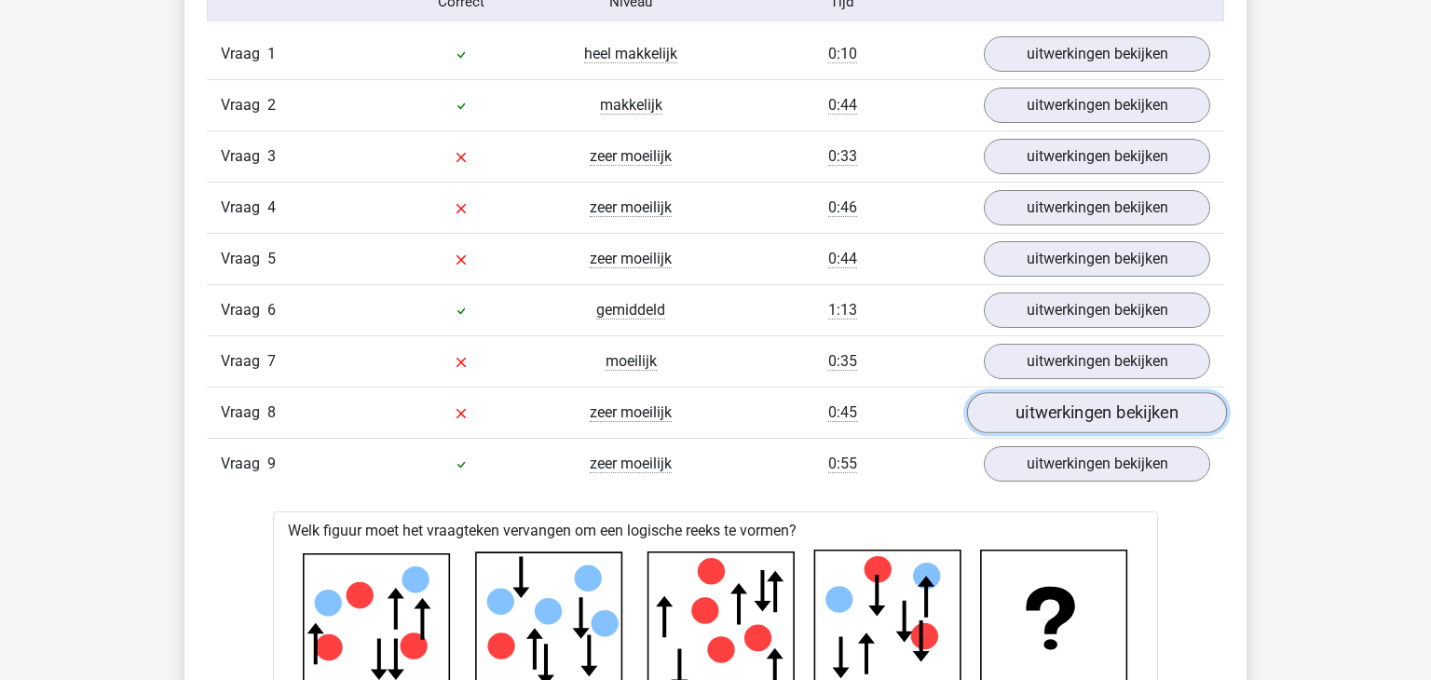
click at [1117, 416] on link "uitwerkingen bekijken" at bounding box center [1097, 412] width 260 height 41
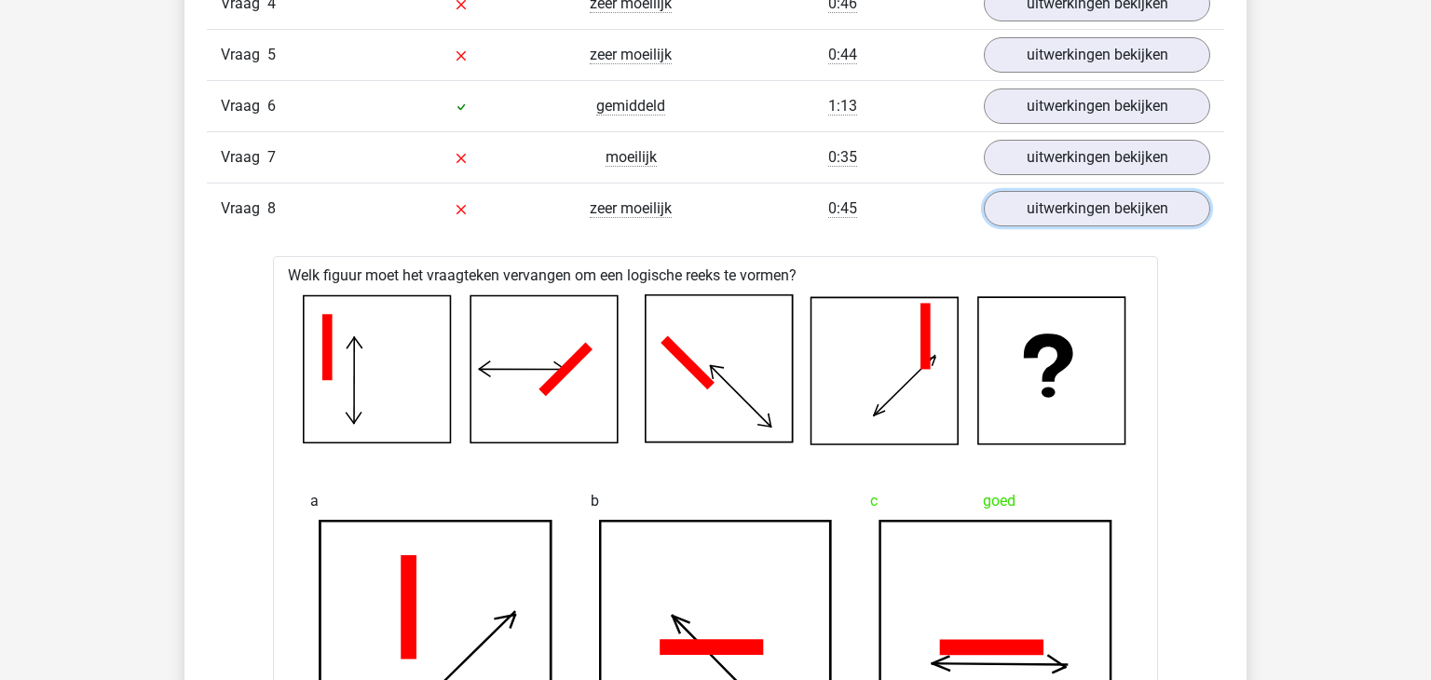
scroll to position [1768, 0]
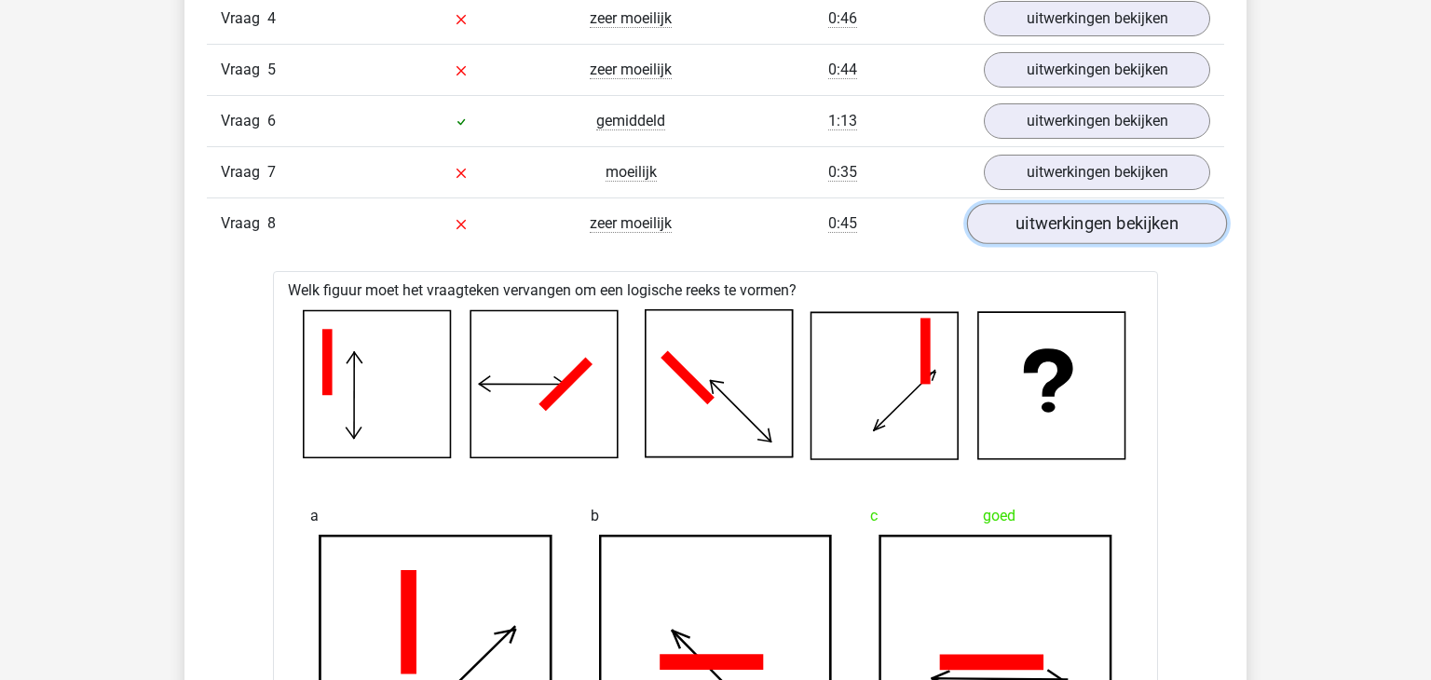
click at [1137, 225] on link "uitwerkingen bekijken" at bounding box center [1097, 223] width 260 height 41
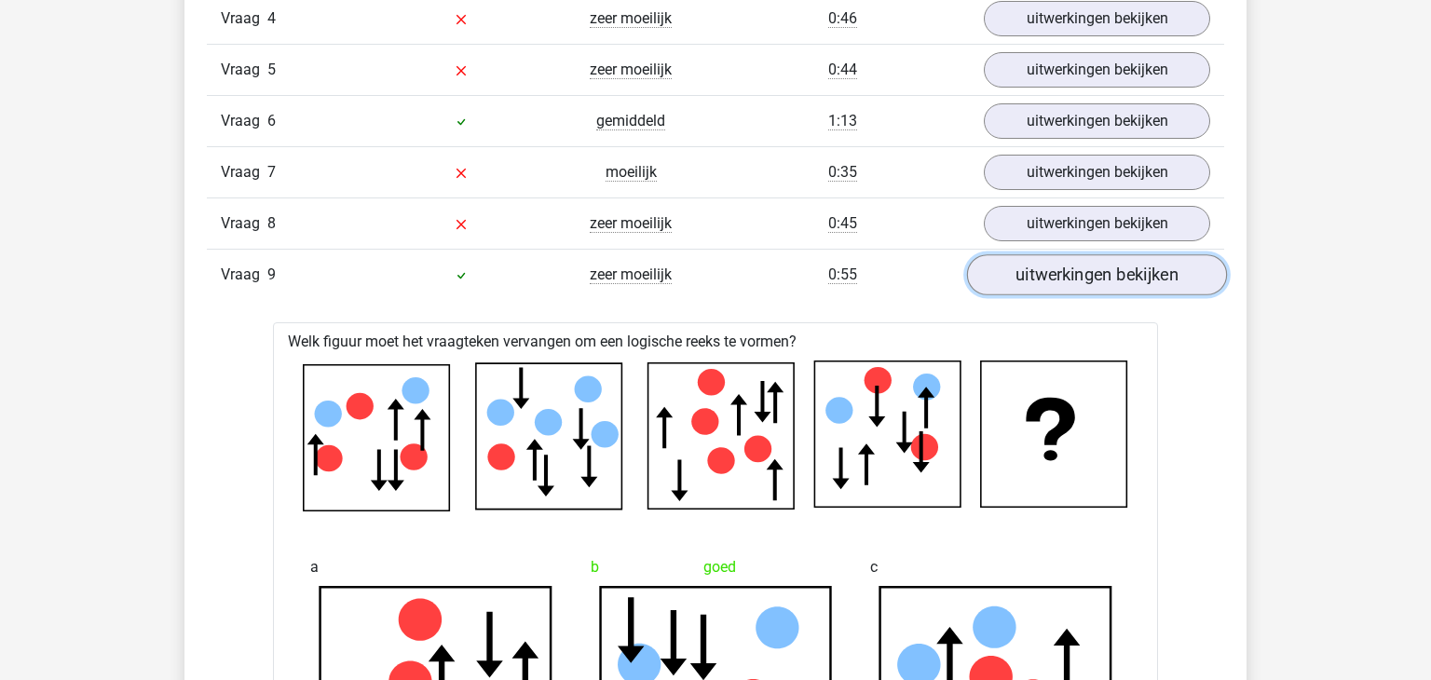
click at [1088, 274] on link "uitwerkingen bekijken" at bounding box center [1097, 274] width 260 height 41
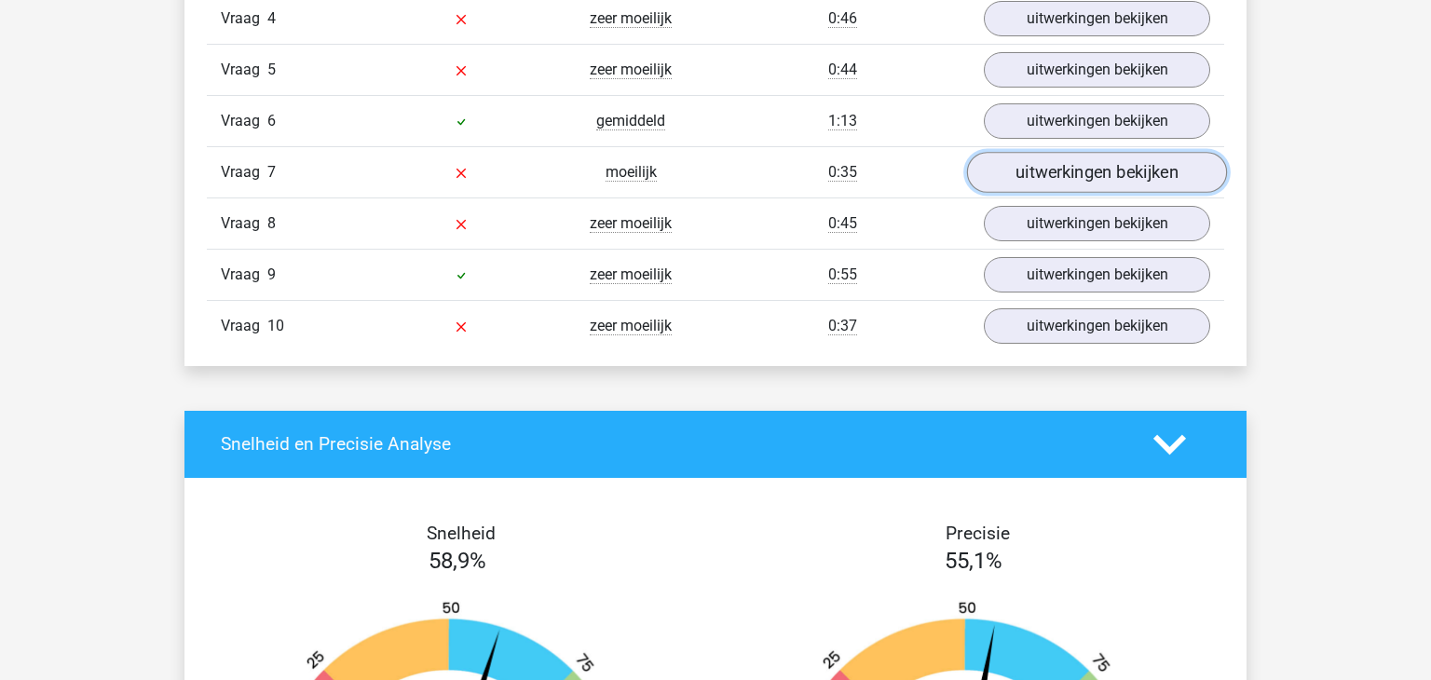
click at [1104, 171] on link "uitwerkingen bekijken" at bounding box center [1097, 172] width 260 height 41
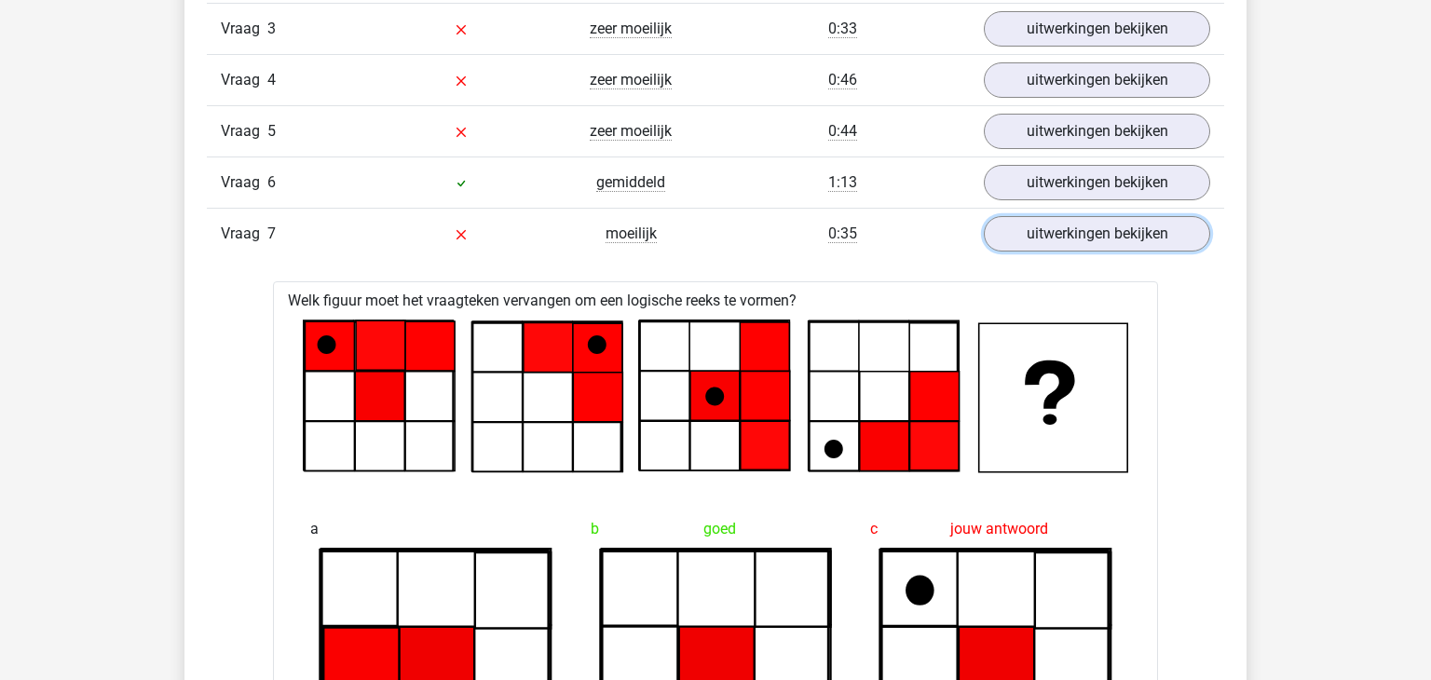
scroll to position [1714, 0]
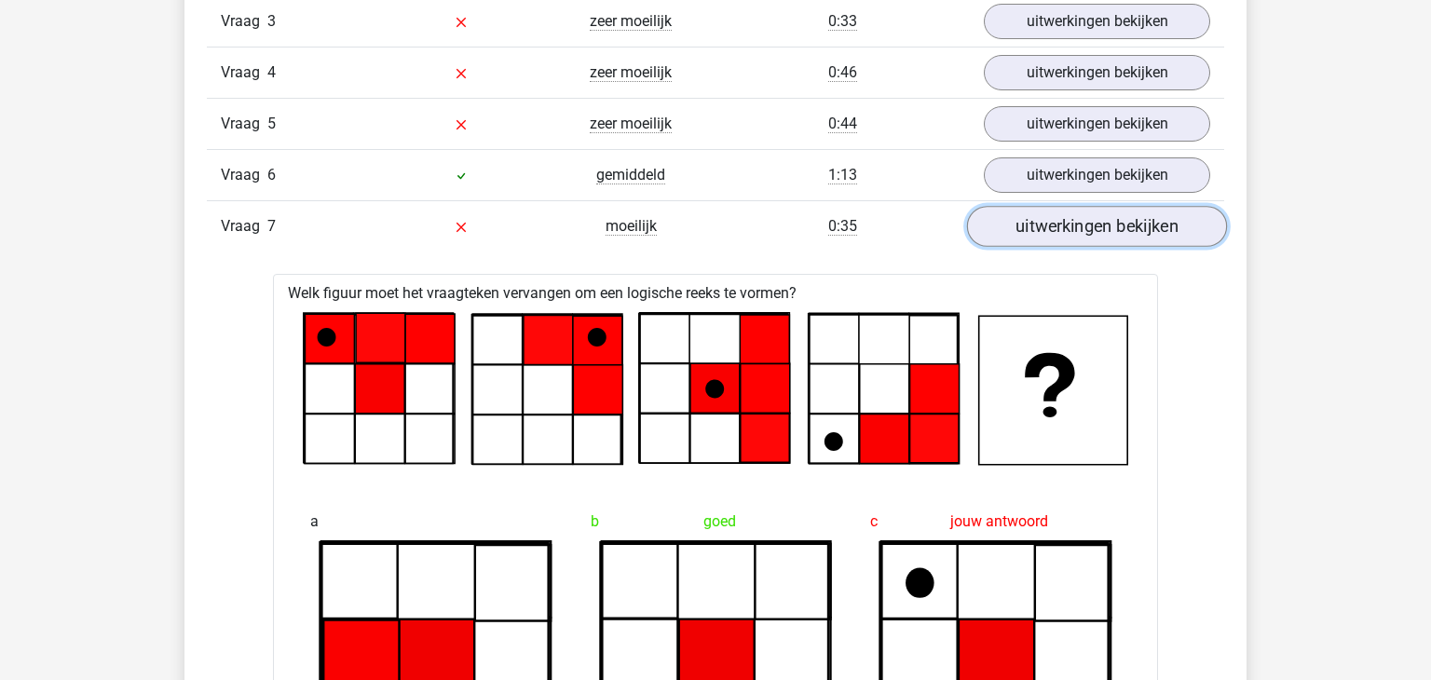
click at [1116, 216] on link "uitwerkingen bekijken" at bounding box center [1097, 226] width 260 height 41
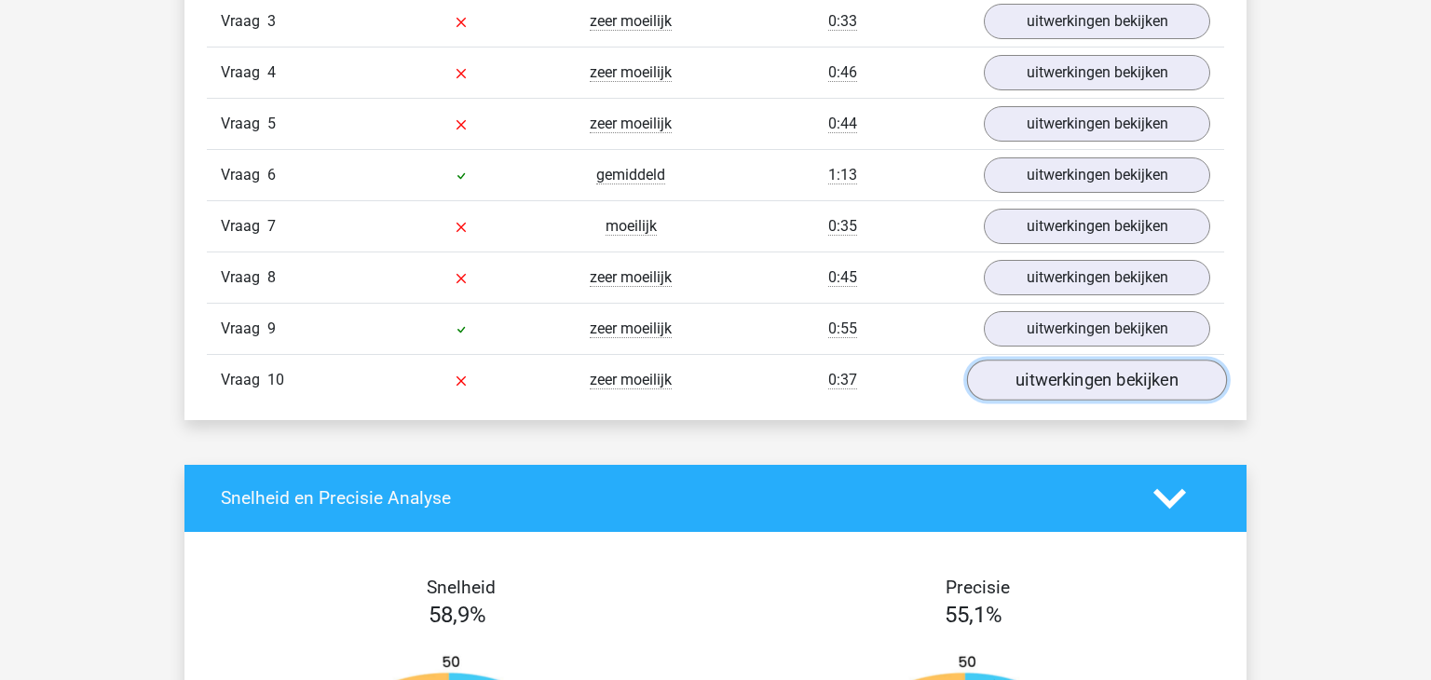
click at [1111, 373] on link "uitwerkingen bekijken" at bounding box center [1097, 380] width 260 height 41
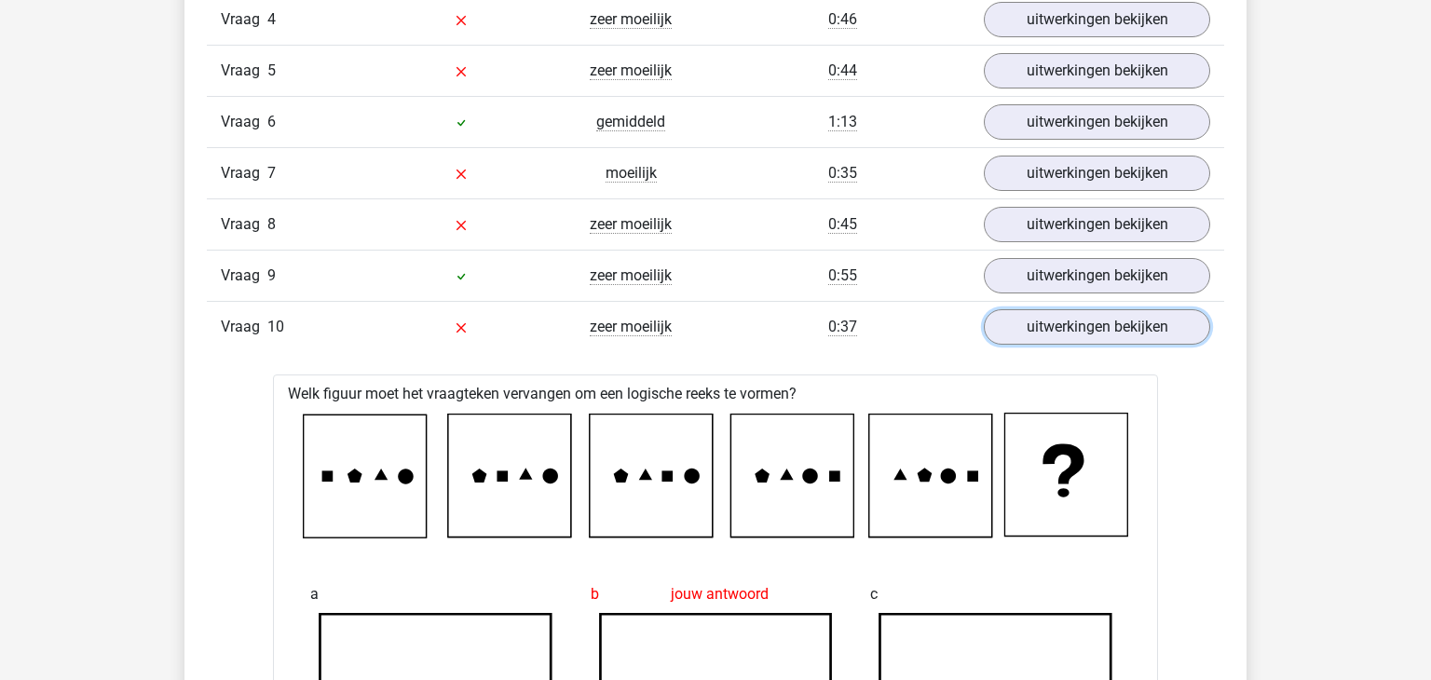
scroll to position [1779, 0]
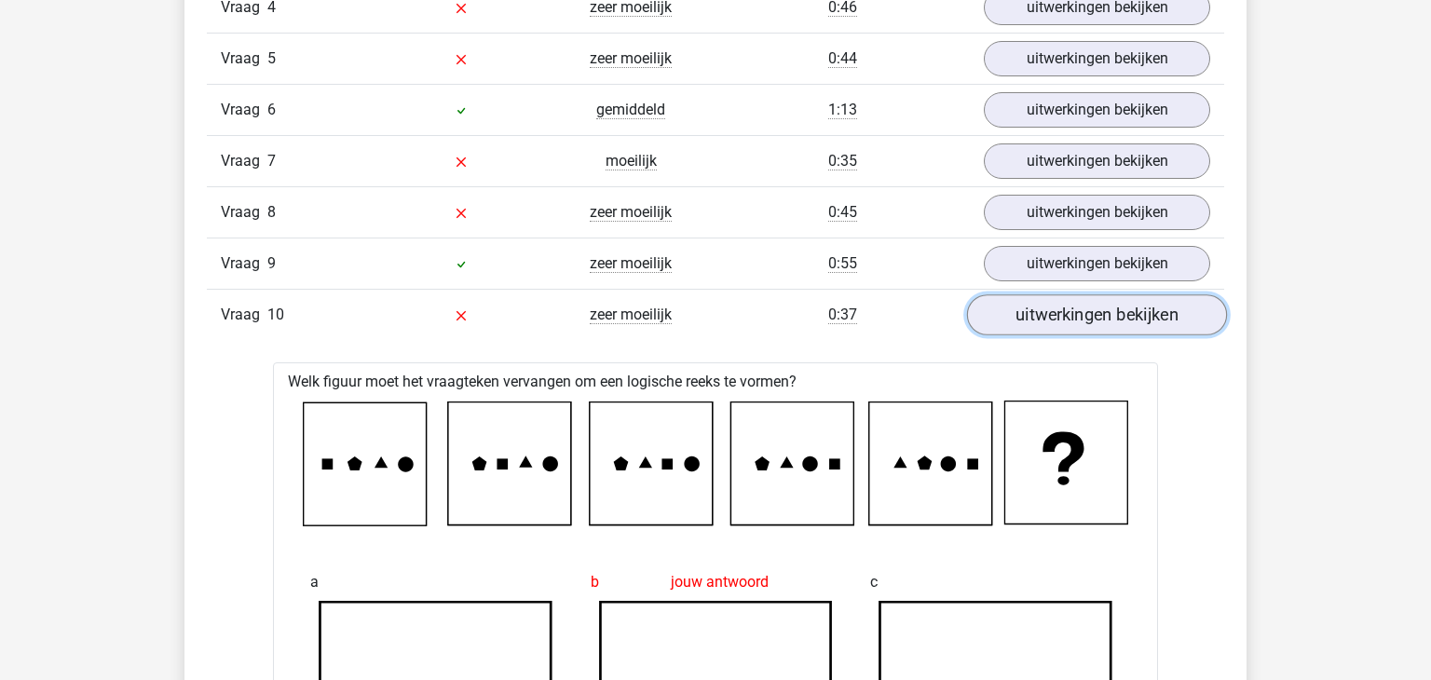
click at [1142, 320] on link "uitwerkingen bekijken" at bounding box center [1097, 314] width 260 height 41
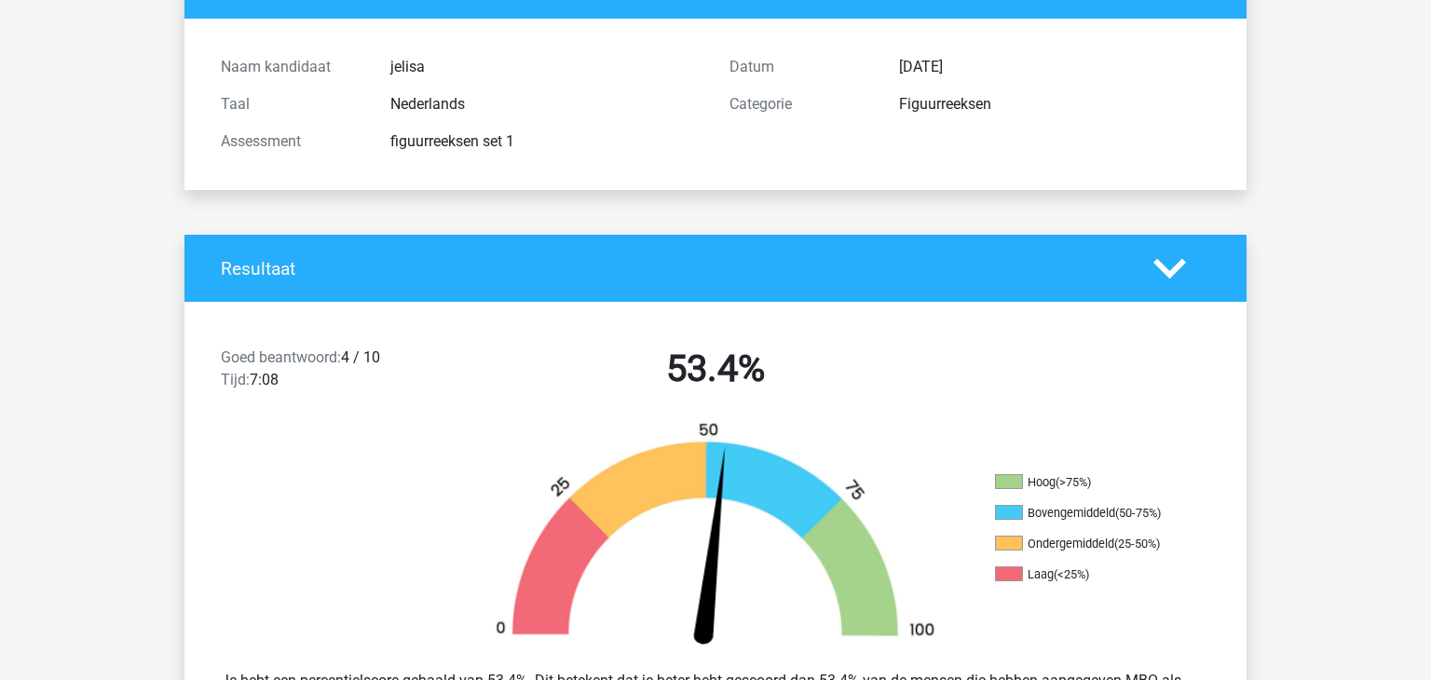
scroll to position [0, 0]
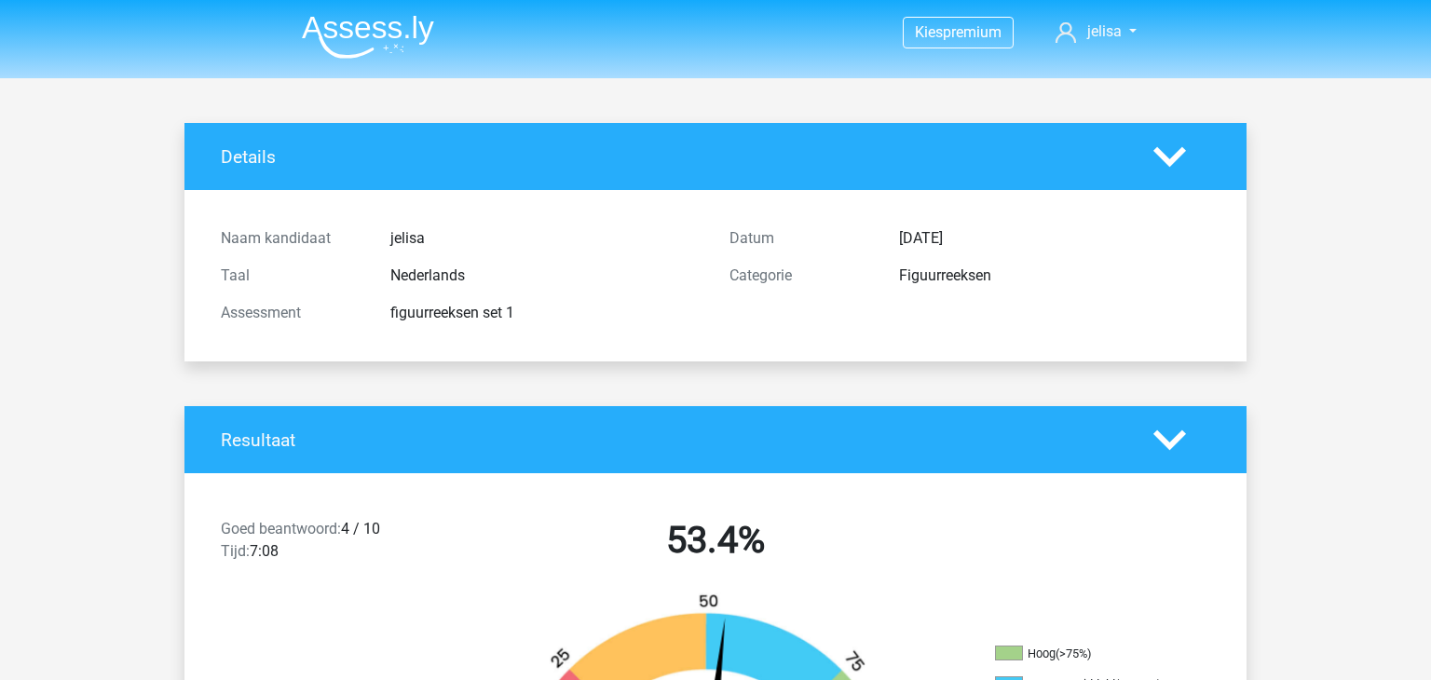
click at [384, 49] on img at bounding box center [368, 37] width 132 height 44
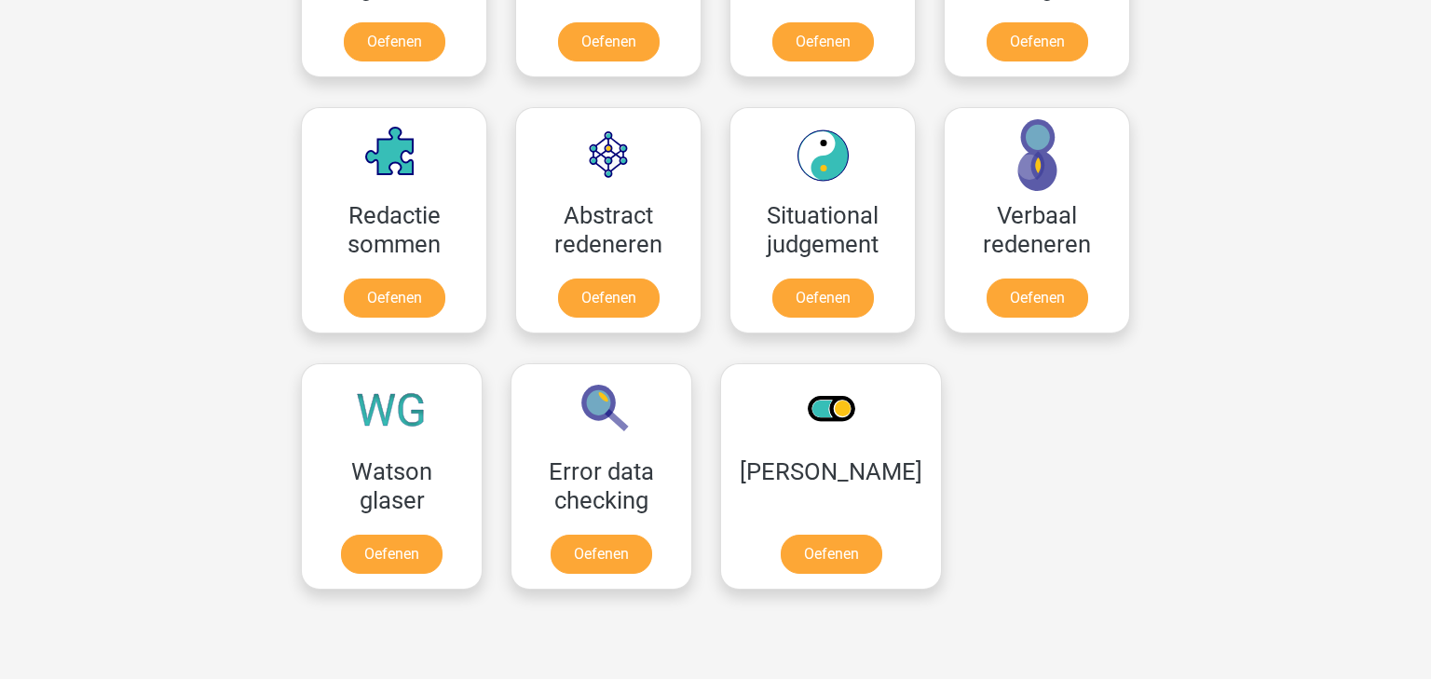
scroll to position [1350, 0]
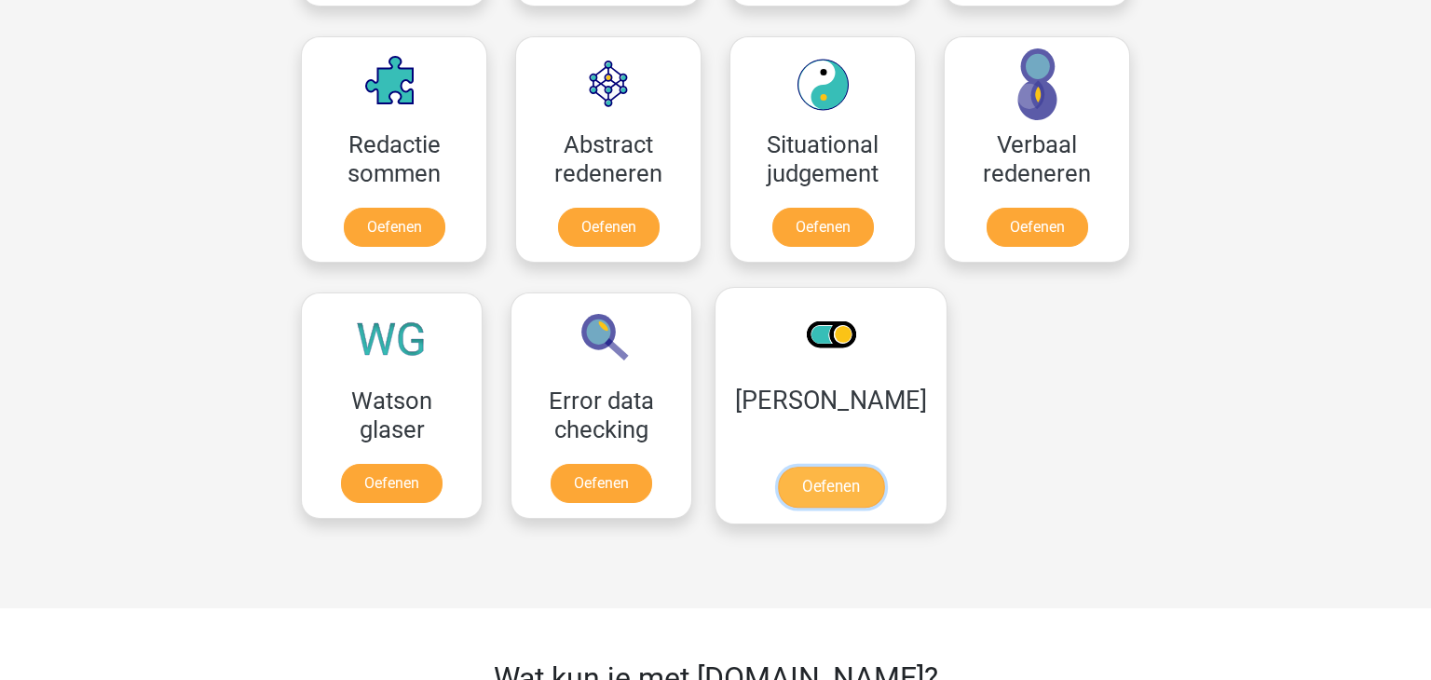
click at [799, 486] on link "Oefenen" at bounding box center [831, 487] width 106 height 41
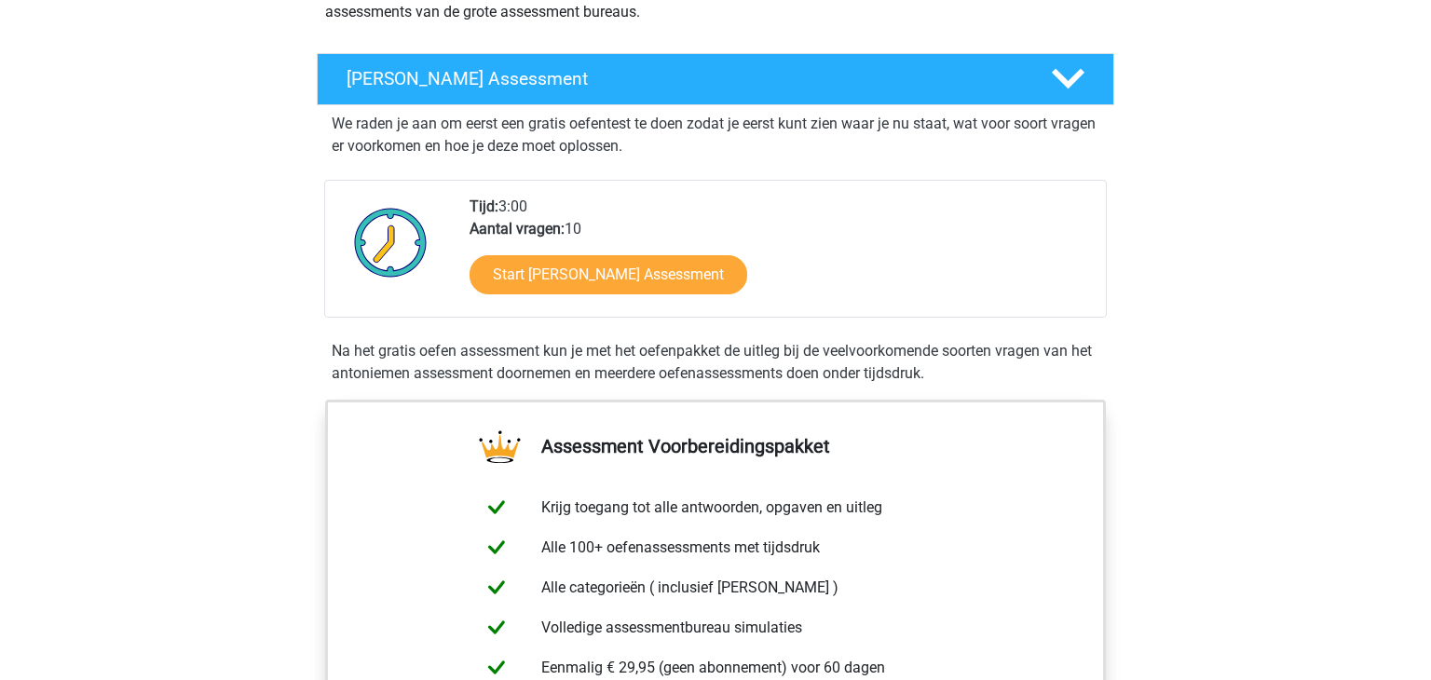
scroll to position [343, 0]
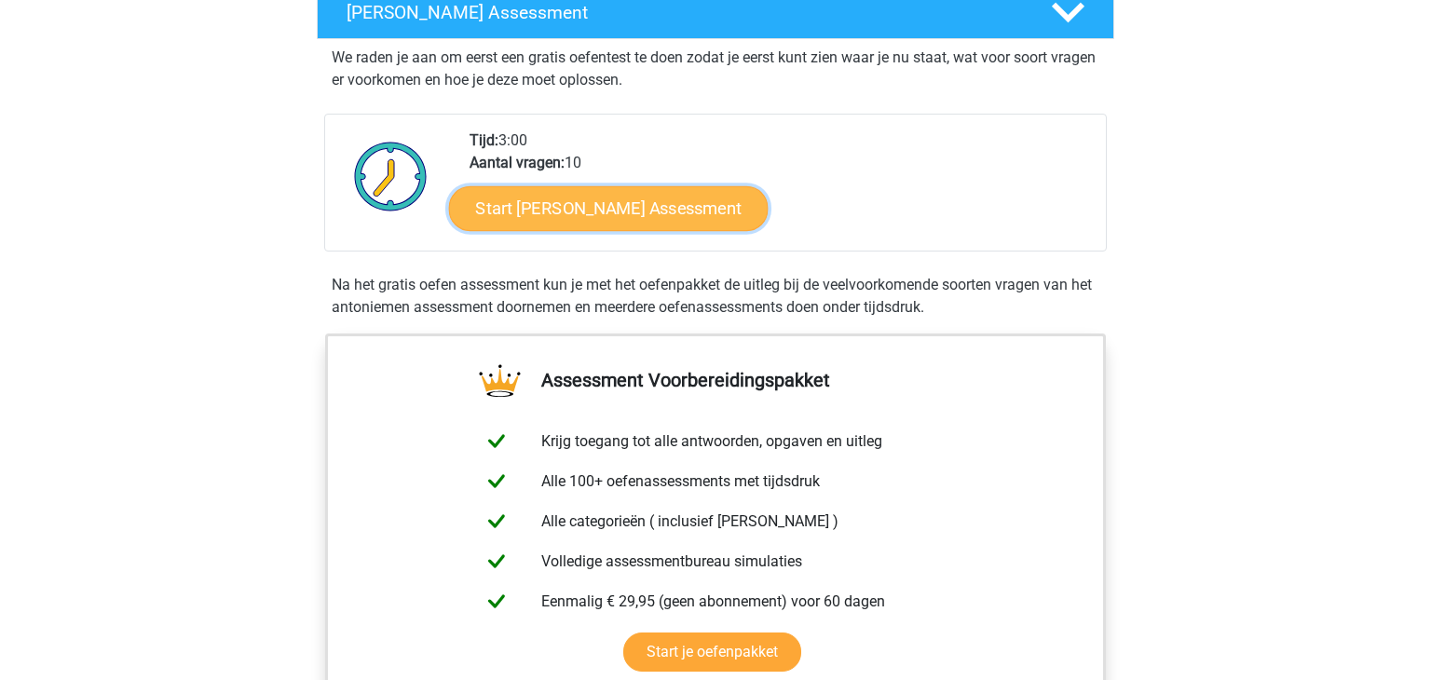
click at [661, 215] on link "Start Antoniemen Gratis Oefen Assessment" at bounding box center [609, 207] width 320 height 45
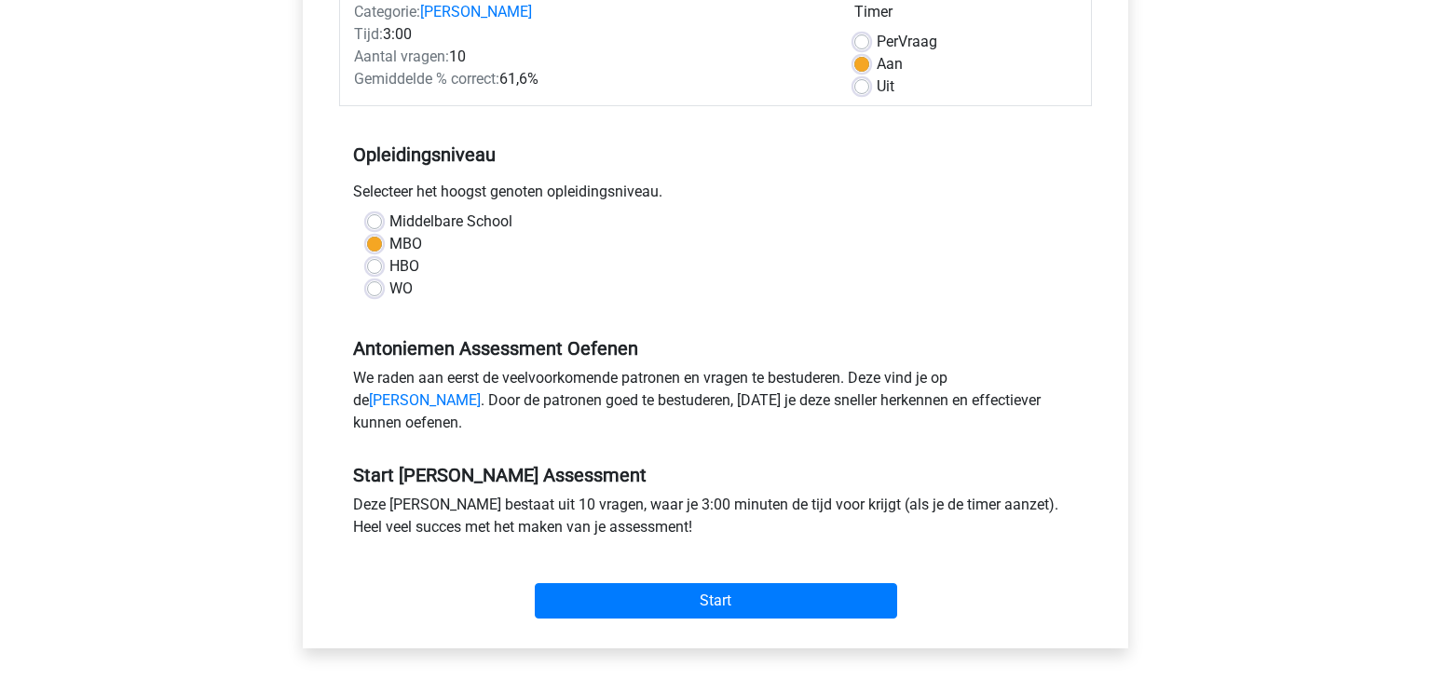
scroll to position [290, 0]
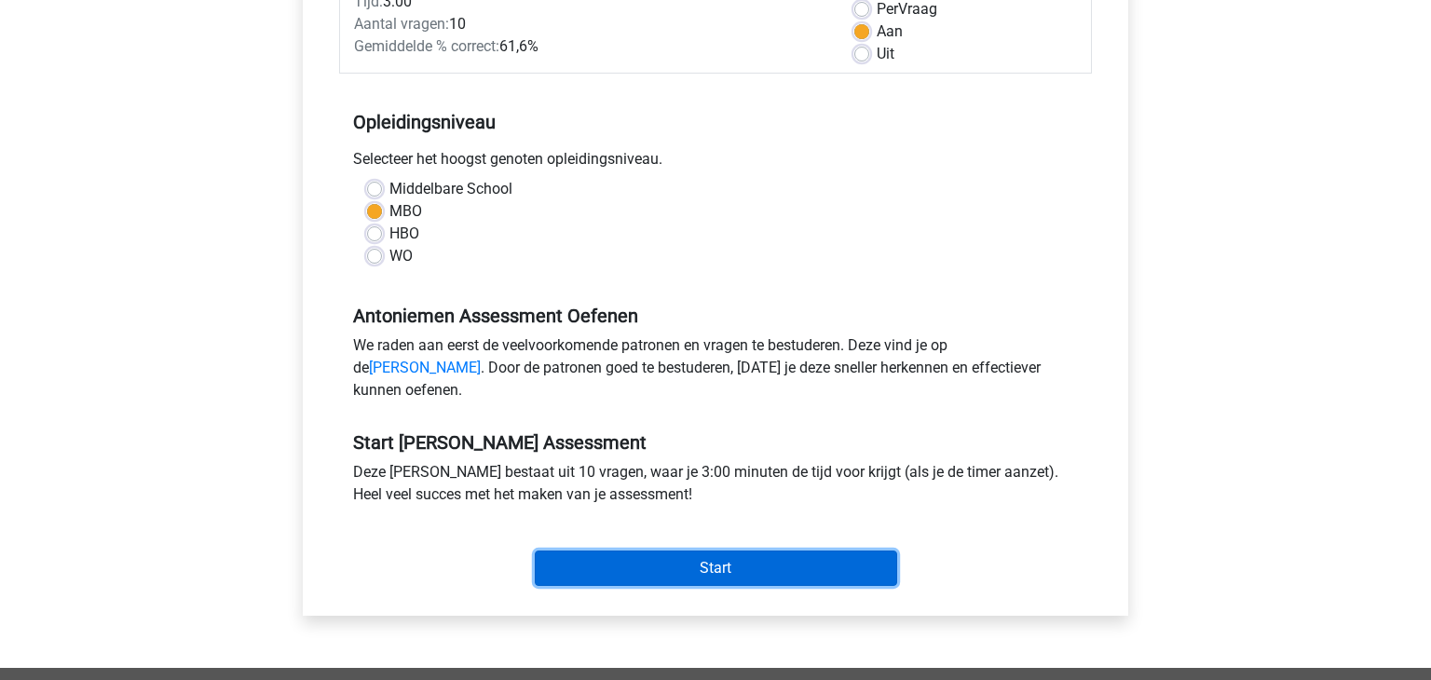
click at [759, 582] on input "Start" at bounding box center [716, 568] width 362 height 35
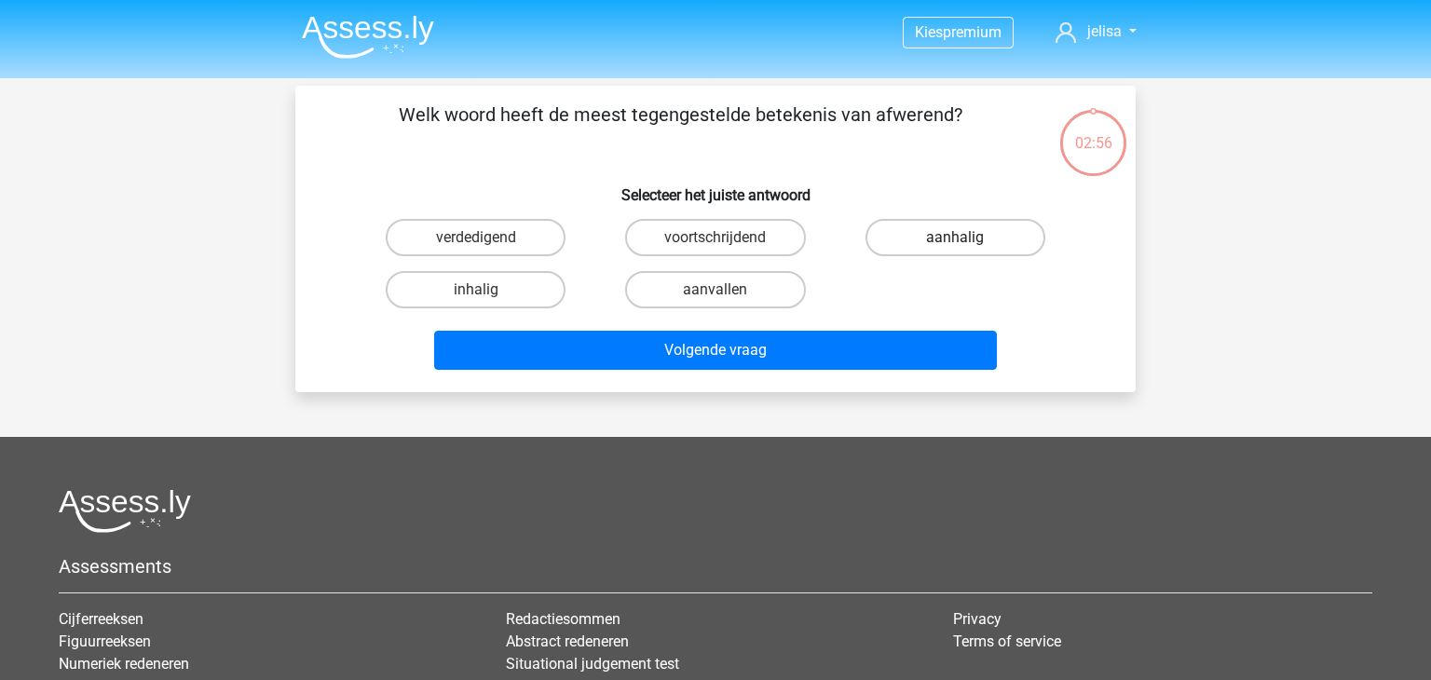
click at [940, 241] on label "aanhalig" at bounding box center [955, 237] width 180 height 37
click at [955, 241] on input "aanhalig" at bounding box center [961, 244] width 12 height 12
radio input "true"
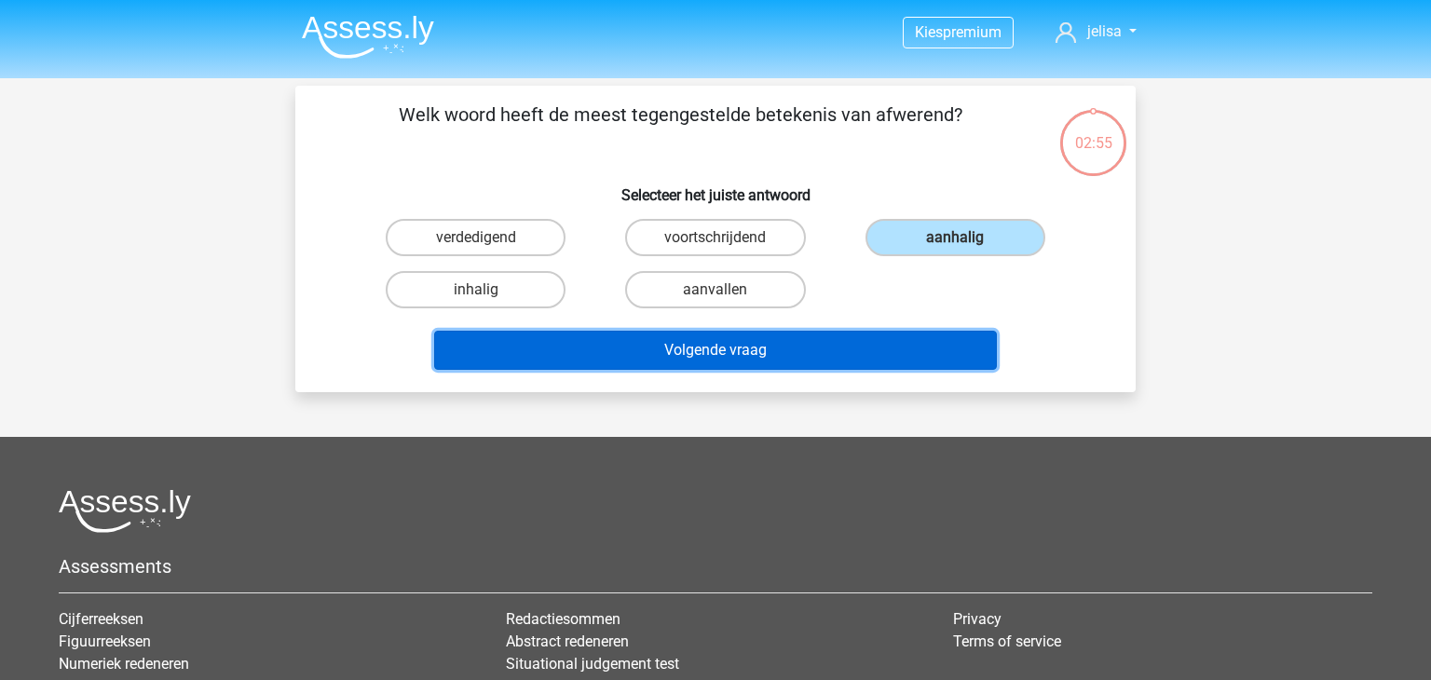
click at [789, 344] on button "Volgende vraag" at bounding box center [716, 350] width 564 height 39
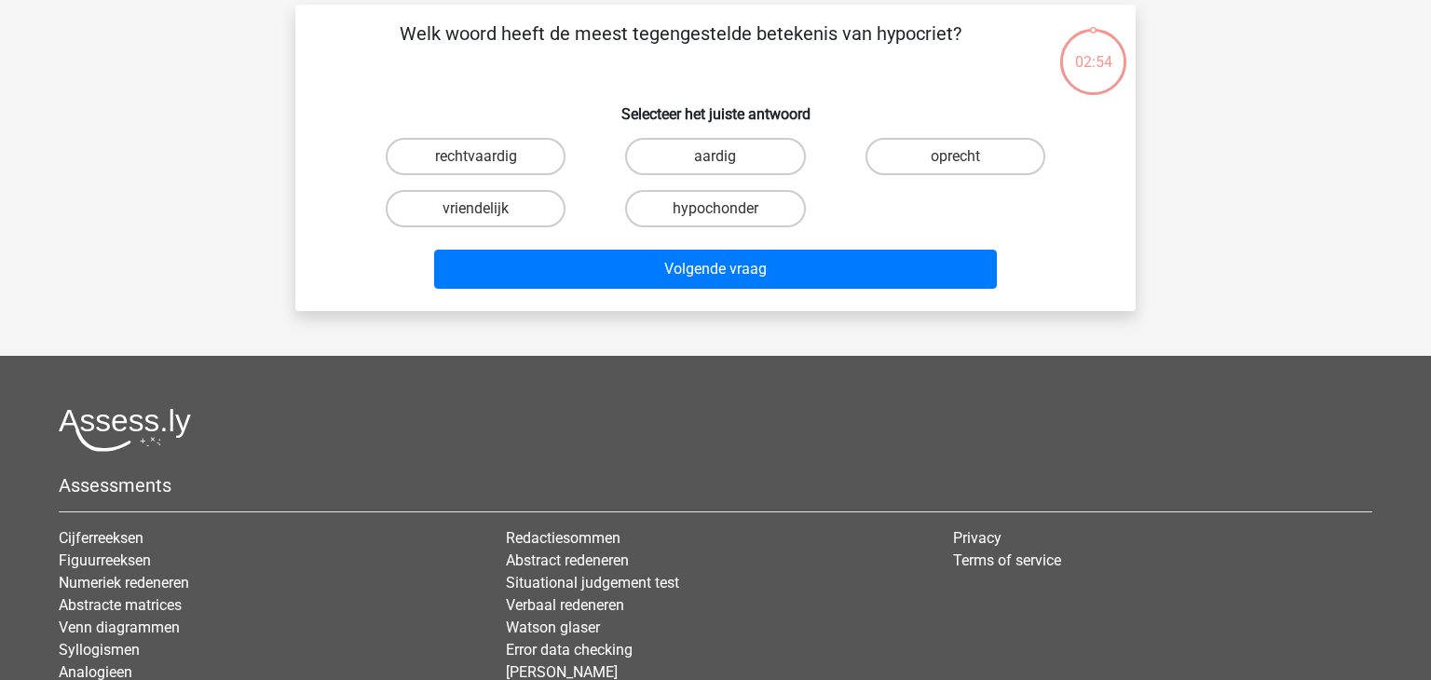
scroll to position [86, 0]
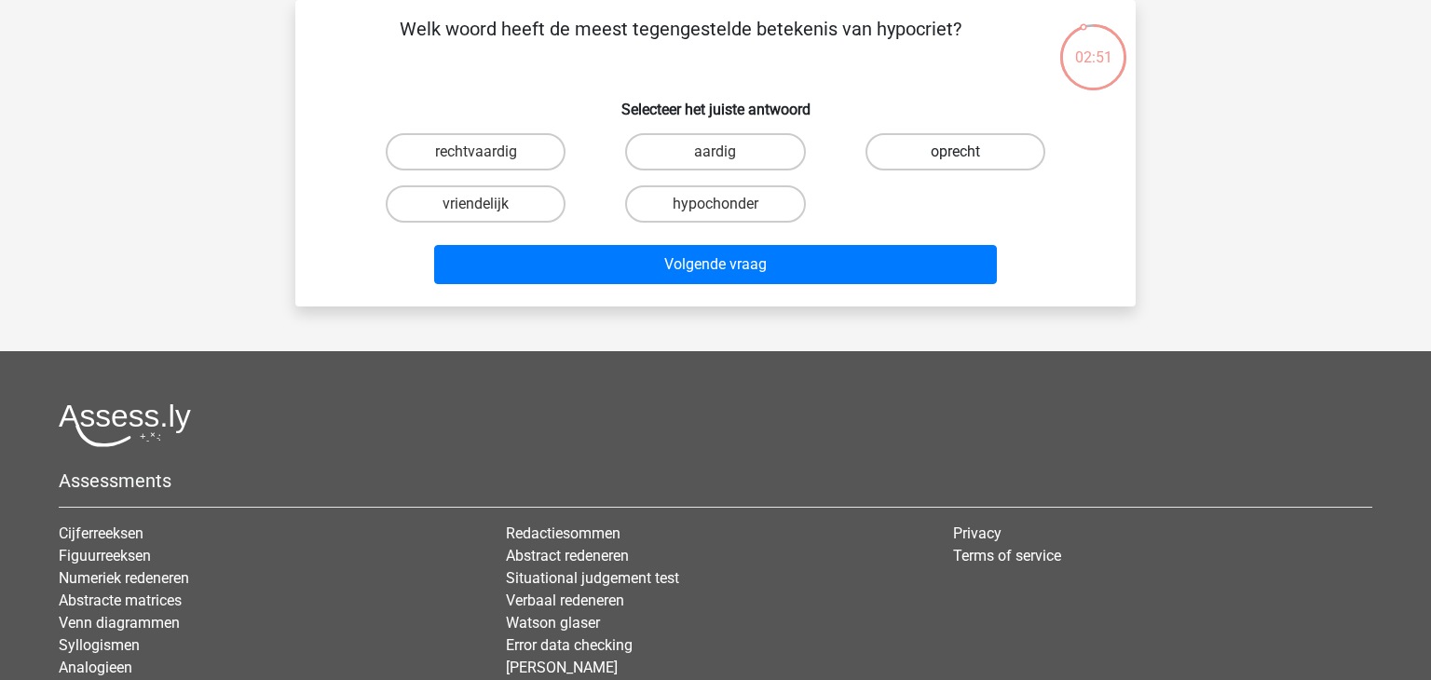
click at [948, 152] on label "oprecht" at bounding box center [955, 151] width 180 height 37
click at [955, 152] on input "oprecht" at bounding box center [961, 158] width 12 height 12
radio input "true"
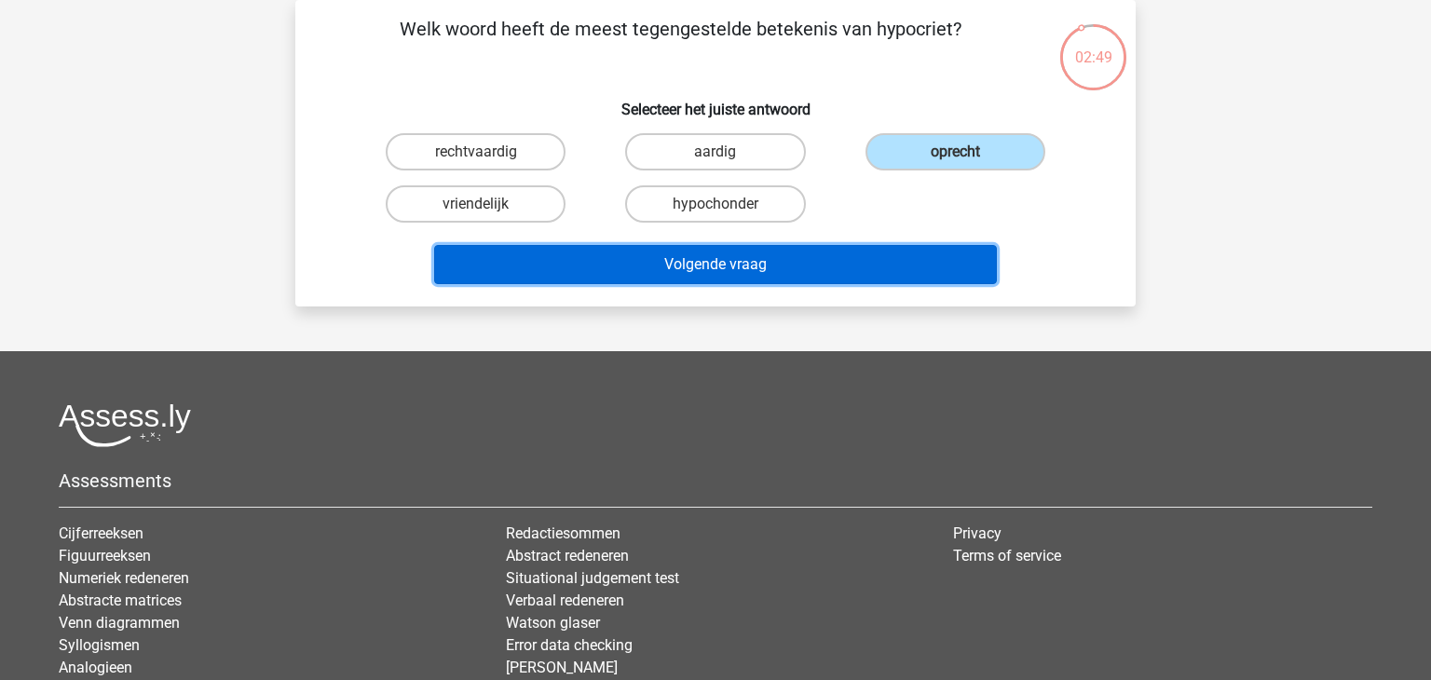
click at [839, 271] on button "Volgende vraag" at bounding box center [716, 264] width 564 height 39
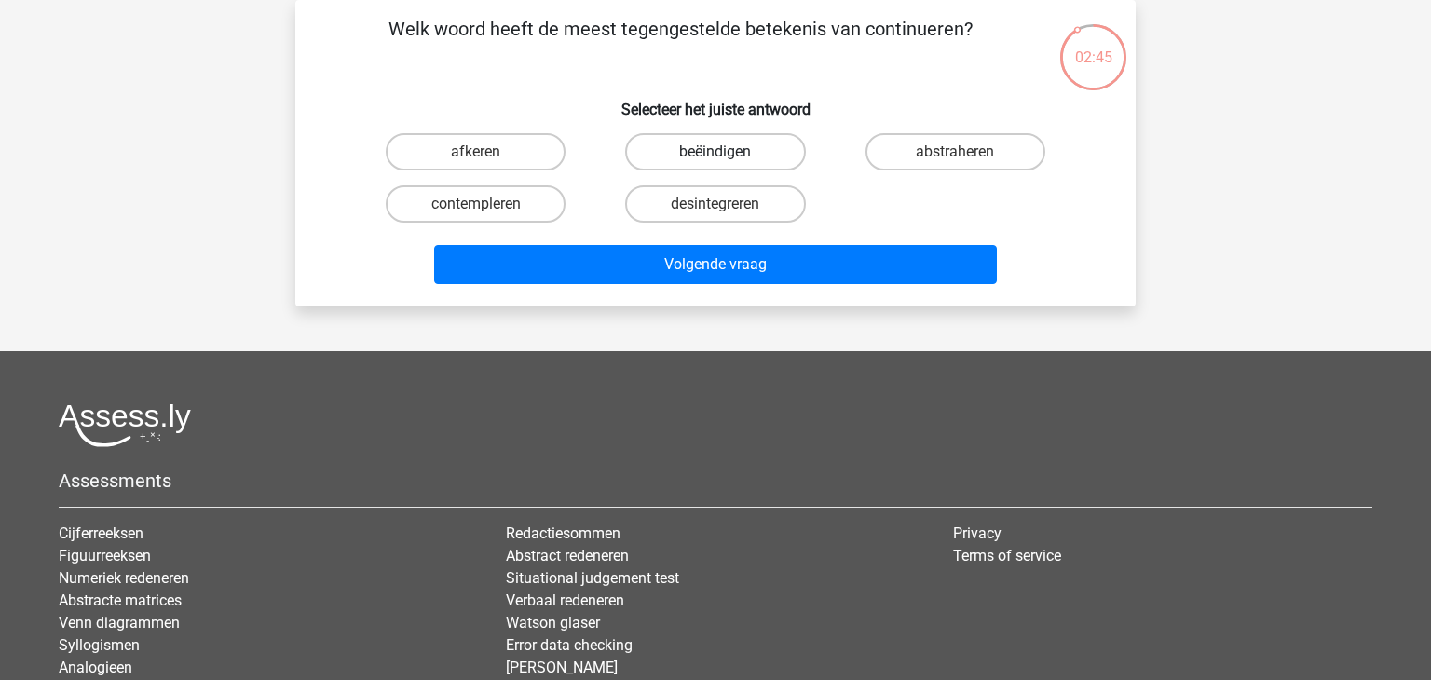
click at [731, 144] on label "beëindigen" at bounding box center [715, 151] width 180 height 37
click at [728, 152] on input "beëindigen" at bounding box center [721, 158] width 12 height 12
radio input "true"
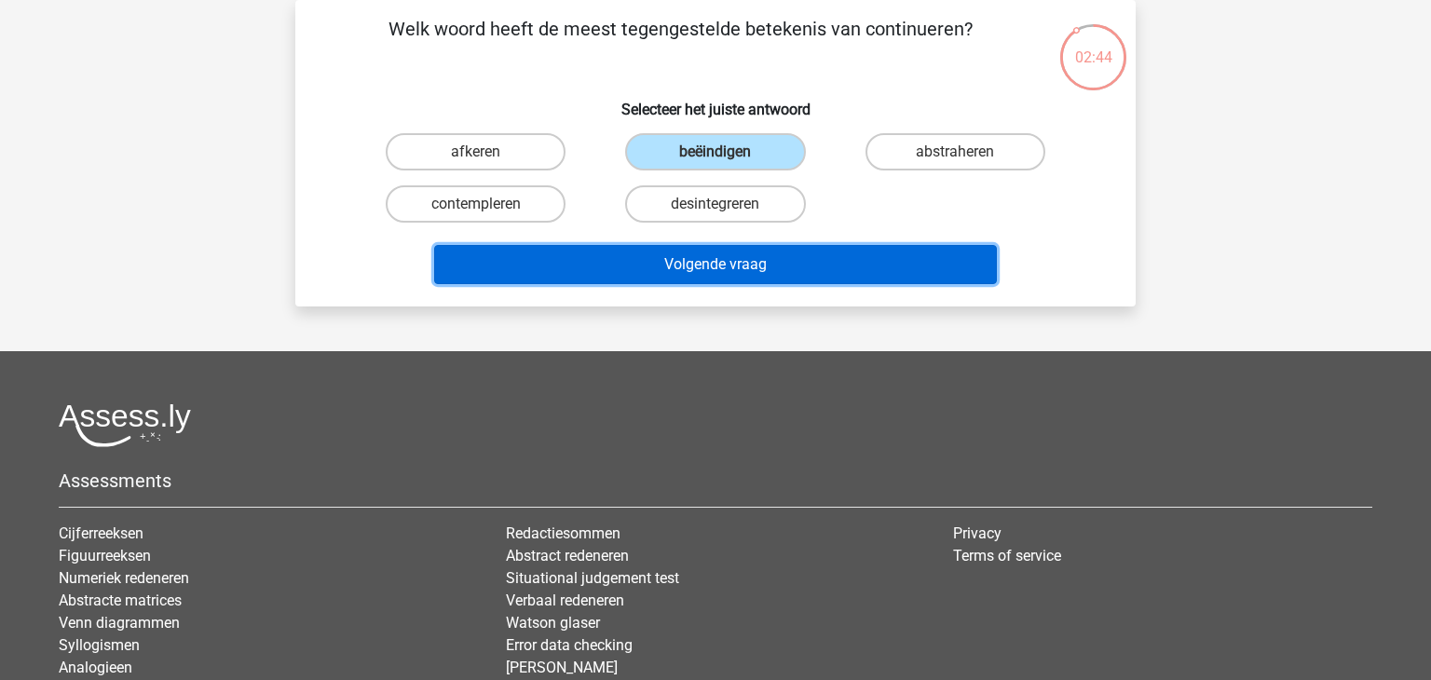
click at [767, 268] on button "Volgende vraag" at bounding box center [716, 264] width 564 height 39
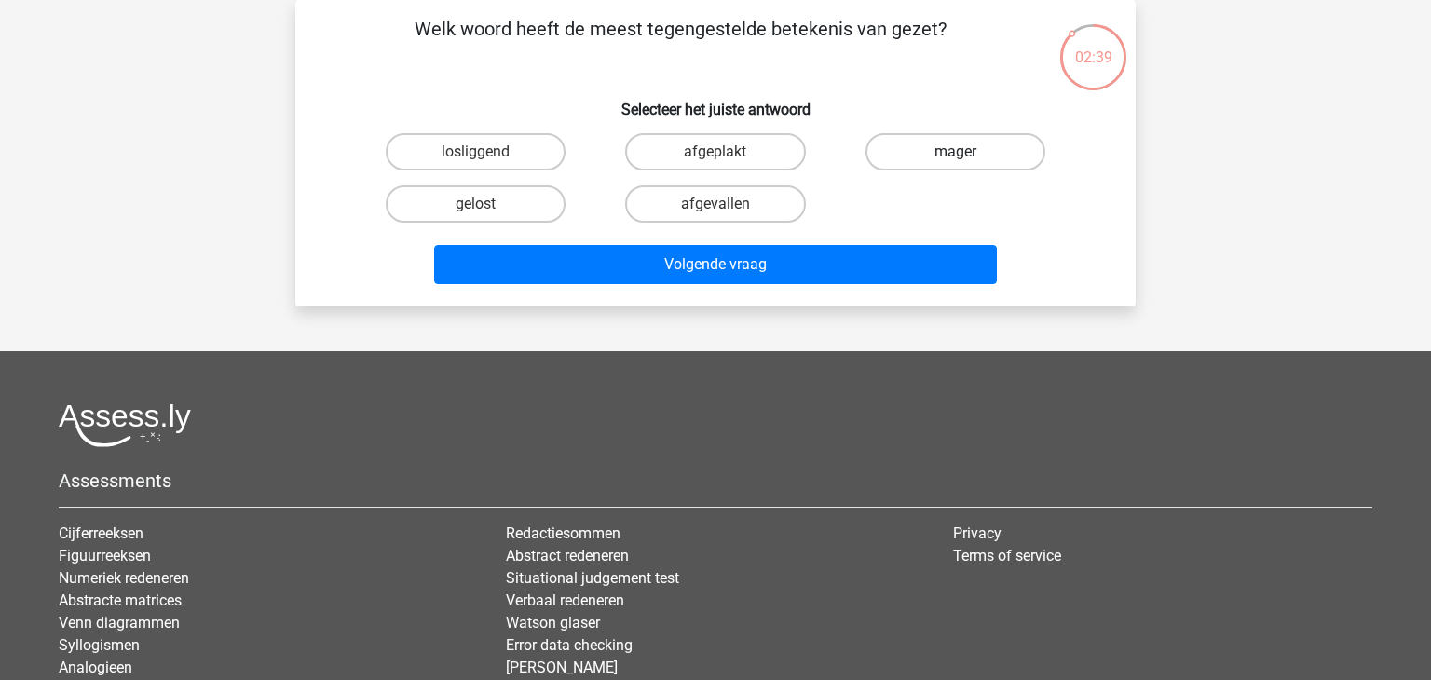
click at [1008, 159] on label "mager" at bounding box center [955, 151] width 180 height 37
click at [967, 159] on input "mager" at bounding box center [961, 158] width 12 height 12
radio input "true"
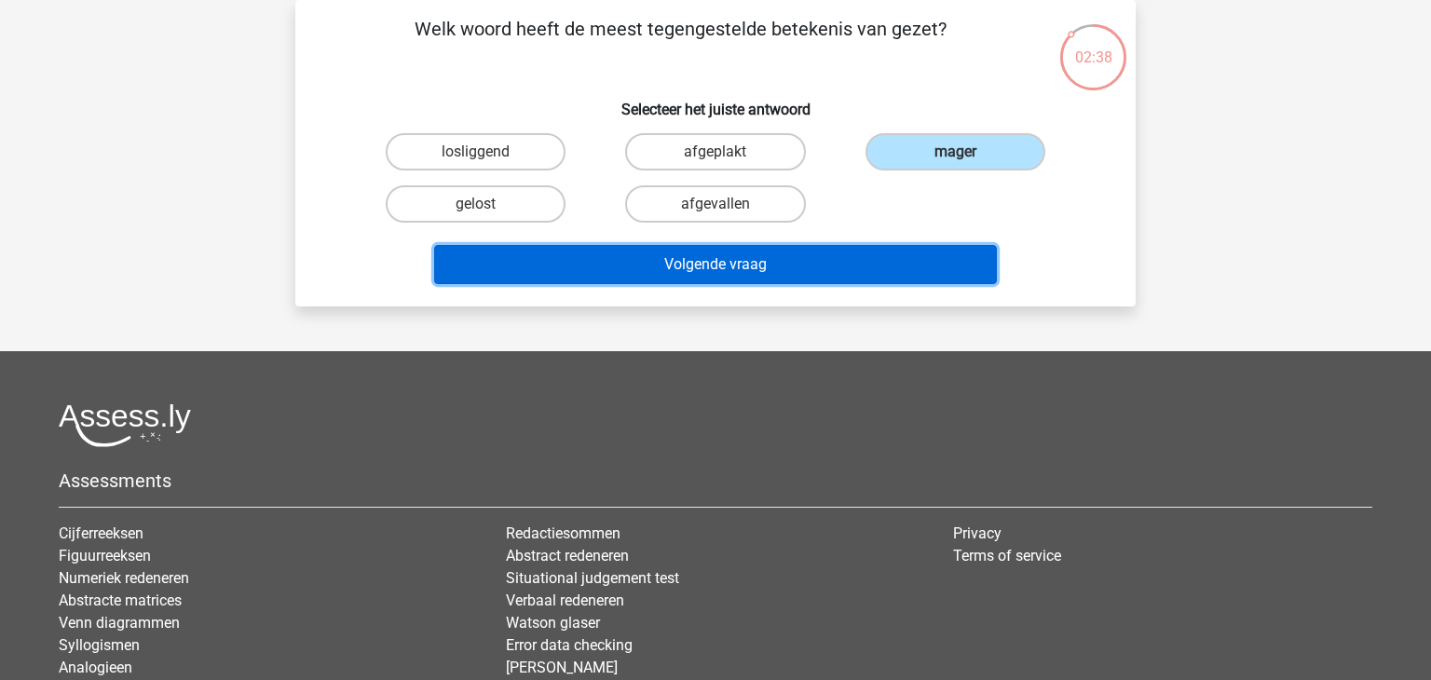
click at [811, 267] on button "Volgende vraag" at bounding box center [716, 264] width 564 height 39
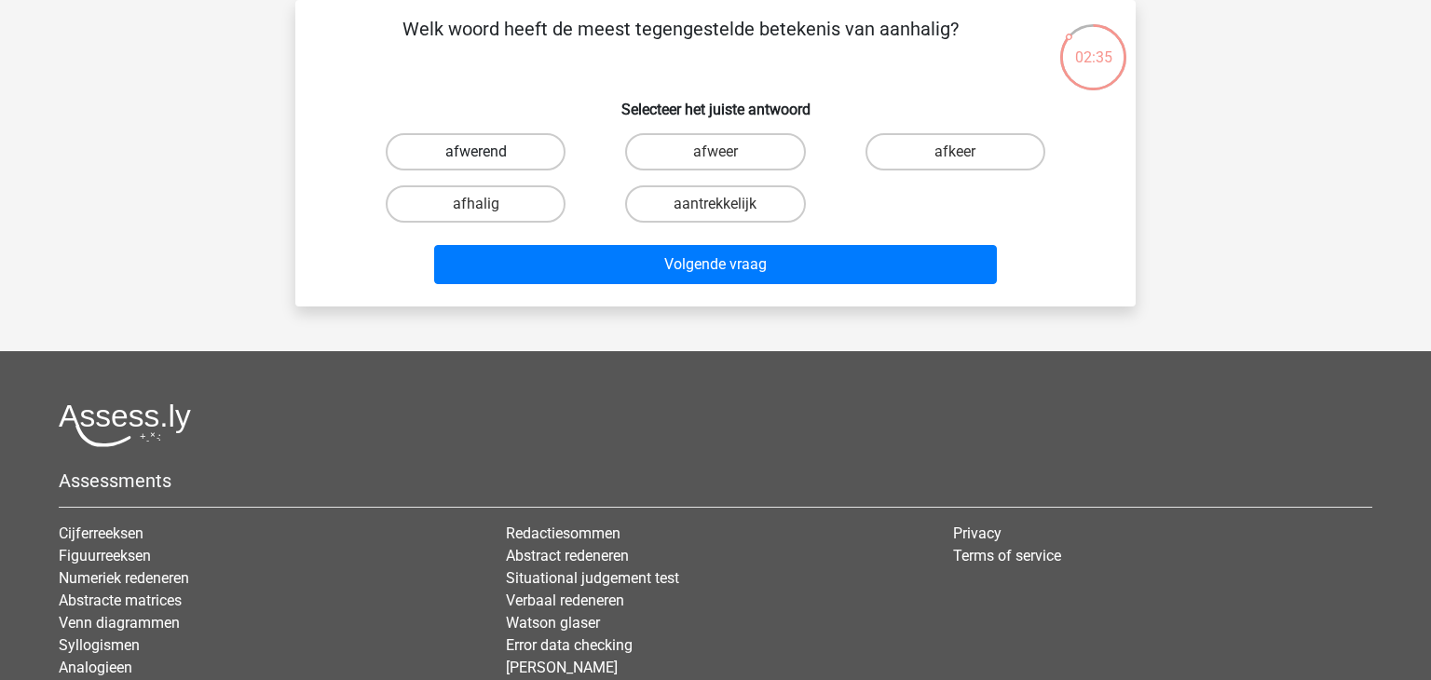
click at [514, 150] on label "afwerend" at bounding box center [476, 151] width 180 height 37
click at [488, 152] on input "afwerend" at bounding box center [482, 158] width 12 height 12
radio input "true"
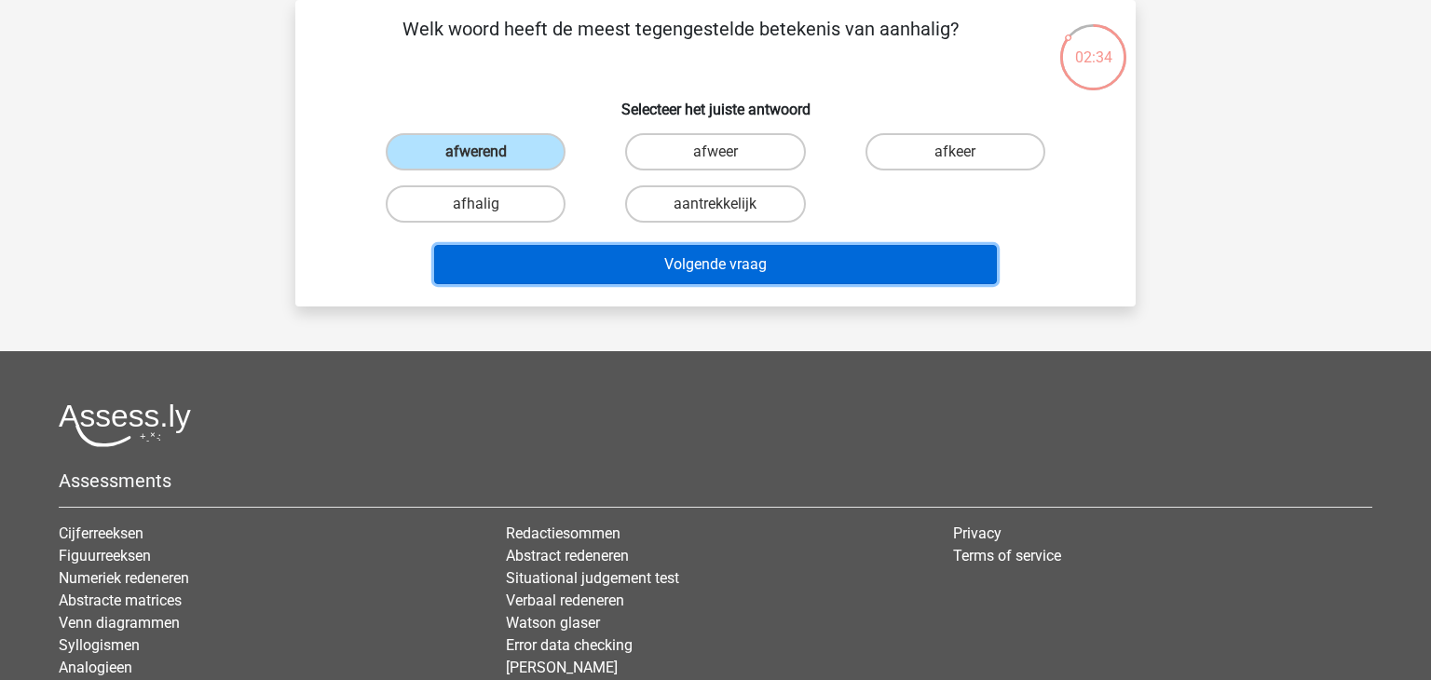
click at [758, 267] on button "Volgende vraag" at bounding box center [716, 264] width 564 height 39
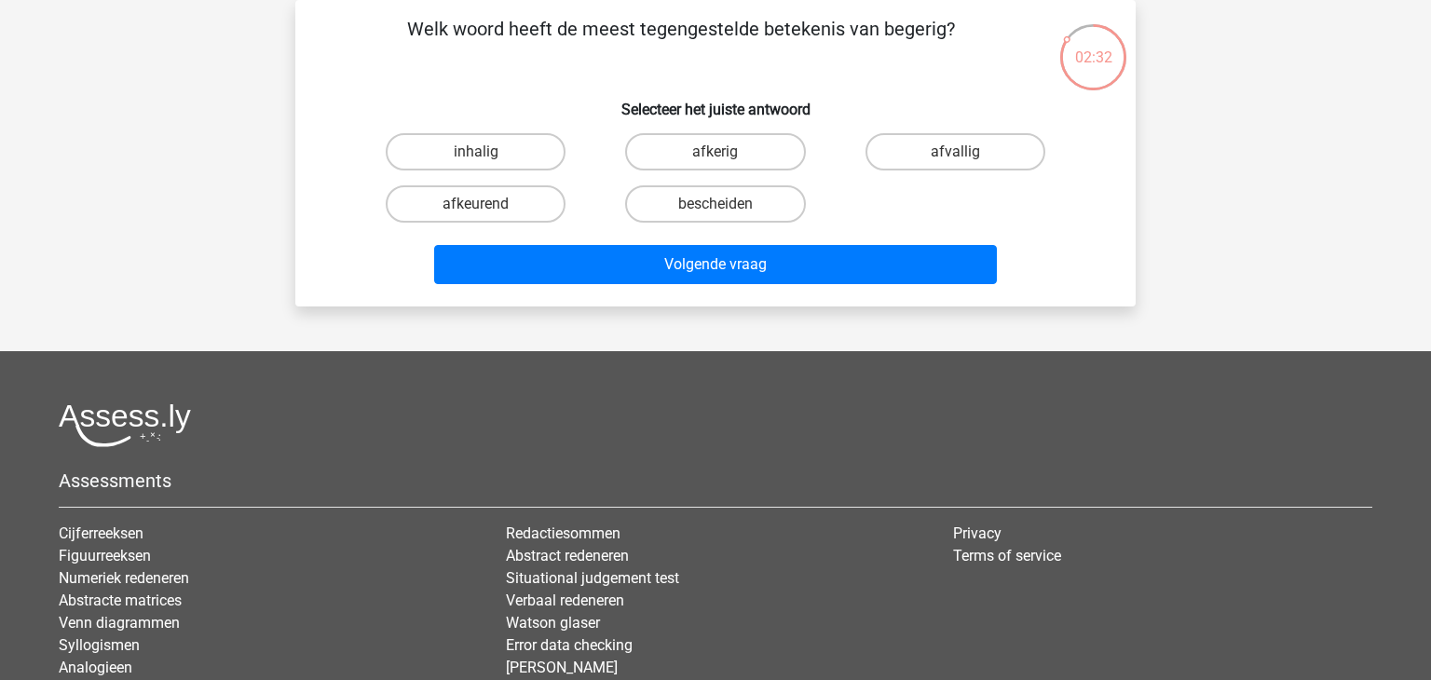
click at [715, 154] on input "afkerig" at bounding box center [721, 158] width 12 height 12
radio input "true"
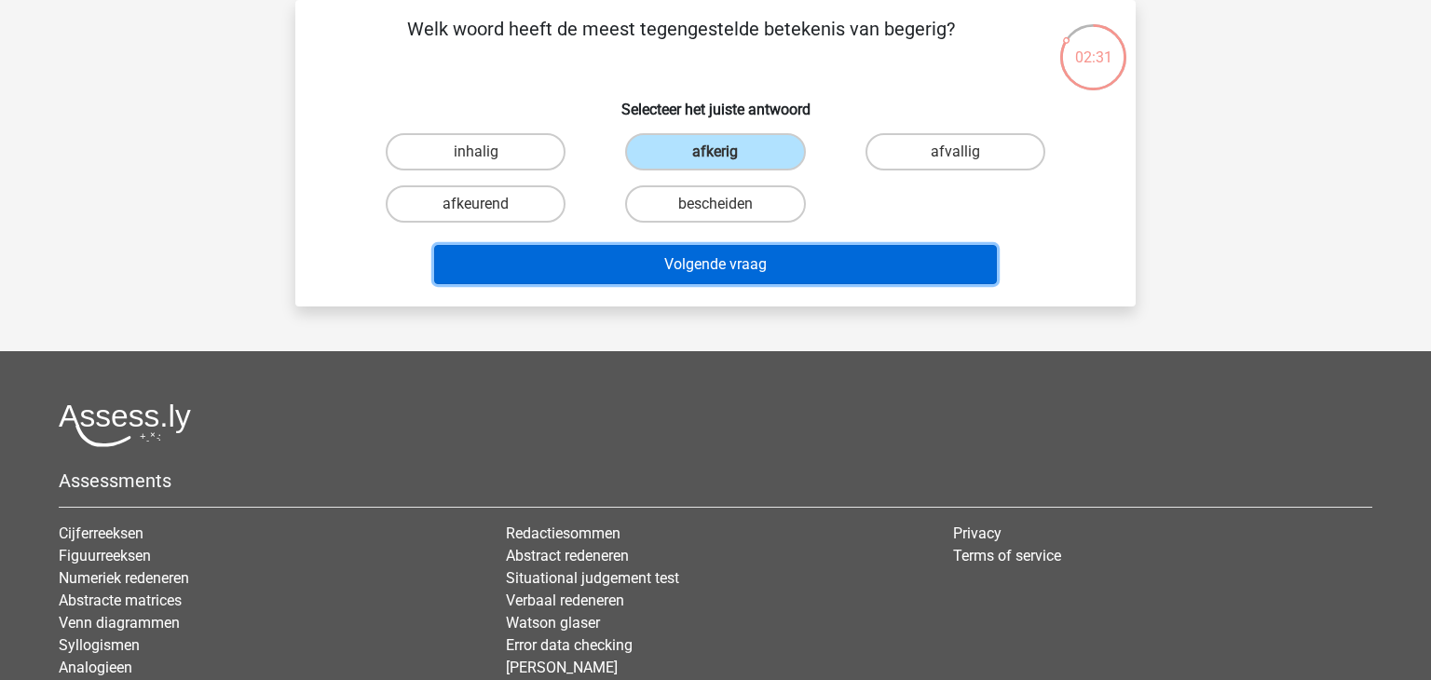
click at [718, 263] on button "Volgende vraag" at bounding box center [716, 264] width 564 height 39
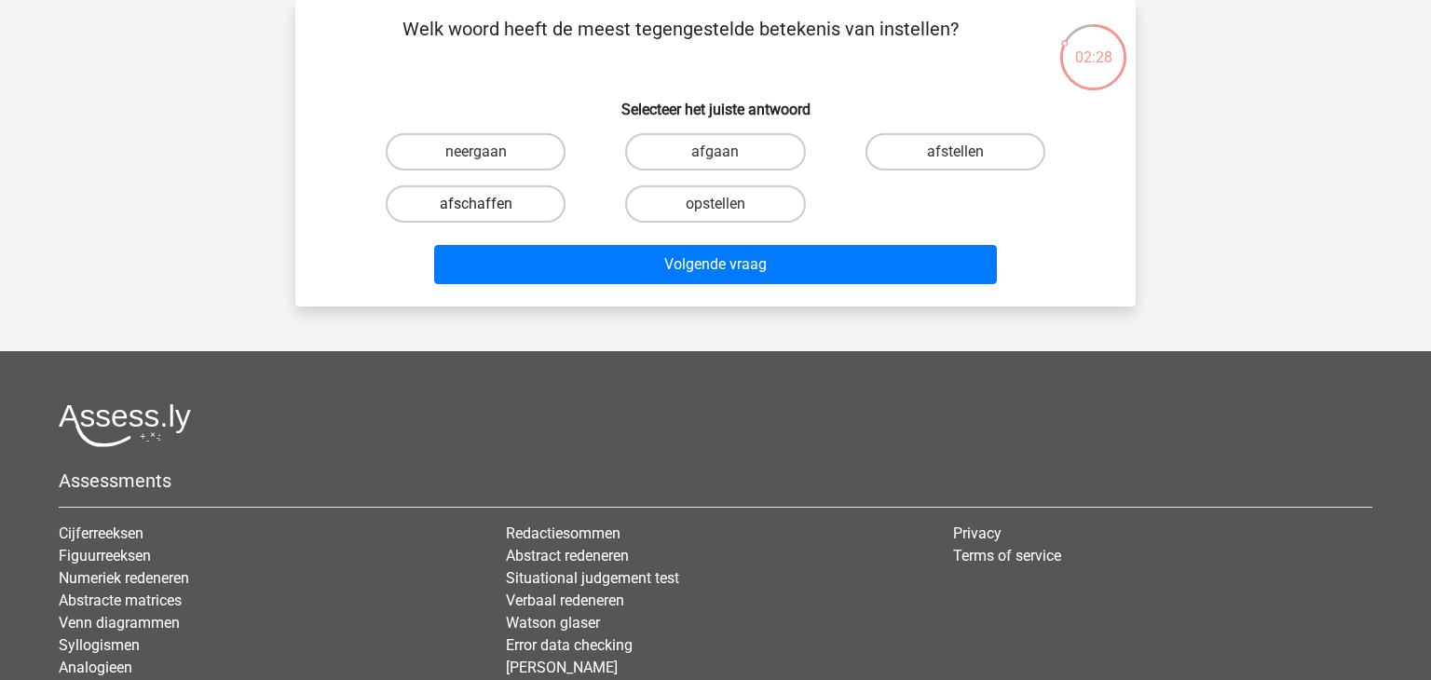
click at [507, 207] on label "afschaffen" at bounding box center [476, 203] width 180 height 37
click at [488, 207] on input "afschaffen" at bounding box center [482, 210] width 12 height 12
radio input "true"
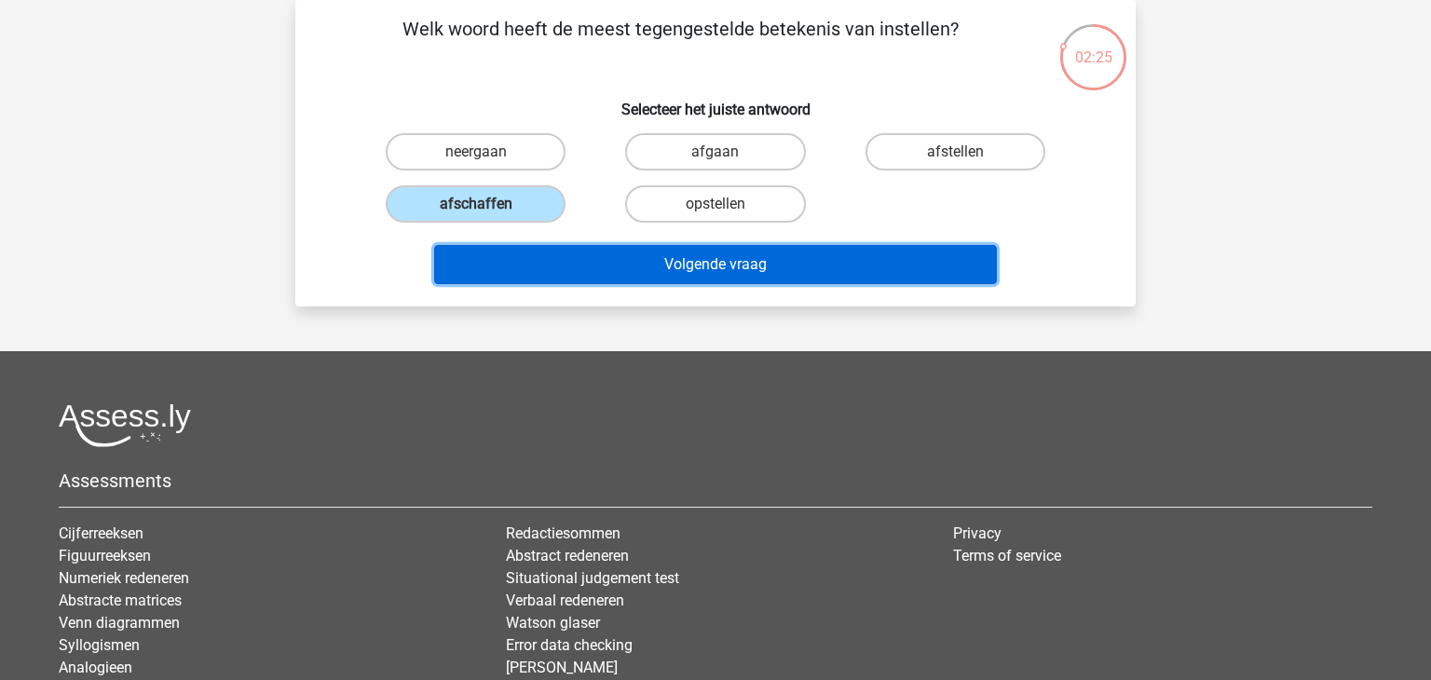
click at [743, 266] on button "Volgende vraag" at bounding box center [716, 264] width 564 height 39
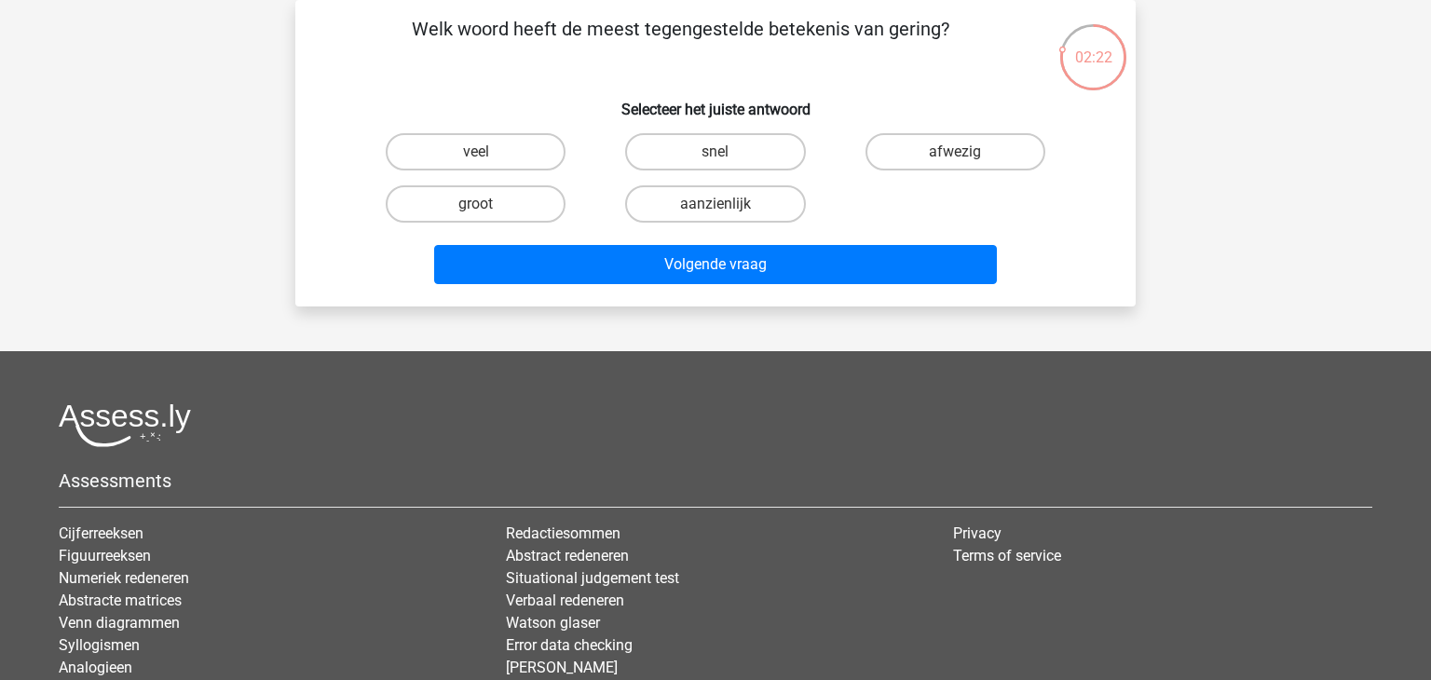
click at [726, 209] on input "aanzienlijk" at bounding box center [721, 210] width 12 height 12
radio input "true"
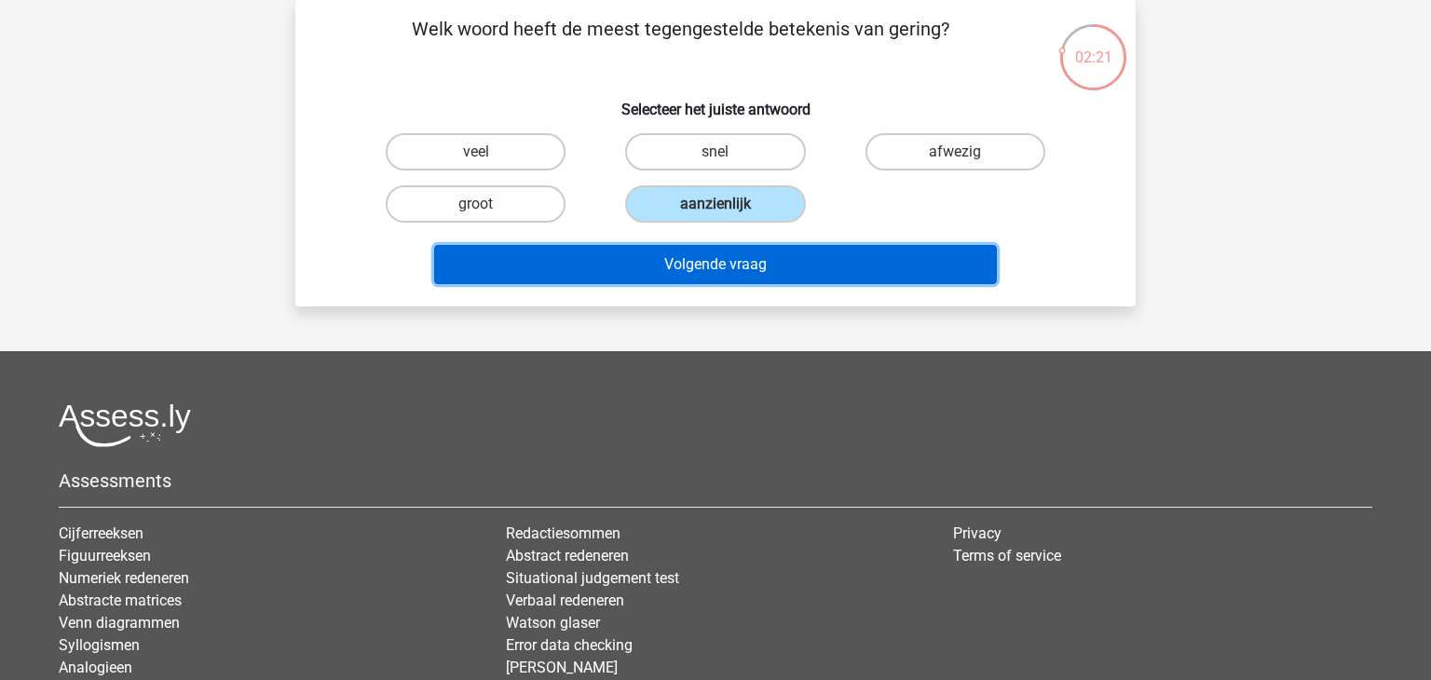
click at [709, 266] on button "Volgende vraag" at bounding box center [716, 264] width 564 height 39
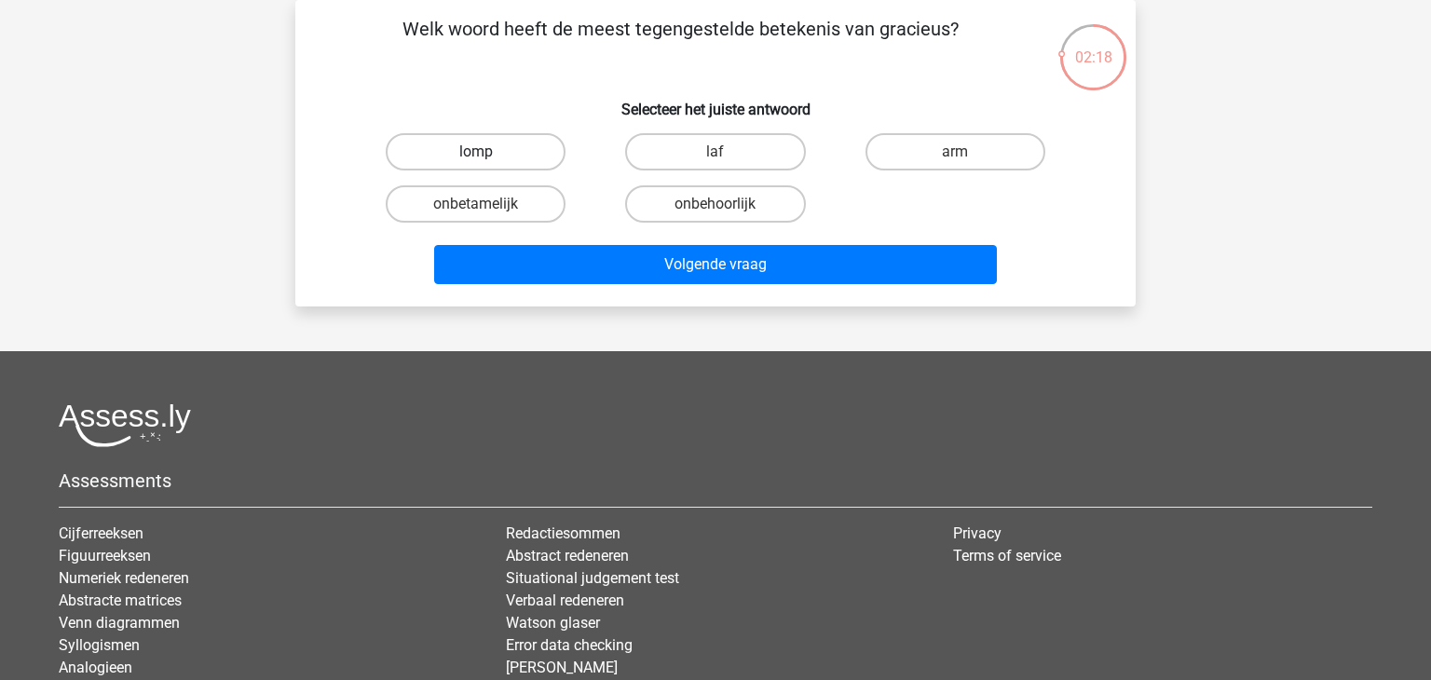
click at [552, 156] on label "lomp" at bounding box center [476, 151] width 180 height 37
click at [488, 156] on input "lomp" at bounding box center [482, 158] width 12 height 12
radio input "true"
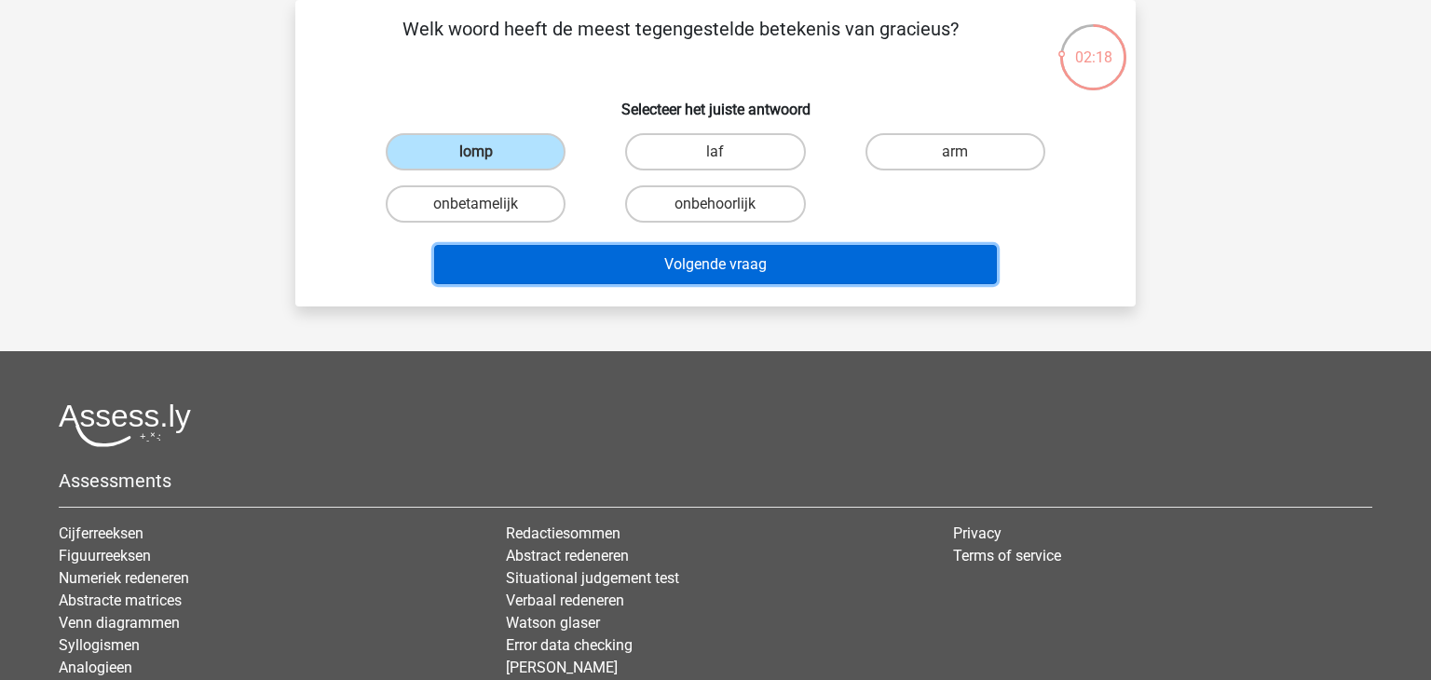
click at [721, 266] on button "Volgende vraag" at bounding box center [716, 264] width 564 height 39
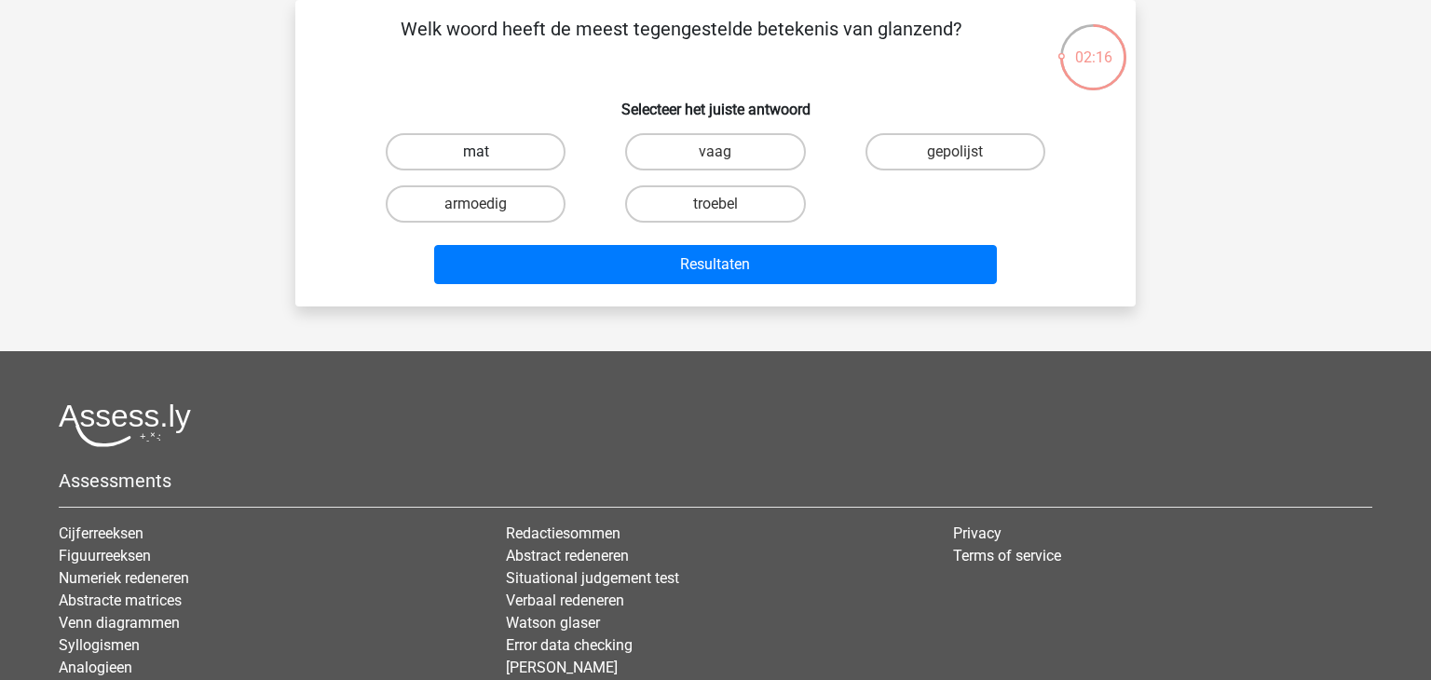
click at [518, 158] on label "mat" at bounding box center [476, 151] width 180 height 37
click at [488, 158] on input "mat" at bounding box center [482, 158] width 12 height 12
radio input "true"
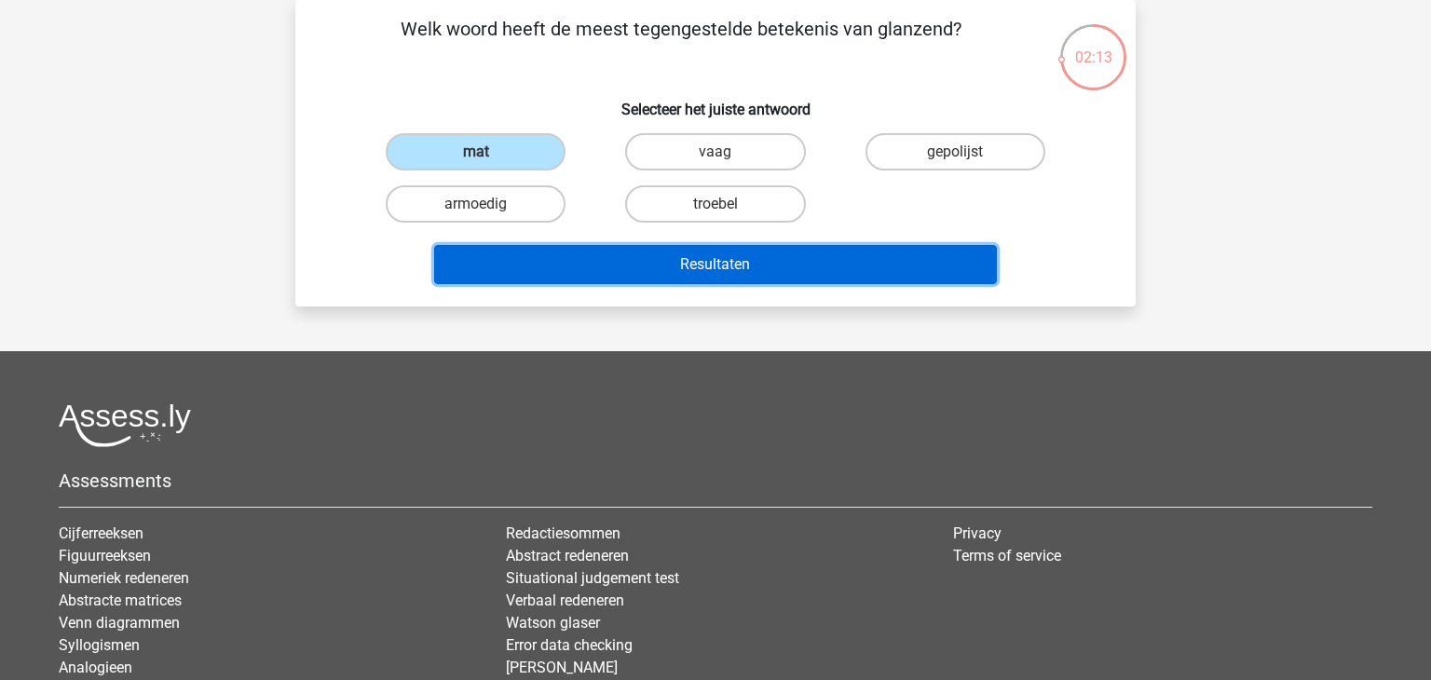
click at [668, 273] on button "Resultaten" at bounding box center [716, 264] width 564 height 39
